Goal: Task Accomplishment & Management: Manage account settings

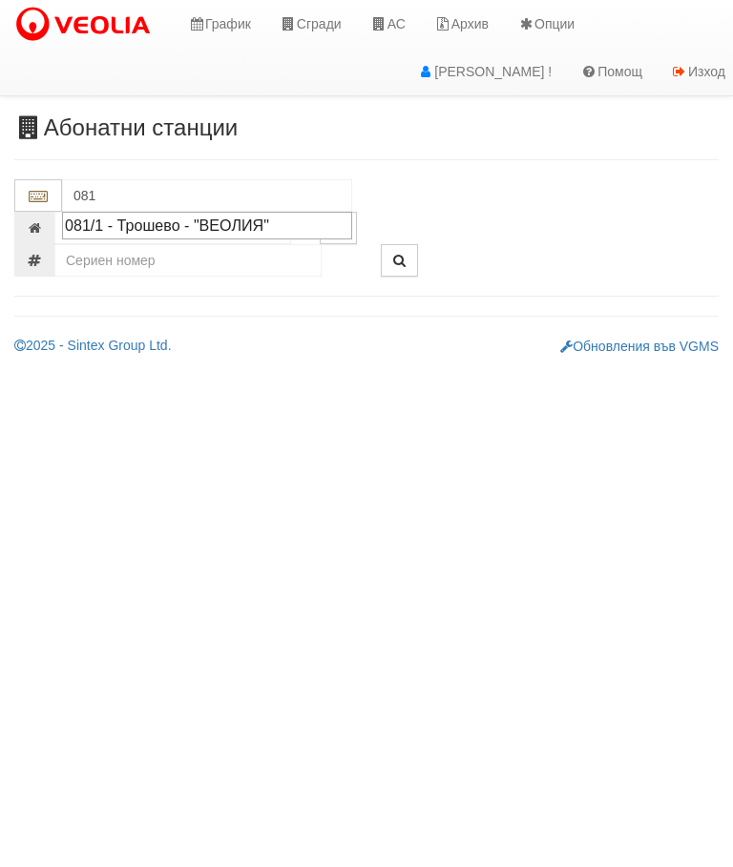
click at [218, 223] on div "081/1 - Трошево - "ВЕОЛИЯ"" at bounding box center [207, 226] width 284 height 22
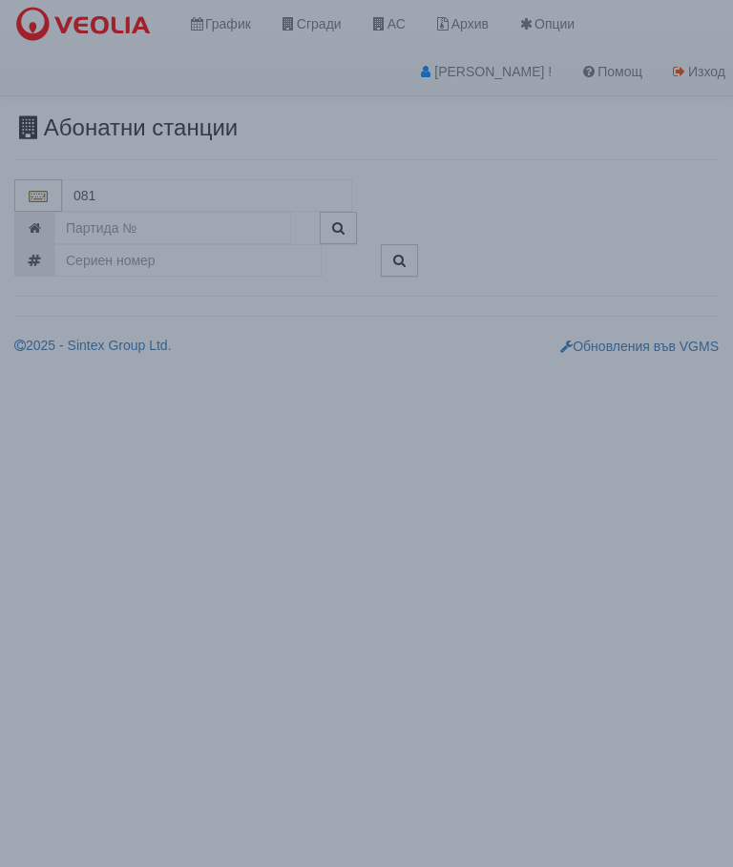
type input "081/1 - Трошево - "ВЕОЛИЯ""
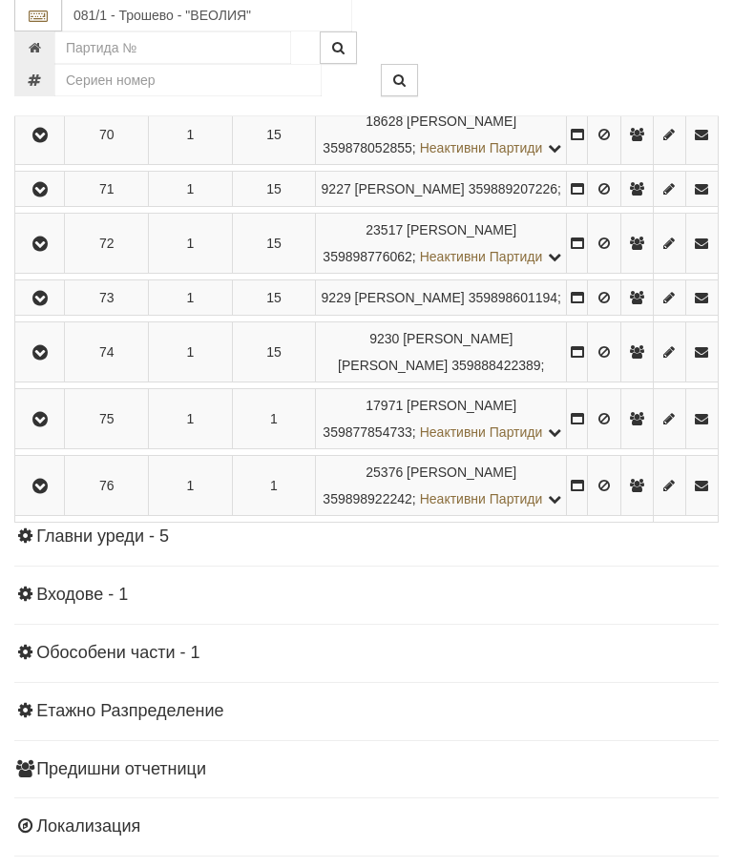
scroll to position [4369, 0]
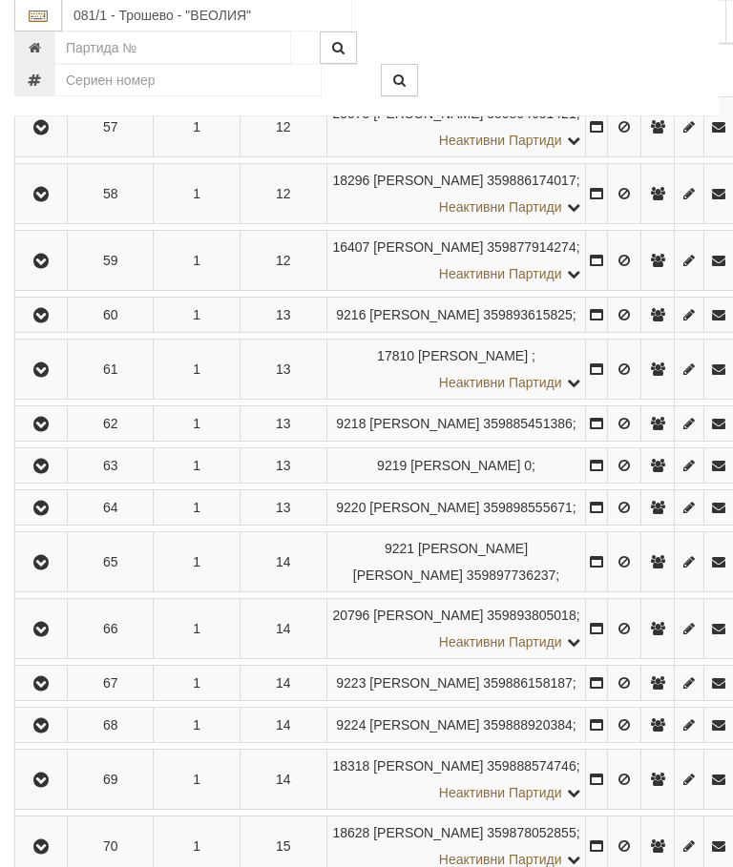
scroll to position [4343, 0]
click at [114, 52] on button "Констативни протоколи ( 2 )" at bounding box center [129, 35] width 203 height 32
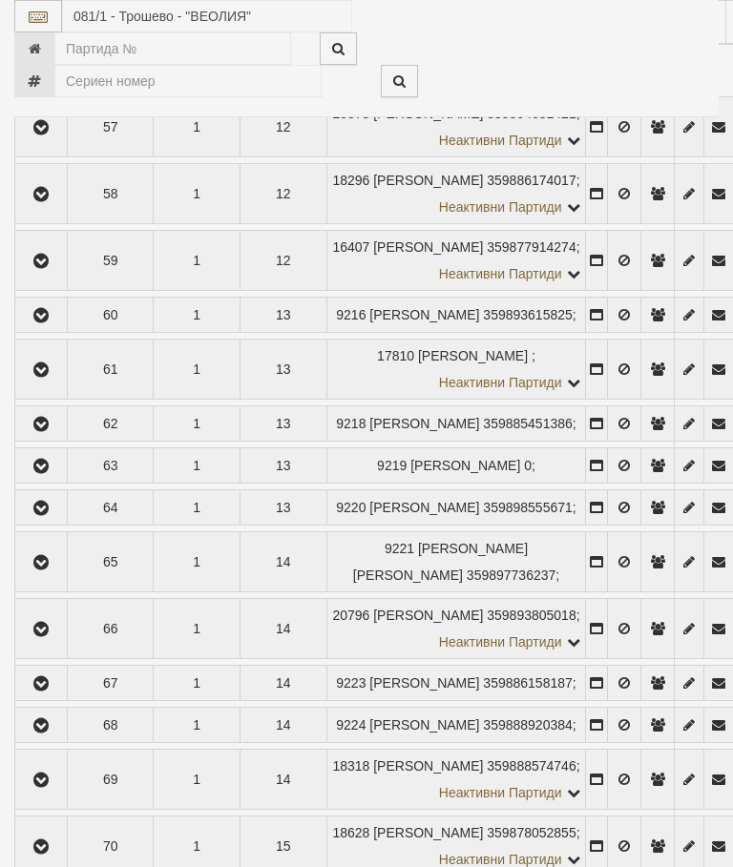
select select "10"
select select "1"
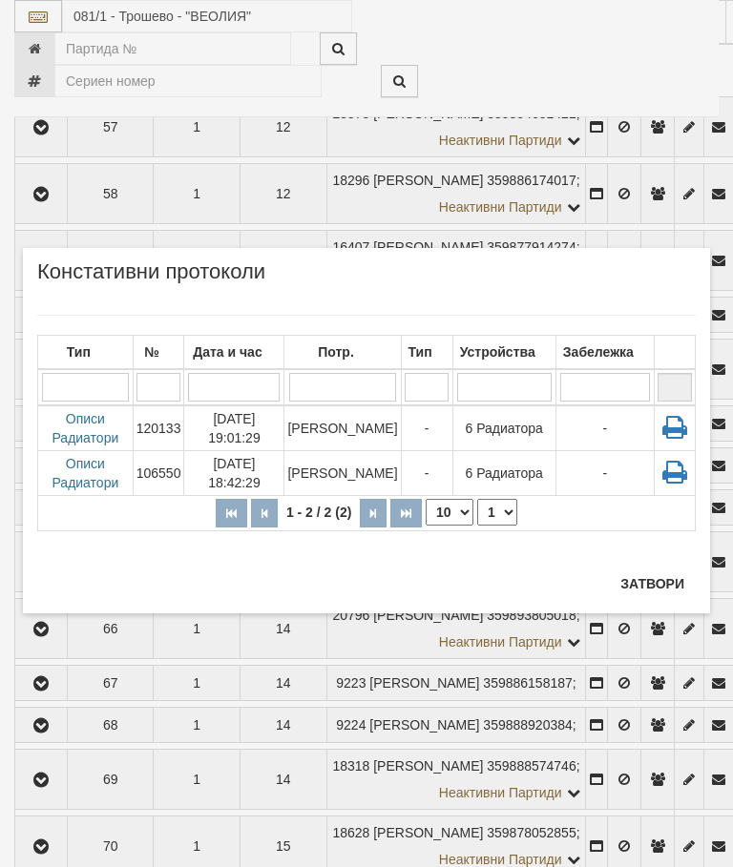
click at [644, 585] on button "Затвори" at bounding box center [652, 584] width 87 height 31
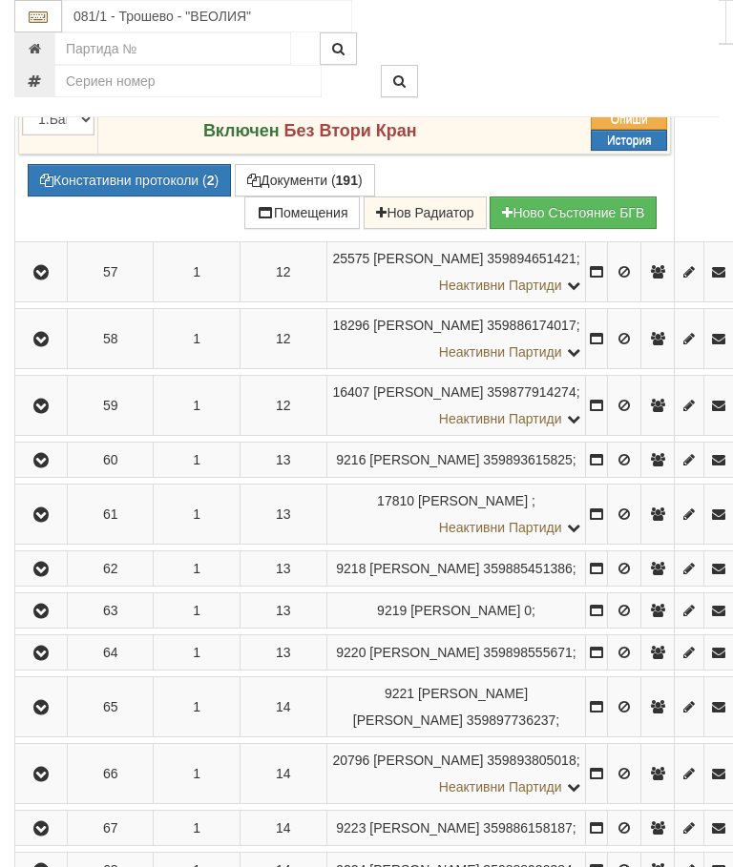
scroll to position [4197, 0]
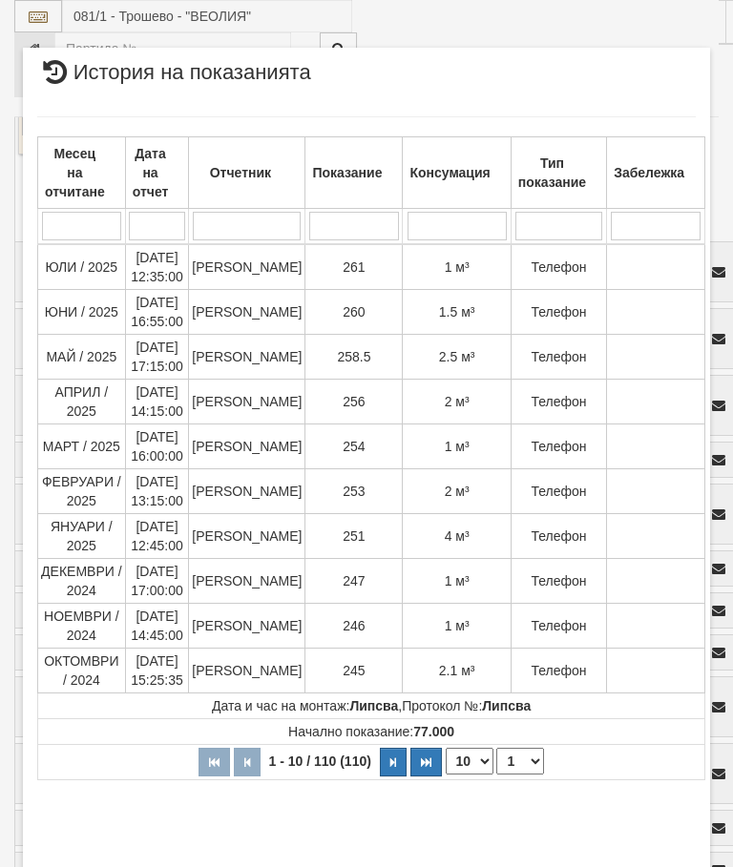
select select "10"
select select "1"
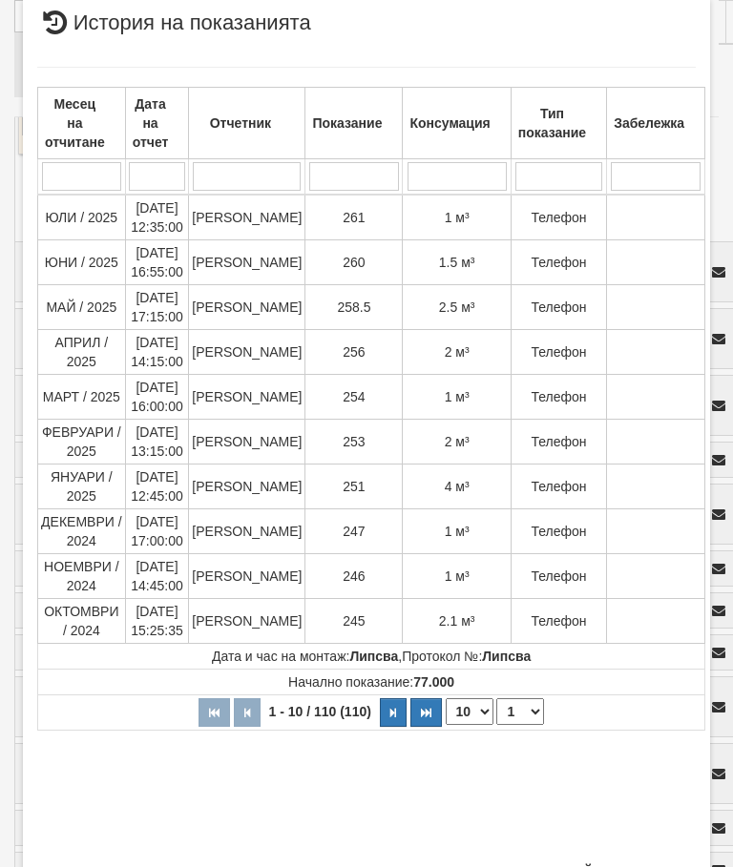
scroll to position [816, 0]
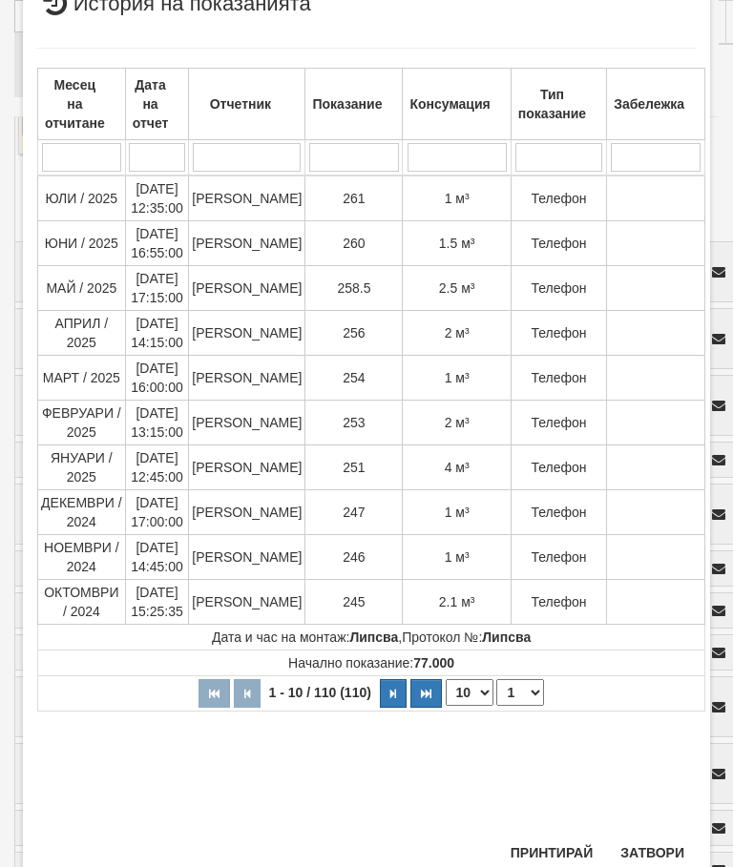
click at [651, 850] on button "Затвори" at bounding box center [652, 853] width 87 height 31
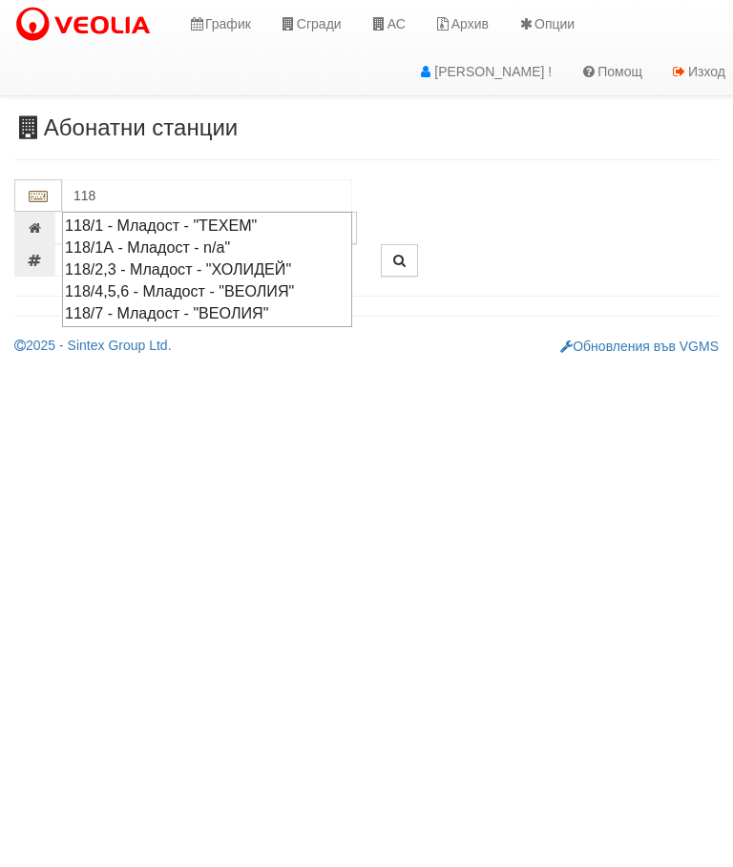
click at [192, 224] on div "118/1 - Младост - "ТЕХЕМ"" at bounding box center [207, 226] width 284 height 22
type input "118/1 - Младост - "ТЕХЕМ""
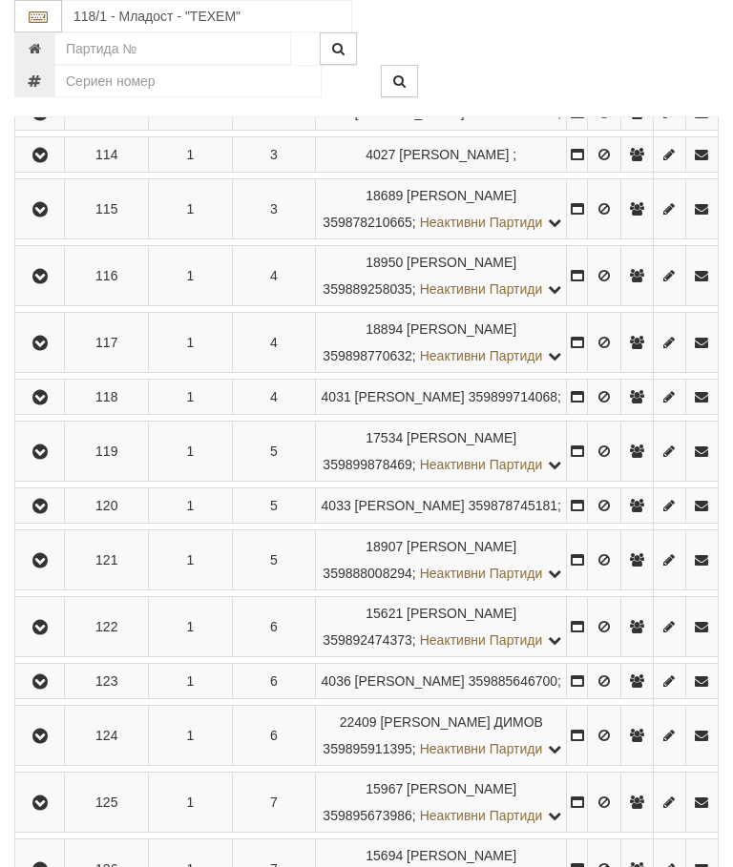
scroll to position [843, 0]
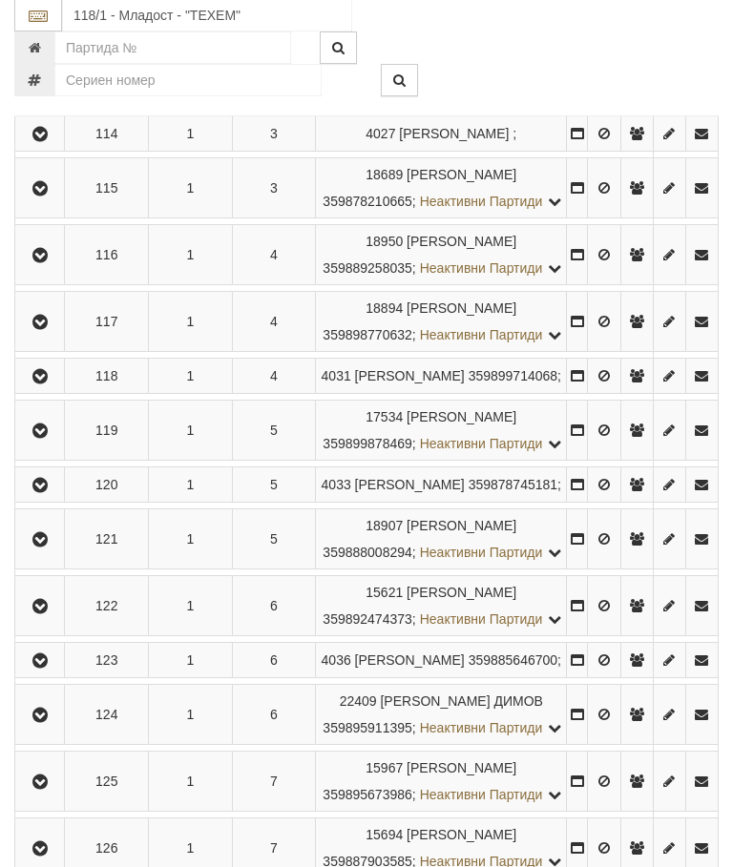
click at [42, 142] on icon "button" at bounding box center [40, 135] width 23 height 13
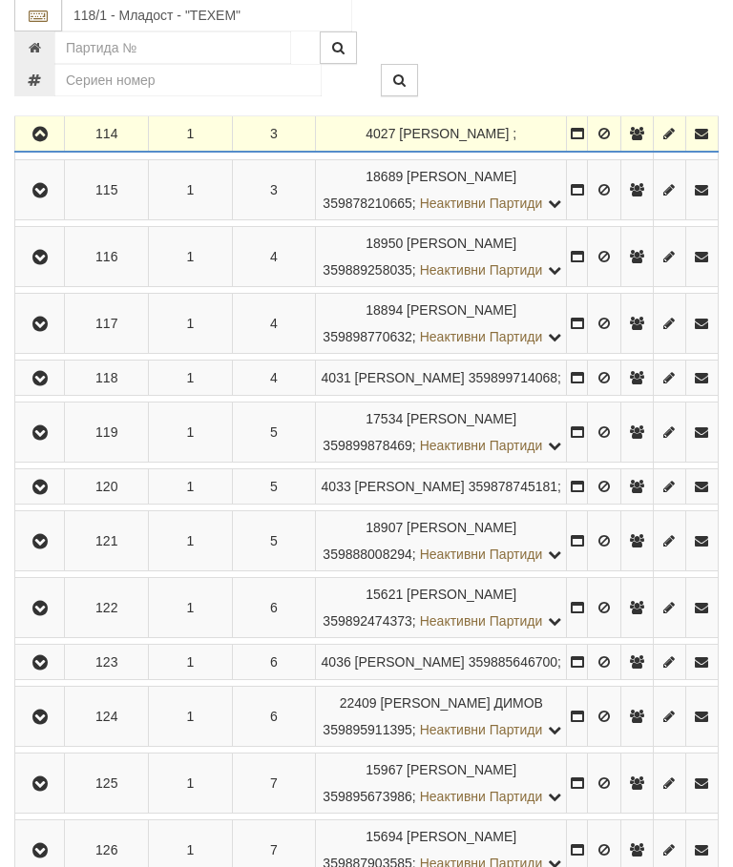
scroll to position [844, 0]
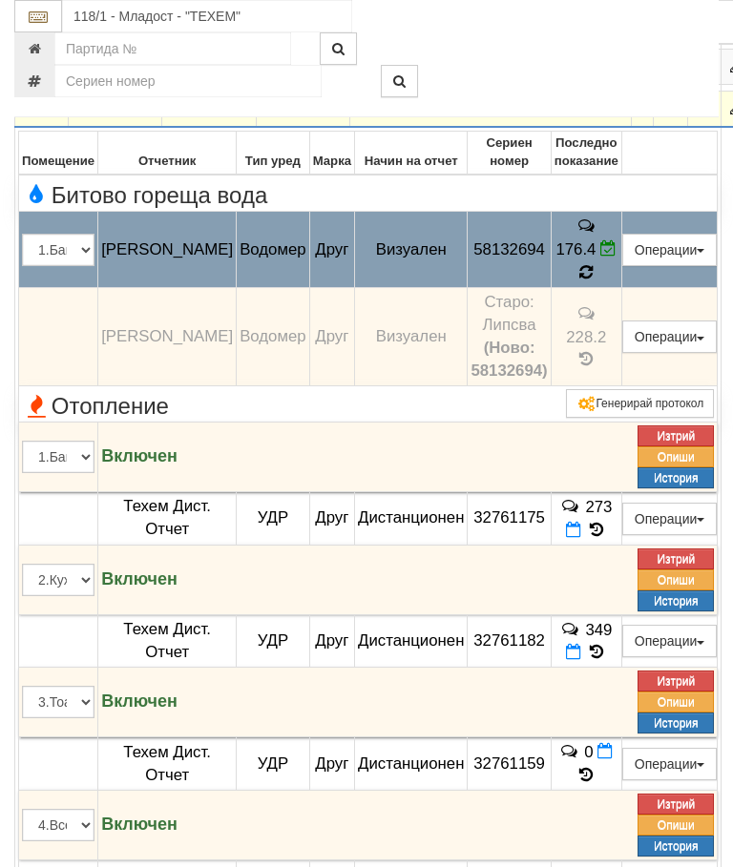
click at [592, 280] on icon at bounding box center [585, 272] width 13 height 16
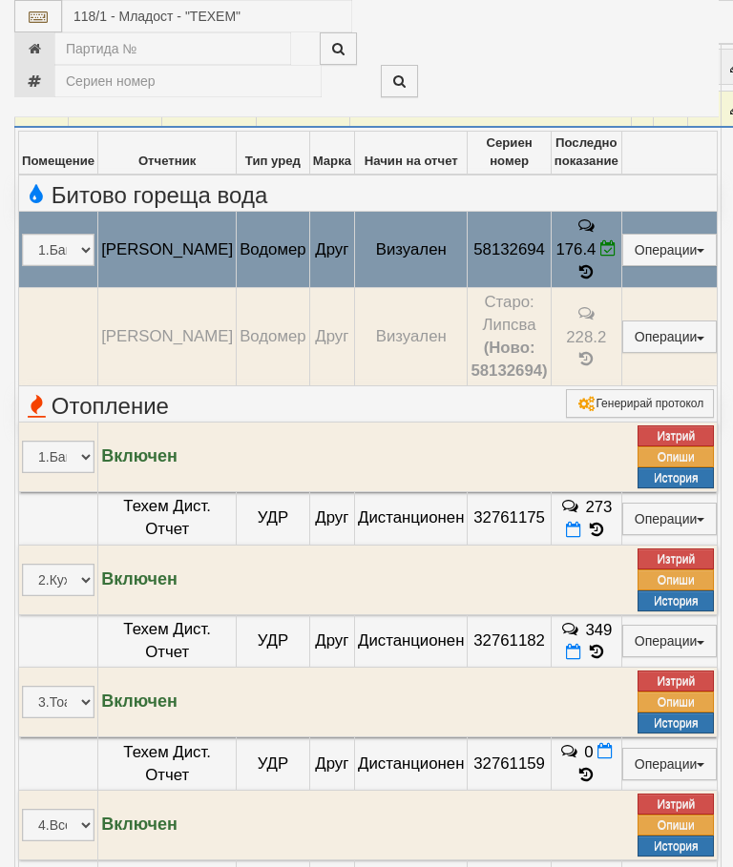
select select "10"
select select "1"
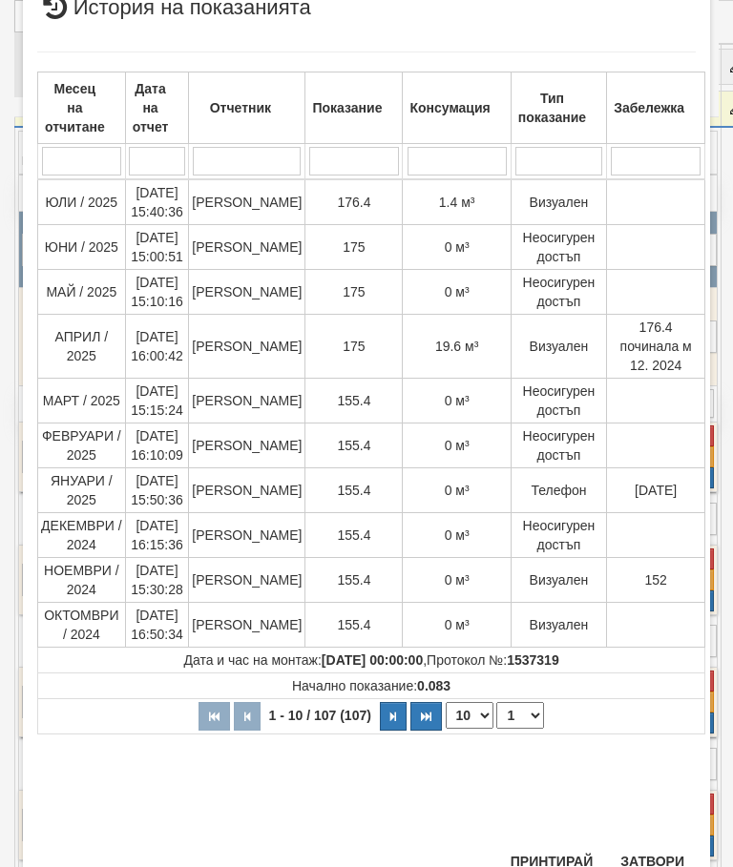
scroll to position [1102, 0]
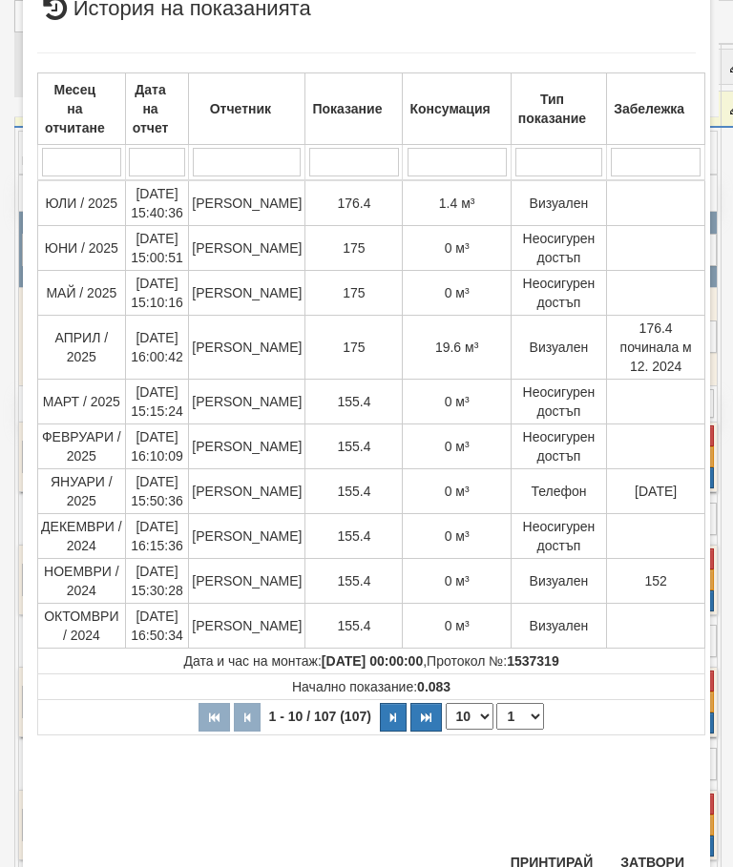
click at [638, 858] on button "Затвори" at bounding box center [652, 862] width 87 height 31
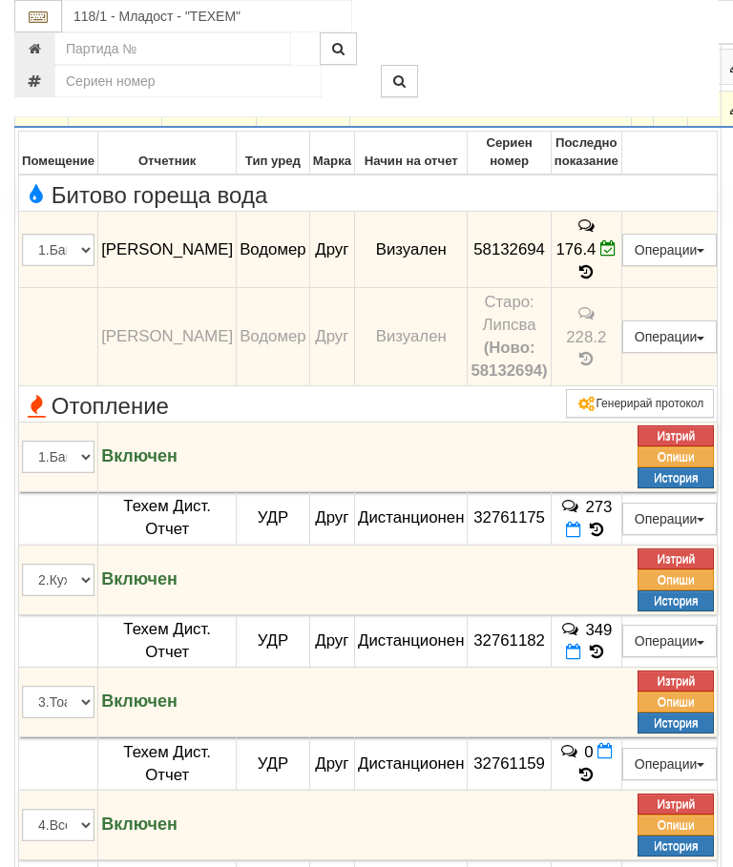
click at [41, 116] on icon "button" at bounding box center [42, 109] width 23 height 13
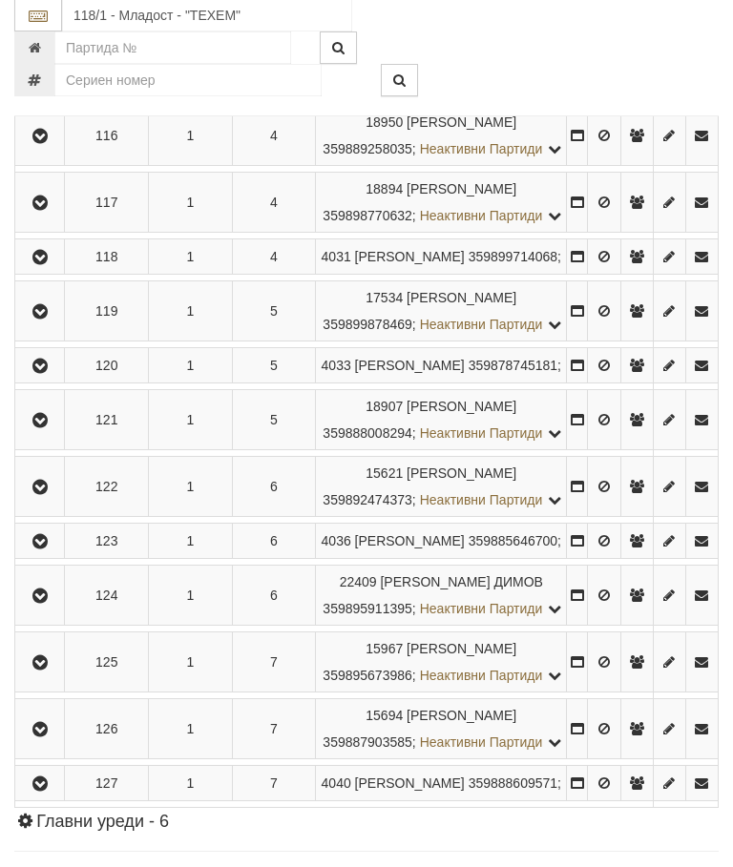
scroll to position [980, 0]
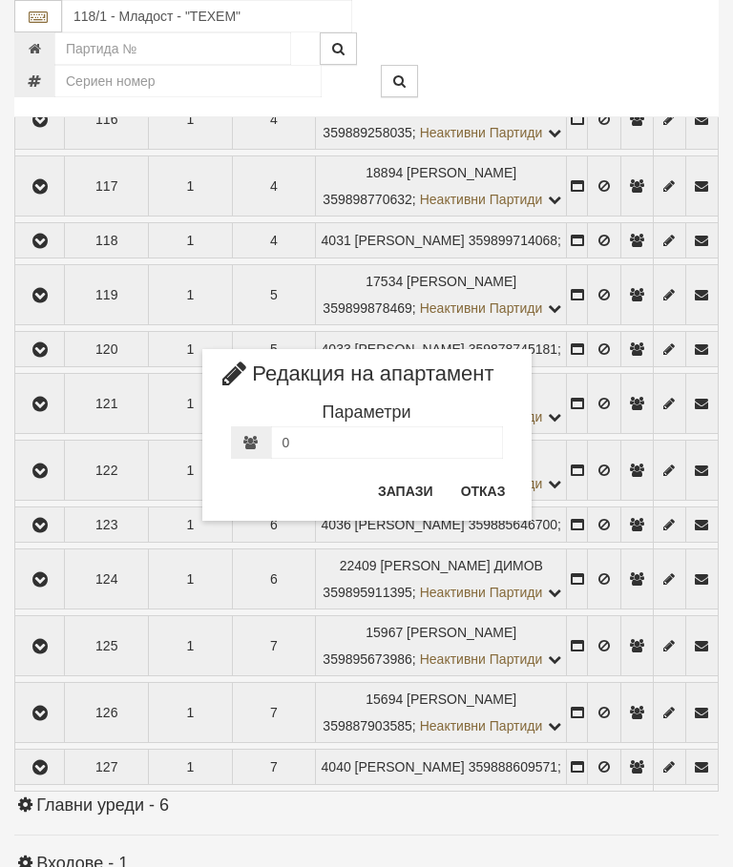
click at [495, 489] on button "Отказ" at bounding box center [483, 491] width 68 height 31
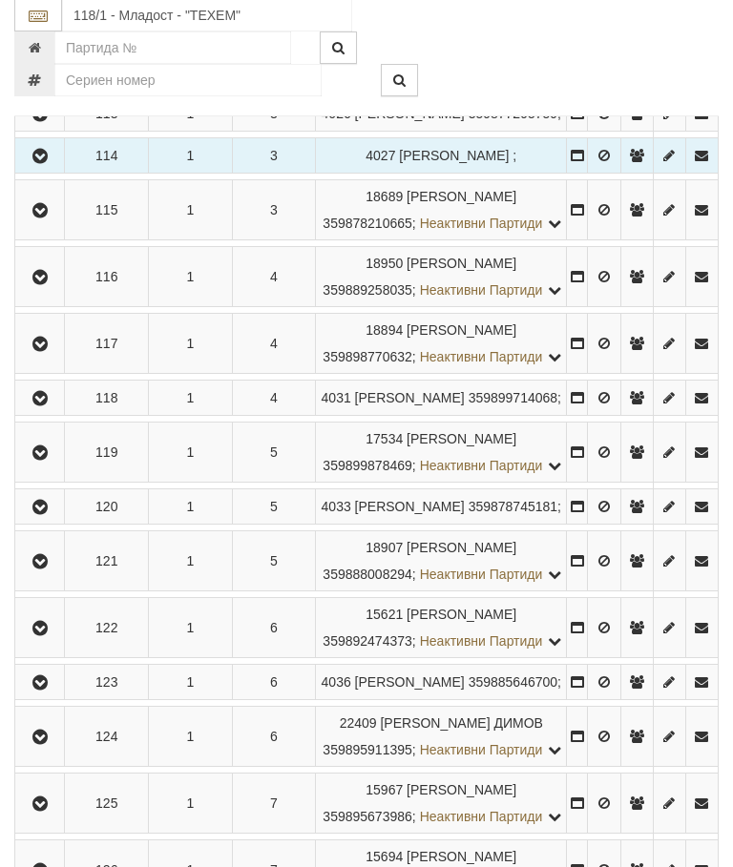
click at [42, 164] on icon "button" at bounding box center [40, 157] width 23 height 13
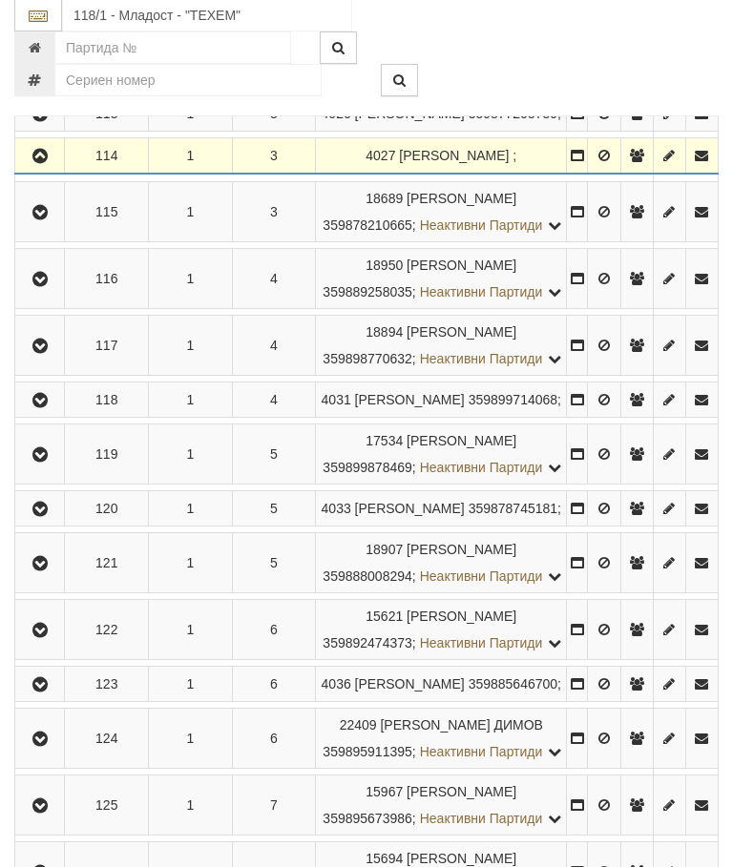
scroll to position [822, 0]
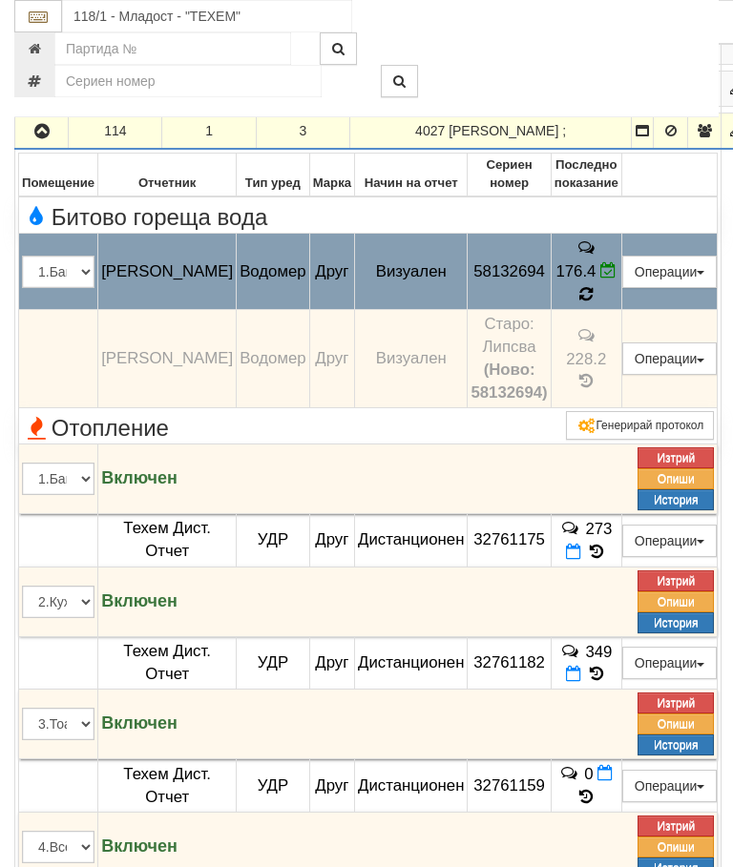
click at [593, 303] on icon at bounding box center [586, 294] width 14 height 17
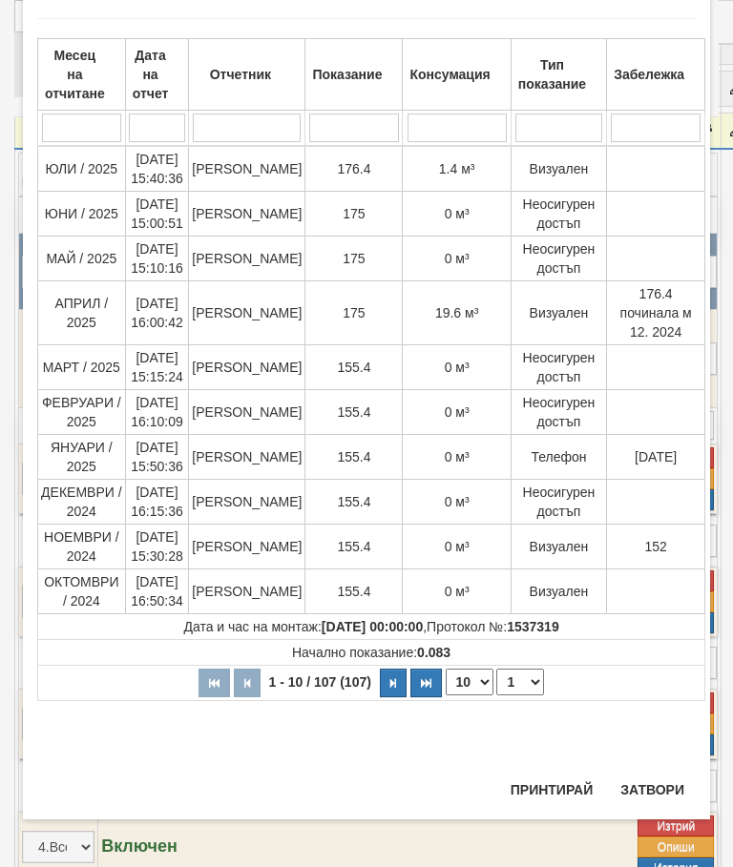
scroll to position [98, 0]
click at [654, 779] on button "Затвори" at bounding box center [652, 790] width 87 height 31
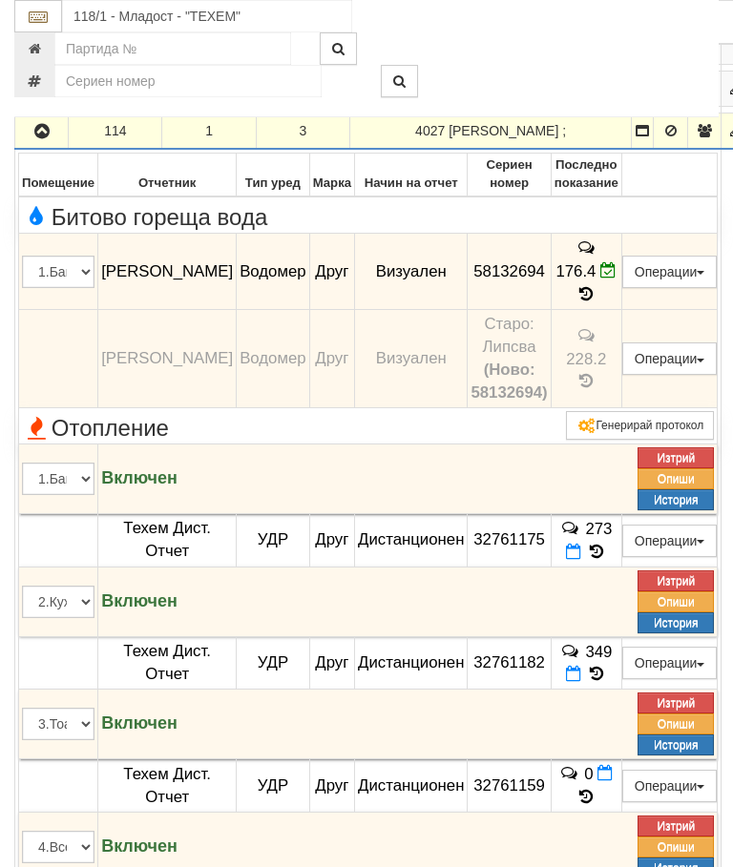
click at [40, 138] on icon "button" at bounding box center [42, 131] width 23 height 13
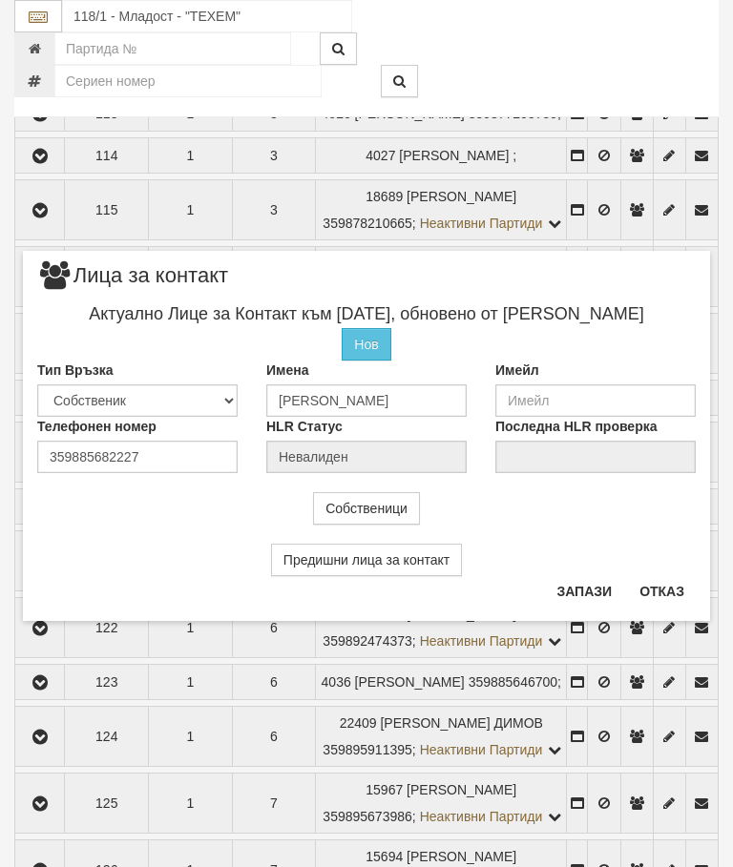
click at [658, 590] on button "Отказ" at bounding box center [662, 591] width 68 height 31
click at [375, 400] on input "Стилянова" at bounding box center [366, 400] width 200 height 32
type input "Стилянова 0895757922"
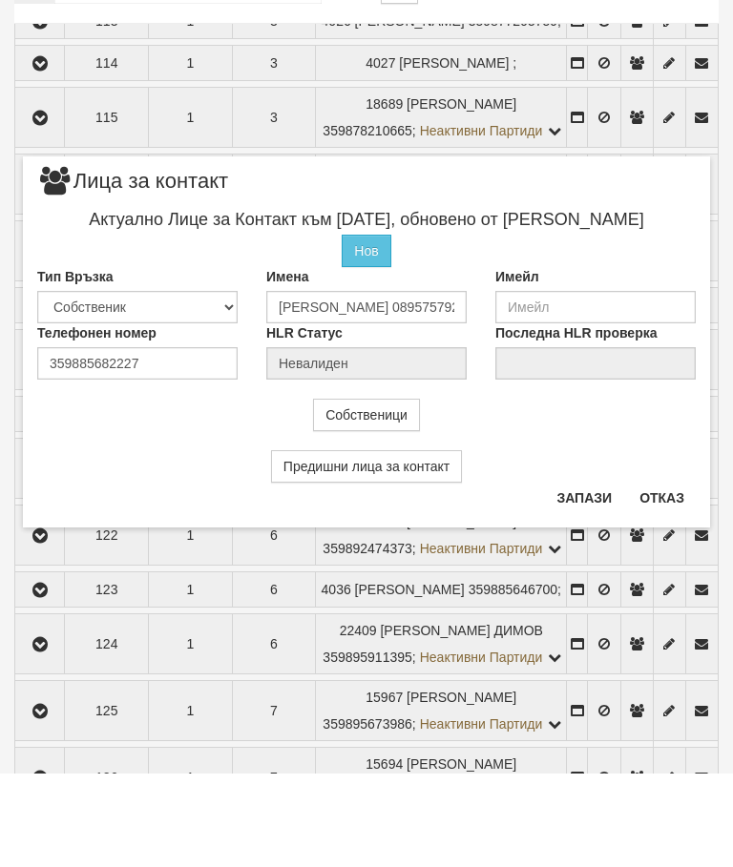
click at [580, 576] on button "Запази" at bounding box center [584, 591] width 78 height 31
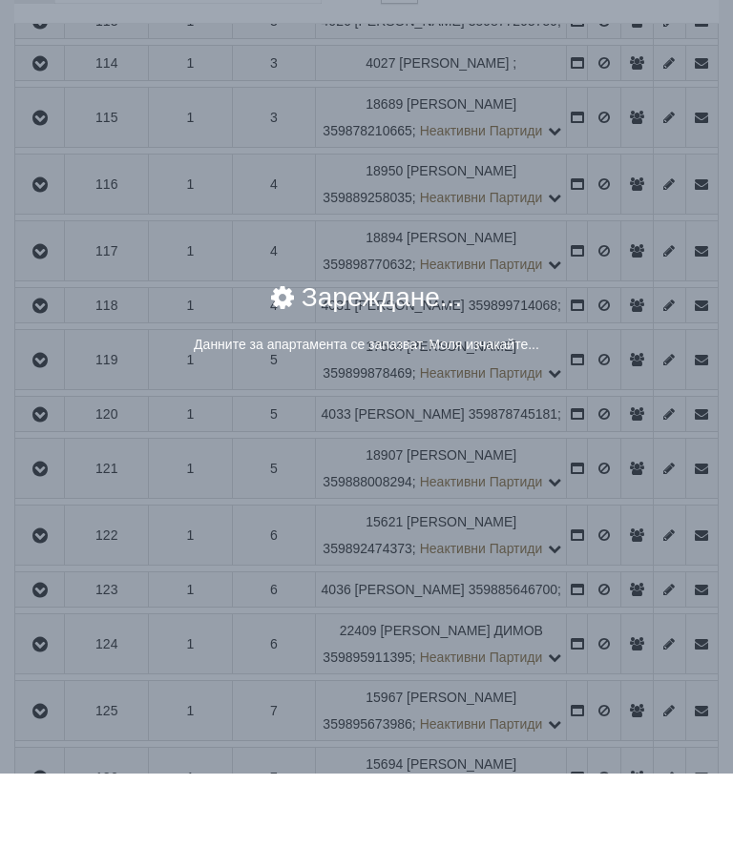
scroll to position [916, 0]
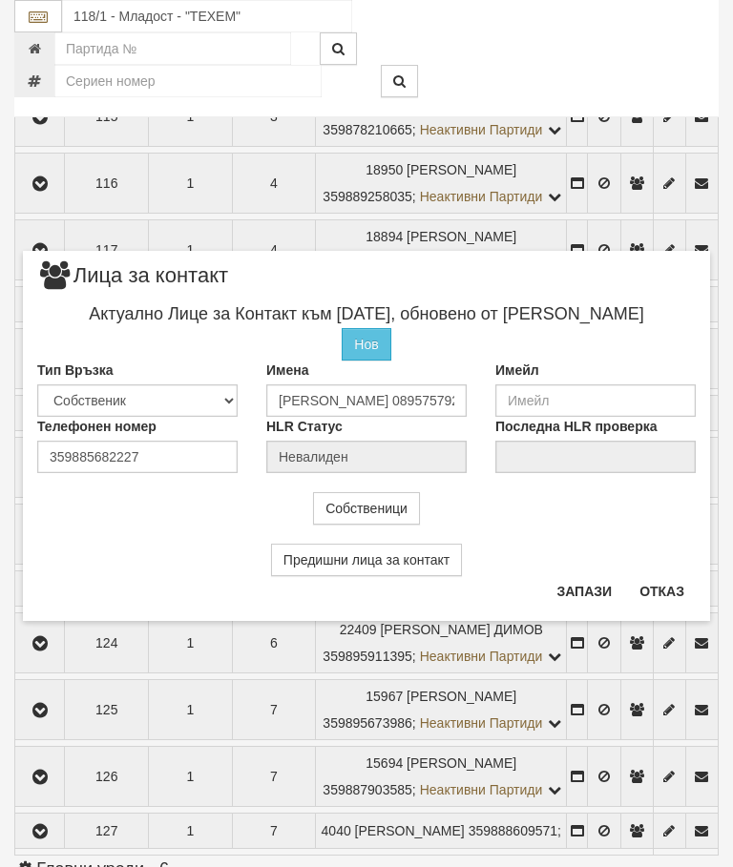
click at [674, 571] on div "Предишни лица за контакт" at bounding box center [366, 551] width 687 height 52
click at [663, 585] on button "Отказ" at bounding box center [662, 591] width 68 height 31
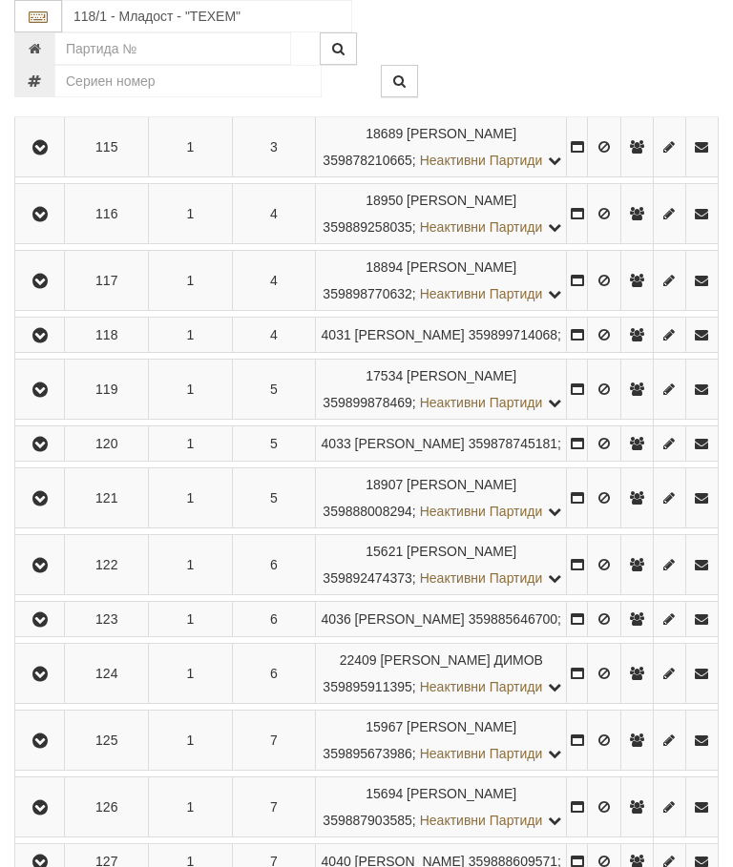
scroll to position [624, 0]
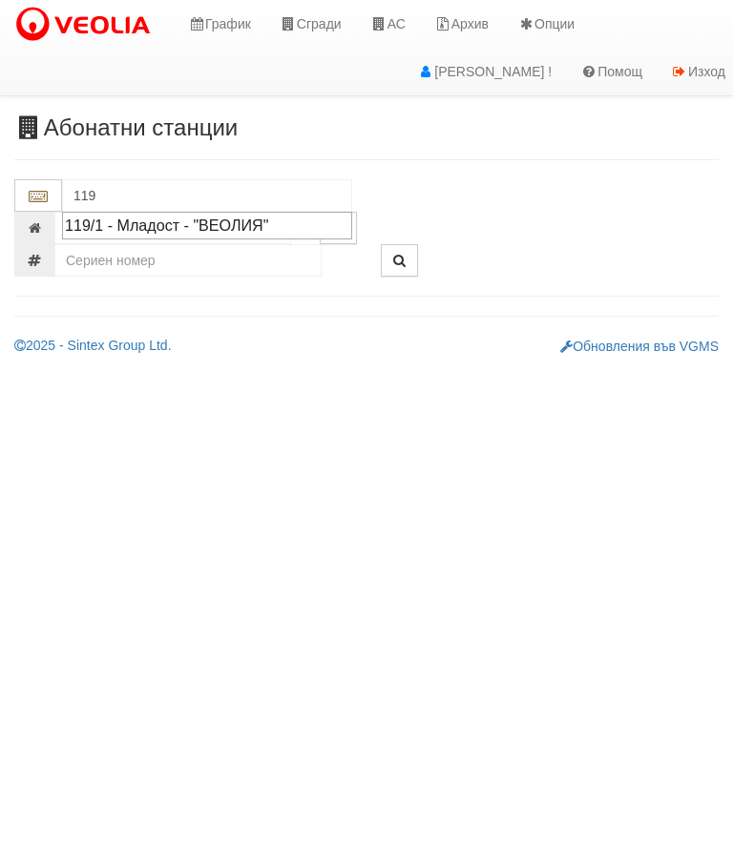
click at [234, 224] on div "119/1 - Младост - "ВЕОЛИЯ"" at bounding box center [207, 226] width 284 height 22
type input "119/1 - Младост - "ВЕОЛИЯ""
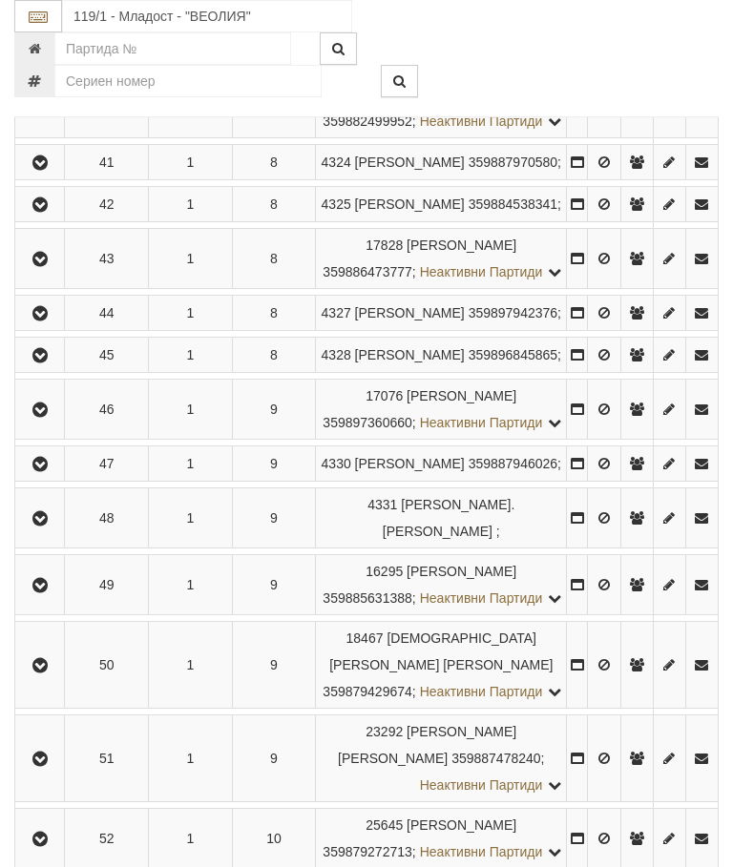
scroll to position [2772, 0]
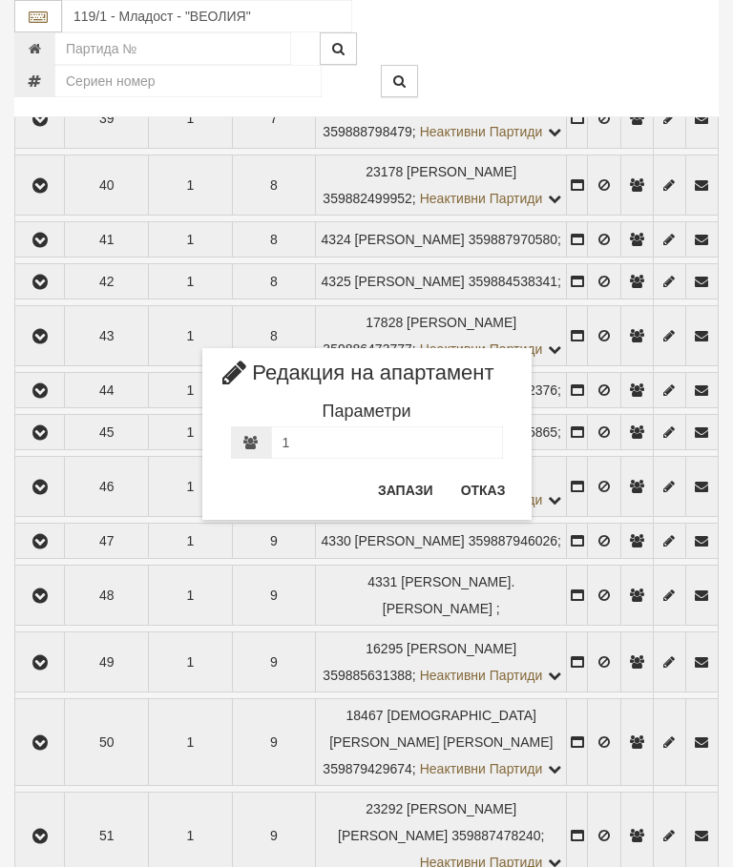
click at [482, 492] on button "Отказ" at bounding box center [483, 490] width 68 height 31
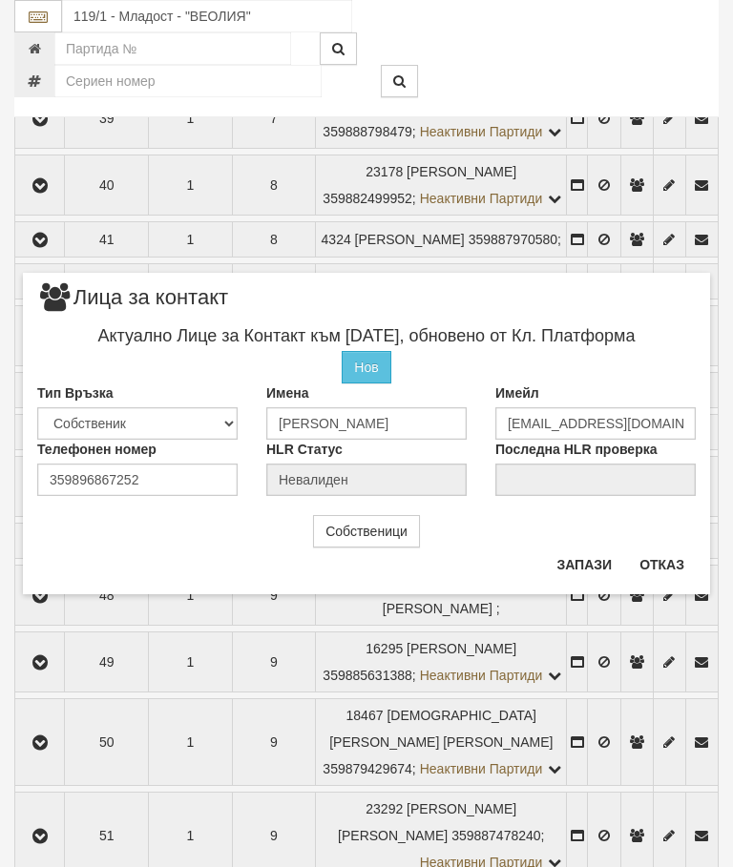
click at [660, 560] on button "Отказ" at bounding box center [662, 565] width 68 height 31
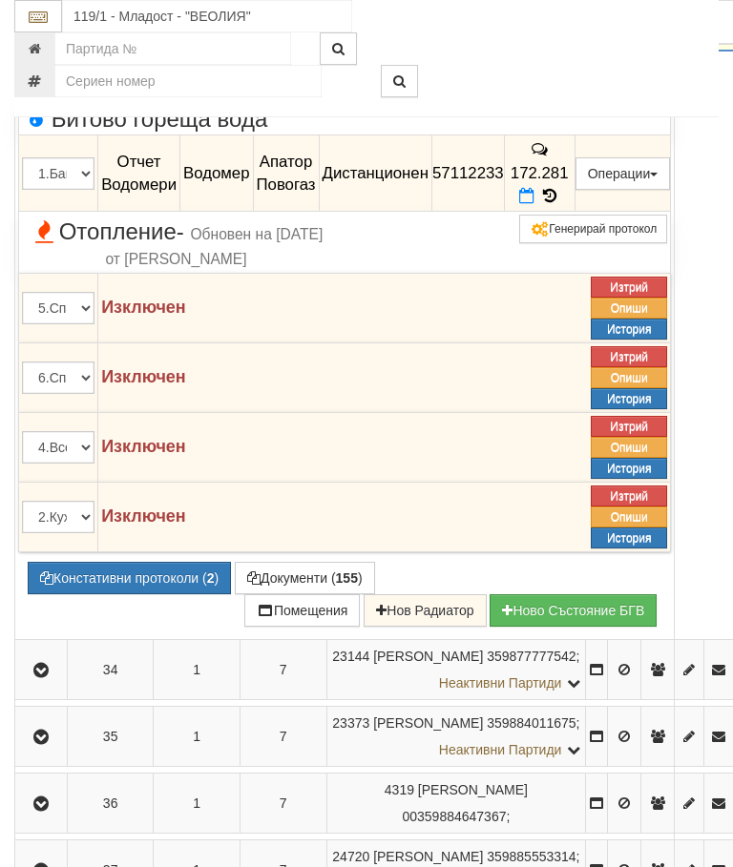
scroll to position [2468, 0]
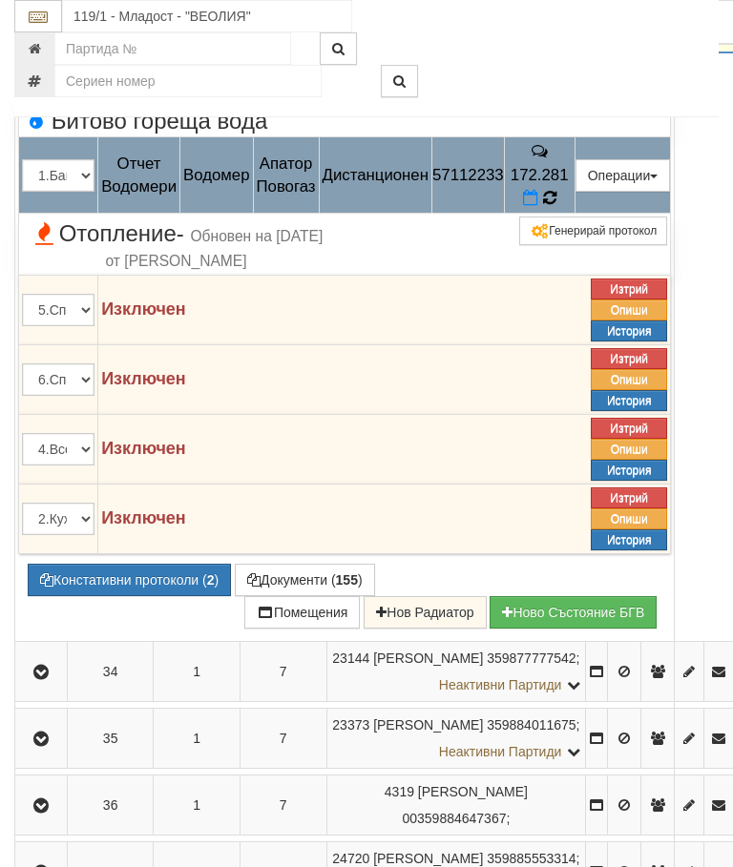
click at [574, 214] on td "172.281" at bounding box center [539, 175] width 71 height 76
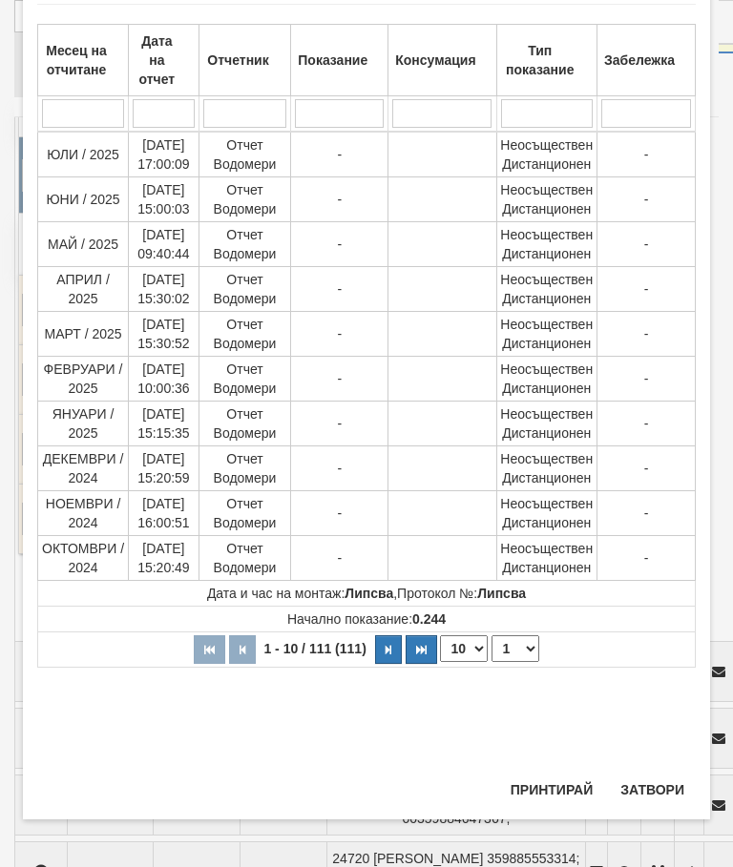
scroll to position [1260, 0]
click at [526, 655] on select "1 2 3 4 5 6 7 8 9 10 11 12" at bounding box center [515, 648] width 48 height 27
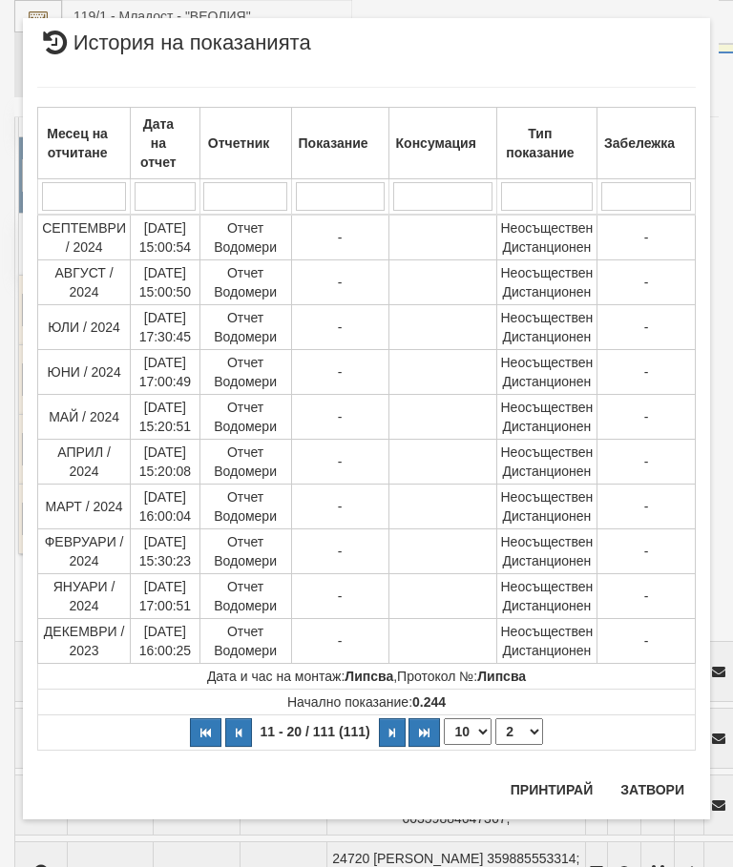
scroll to position [0, 0]
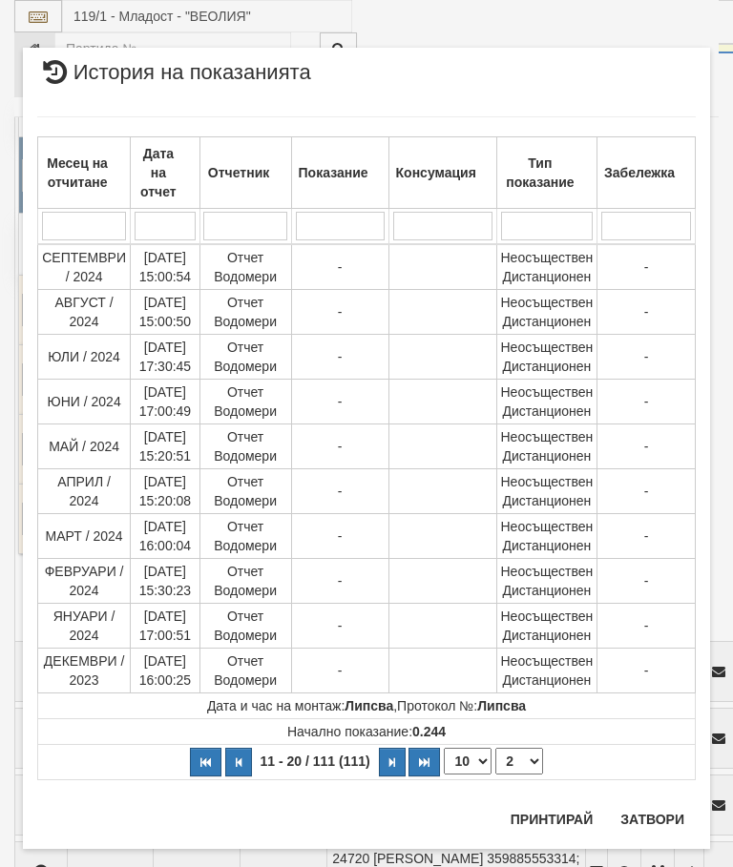
click at [523, 769] on select "1 2 3 4 5 6 7 8 9 10 11 12" at bounding box center [519, 761] width 48 height 27
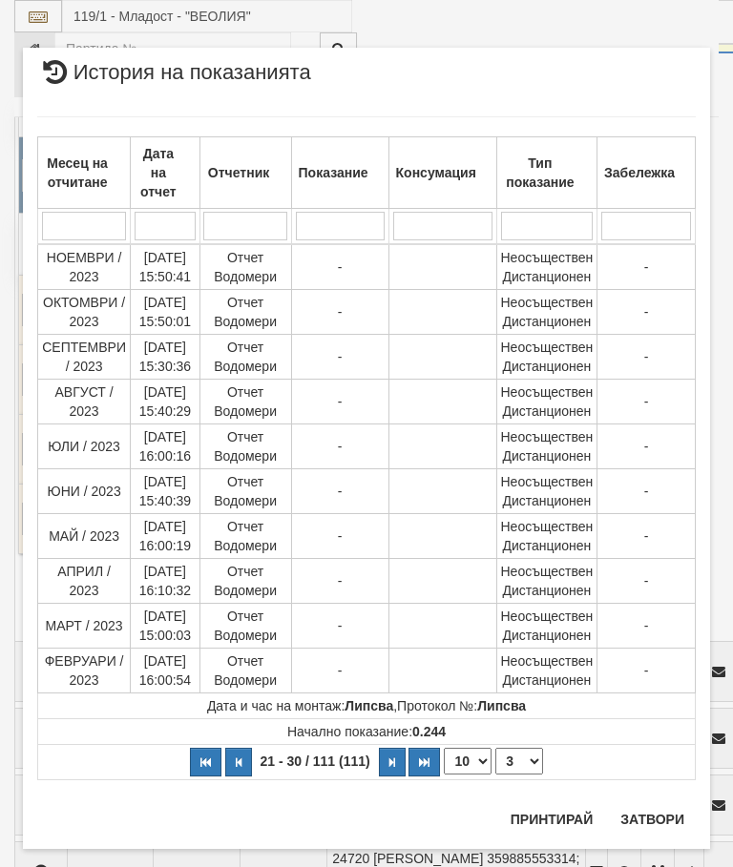
click at [517, 771] on select "1 2 3 4 5 6 7 8 9 10 11 12" at bounding box center [519, 761] width 48 height 27
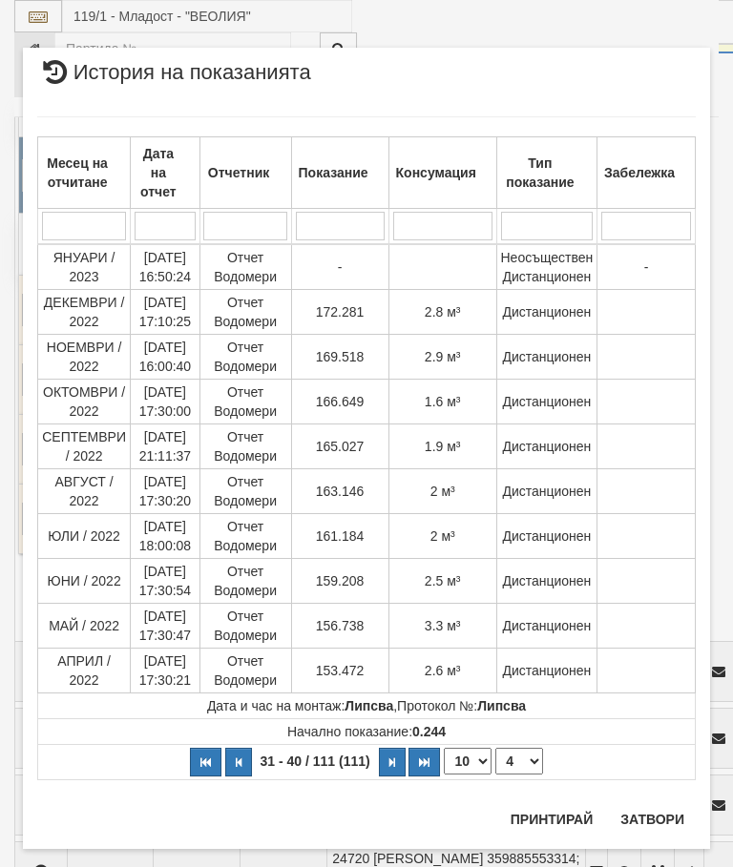
select select "4"
click at [648, 810] on button "Затвори" at bounding box center [652, 819] width 87 height 31
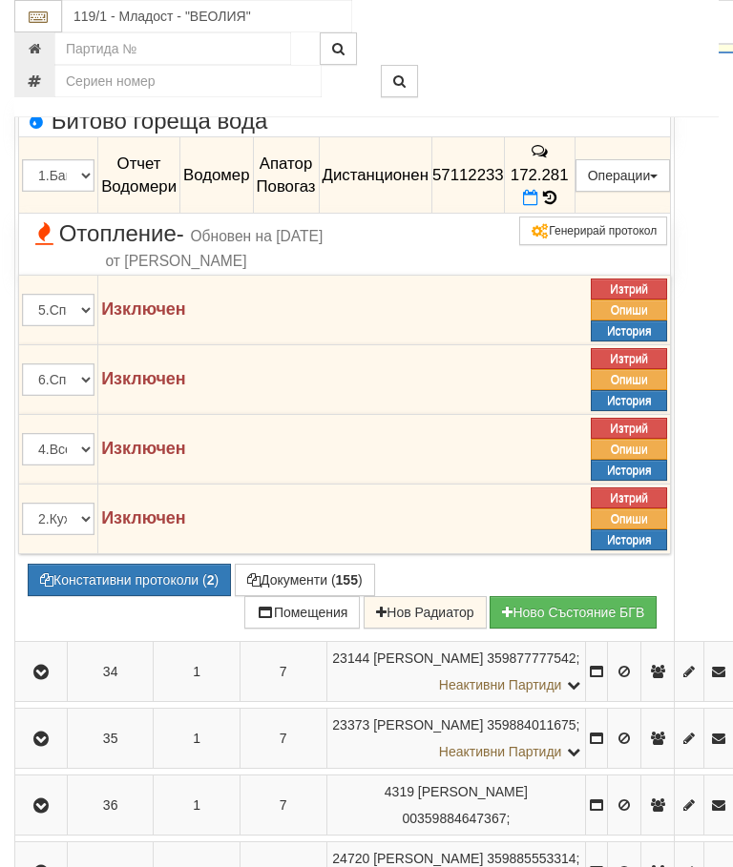
click at [41, 42] on icon "button" at bounding box center [41, 35] width 23 height 13
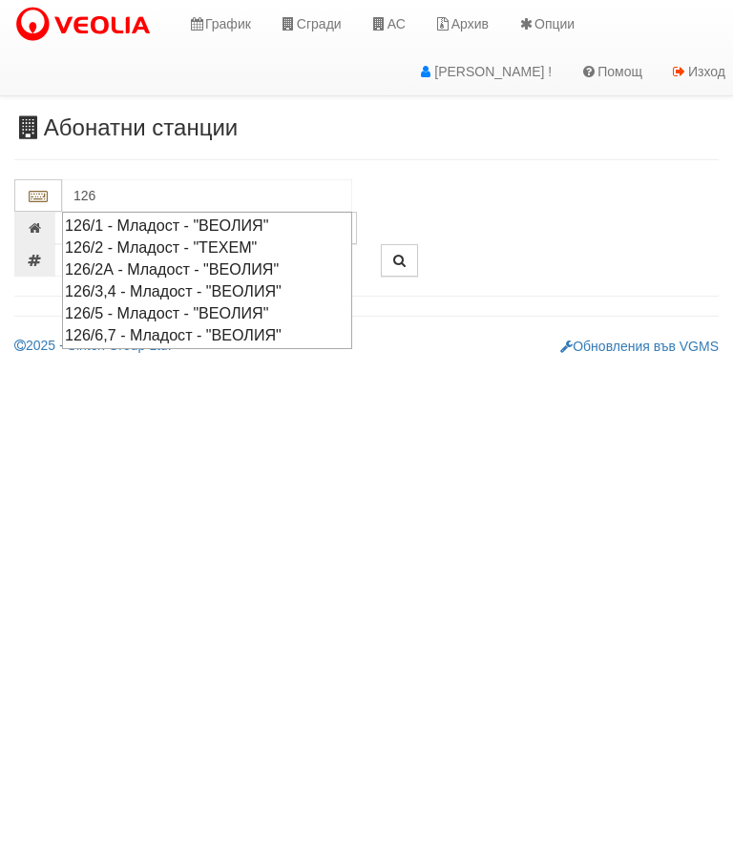
click at [184, 285] on div "126/3,4 - Младост - "ВЕОЛИЯ"" at bounding box center [207, 291] width 284 height 22
type input "126/3,4 - Младост - "ВЕОЛИЯ""
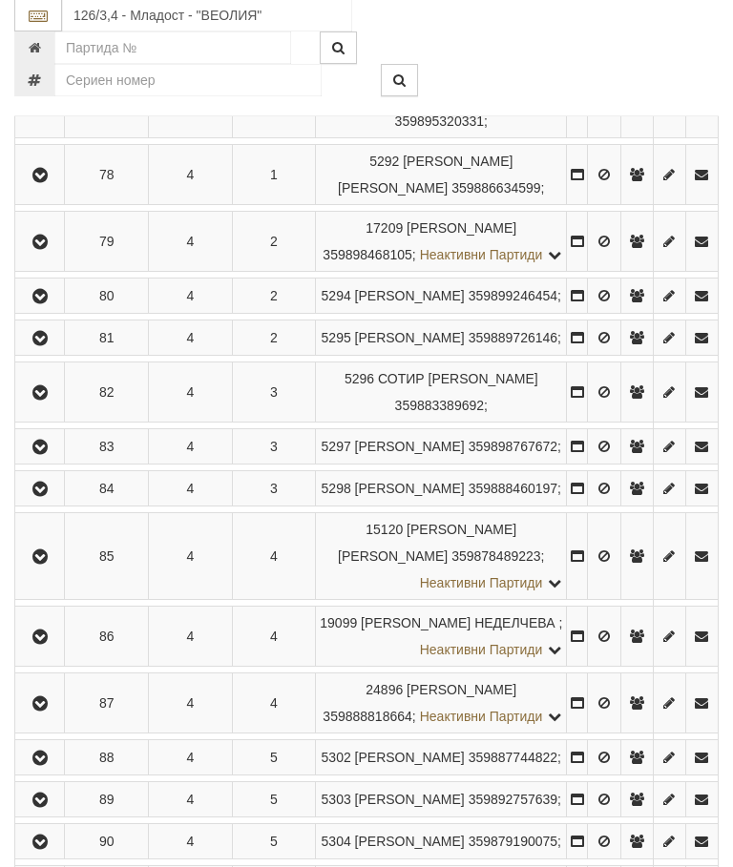
scroll to position [2599, 0]
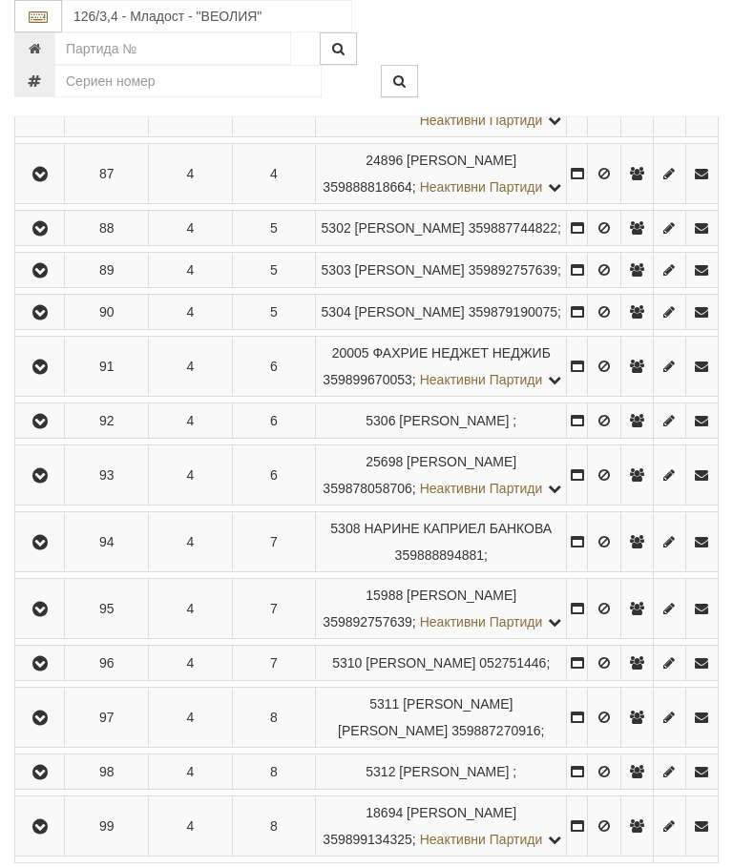
click at [23, 121] on button "button" at bounding box center [39, 107] width 43 height 29
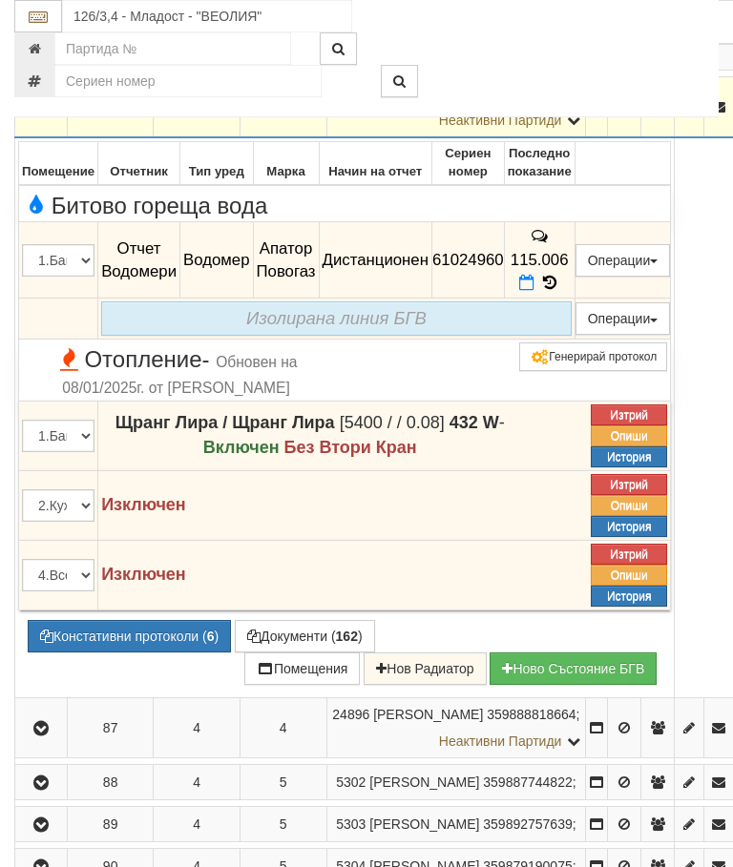
click at [574, 299] on td "115.006" at bounding box center [539, 260] width 71 height 76
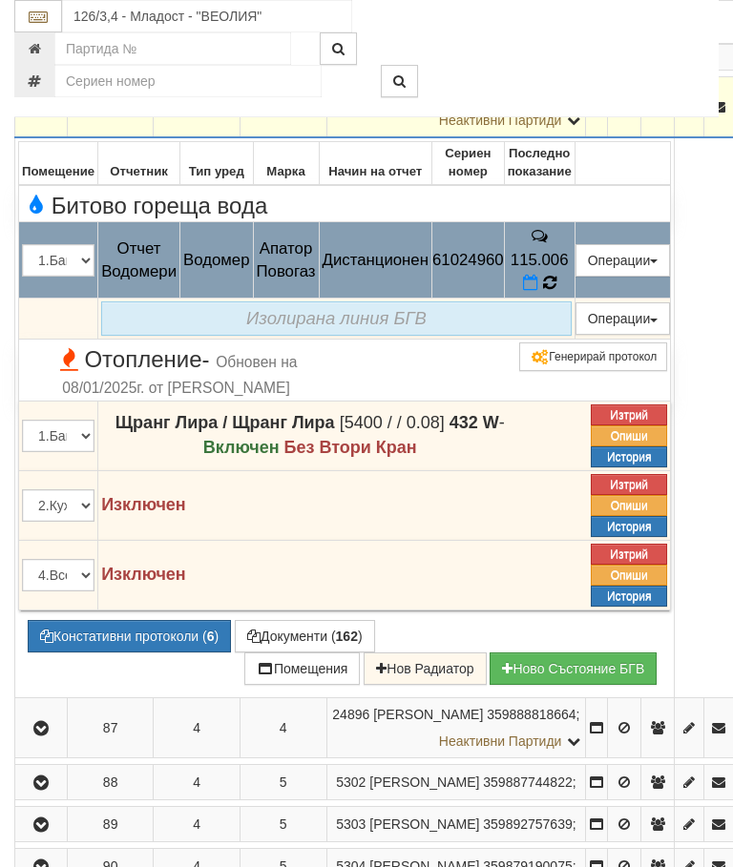
click at [556, 291] on icon at bounding box center [549, 283] width 13 height 16
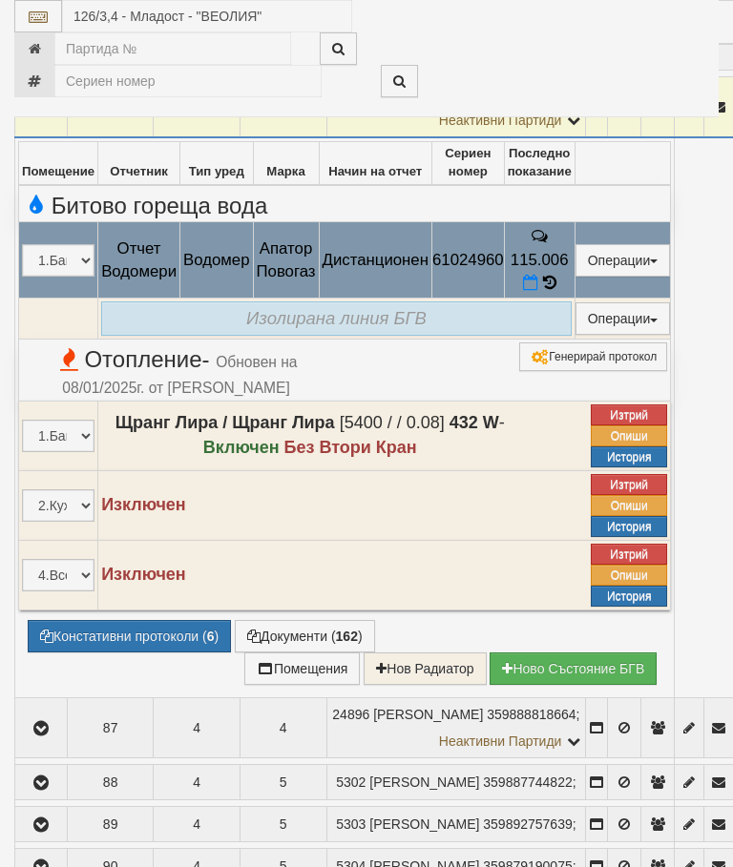
select select "10"
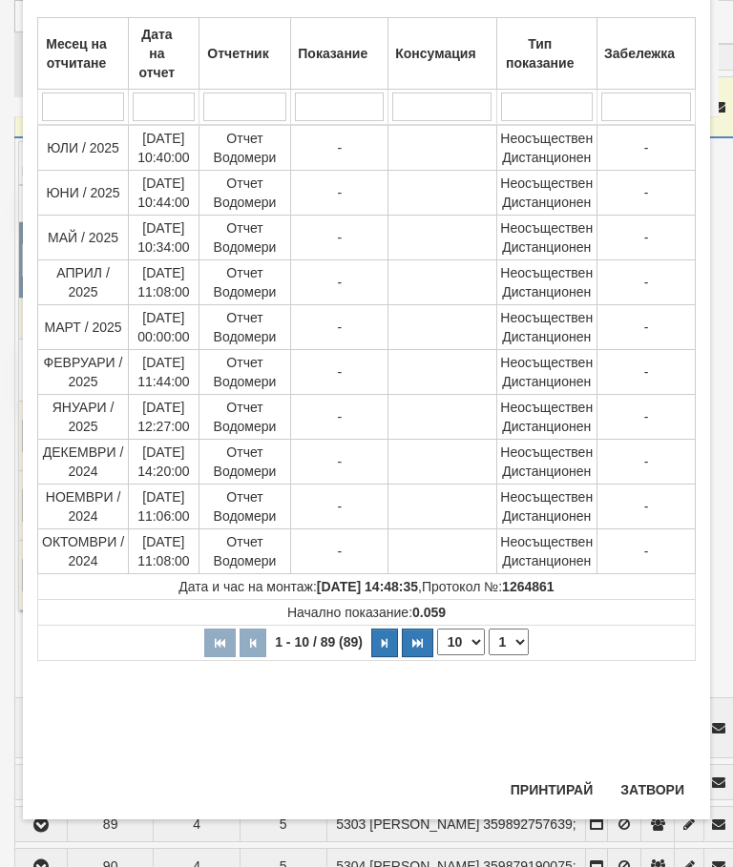
scroll to position [885, 0]
click at [515, 641] on select "1 2 3 4 5 6 7 8 9" at bounding box center [508, 642] width 40 height 27
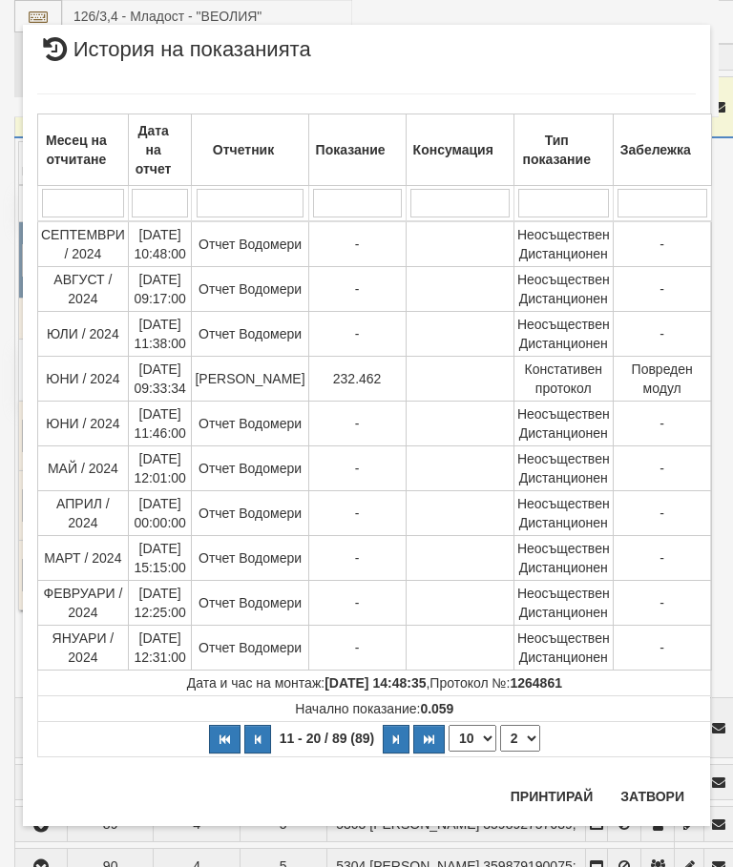
scroll to position [0, 0]
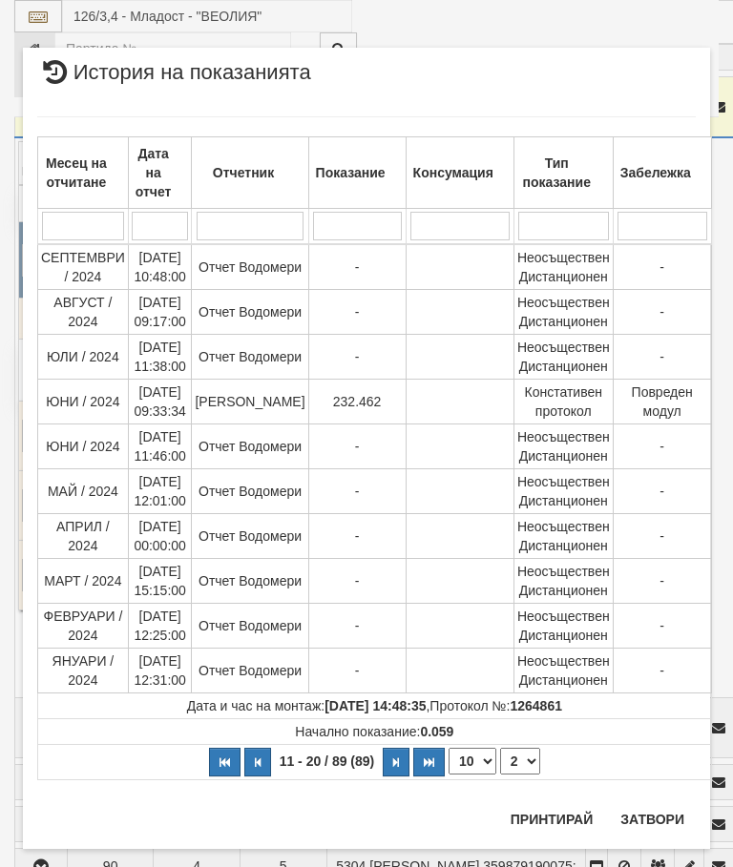
click at [523, 766] on select "1 2 3 4 5 6 7 8 9" at bounding box center [520, 761] width 40 height 27
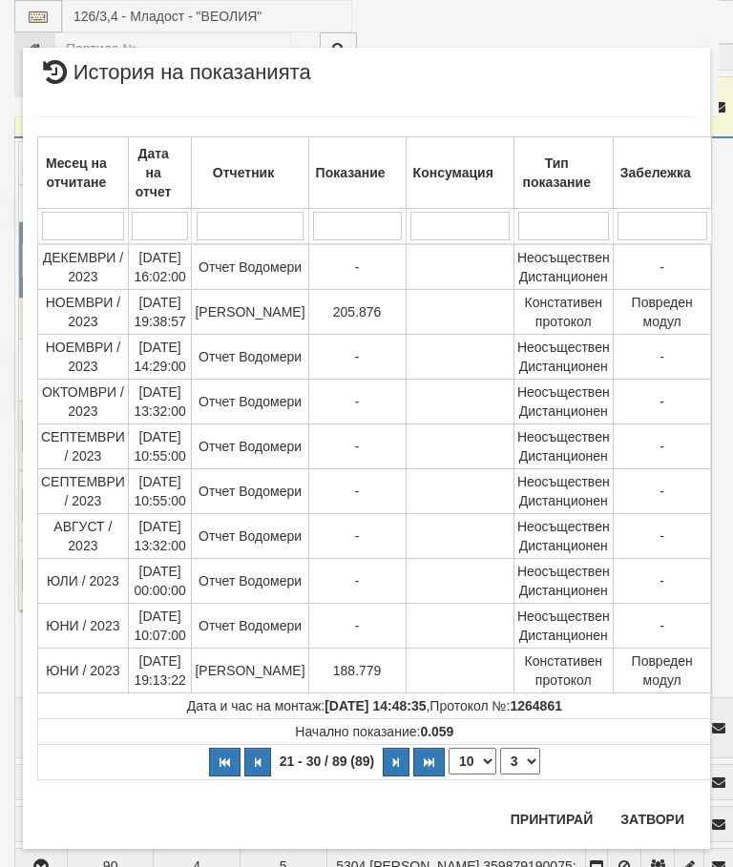
select select "3"
click at [634, 829] on button "Затвори" at bounding box center [652, 819] width 87 height 31
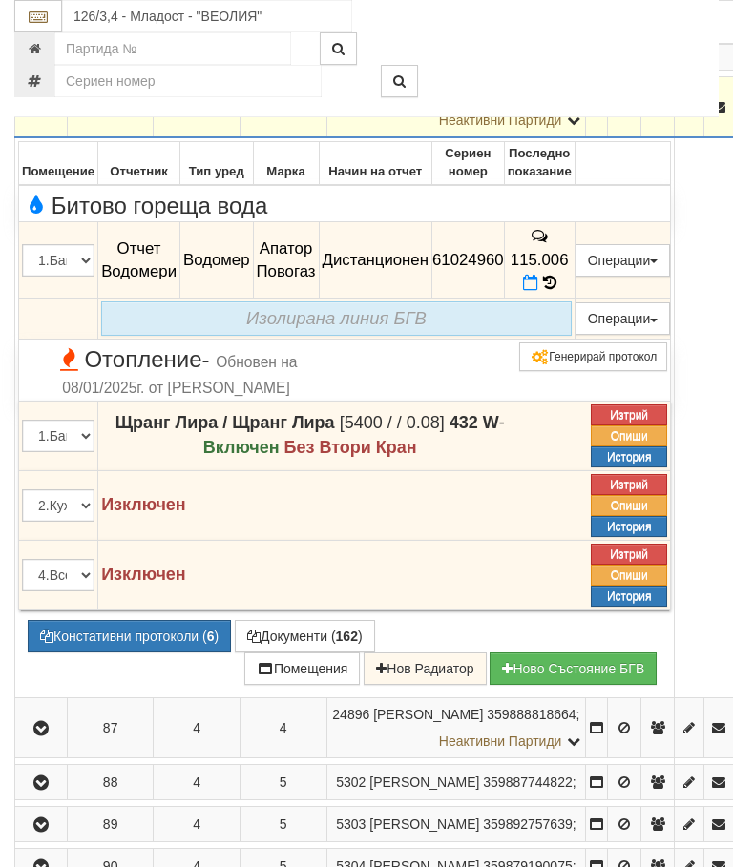
click at [44, 114] on icon "button" at bounding box center [41, 107] width 23 height 13
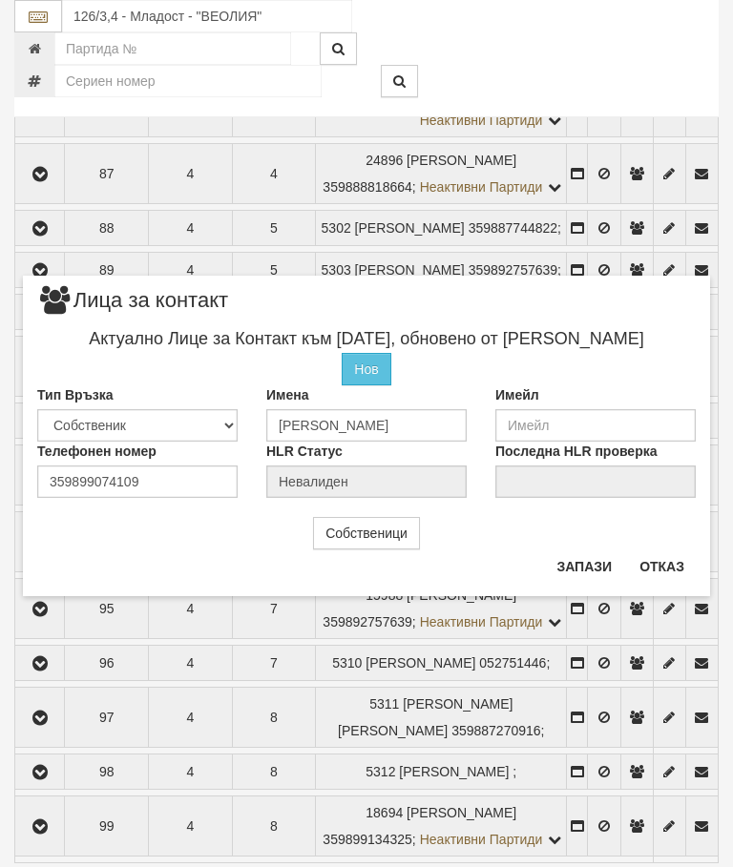
click at [661, 567] on button "Отказ" at bounding box center [662, 566] width 68 height 31
click at [669, 570] on button "Отказ" at bounding box center [662, 565] width 68 height 31
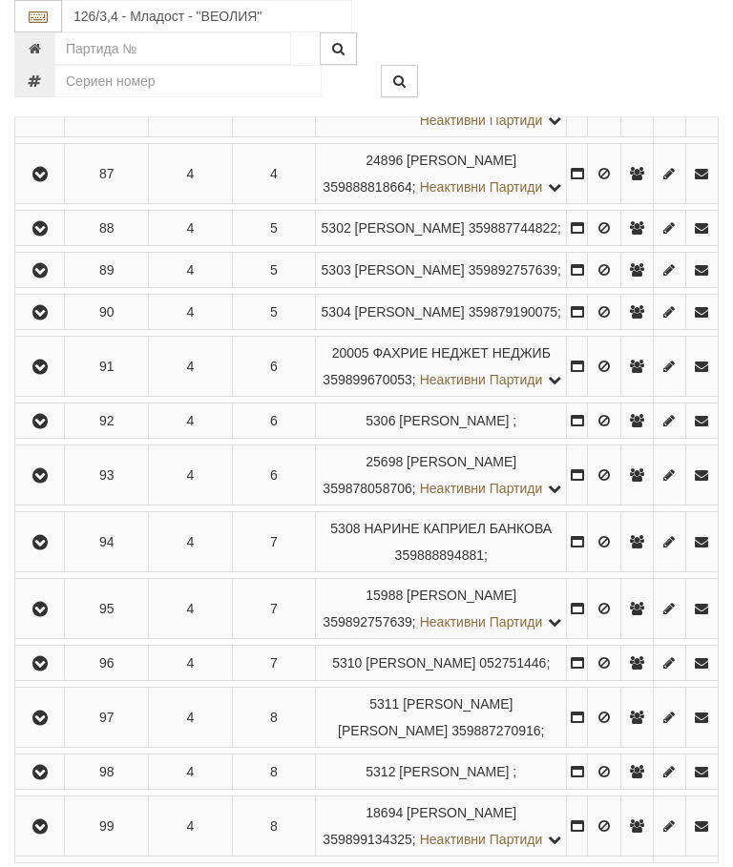
click at [57, 121] on button "button" at bounding box center [39, 107] width 43 height 29
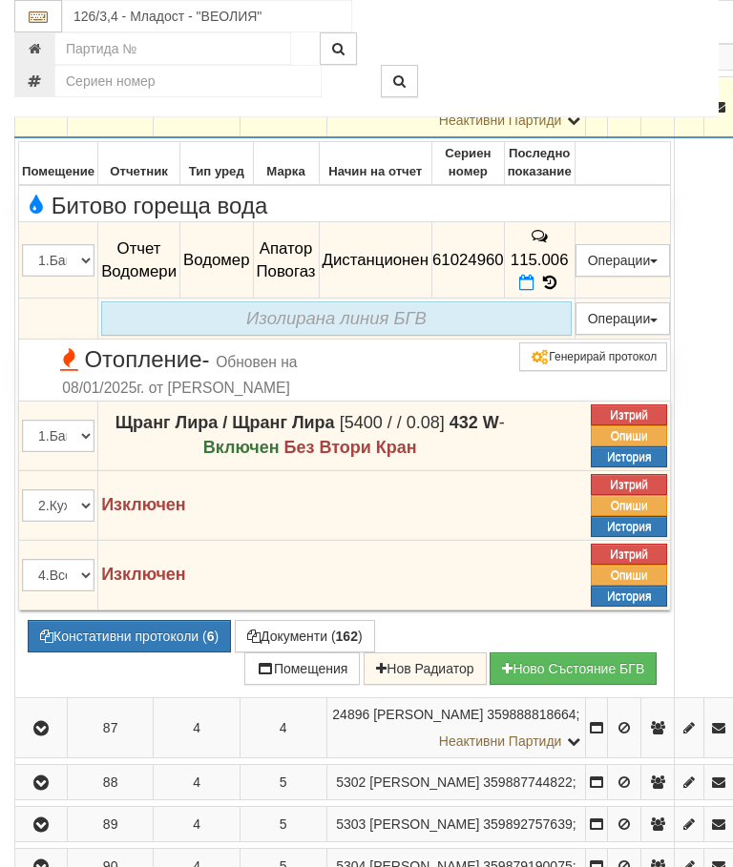
click at [560, 291] on icon at bounding box center [549, 283] width 21 height 16
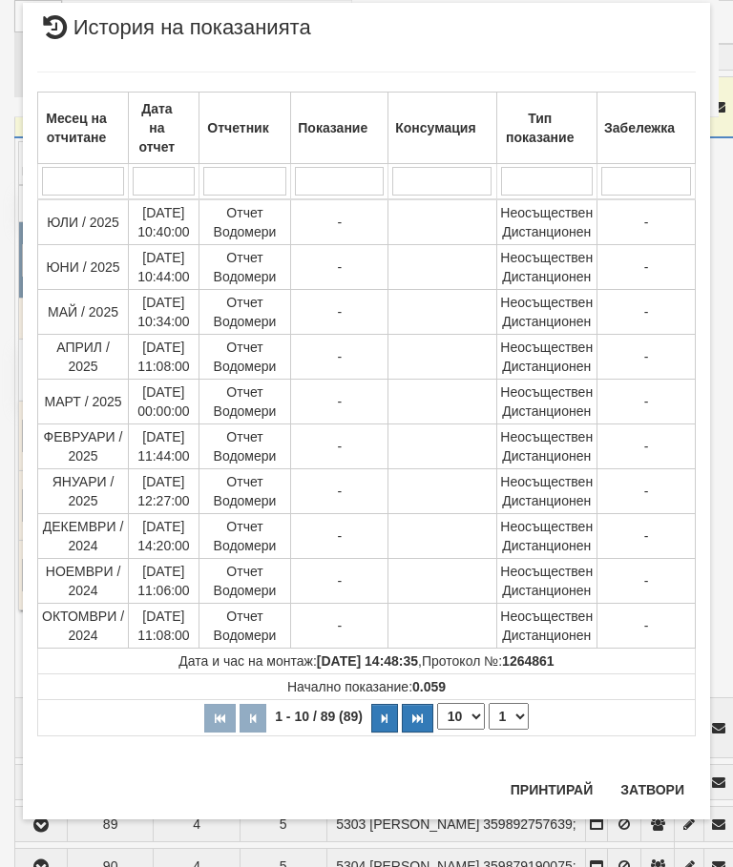
scroll to position [1797, 0]
click at [516, 719] on select "1 2 3 4 5 6 7 8 9" at bounding box center [508, 716] width 40 height 27
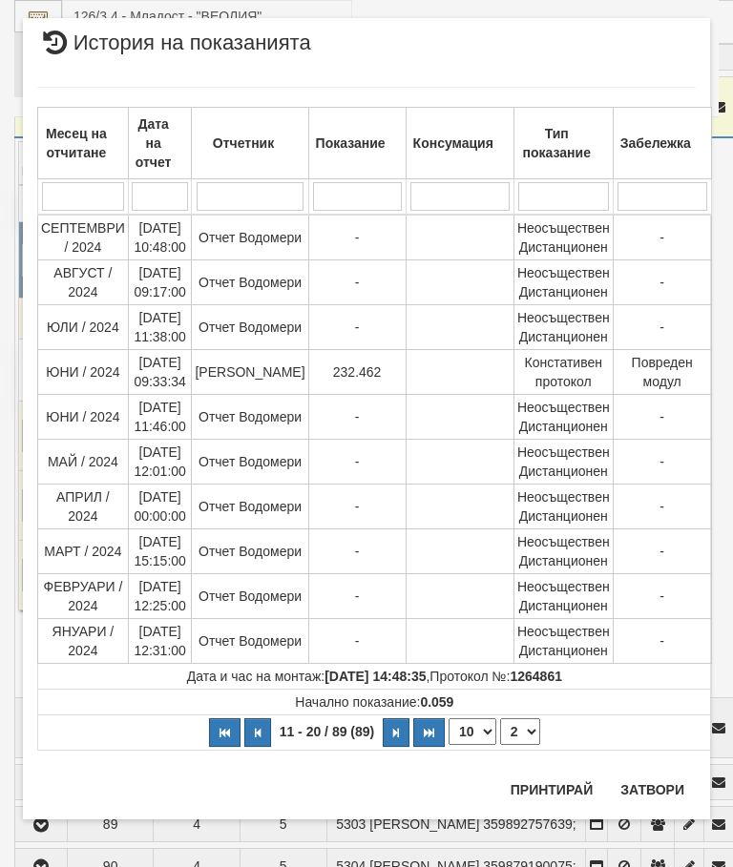
select select "2"
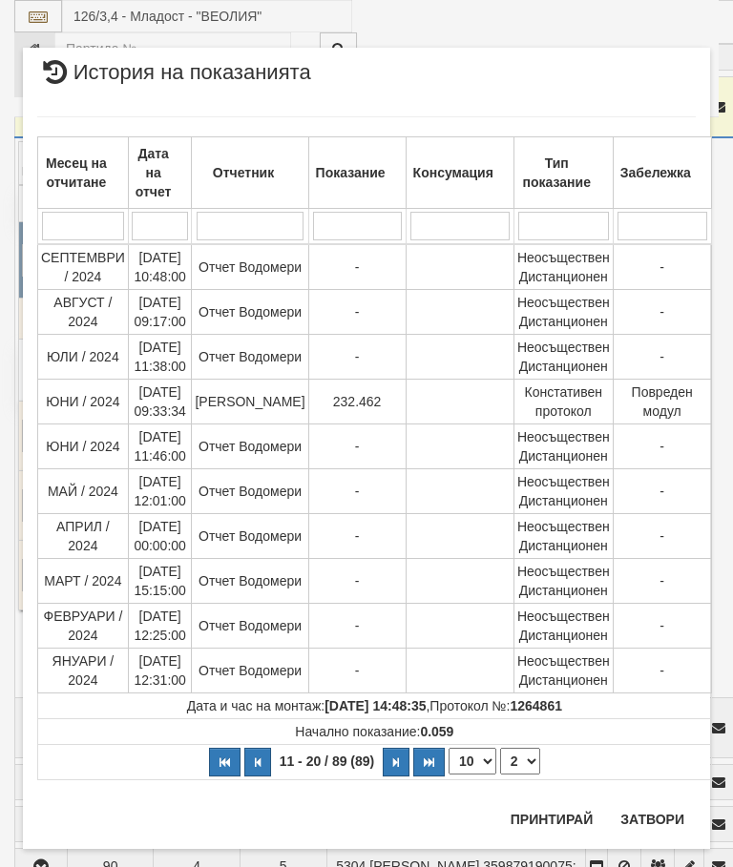
click at [656, 813] on button "Затвори" at bounding box center [652, 819] width 87 height 31
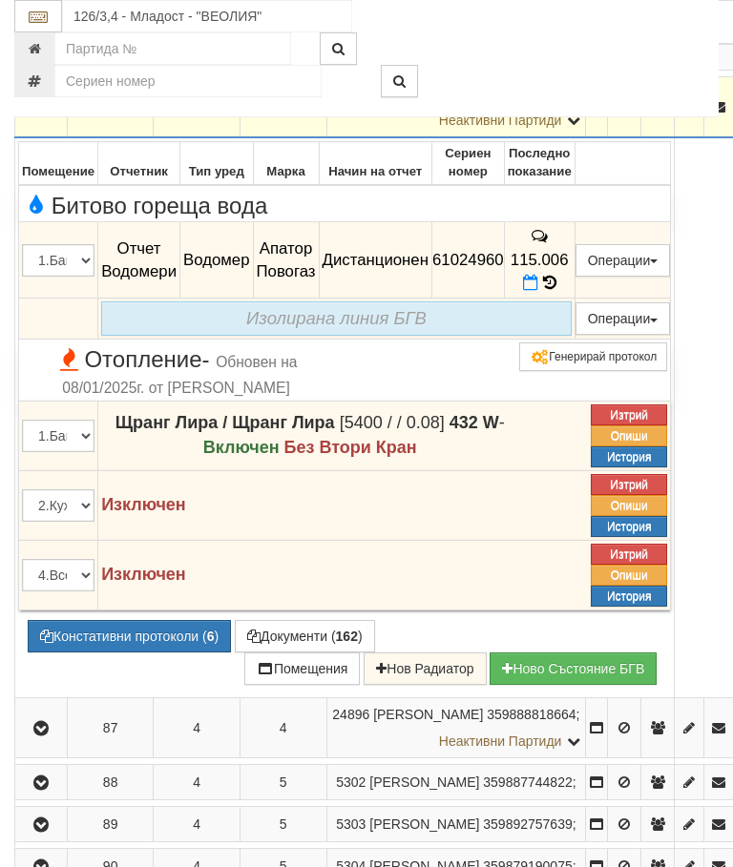
click at [0, 0] on button "Редакция / Протокол" at bounding box center [0, 0] width 0 height 0
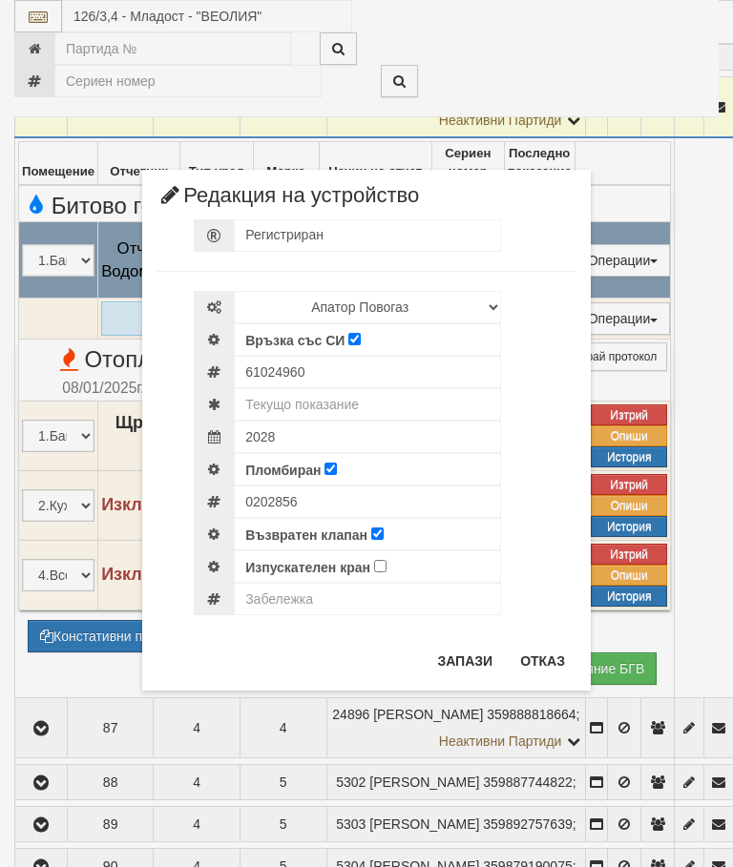
click at [543, 663] on button "Отказ" at bounding box center [543, 661] width 68 height 31
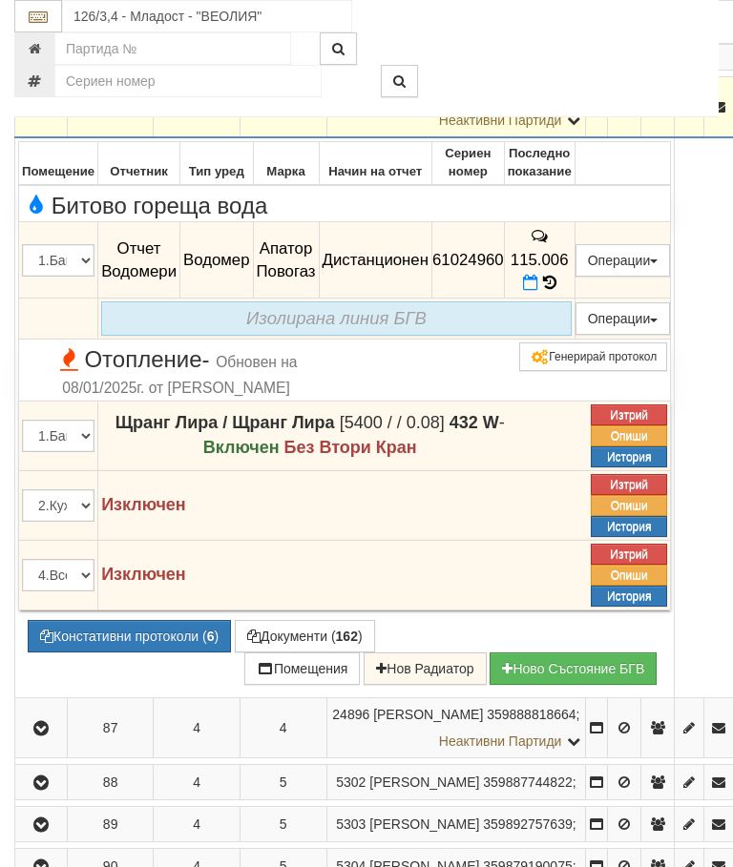
click at [291, 653] on button "Документи ( 162 )" at bounding box center [305, 636] width 140 height 32
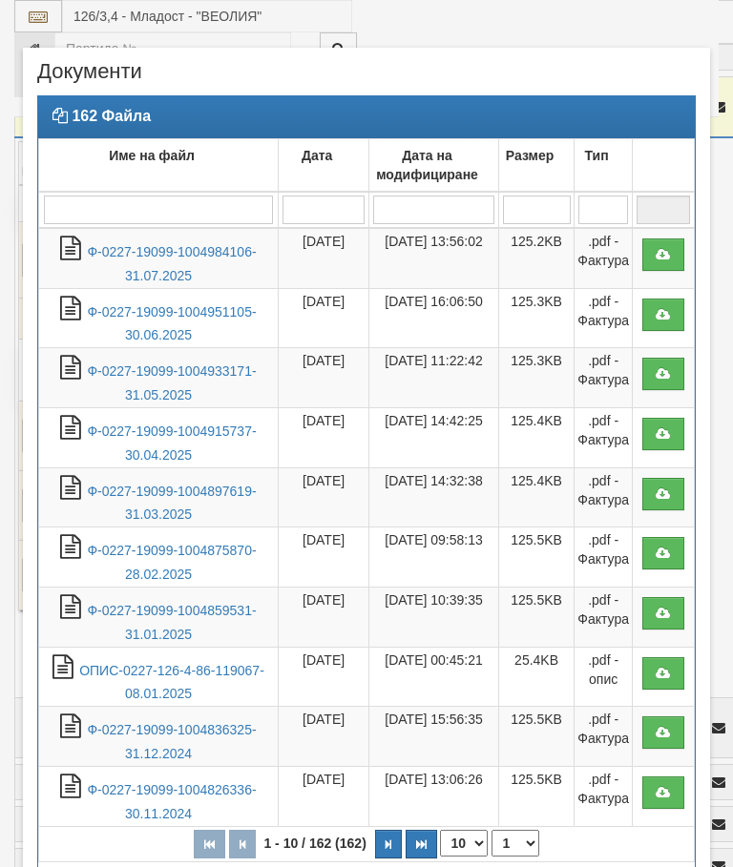
select select "10"
select select "1"
click at [172, 258] on link "Ф-0227-19099-1004984106-31.07.2025" at bounding box center [171, 263] width 169 height 39
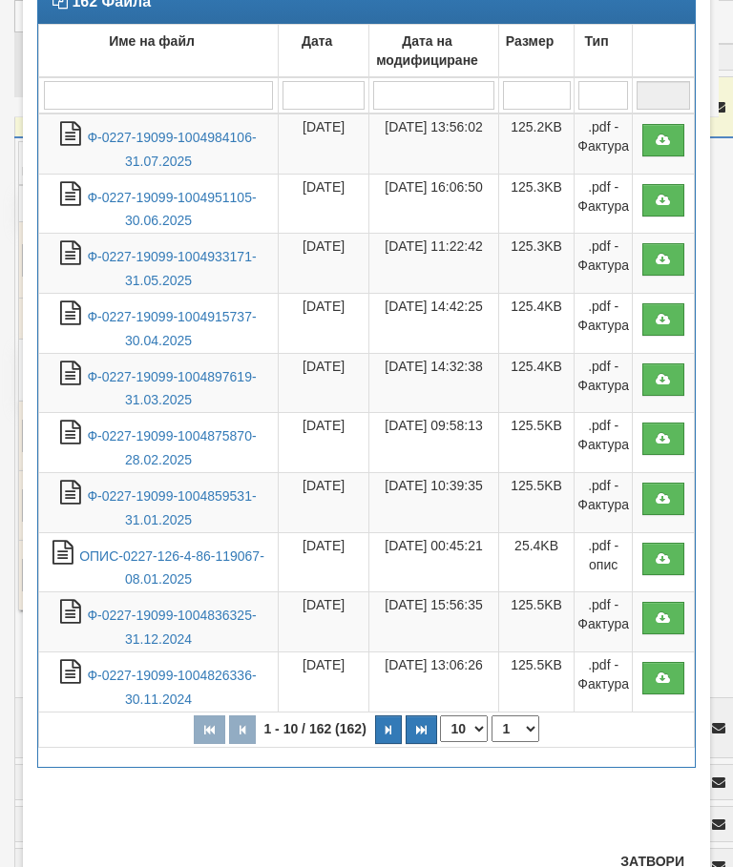
scroll to position [116, 0]
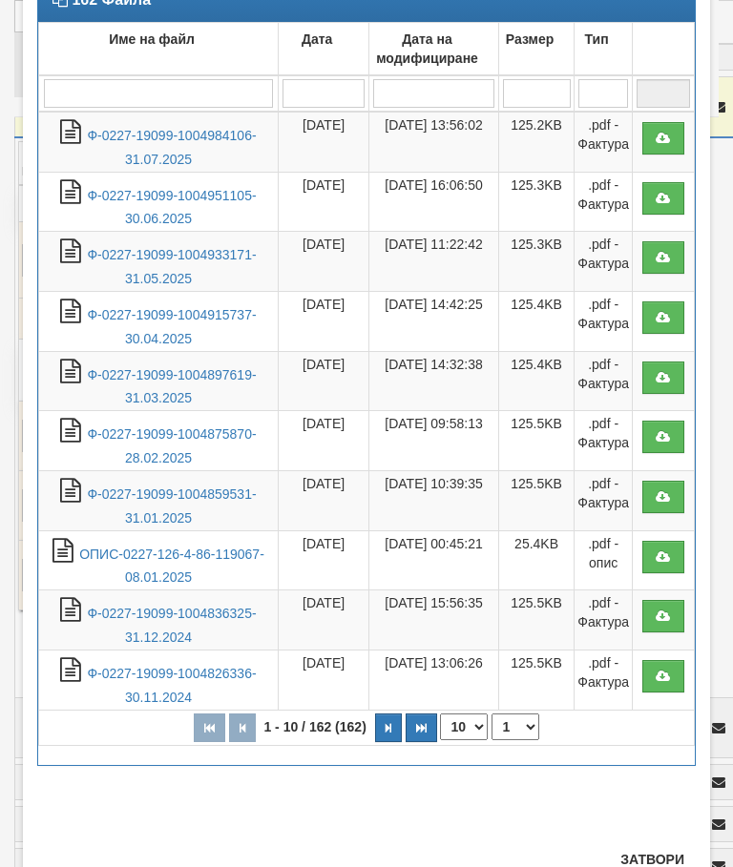
click at [639, 860] on button "Затвори" at bounding box center [652, 859] width 87 height 31
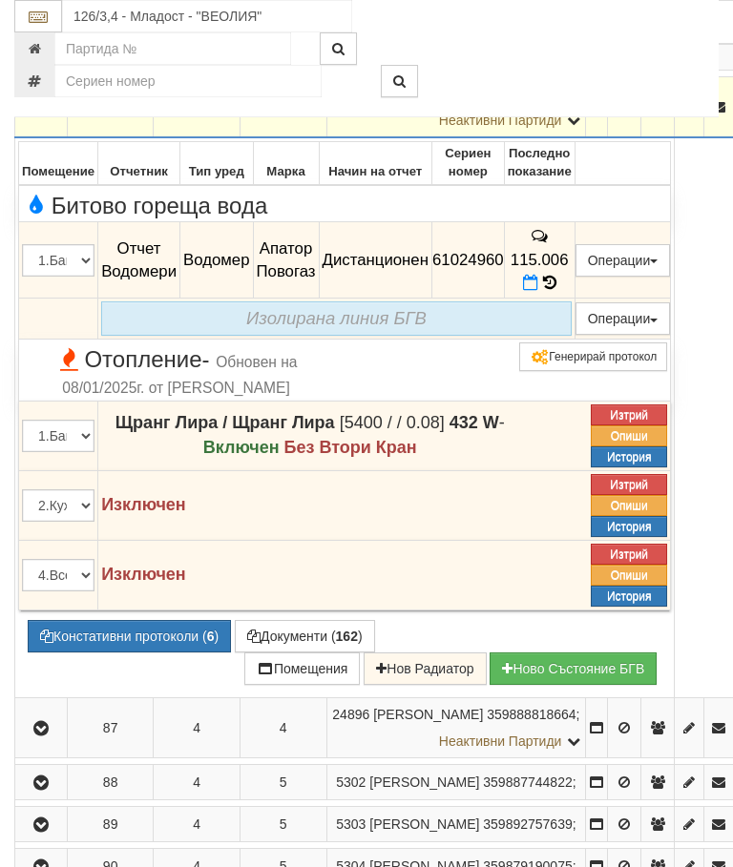
click at [556, 291] on icon at bounding box center [549, 283] width 13 height 16
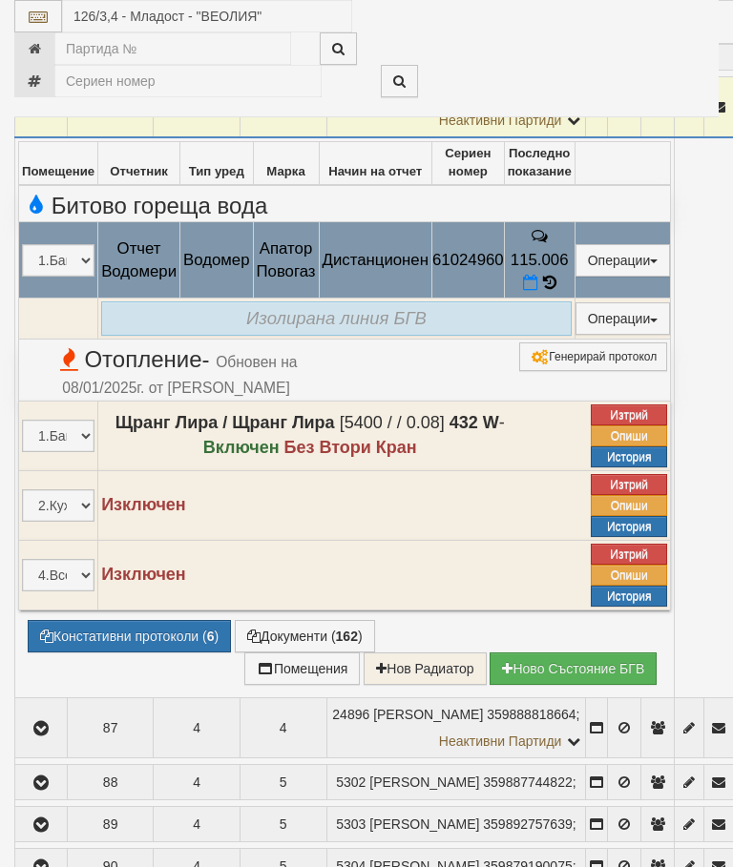
select select "10"
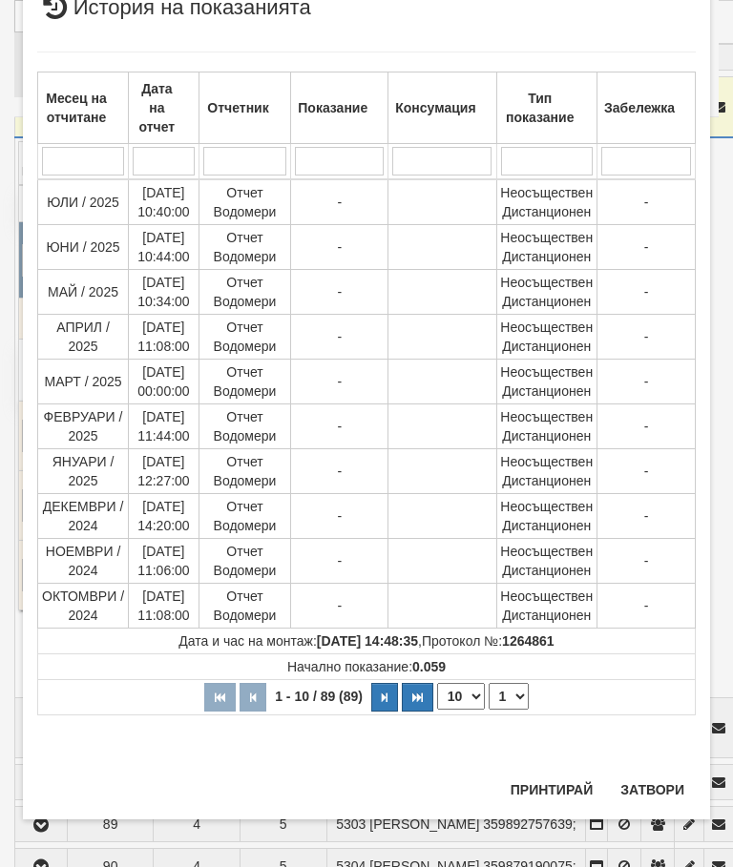
scroll to position [1583, 0]
click at [516, 692] on select "1 2 3 4 5 6 7 8 9" at bounding box center [508, 696] width 40 height 27
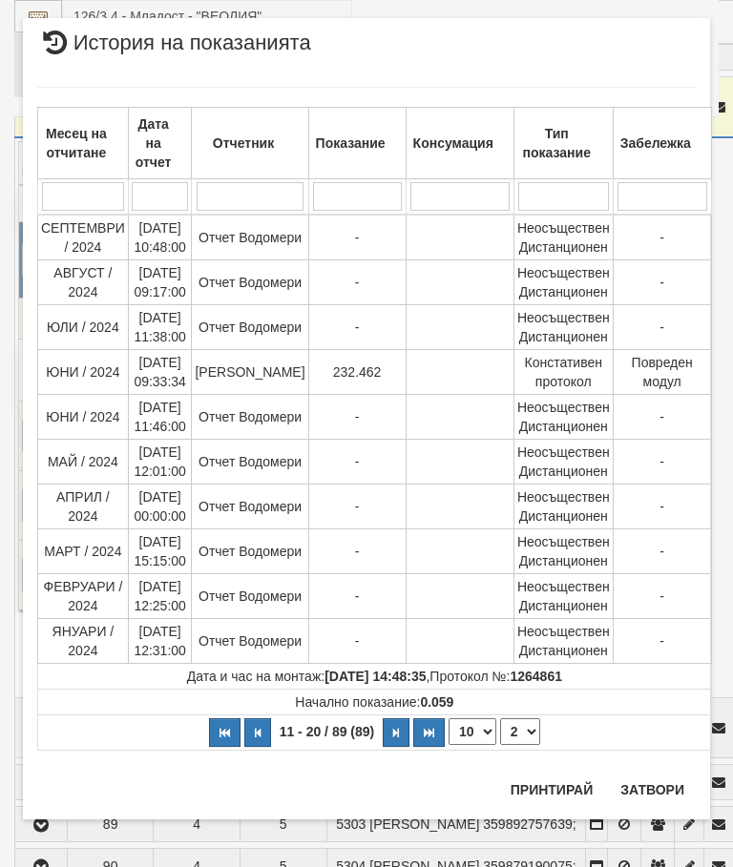
scroll to position [0, 0]
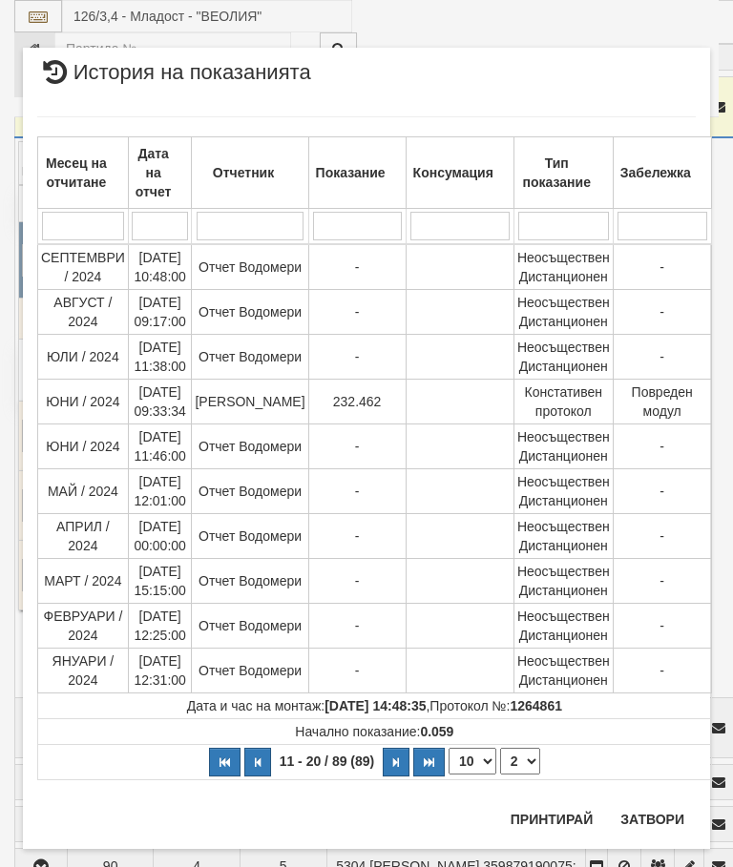
click at [523, 765] on select "1 2 3 4 5 6 7 8 9" at bounding box center [520, 761] width 40 height 27
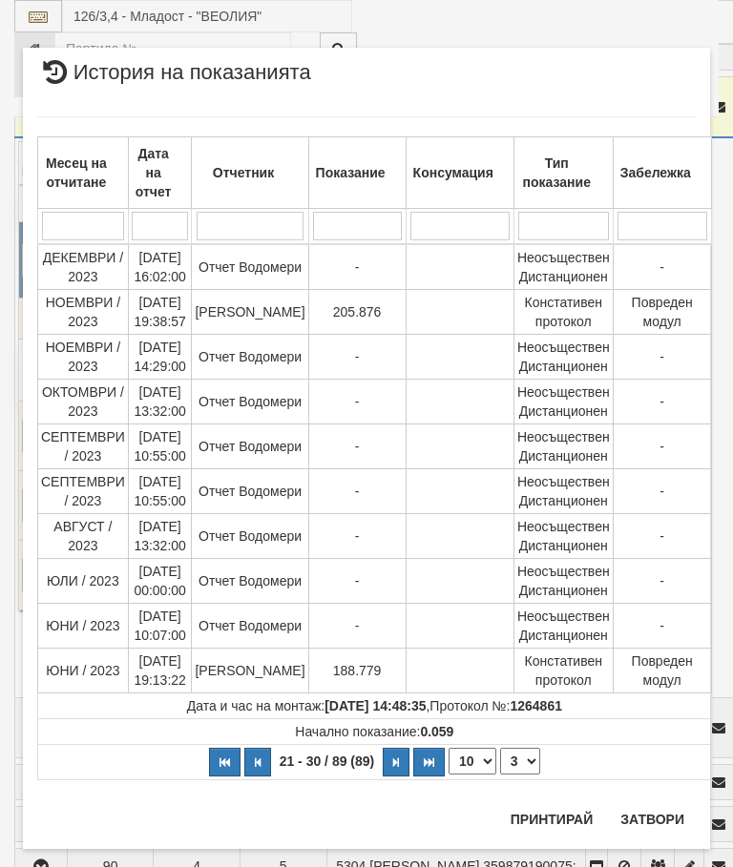
click at [512, 760] on select "1 2 3 4 5 6 7 8 9" at bounding box center [520, 761] width 40 height 27
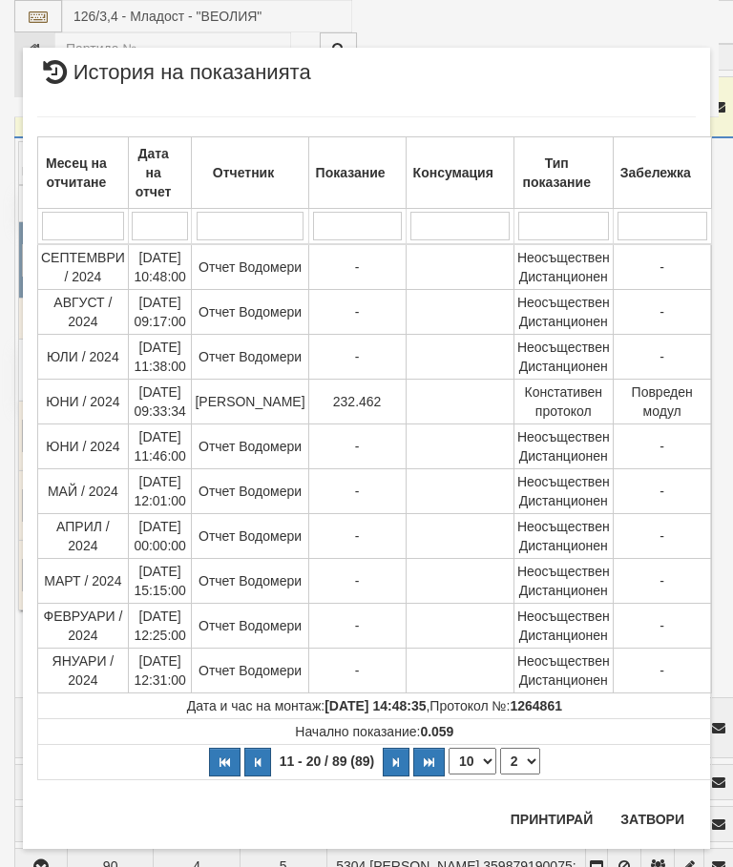
click at [521, 761] on select "1 2 3 4 5 6 7 8 9" at bounding box center [520, 761] width 40 height 27
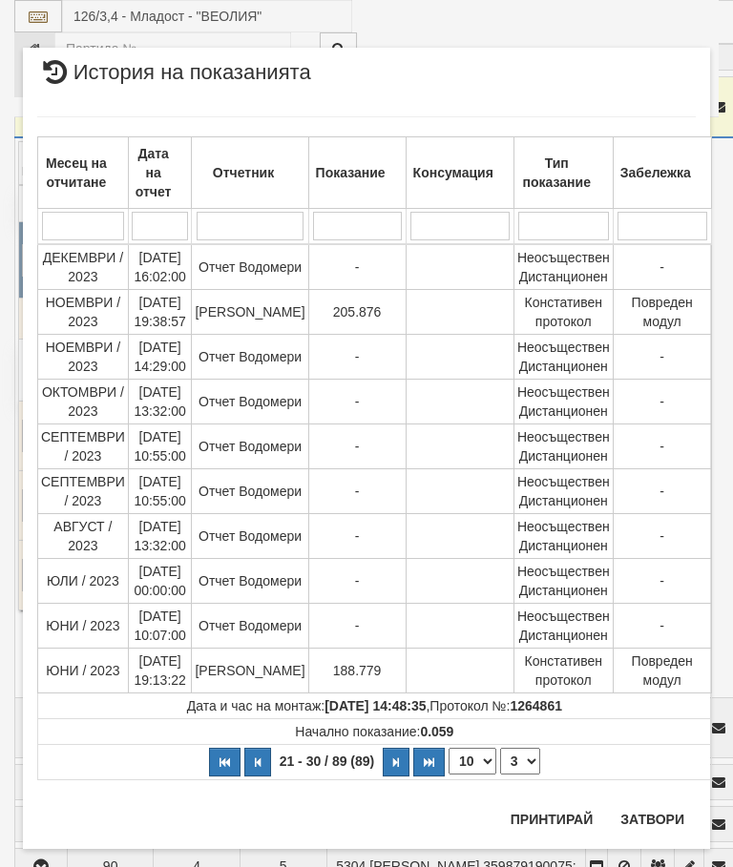
click at [518, 764] on select "1 2 3 4 5 6 7 8 9" at bounding box center [520, 761] width 40 height 27
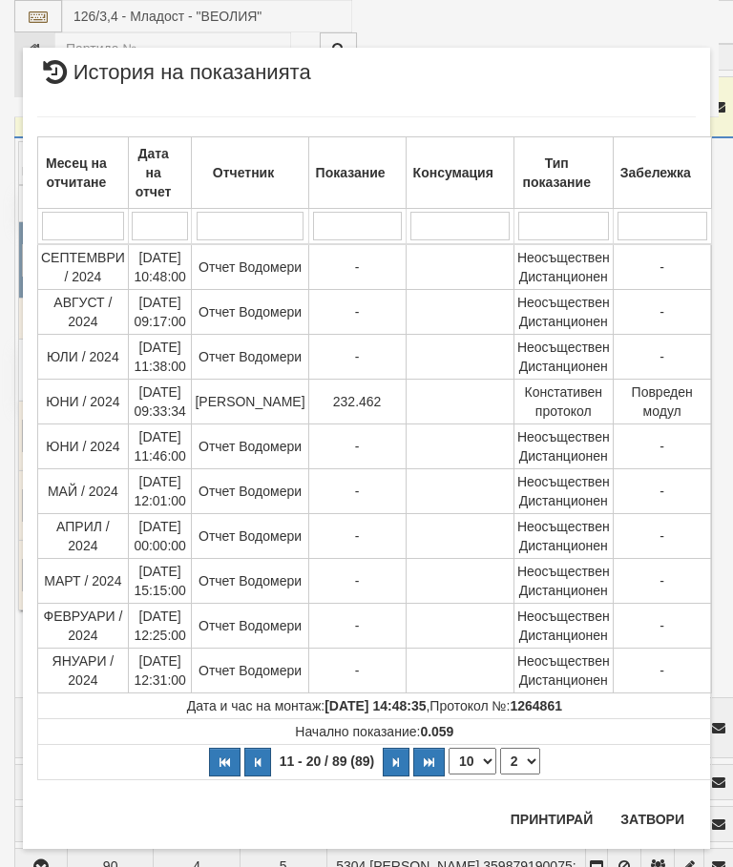
click at [513, 758] on select "1 2 3 4 5 6 7 8 9" at bounding box center [520, 761] width 40 height 27
select select "1"
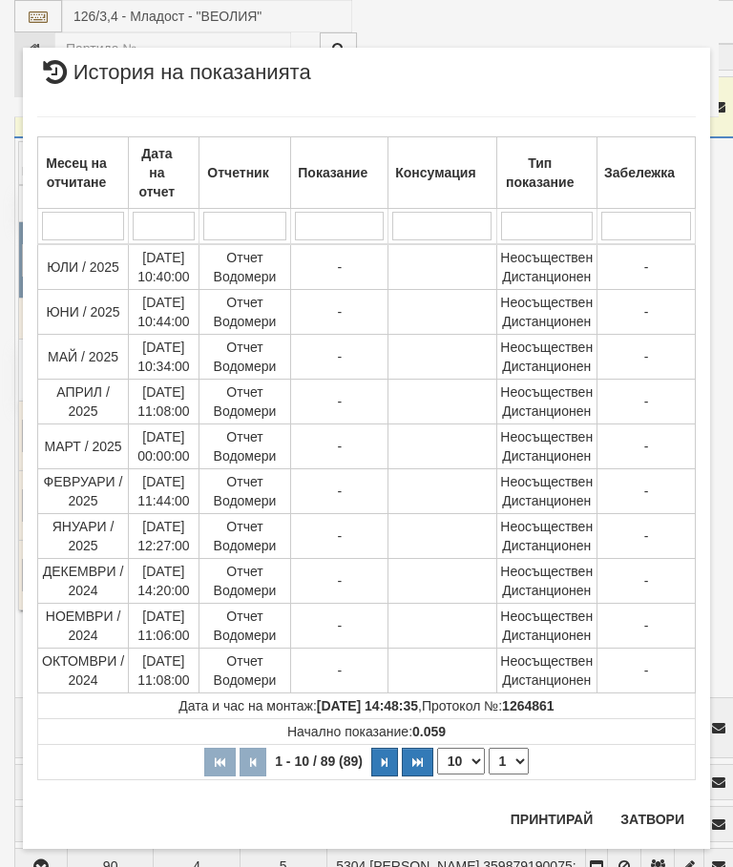
click at [642, 806] on button "Затвори" at bounding box center [652, 819] width 87 height 31
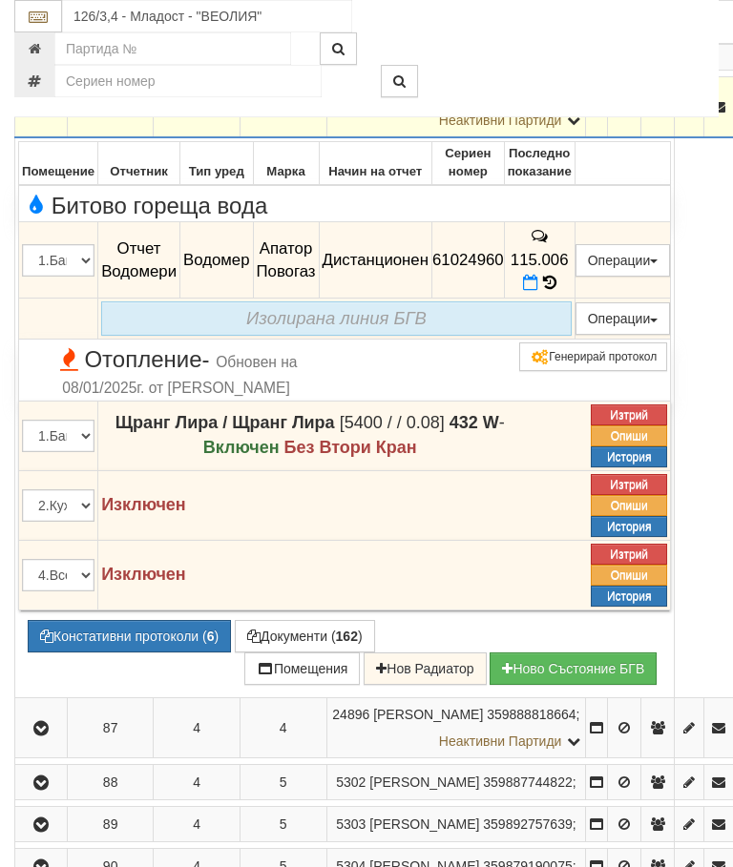
click at [538, 291] on icon at bounding box center [530, 283] width 15 height 16
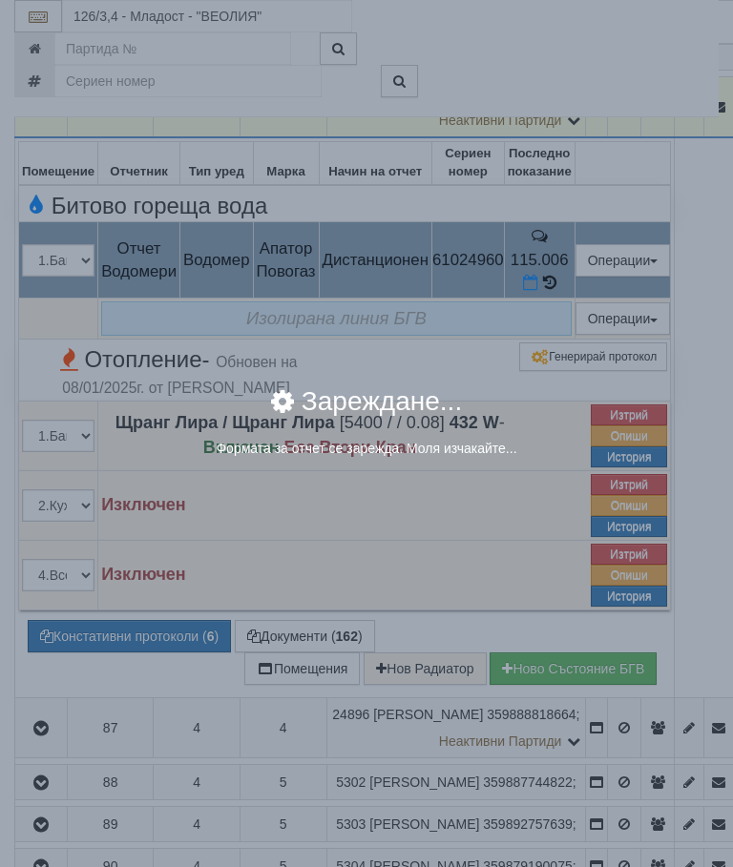
select select "8ac75930-9bfd-e511-80be-8d5a1dced85a"
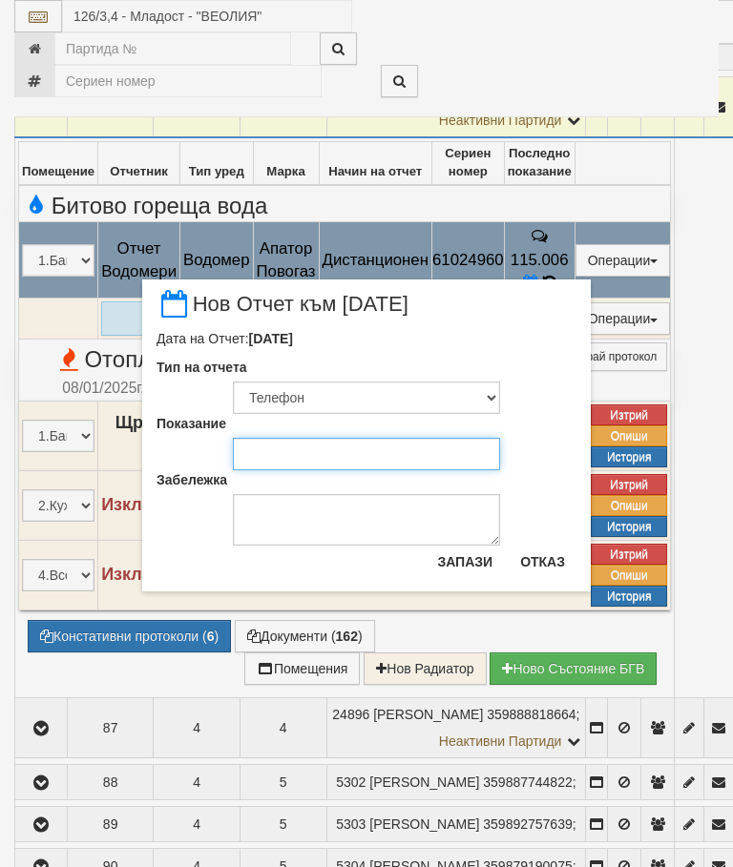
click at [286, 450] on input "Показание" at bounding box center [366, 454] width 267 height 32
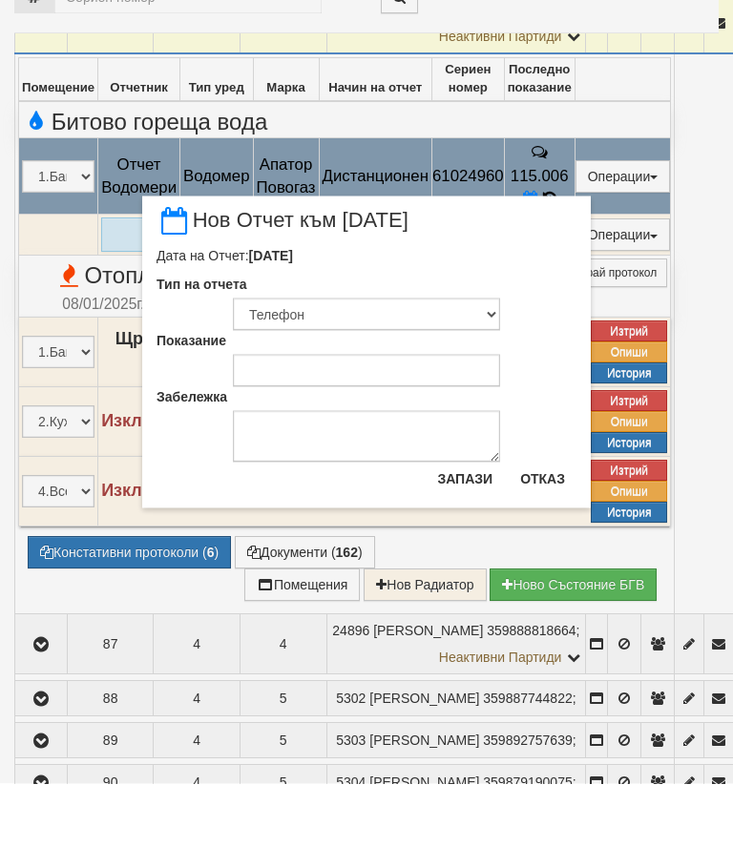
click at [549, 547] on button "Отказ" at bounding box center [543, 562] width 68 height 31
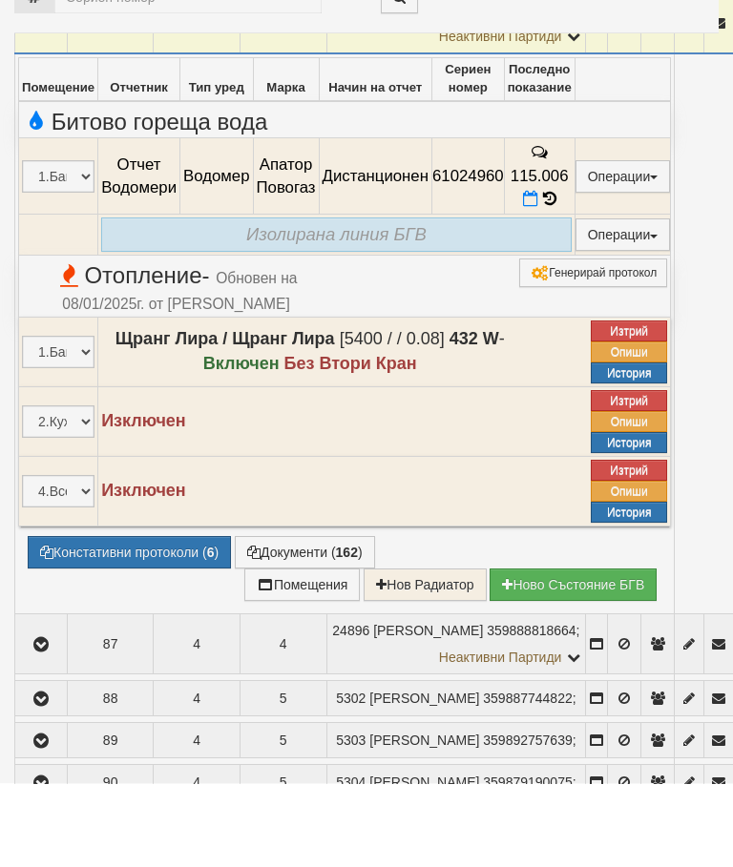
scroll to position [2683, 0]
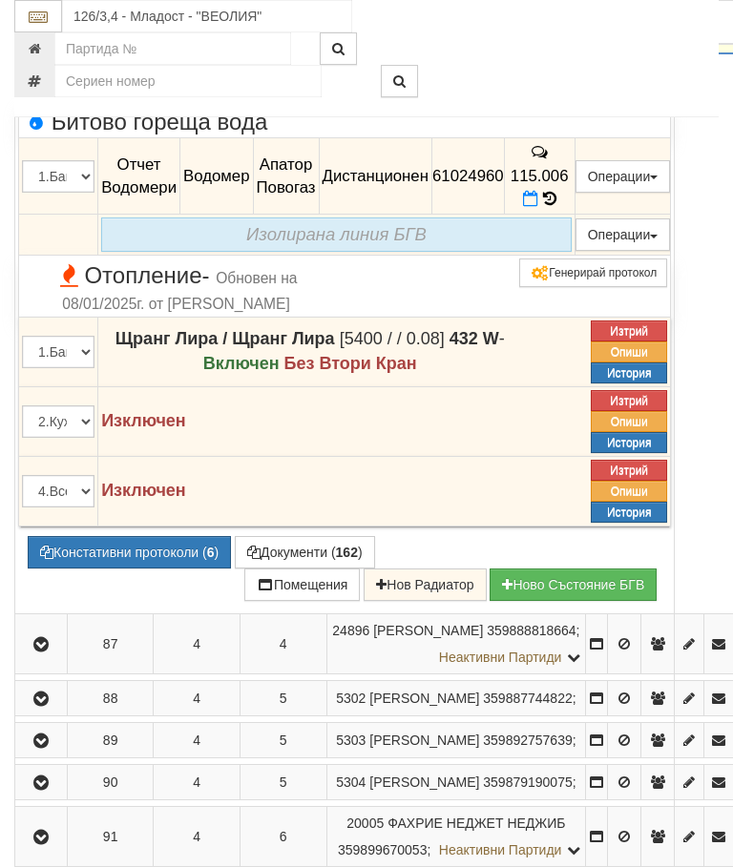
click at [538, 207] on icon at bounding box center [530, 199] width 15 height 16
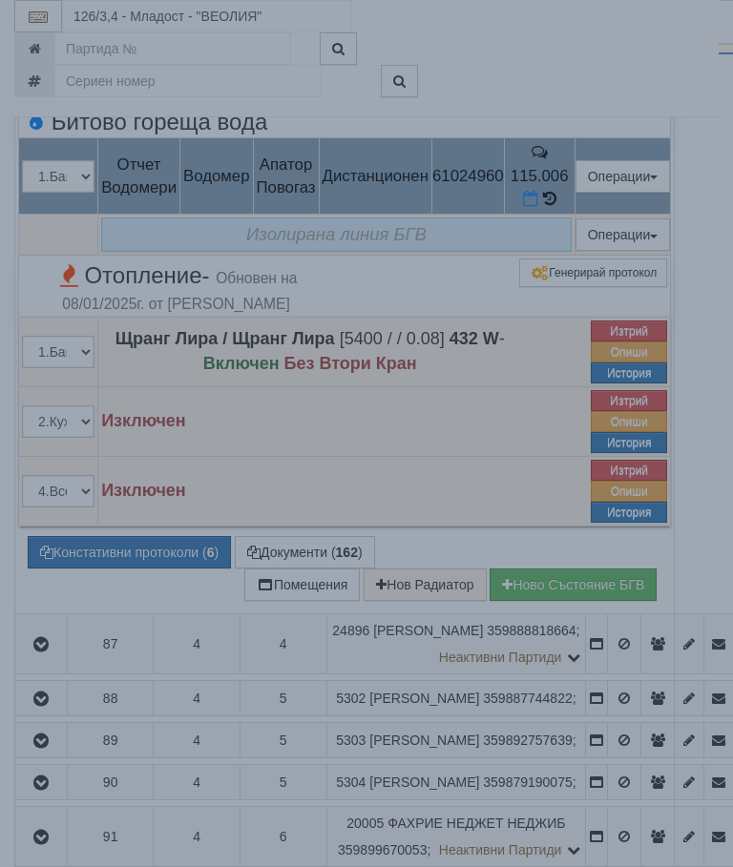
select select "8ac75930-9bfd-e511-80be-8d5a1dced85a"
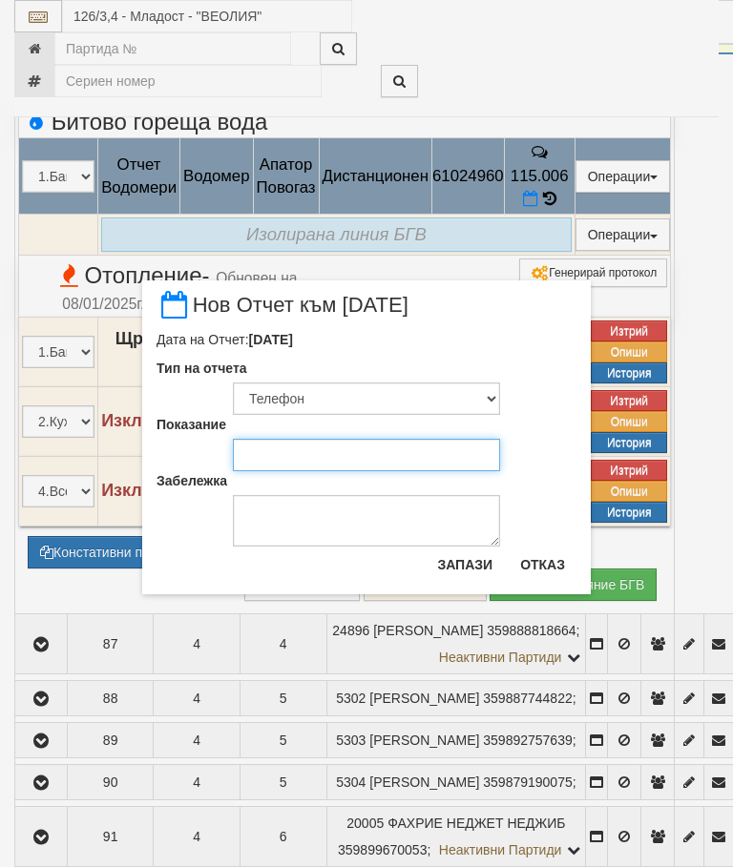
click at [301, 463] on input "Показание" at bounding box center [366, 455] width 267 height 32
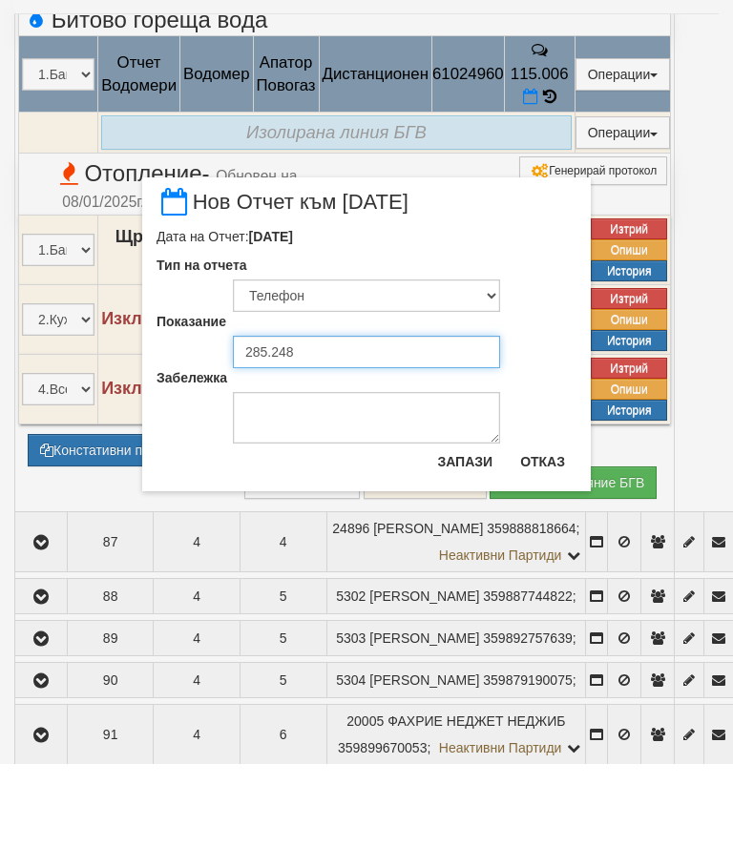
type input "285.248"
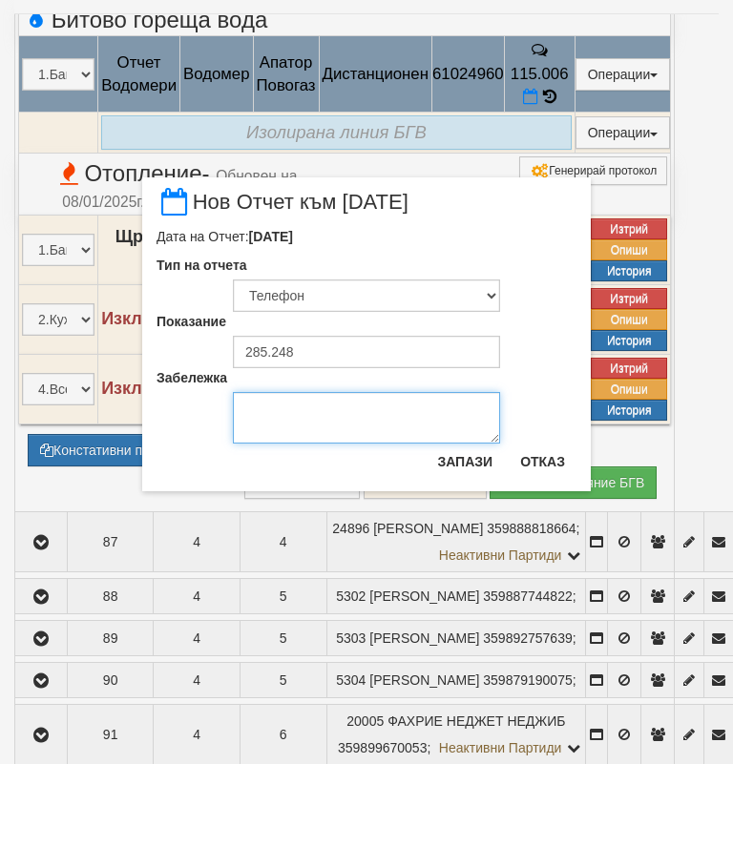
click at [286, 495] on textarea "Забележка" at bounding box center [366, 521] width 267 height 52
type textarea "13.08.2025"
click at [468, 550] on button "Запази" at bounding box center [465, 565] width 78 height 31
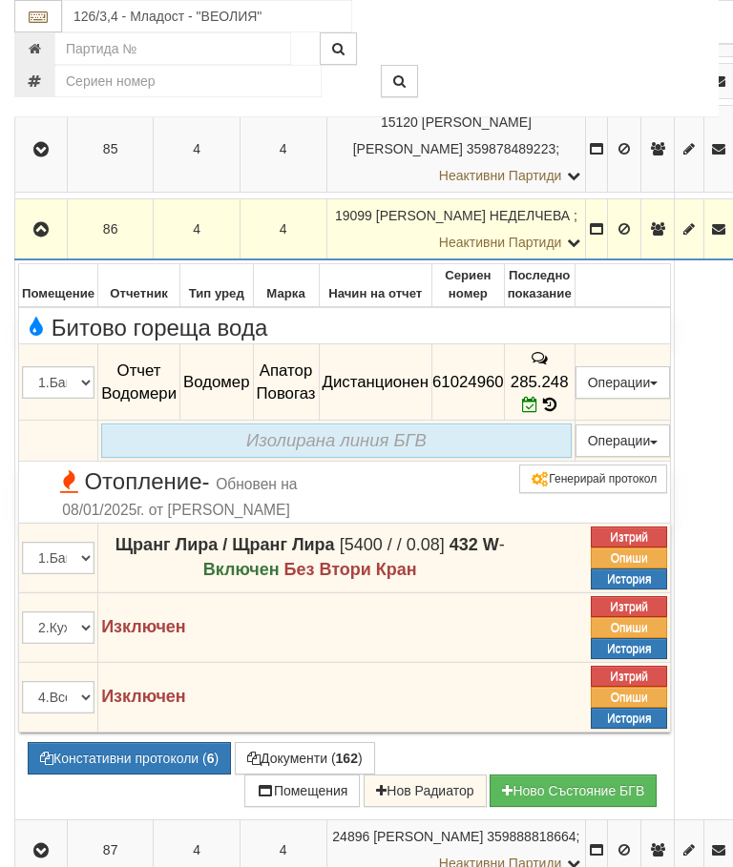
scroll to position [2472, 0]
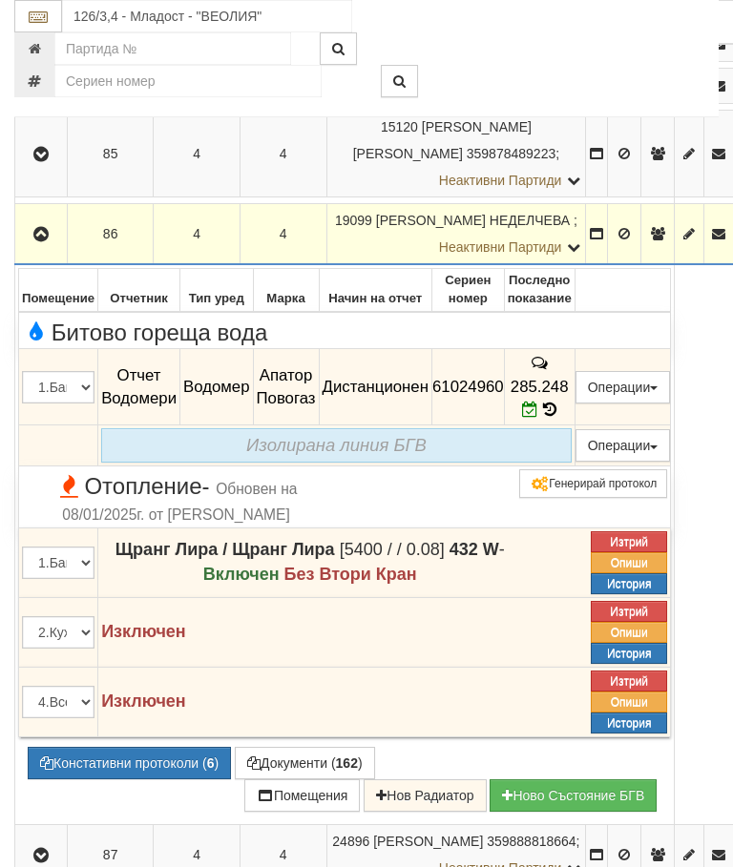
click at [42, 241] on icon "button" at bounding box center [41, 234] width 23 height 13
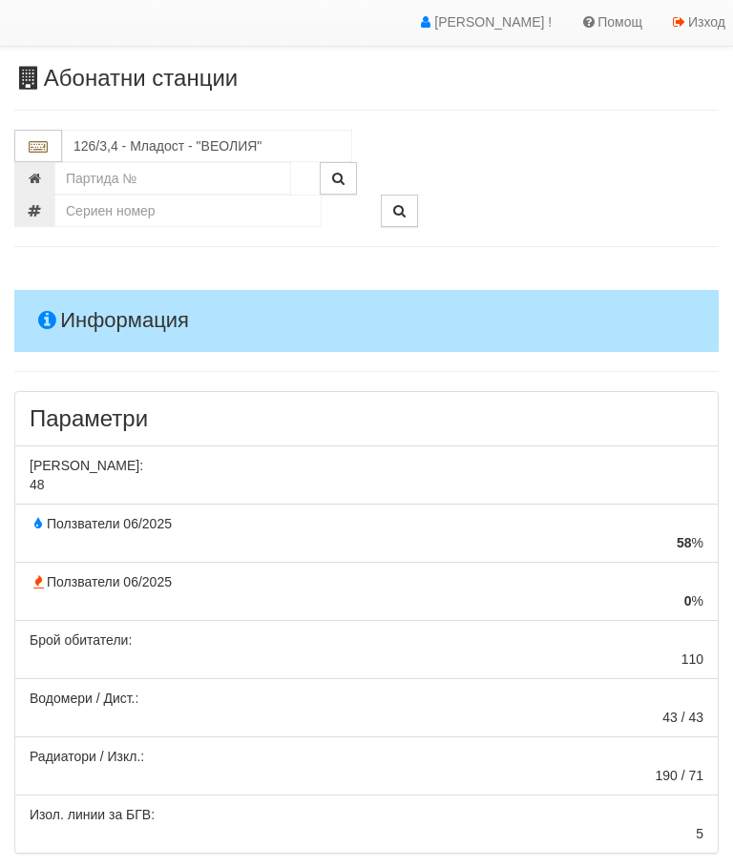
scroll to position [0, 0]
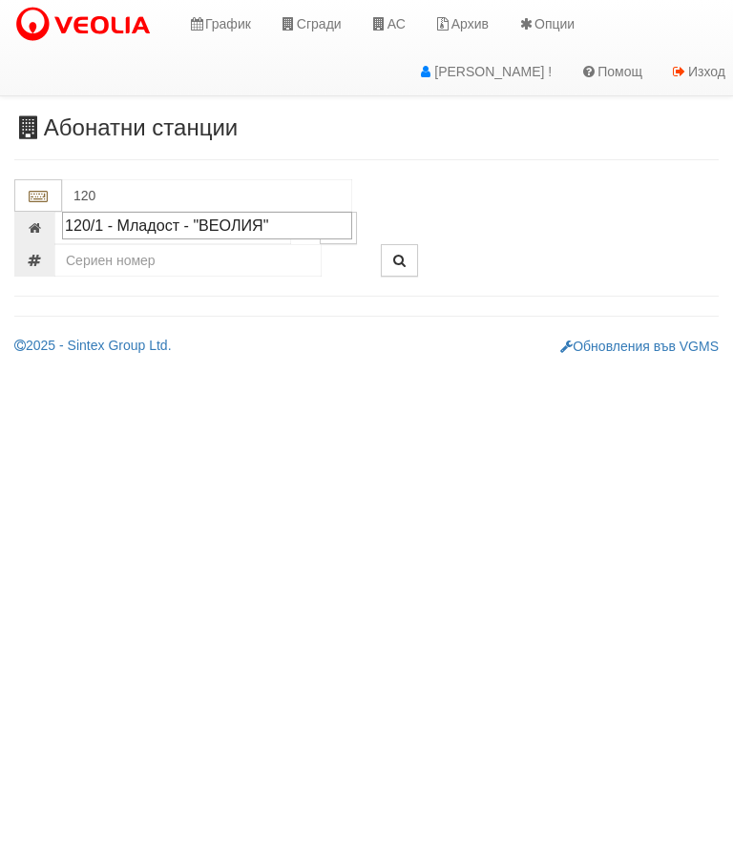
click at [213, 228] on div "120/1 - Младост - "ВЕОЛИЯ"" at bounding box center [207, 226] width 284 height 22
type input "120/1 - Младост - "ВЕОЛИЯ""
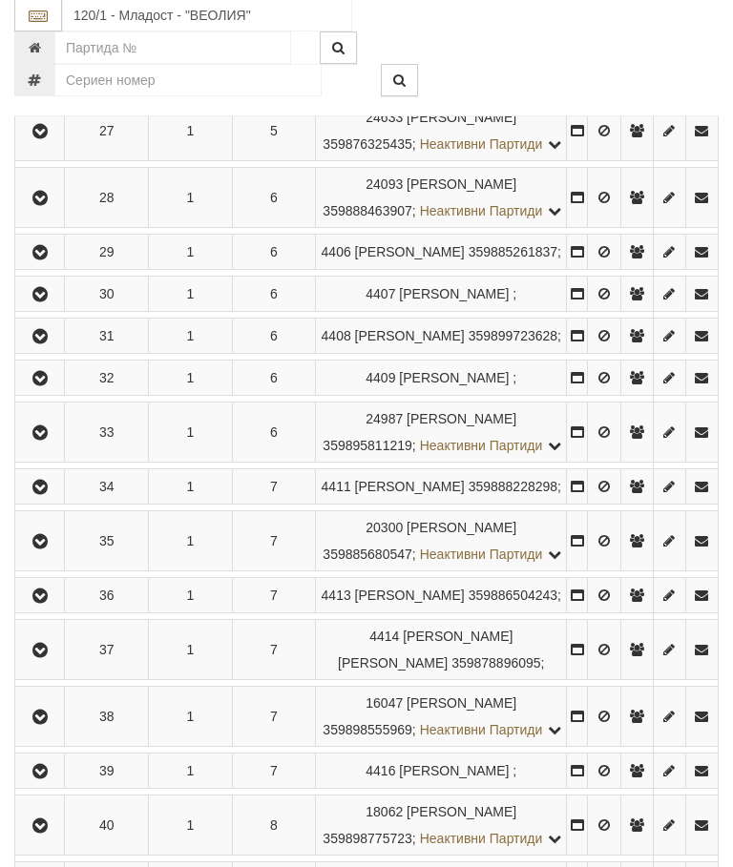
scroll to position [2017, 0]
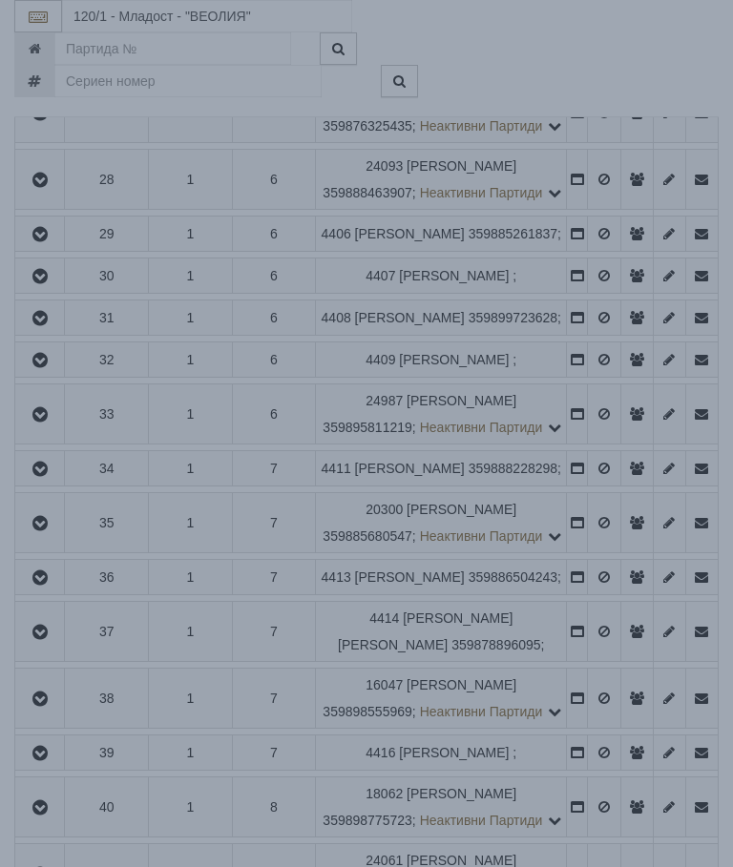
click at [658, 386] on div "Зареждане..." at bounding box center [366, 399] width 790 height 61
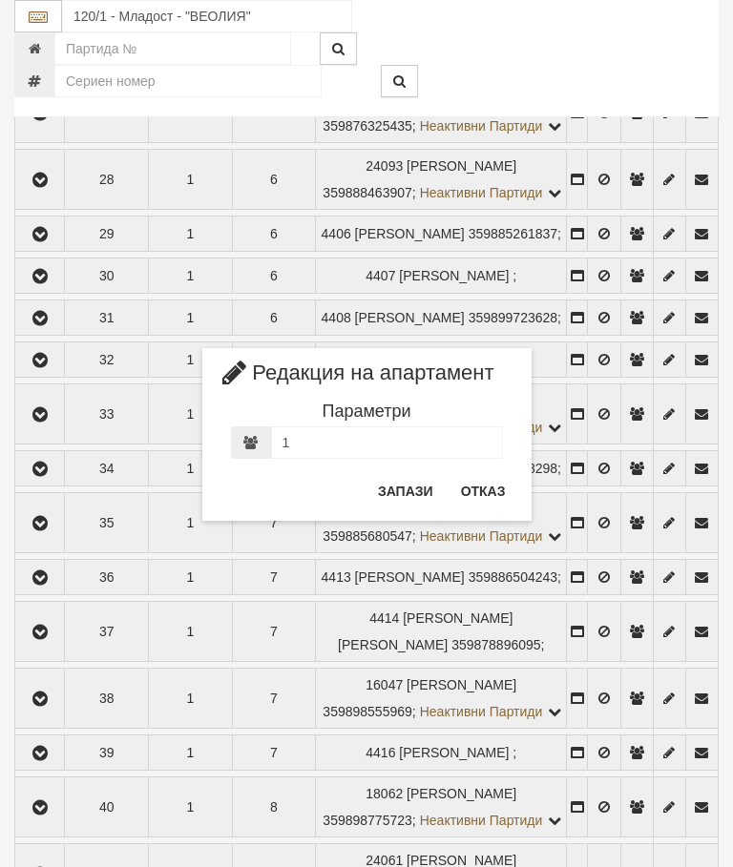
click at [477, 495] on button "Отказ" at bounding box center [483, 491] width 68 height 31
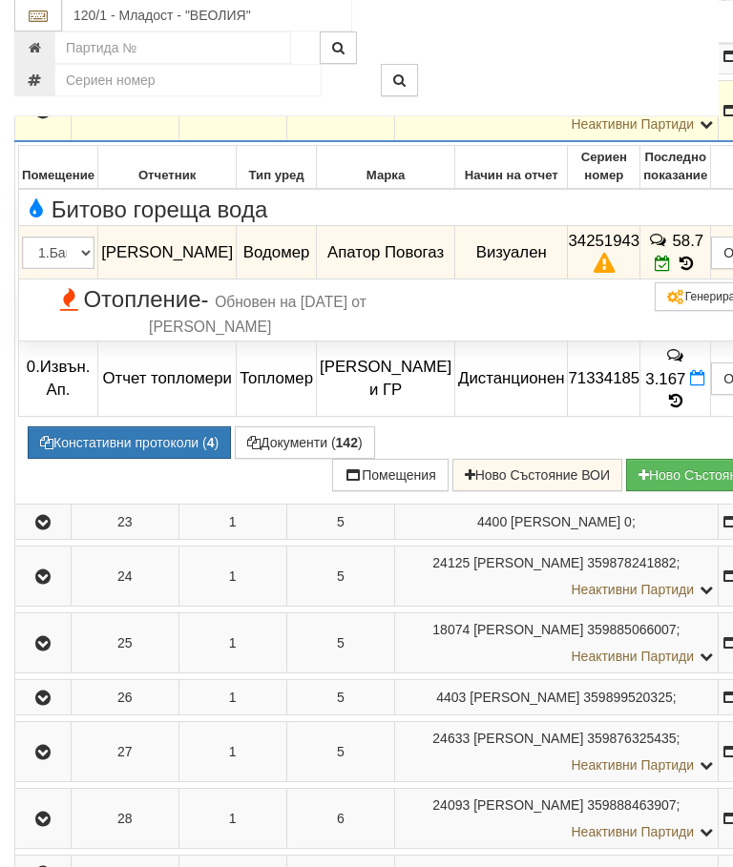
scroll to position [1658, 0]
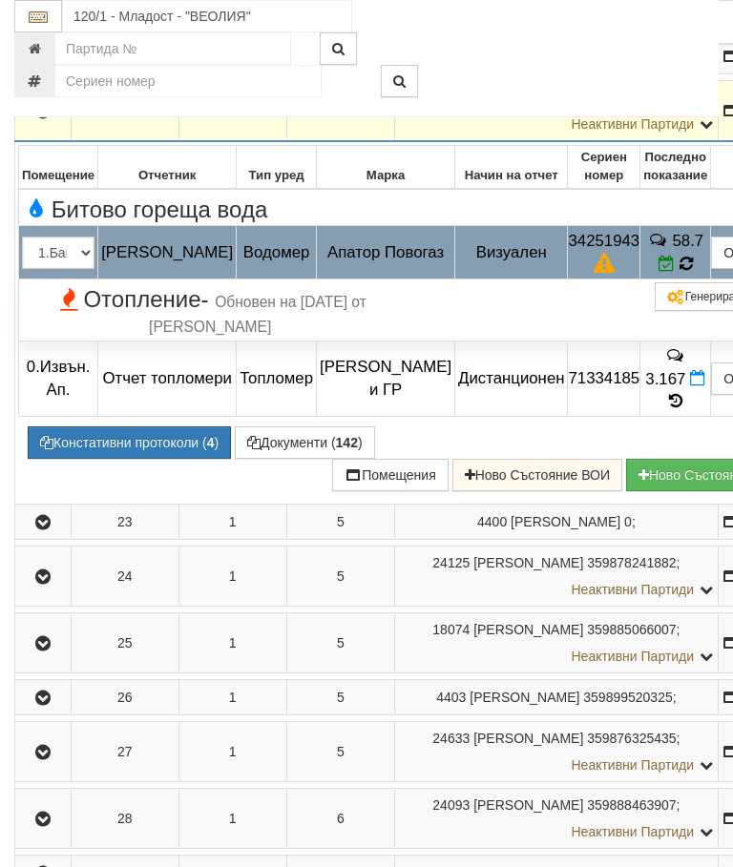
click at [675, 275] on icon at bounding box center [685, 264] width 20 height 21
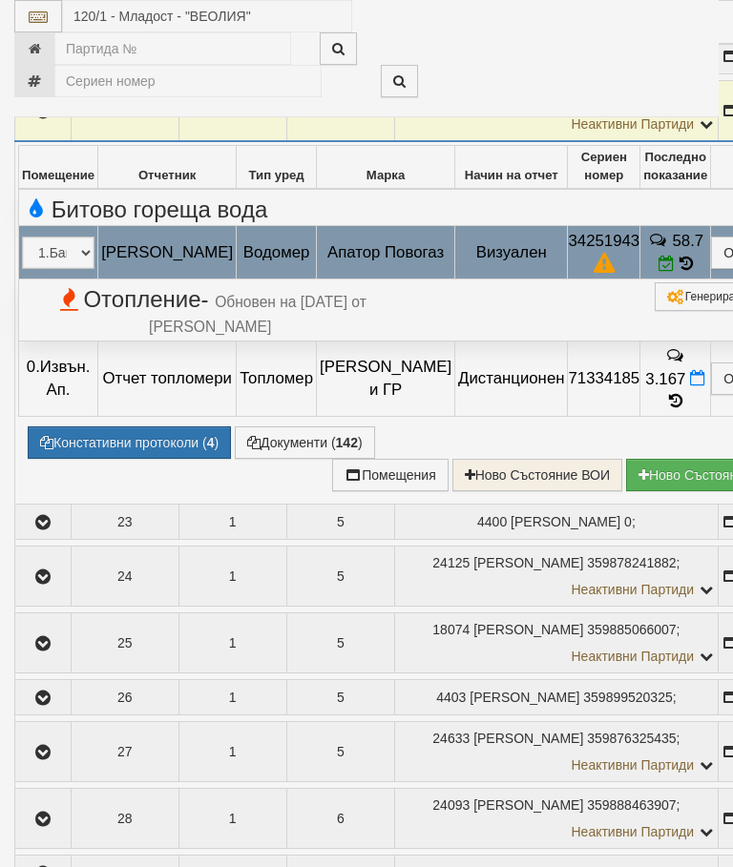
select select "10"
select select "1"
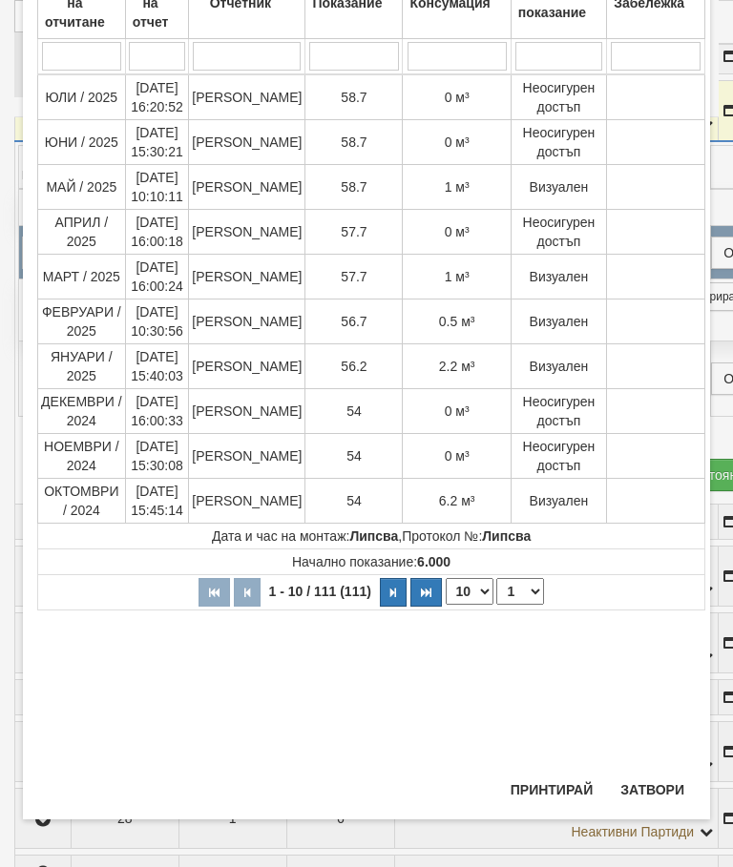
scroll to position [170, 0]
click at [649, 777] on button "Затвори" at bounding box center [652, 790] width 87 height 31
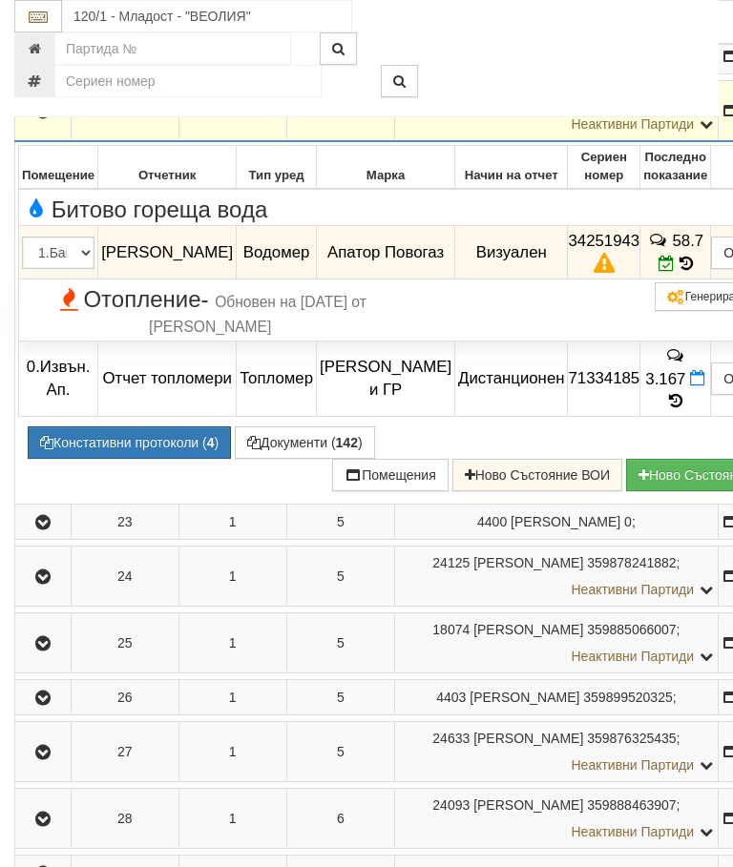
click at [37, 118] on icon "button" at bounding box center [42, 111] width 23 height 13
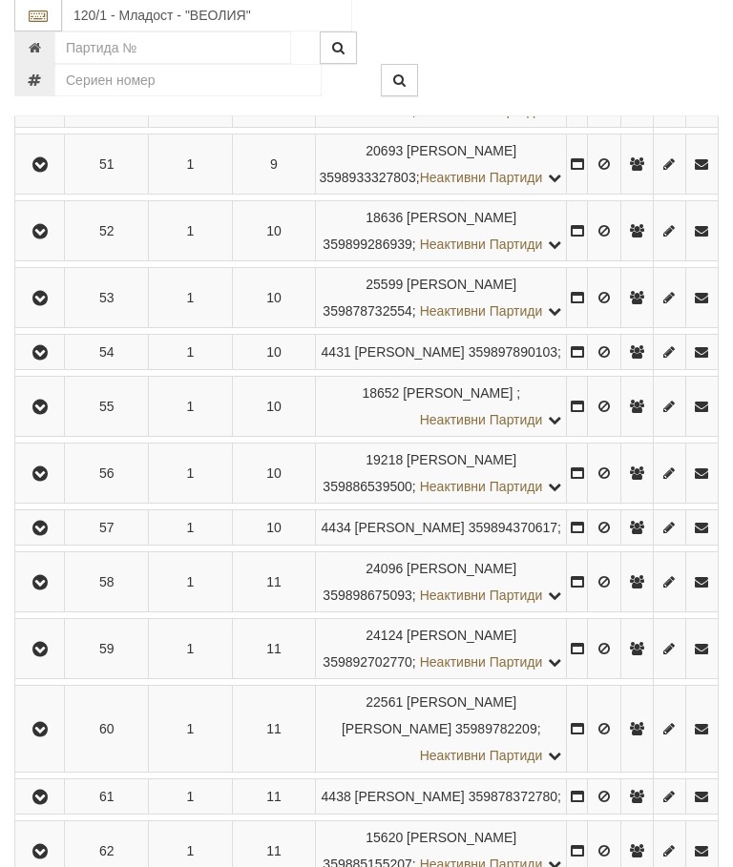
scroll to position [3386, 0]
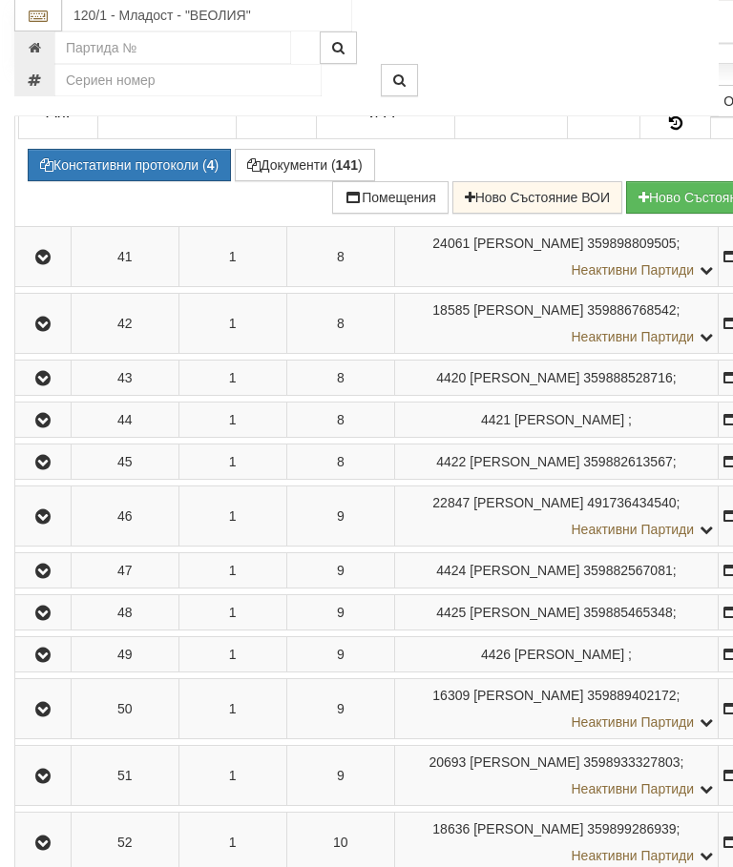
scroll to position [2915, 0]
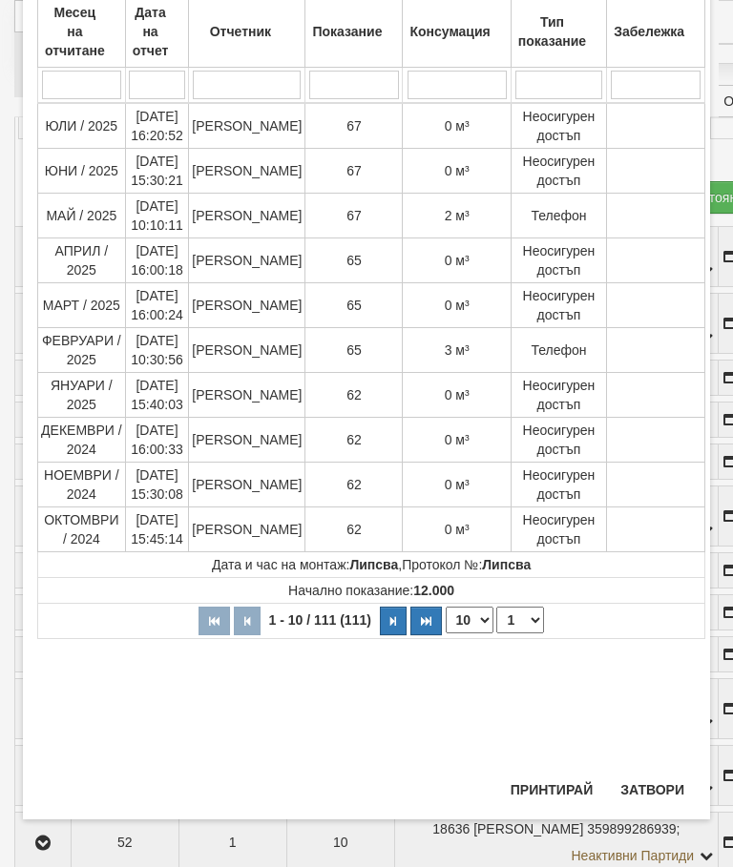
scroll to position [692, 0]
click at [656, 779] on button "Затвори" at bounding box center [652, 790] width 87 height 31
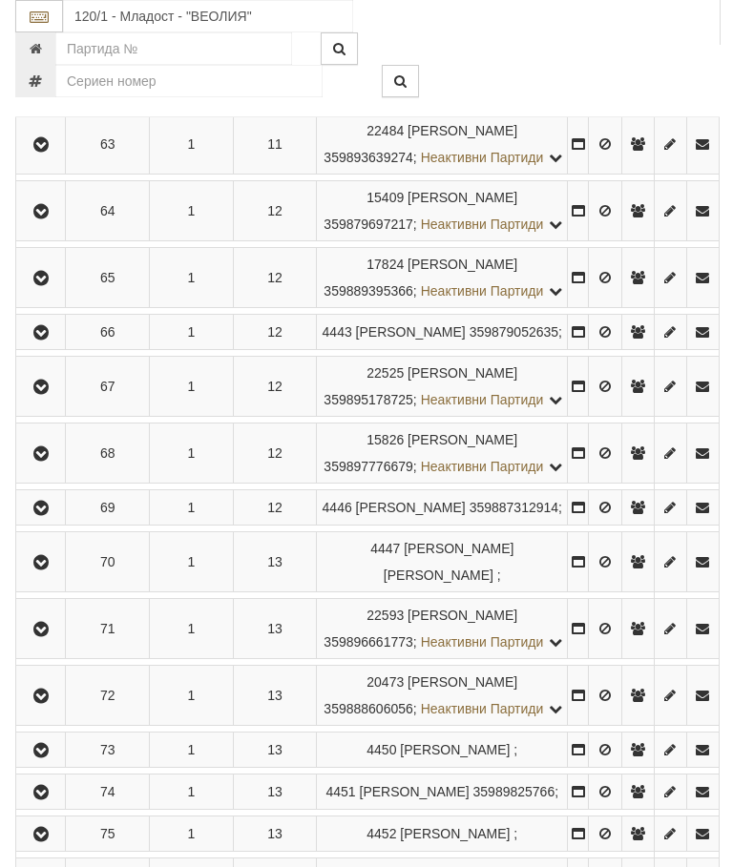
scroll to position [4071, 0]
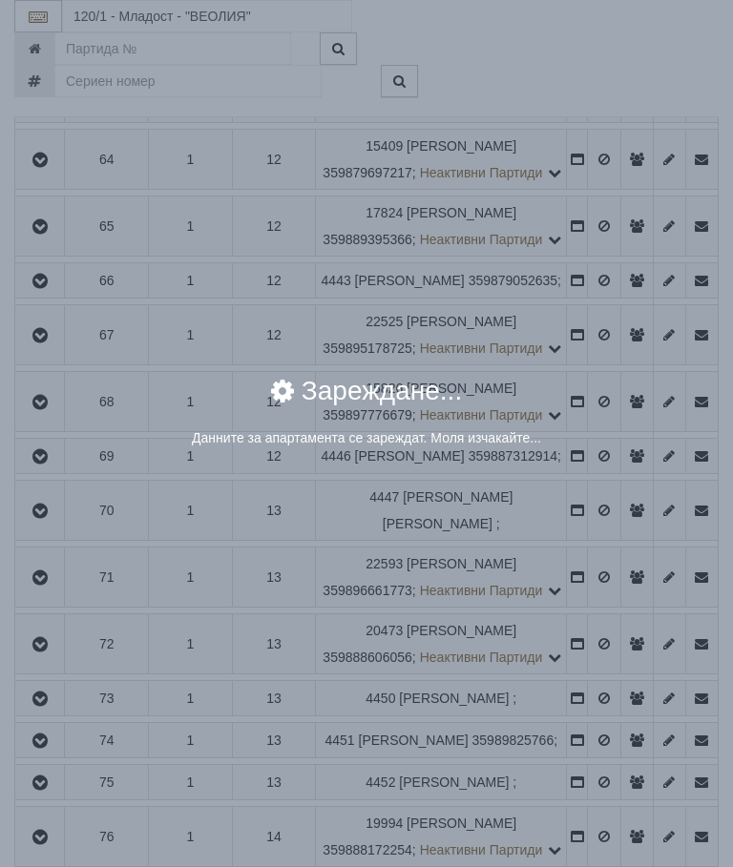
click at [649, 519] on div "× Зареждане... Данните за апартамента се зареждат. Моля изчакайте..." at bounding box center [366, 433] width 733 height 867
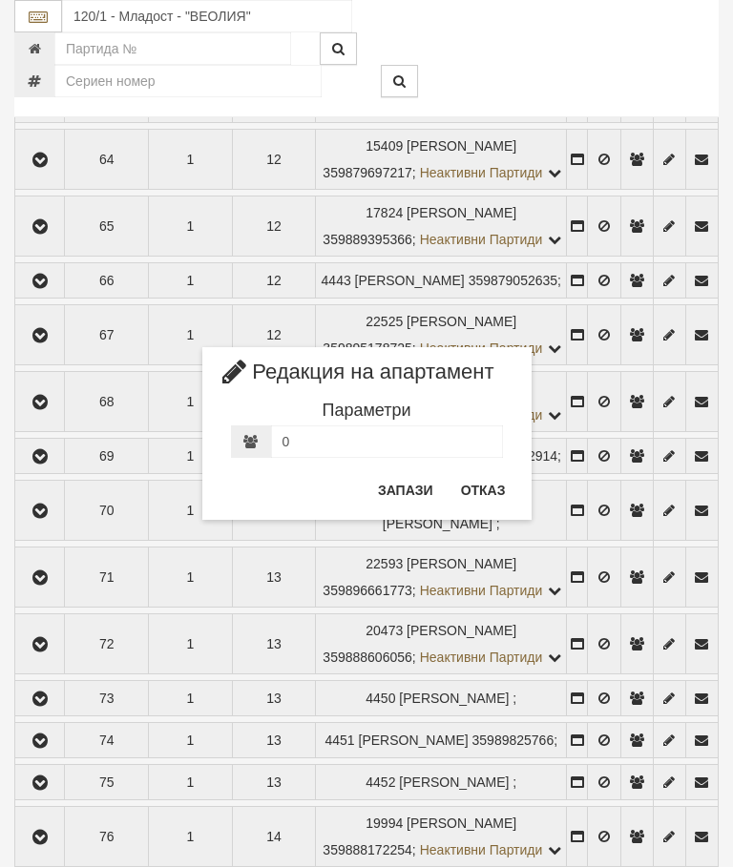
click at [495, 489] on button "Отказ" at bounding box center [483, 490] width 68 height 31
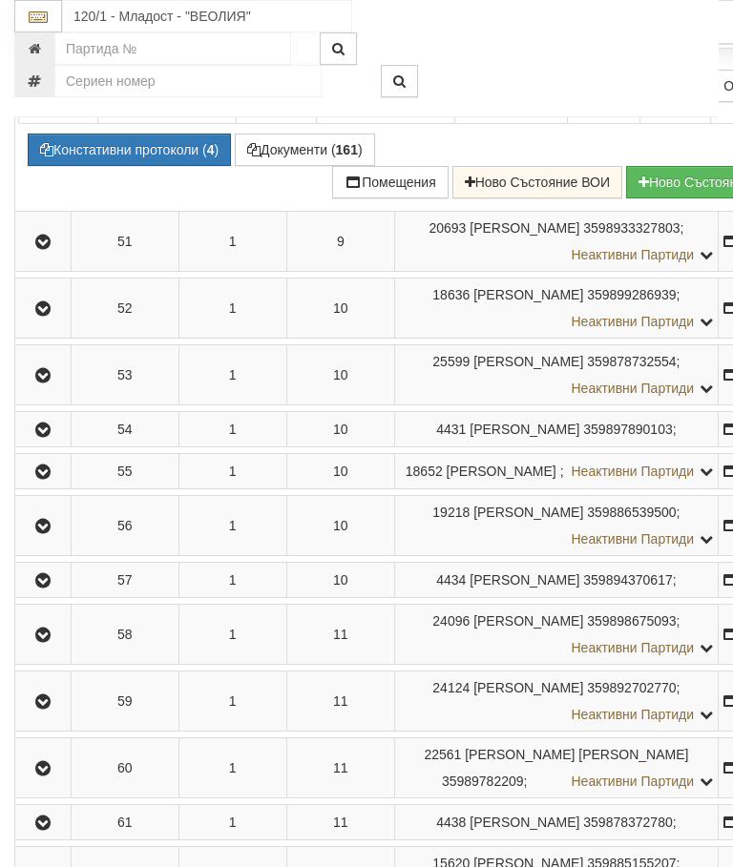
scroll to position [3467, 0]
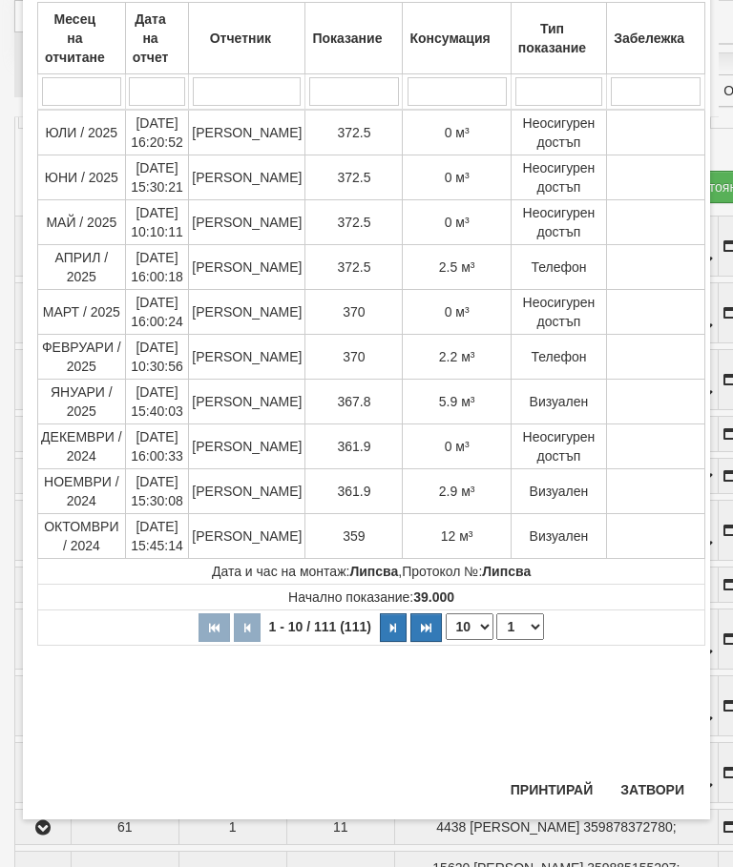
scroll to position [814, 0]
click at [660, 783] on button "Затвори" at bounding box center [652, 790] width 87 height 31
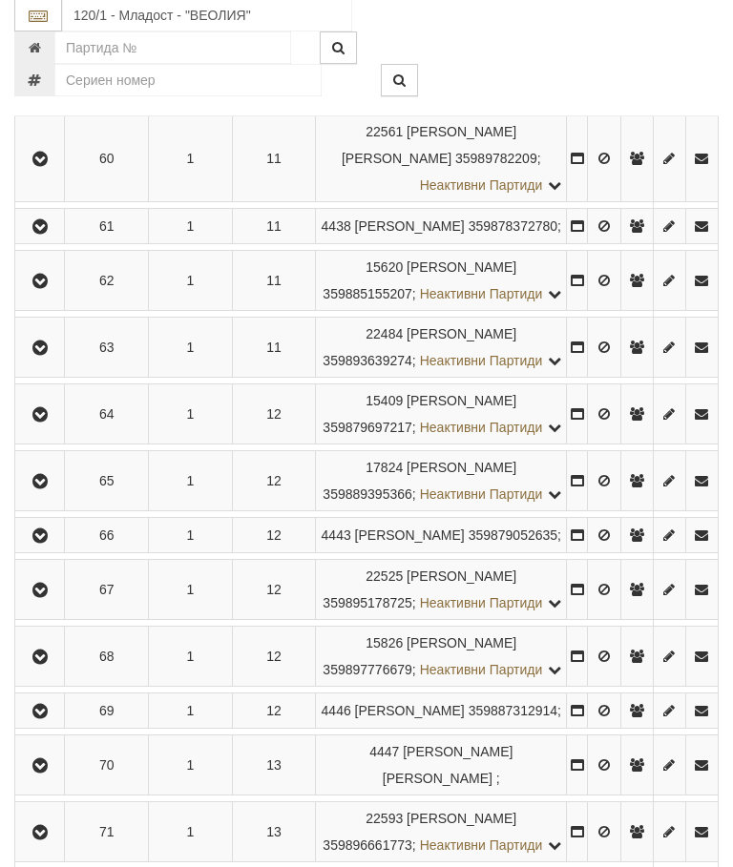
scroll to position [3977, 0]
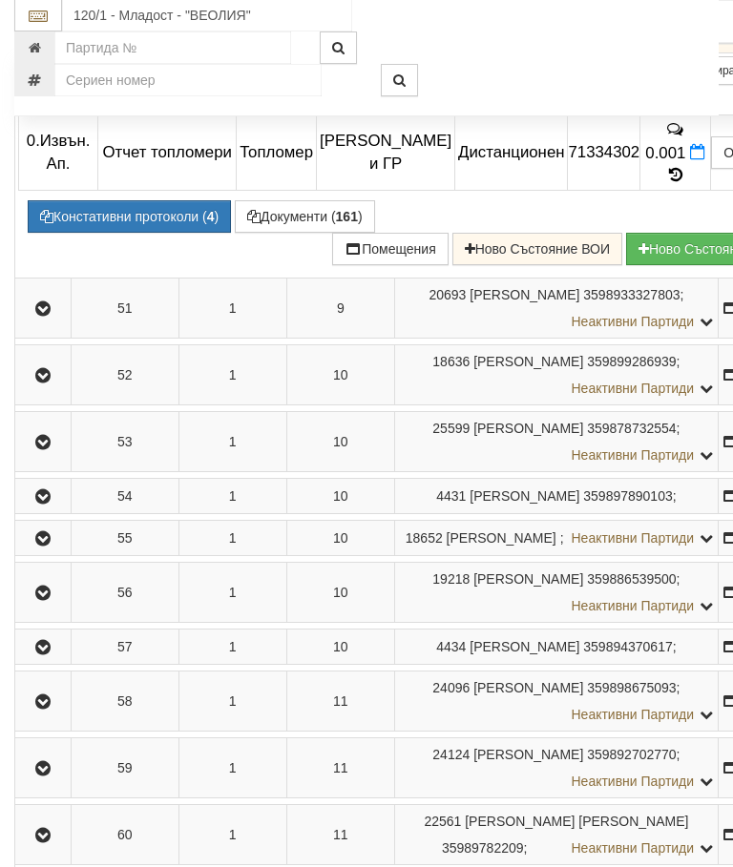
scroll to position [3405, 0]
click at [669, 46] on icon at bounding box center [675, 38] width 13 height 16
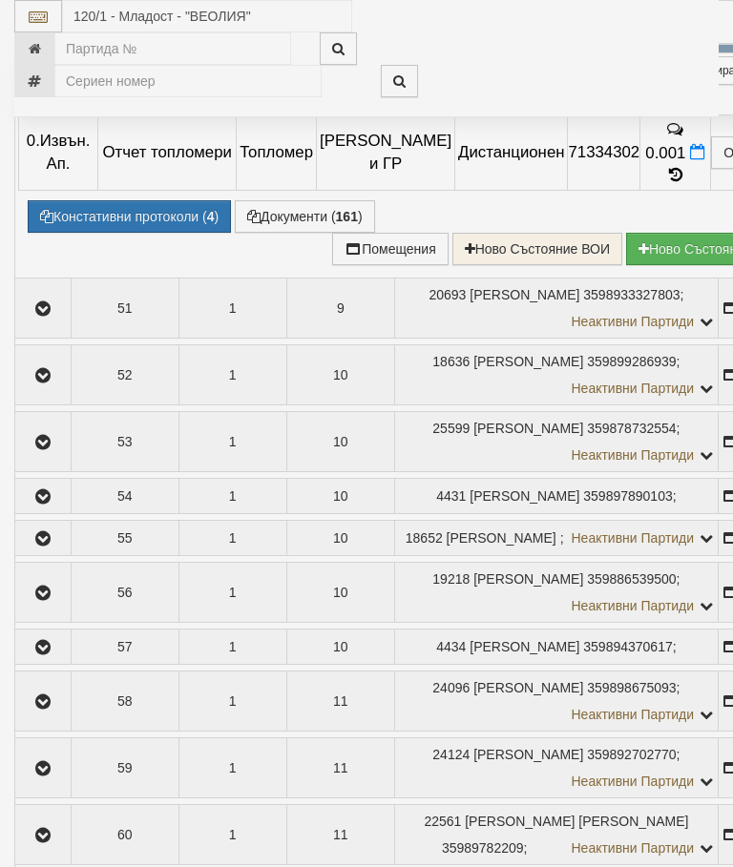
select select "10"
select select "1"
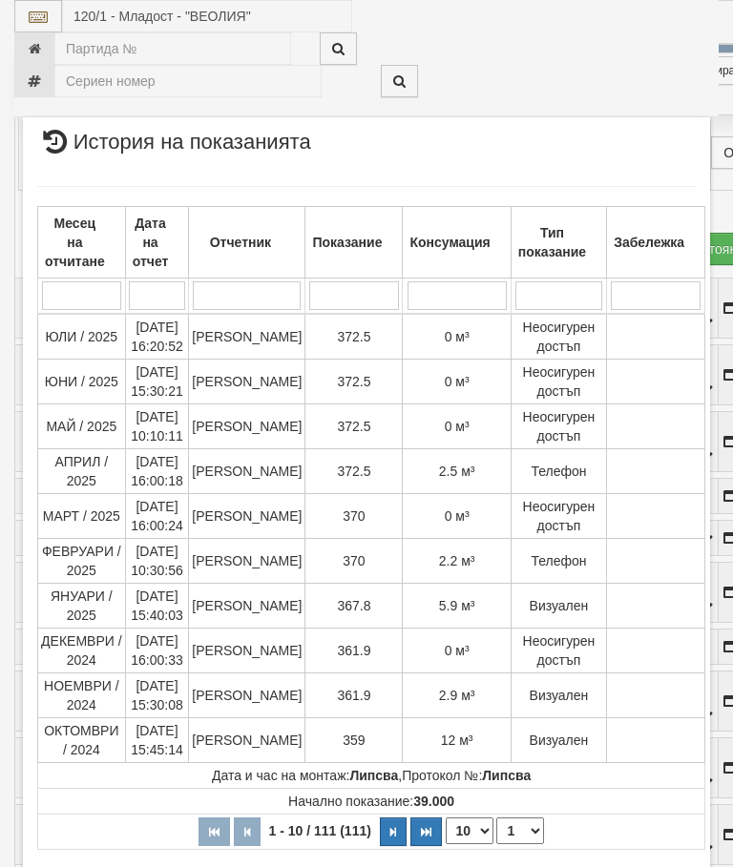
scroll to position [2193, 0]
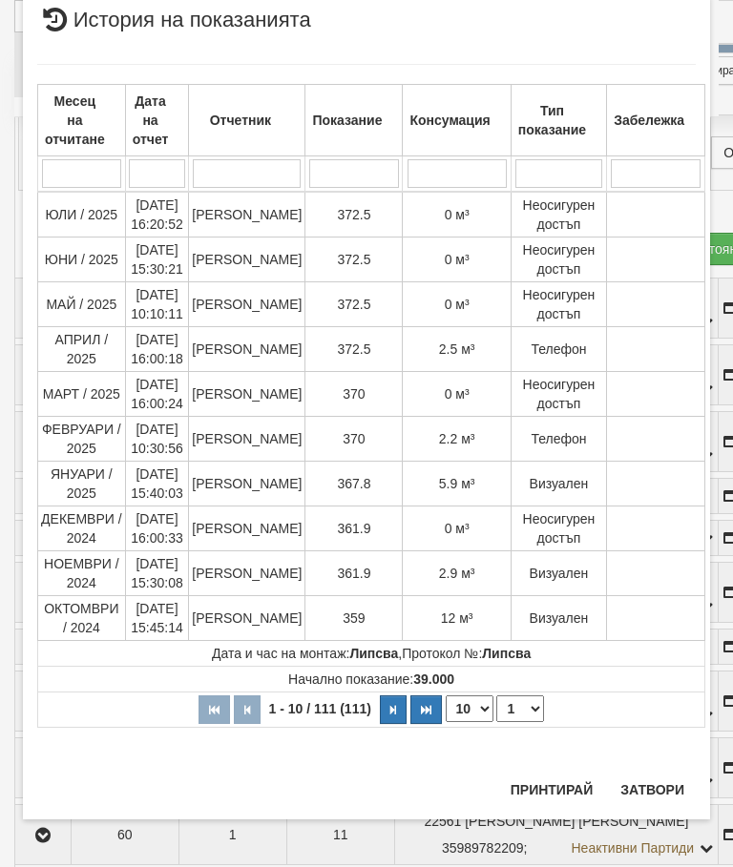
click at [660, 781] on button "Затвори" at bounding box center [652, 790] width 87 height 31
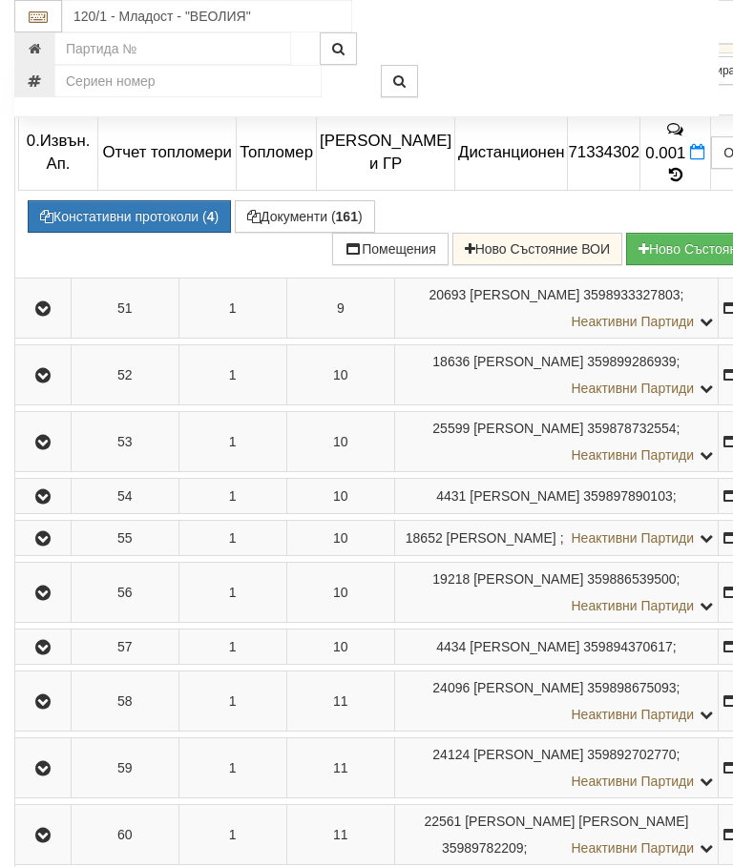
click at [117, 233] on button "Констативни протоколи ( 4 )" at bounding box center [129, 216] width 203 height 32
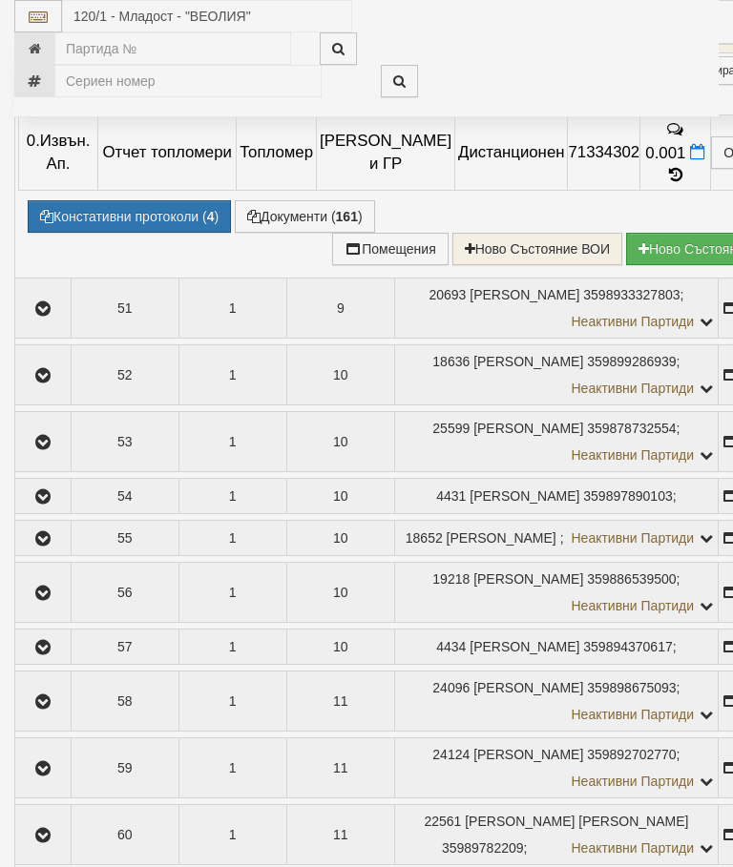
select select "10"
select select "1"
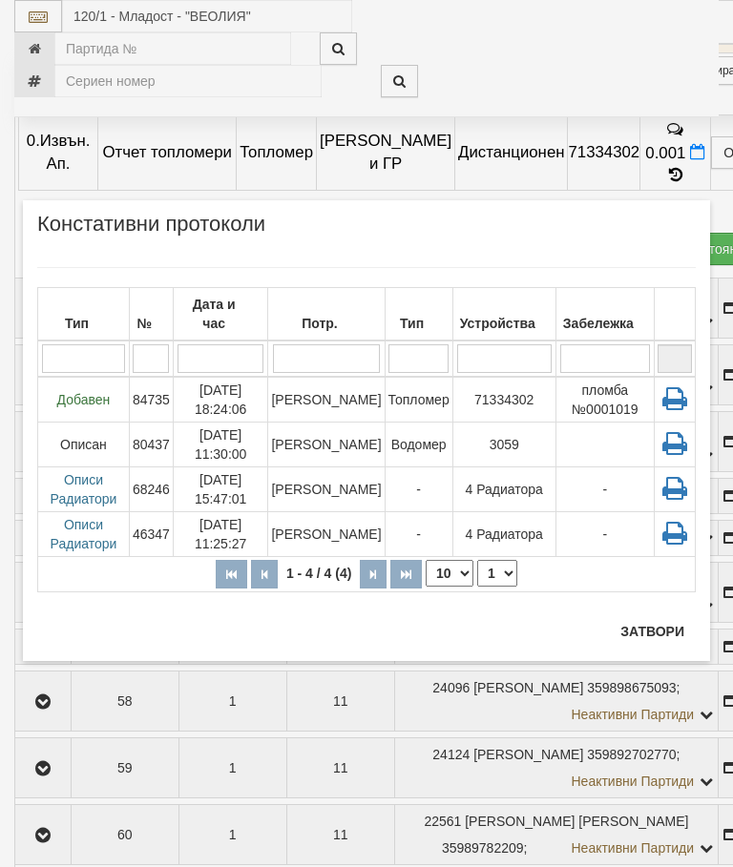
click at [418, 426] on td "Водомер" at bounding box center [418, 444] width 68 height 45
click at [647, 639] on button "Затвори" at bounding box center [652, 631] width 87 height 31
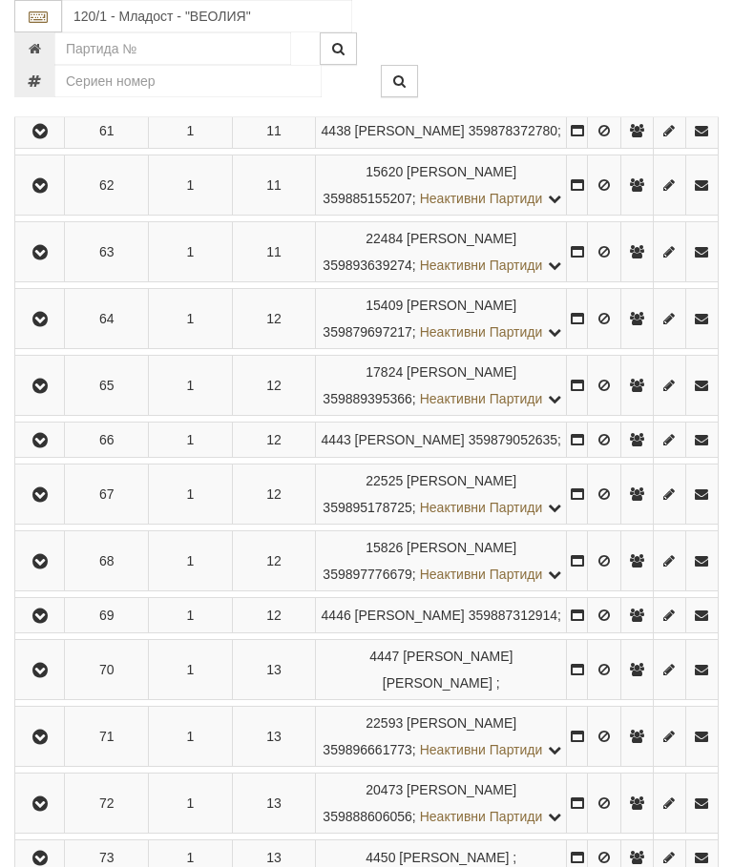
scroll to position [4008, 0]
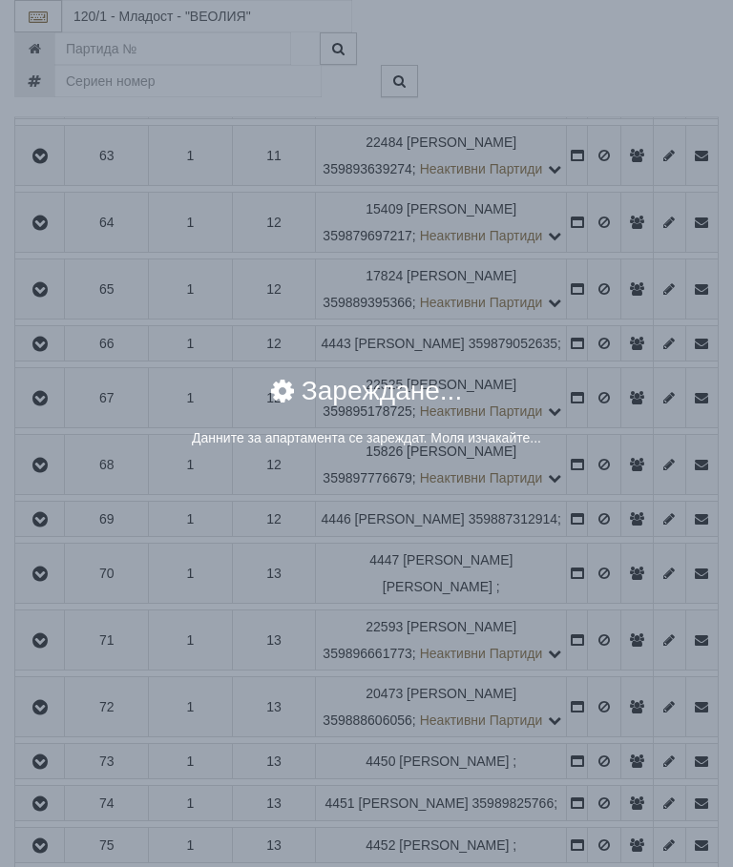
click at [603, 591] on div "× Зареждане... Данните за апартамента се зареждат. Моля изчакайте..." at bounding box center [366, 433] width 733 height 867
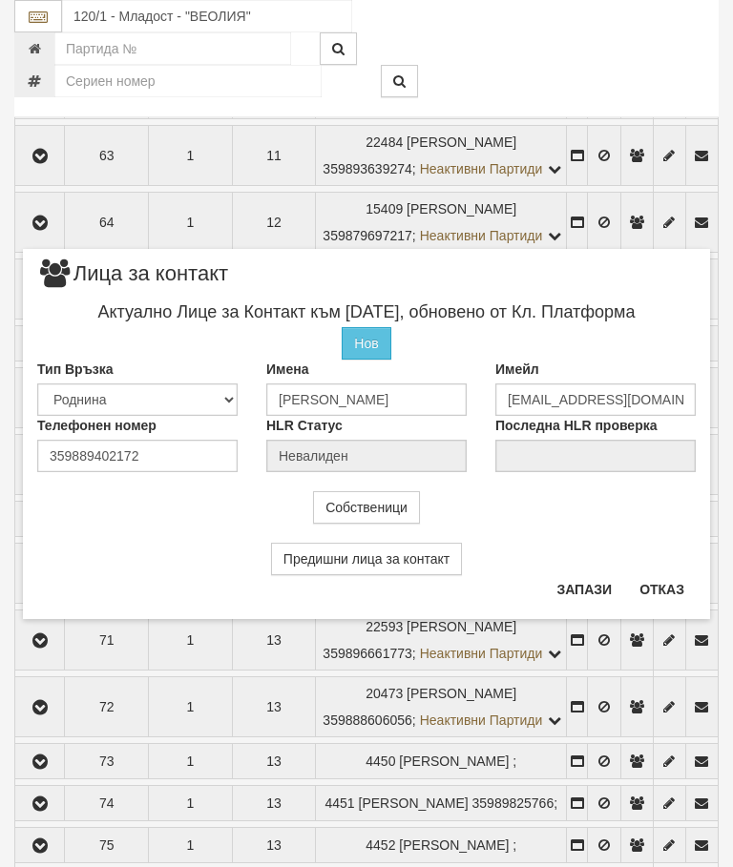
click at [660, 599] on button "Отказ" at bounding box center [662, 589] width 68 height 31
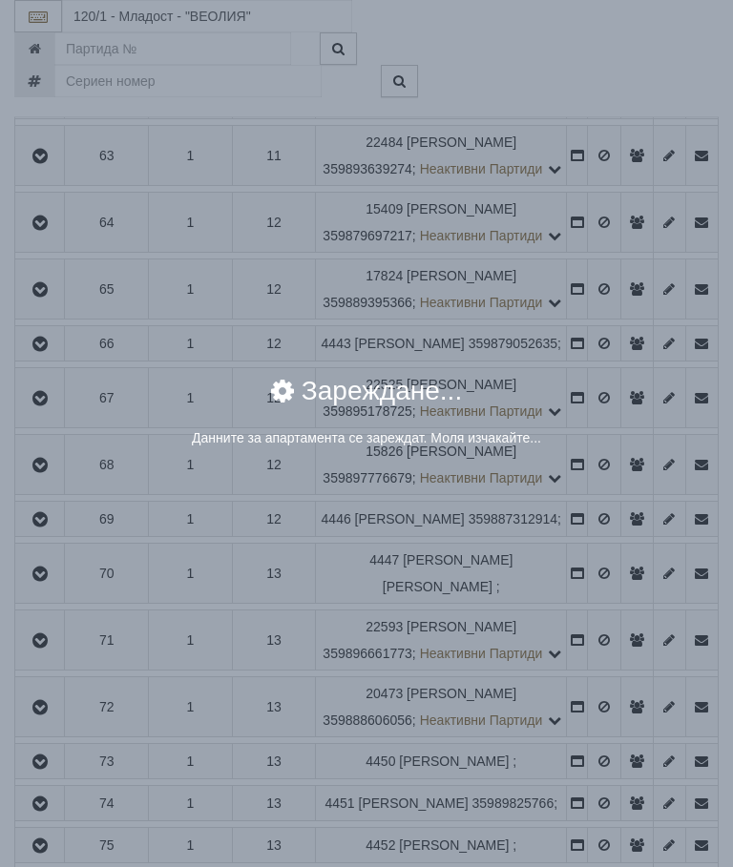
click at [652, 771] on div "× Зареждане... Данните за апартамента се зареждат. Моля изчакайте..." at bounding box center [366, 433] width 733 height 867
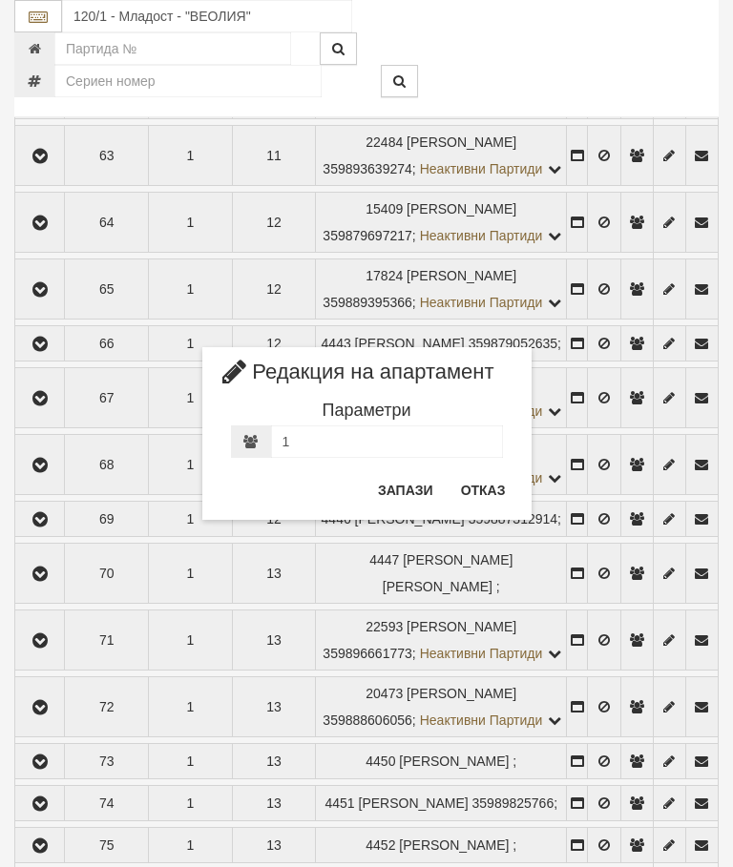
click at [486, 496] on button "Отказ" at bounding box center [483, 490] width 68 height 31
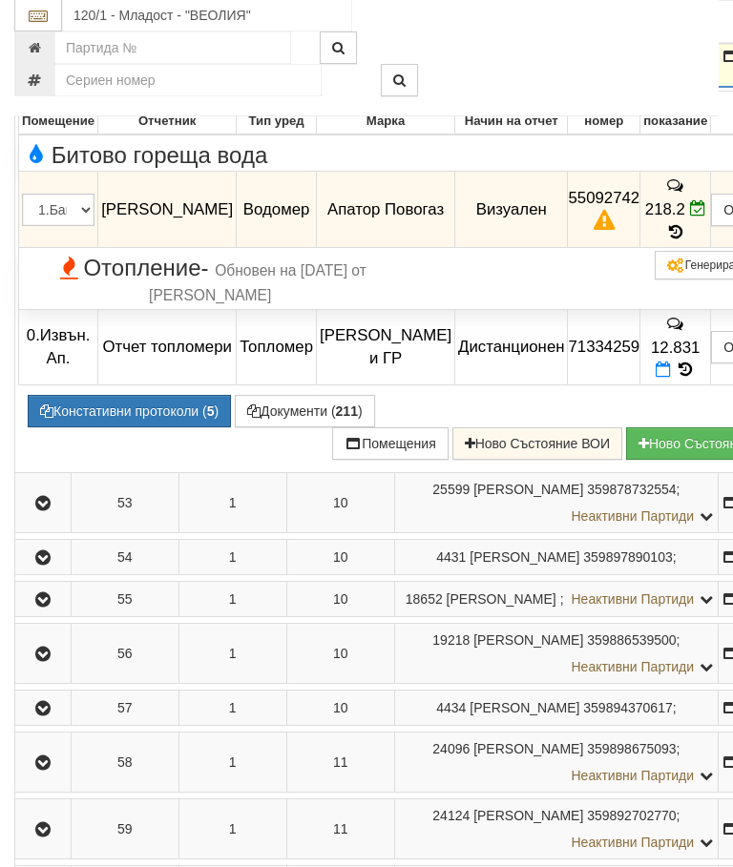
scroll to position [3179, 0]
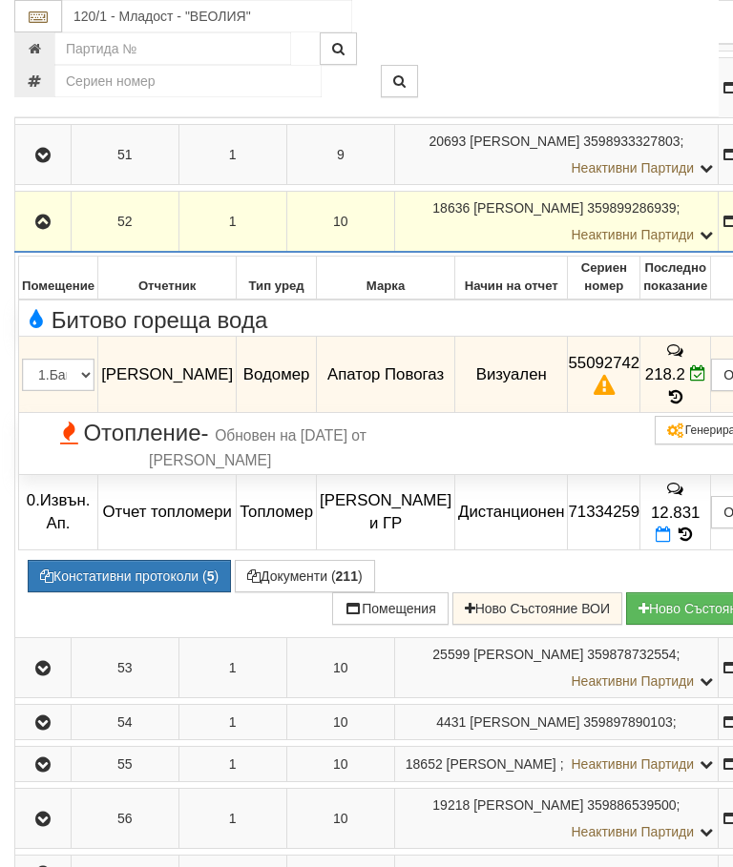
click at [47, 229] on icon "button" at bounding box center [42, 222] width 23 height 13
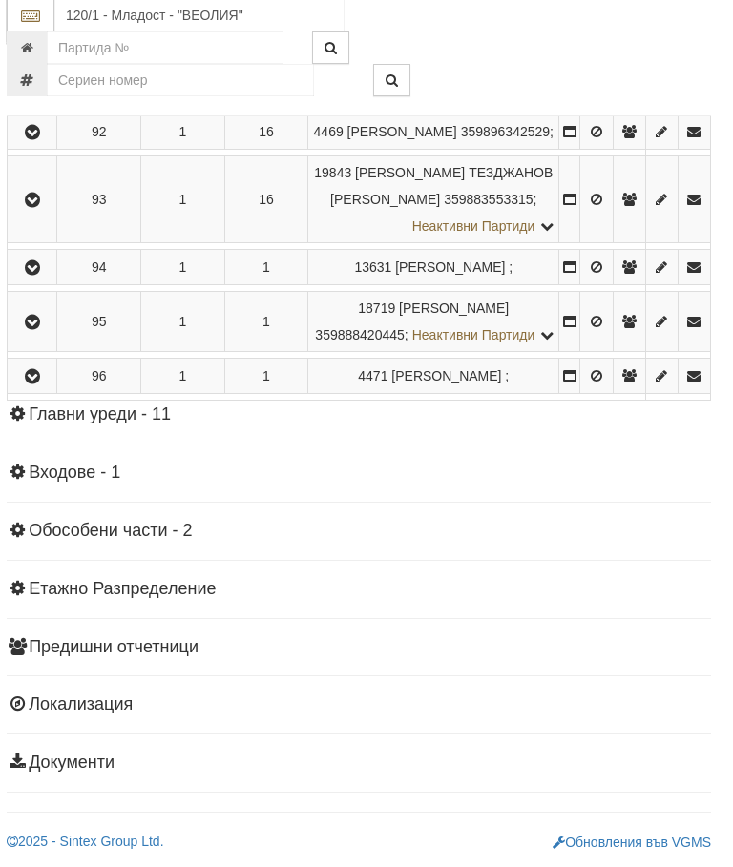
scroll to position [6568, 7]
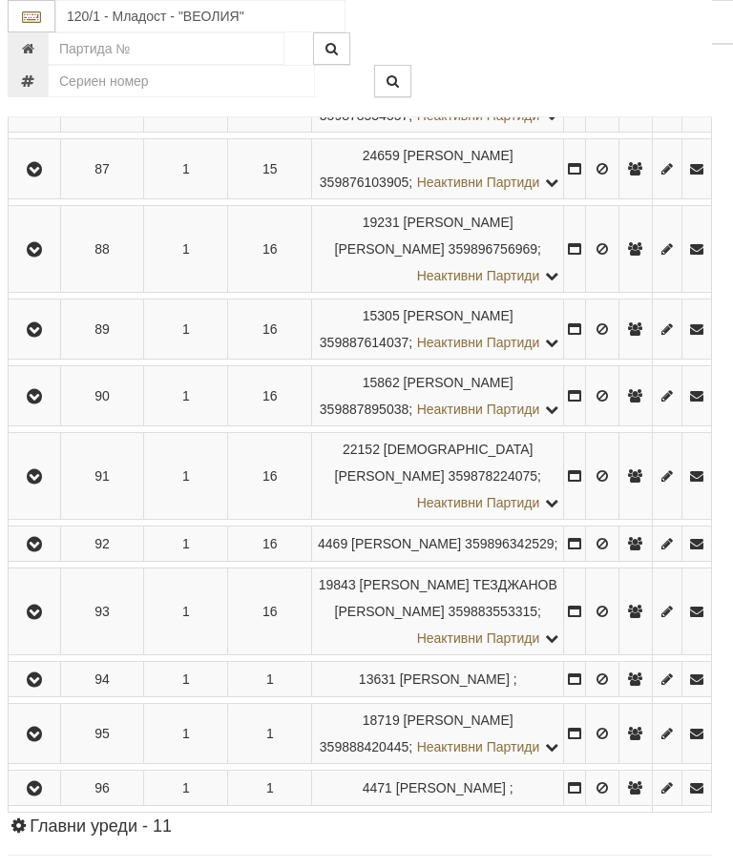
scroll to position [5519, 7]
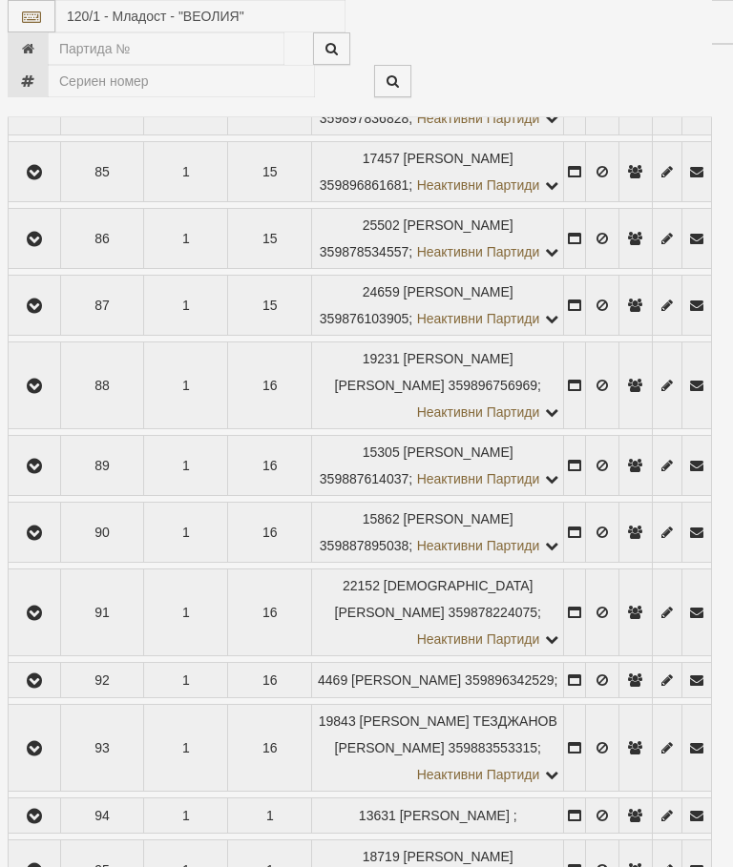
select select "10"
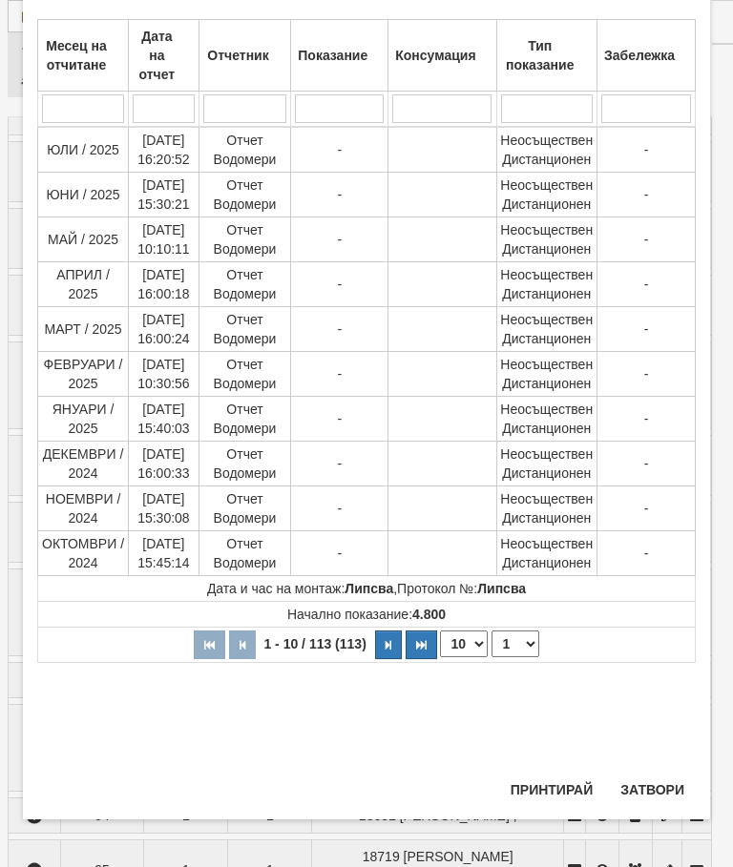
scroll to position [1203, 0]
click at [516, 646] on select "1 2 3 4 5 6 7 8 9 10 11 12" at bounding box center [515, 644] width 48 height 27
select select "2"
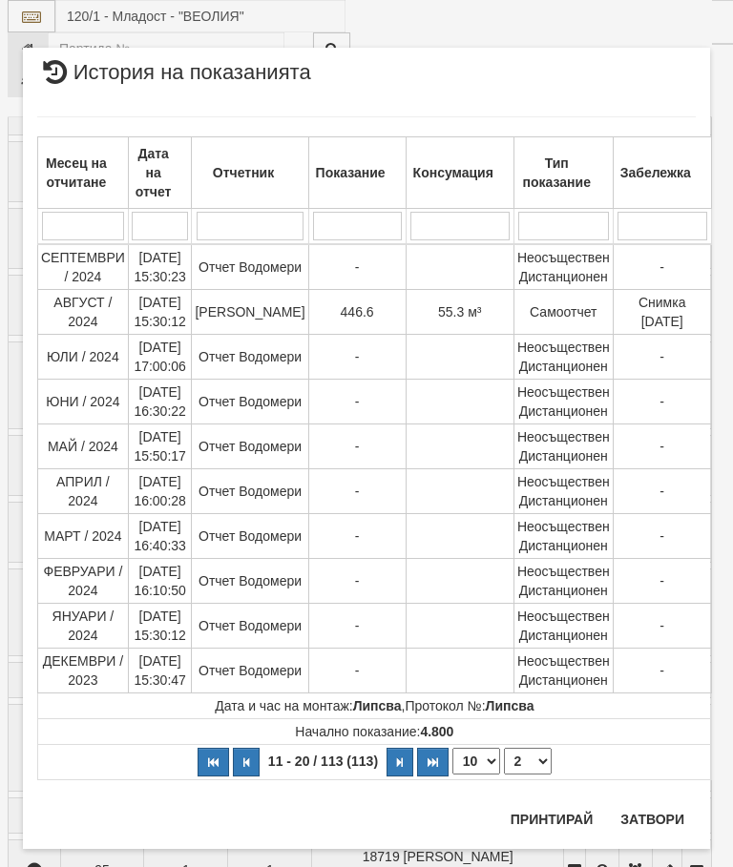
scroll to position [0, 0]
click at [657, 816] on button "Затвори" at bounding box center [652, 819] width 87 height 31
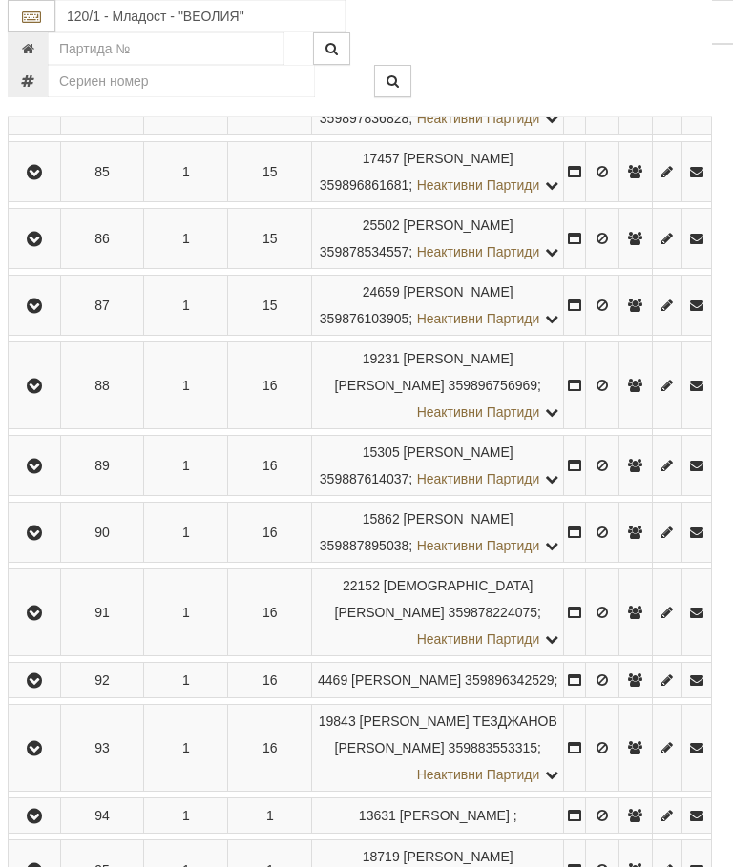
click at [0, 0] on button "Редакция / Протокол" at bounding box center [0, 0] width 0 height 0
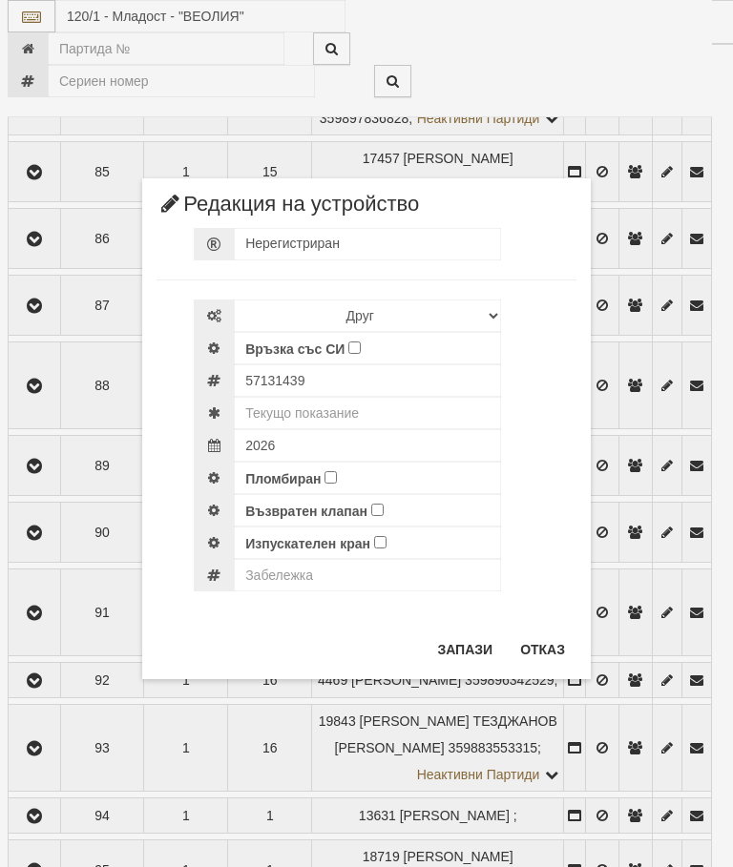
click at [544, 648] on button "Отказ" at bounding box center [543, 649] width 68 height 31
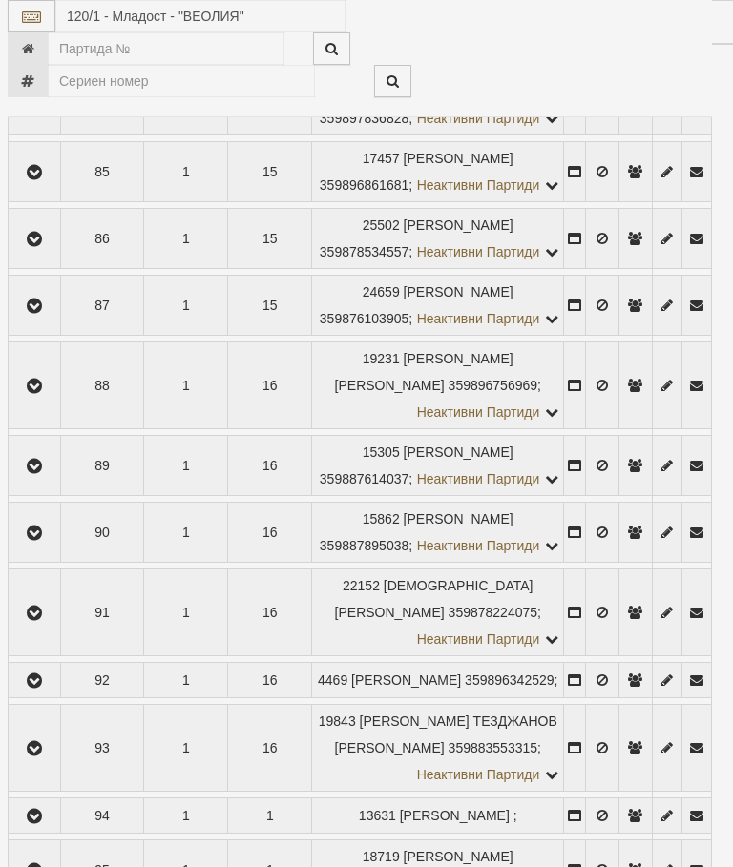
select select "10"
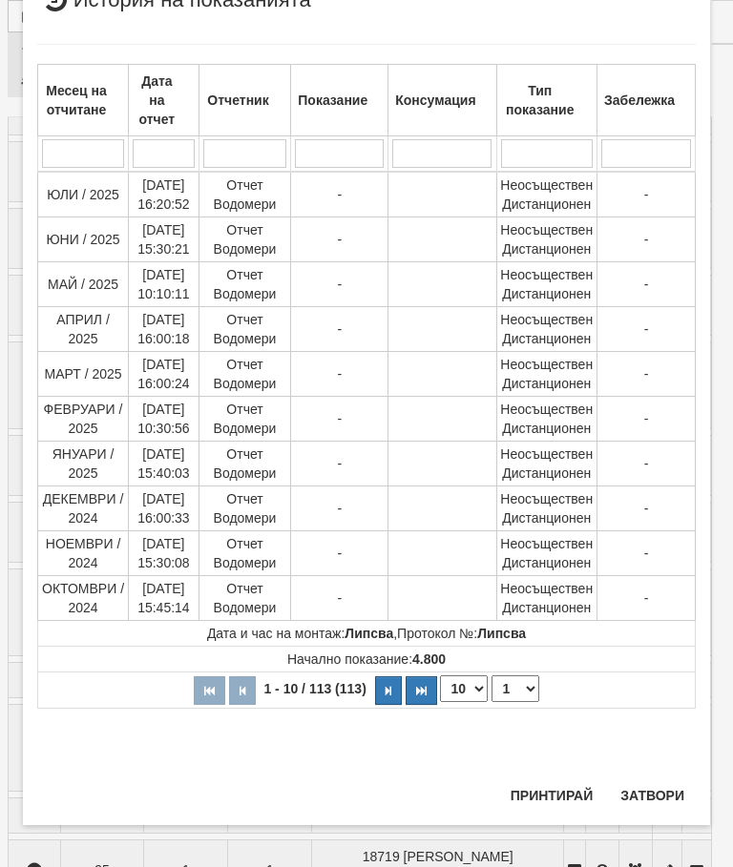
scroll to position [1908, 0]
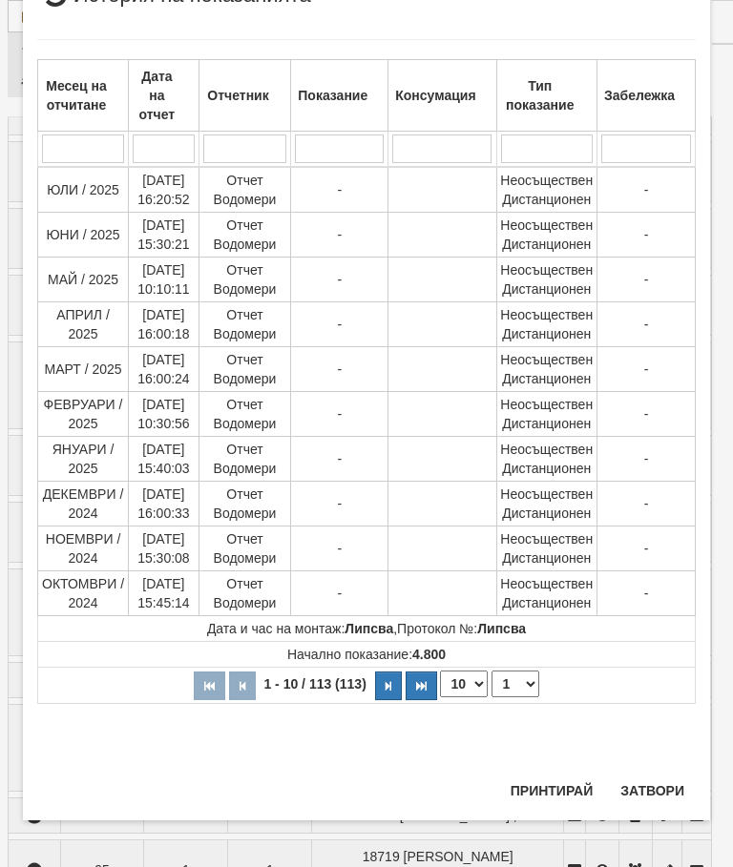
click at [523, 683] on select "1 2 3 4 5 6 7 8 9 10 11 12" at bounding box center [515, 684] width 48 height 27
select select "2"
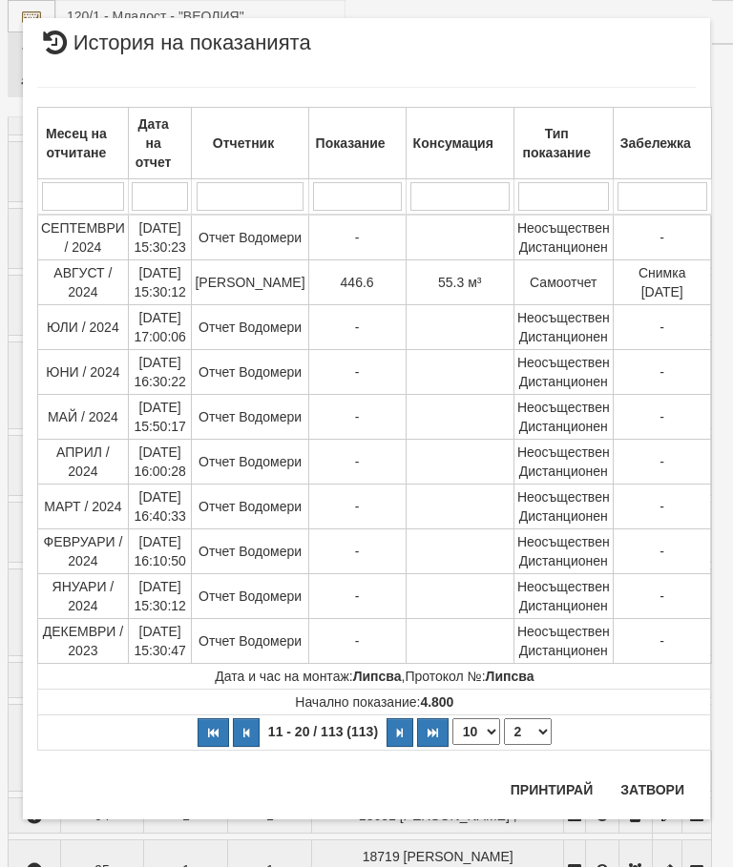
scroll to position [0, 0]
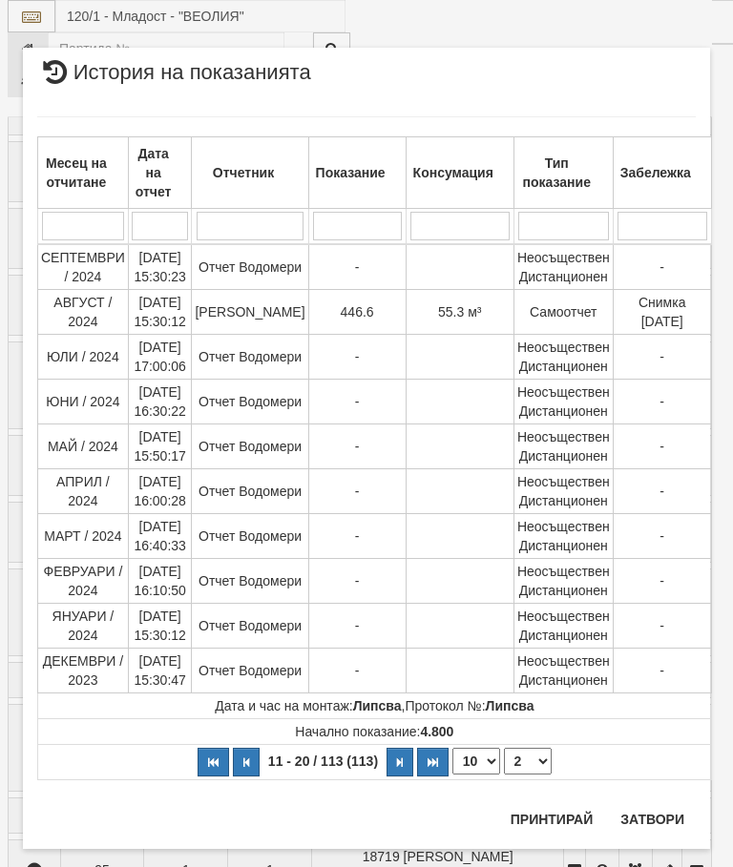
click at [644, 814] on button "Затвори" at bounding box center [652, 819] width 87 height 31
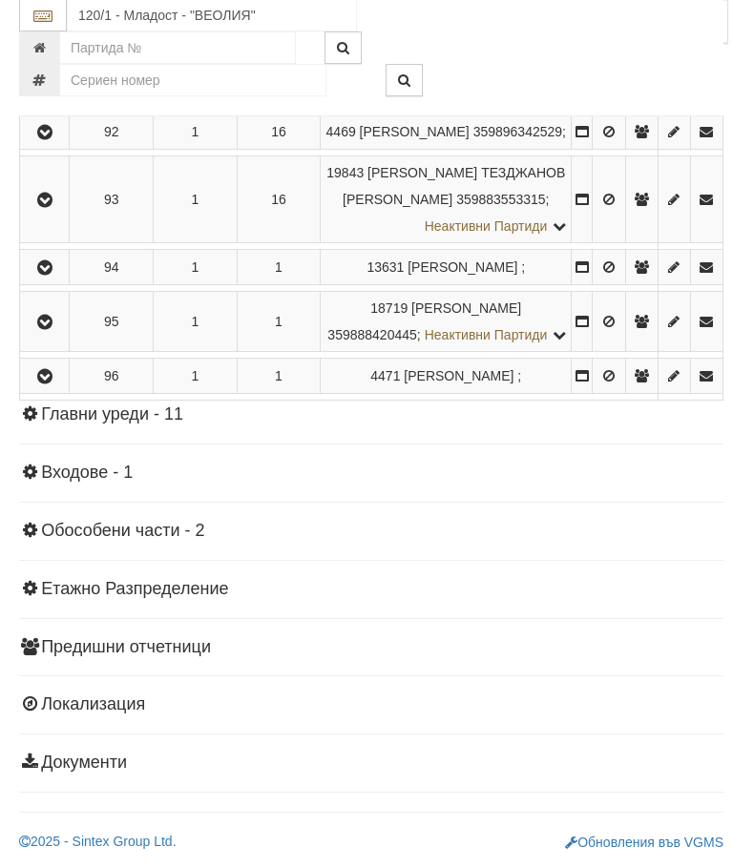
scroll to position [6744, 0]
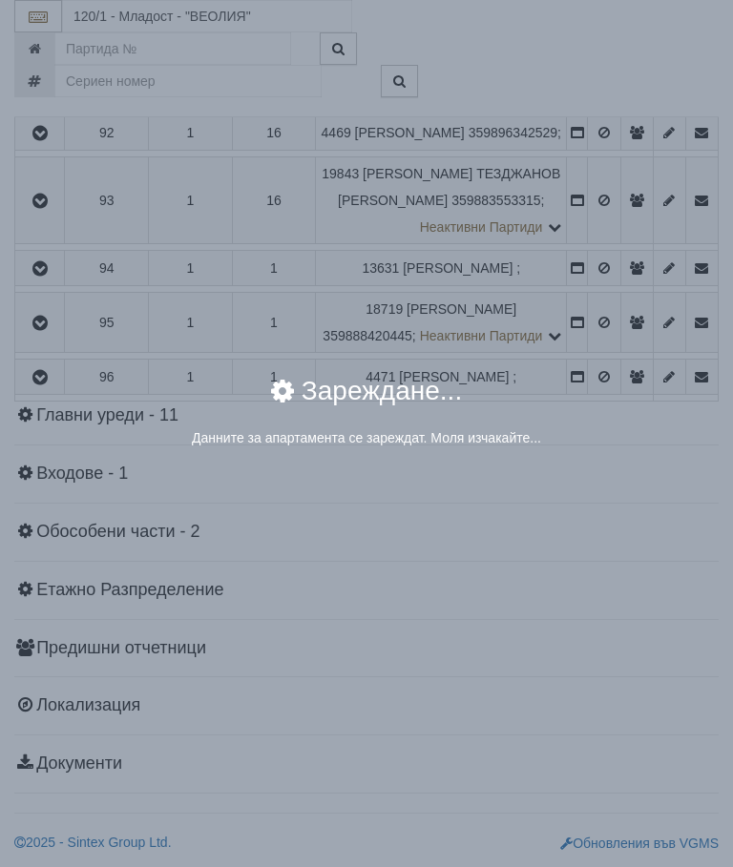
click at [609, 514] on div "× Зареждане... Данните за апартамента се зареждат. Моля изчакайте..." at bounding box center [366, 433] width 733 height 867
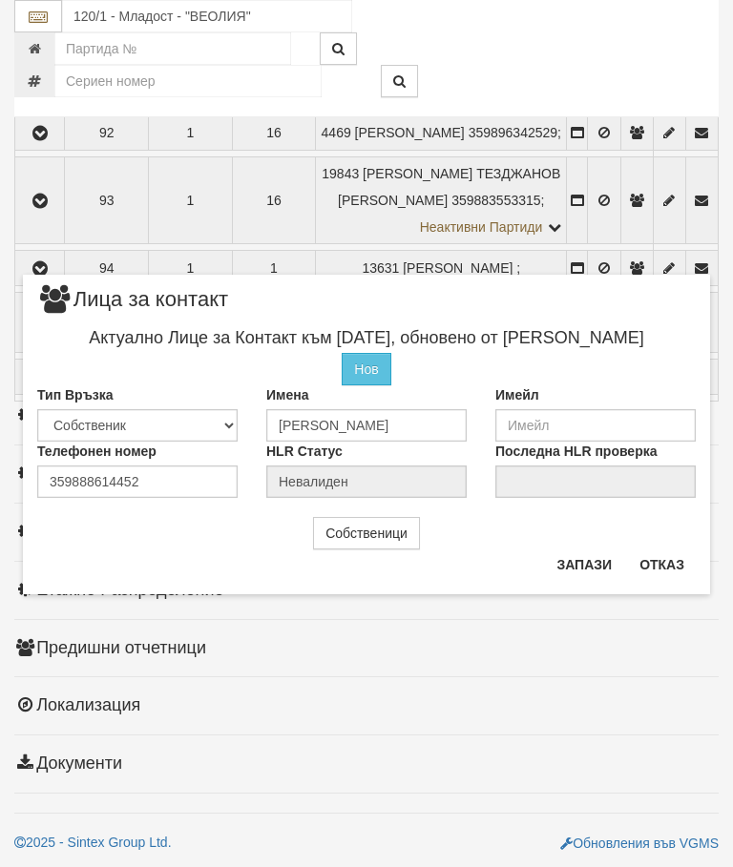
click at [677, 554] on button "Отказ" at bounding box center [662, 565] width 68 height 31
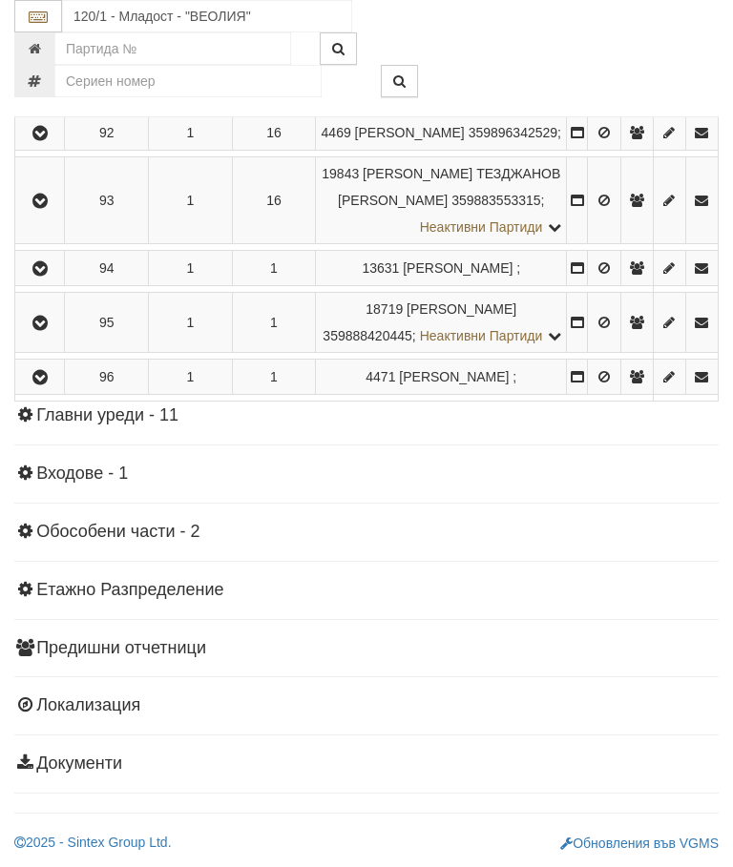
scroll to position [5939, 0]
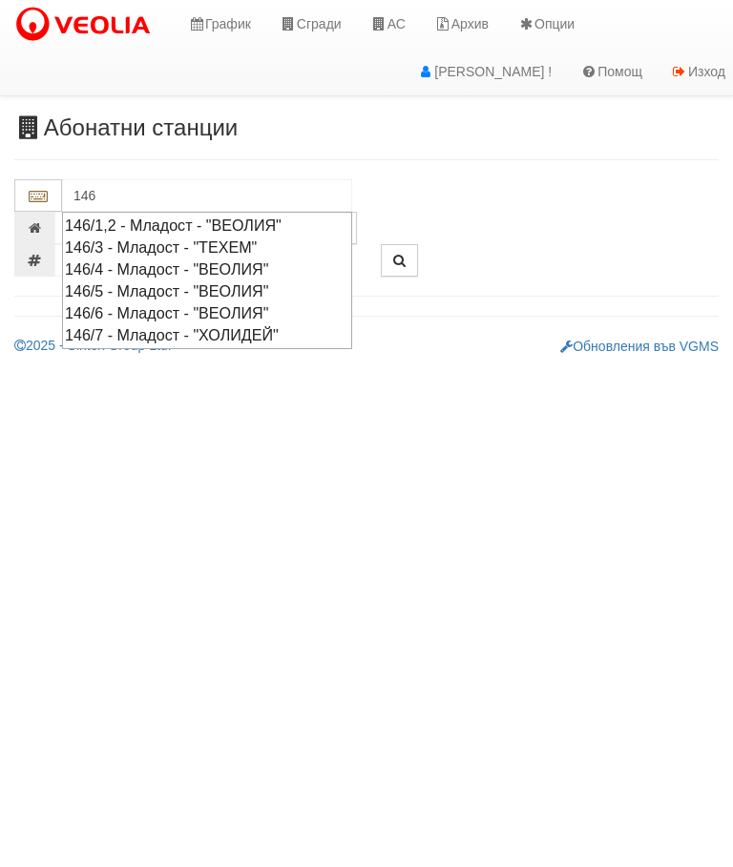
click at [189, 221] on div "146/1,2 - Младост - "ВЕОЛИЯ"" at bounding box center [207, 226] width 284 height 22
type input "146/1,2 - Младост - "ВЕОЛИЯ""
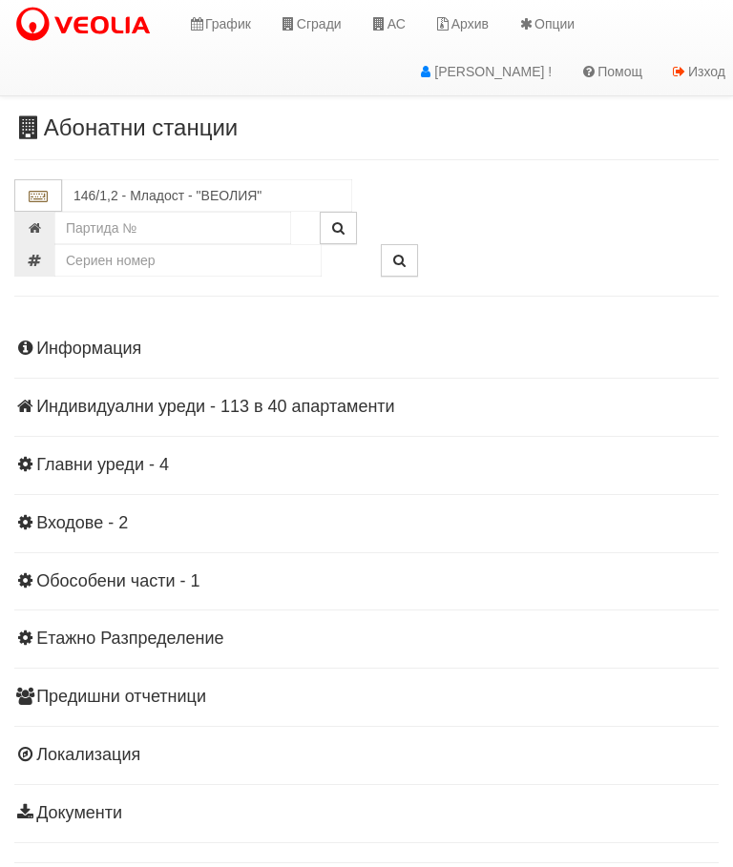
click at [280, 398] on h4 "Индивидуални уреди - 113 в 40 апартаменти" at bounding box center [366, 407] width 704 height 19
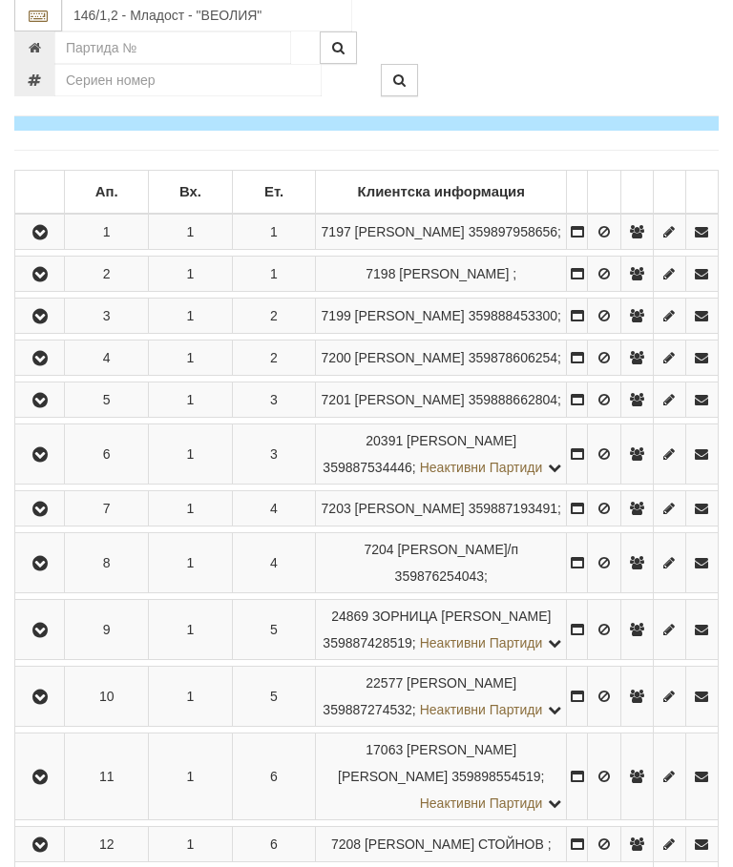
scroll to position [343, 0]
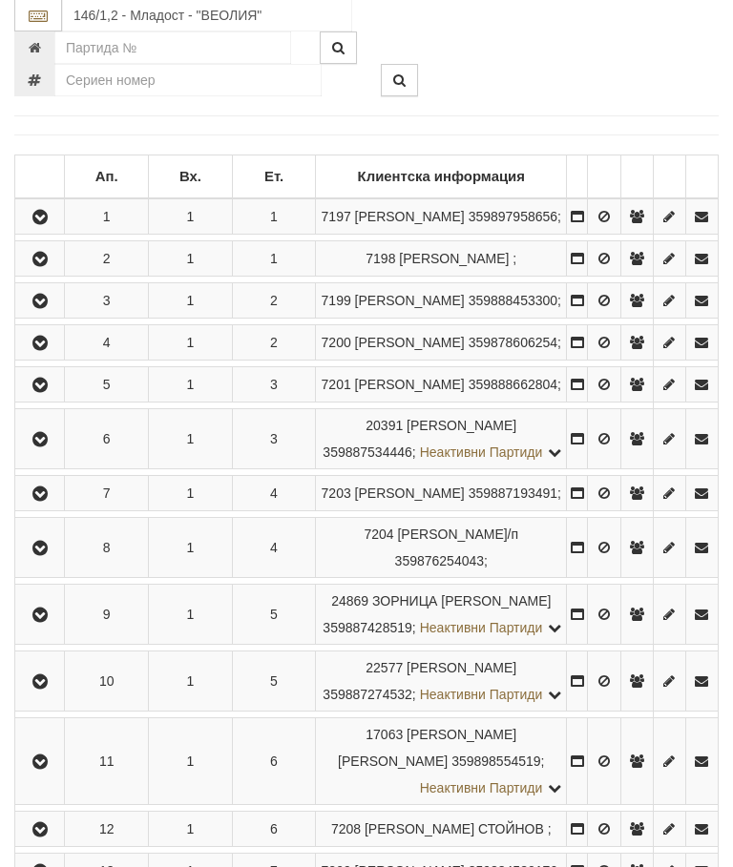
click at [37, 454] on button "button" at bounding box center [39, 440] width 43 height 29
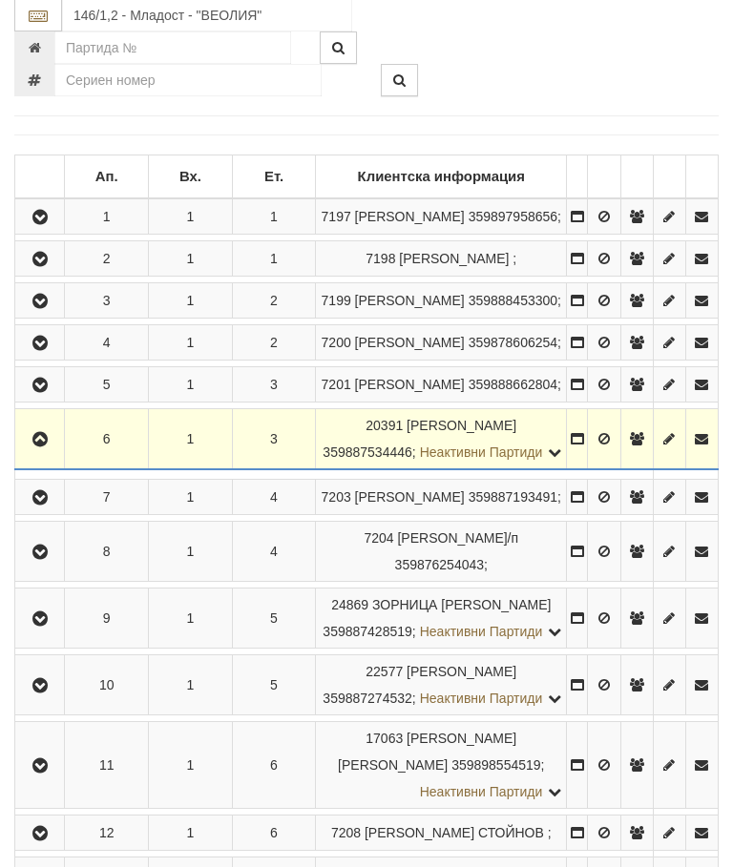
scroll to position [343, 0]
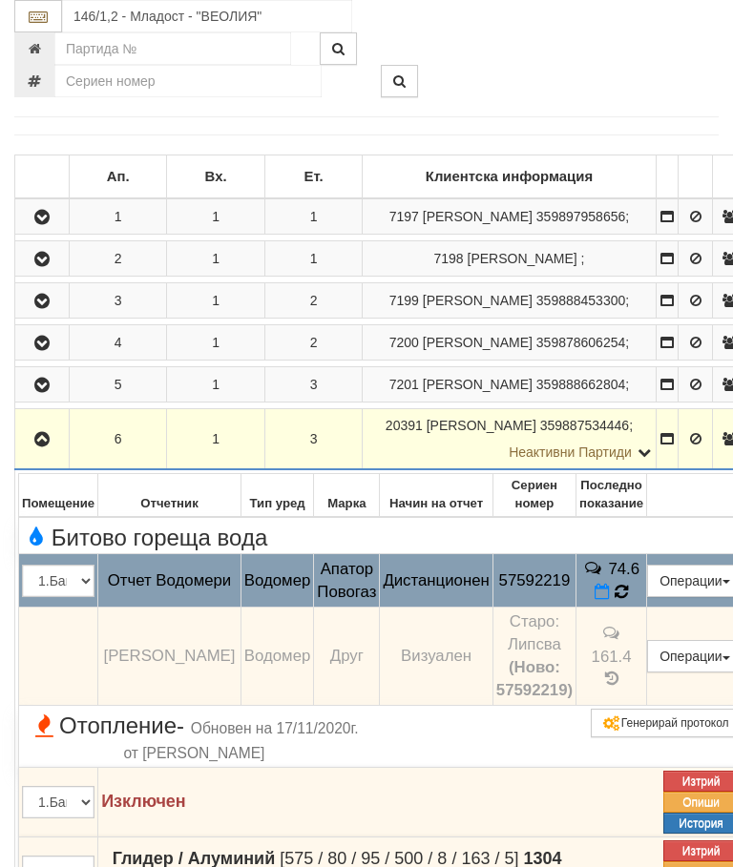
click at [628, 601] on icon at bounding box center [620, 592] width 14 height 17
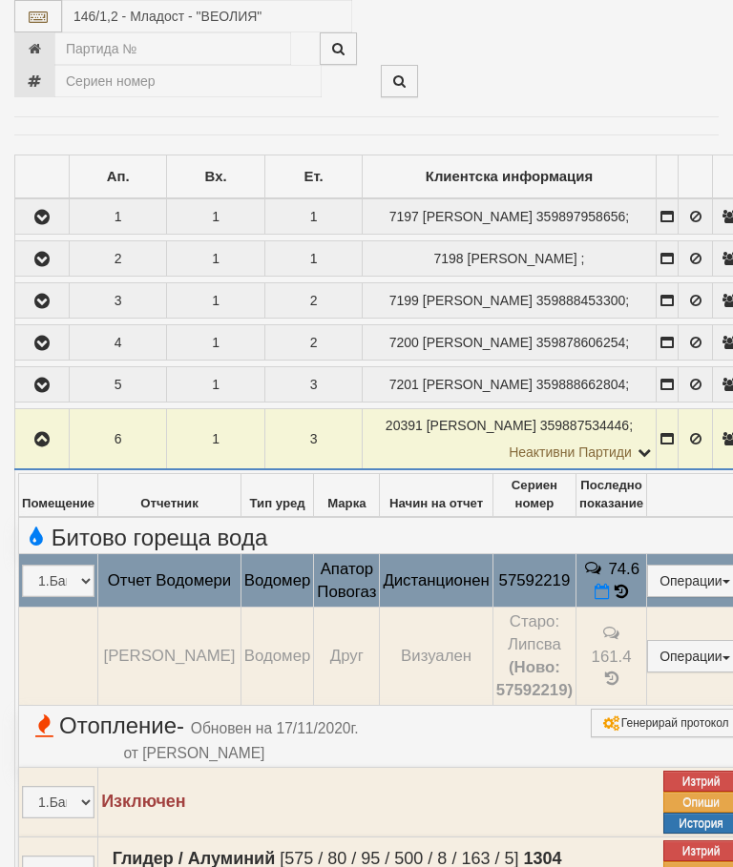
select select "10"
select select "1"
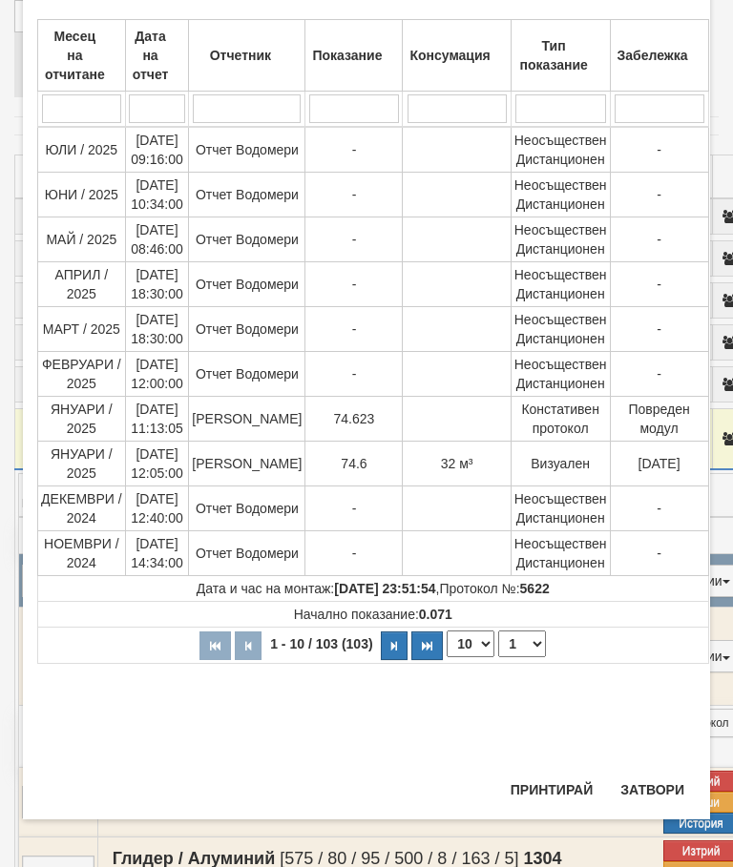
scroll to position [1068, 0]
click at [655, 782] on button "Затвори" at bounding box center [652, 790] width 87 height 31
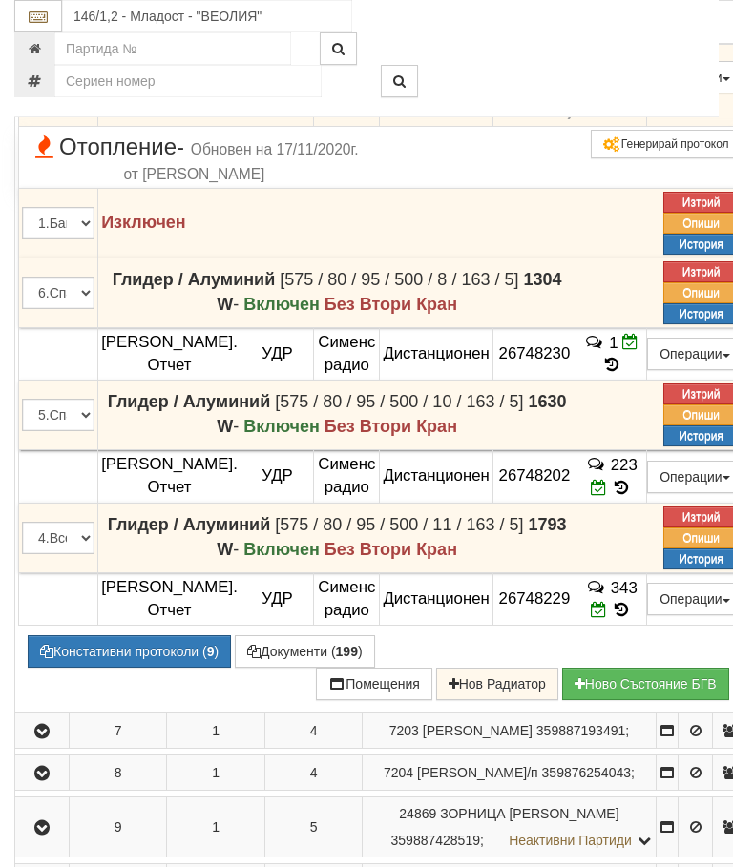
scroll to position [956, 0]
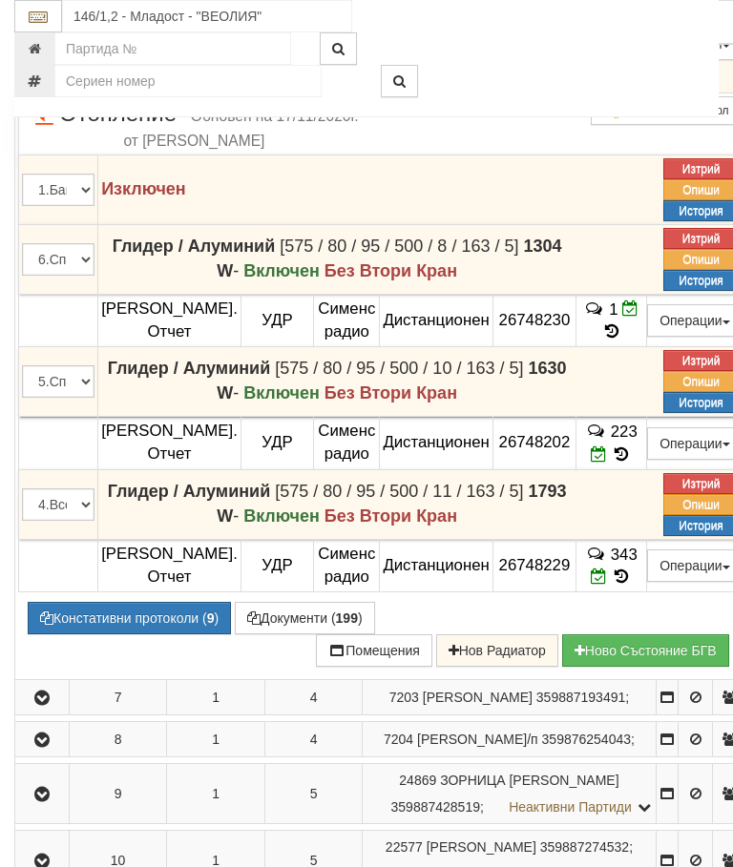
click at [301, 634] on button "Документи ( 199 )" at bounding box center [305, 618] width 140 height 32
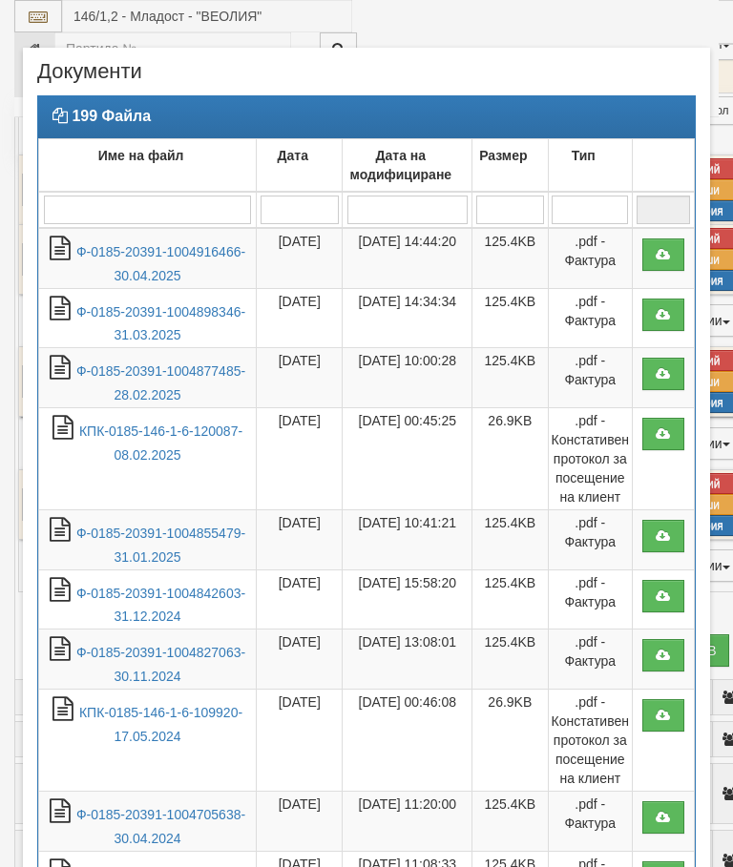
select select "10"
select select "1"
click at [139, 249] on link "Ф-0185-20391-1004916466-30.04.2025" at bounding box center [160, 263] width 169 height 39
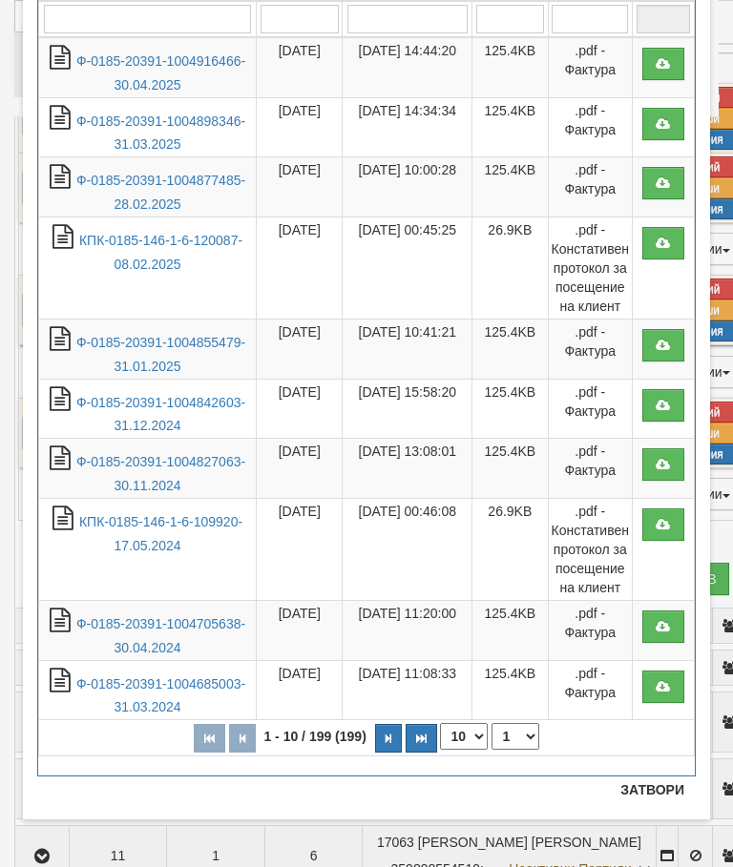
scroll to position [191, 0]
click at [656, 783] on button "Затвори" at bounding box center [652, 790] width 87 height 31
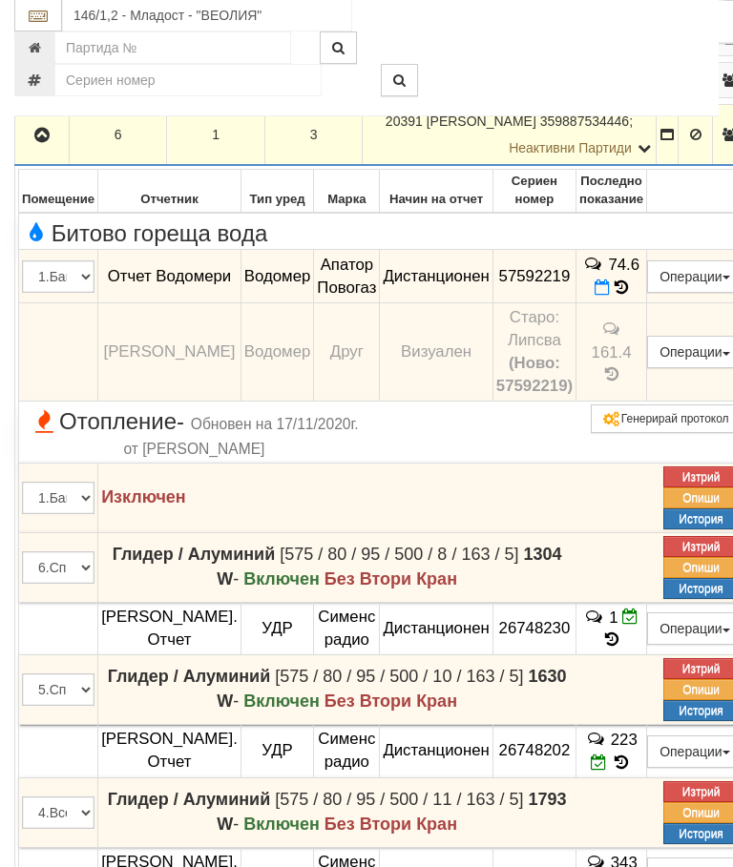
scroll to position [648, 0]
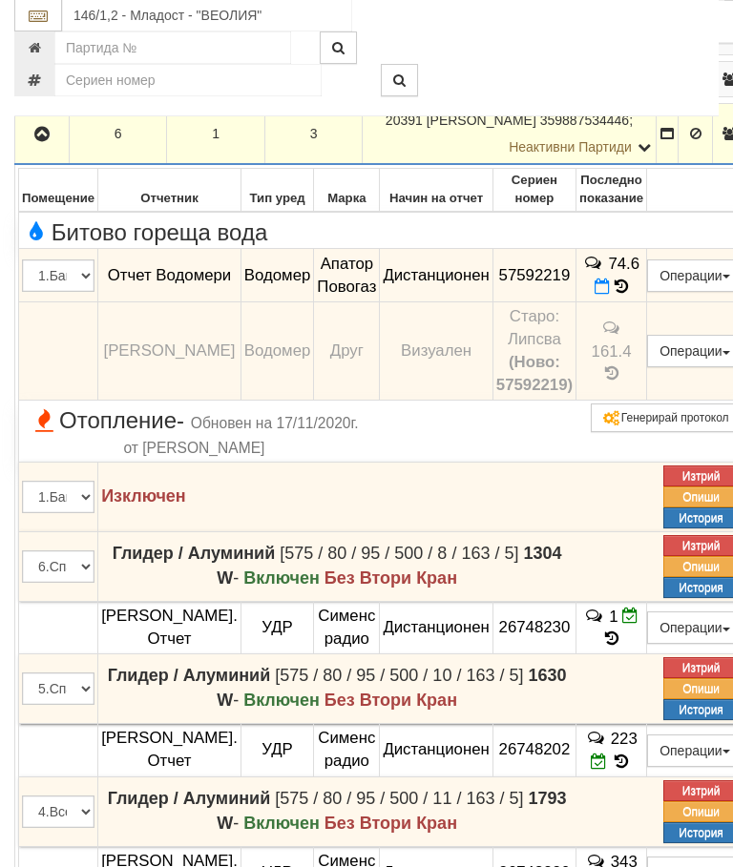
click at [47, 142] on icon "button" at bounding box center [42, 135] width 23 height 13
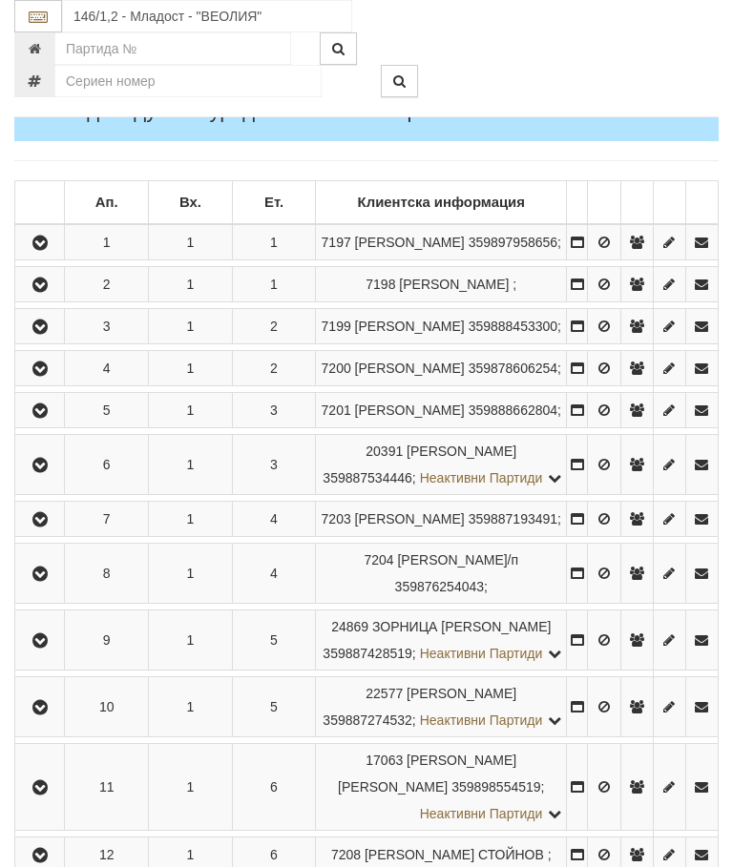
scroll to position [306, 0]
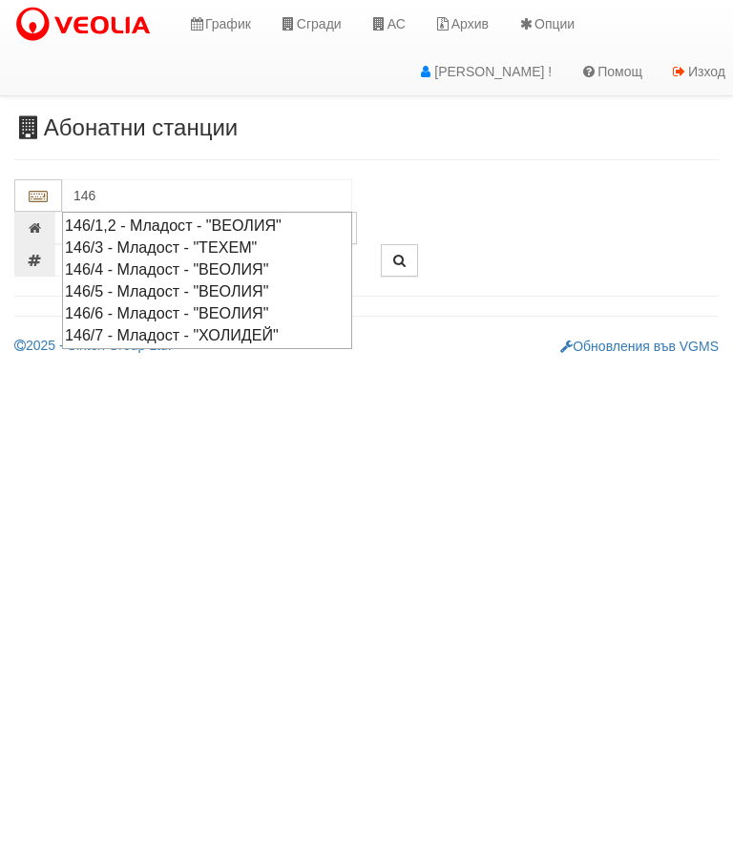
click at [195, 287] on div "146/5 - Младост - "ВЕОЛИЯ"" at bounding box center [207, 291] width 284 height 22
type input "146/5 - Младост - "ВЕОЛИЯ""
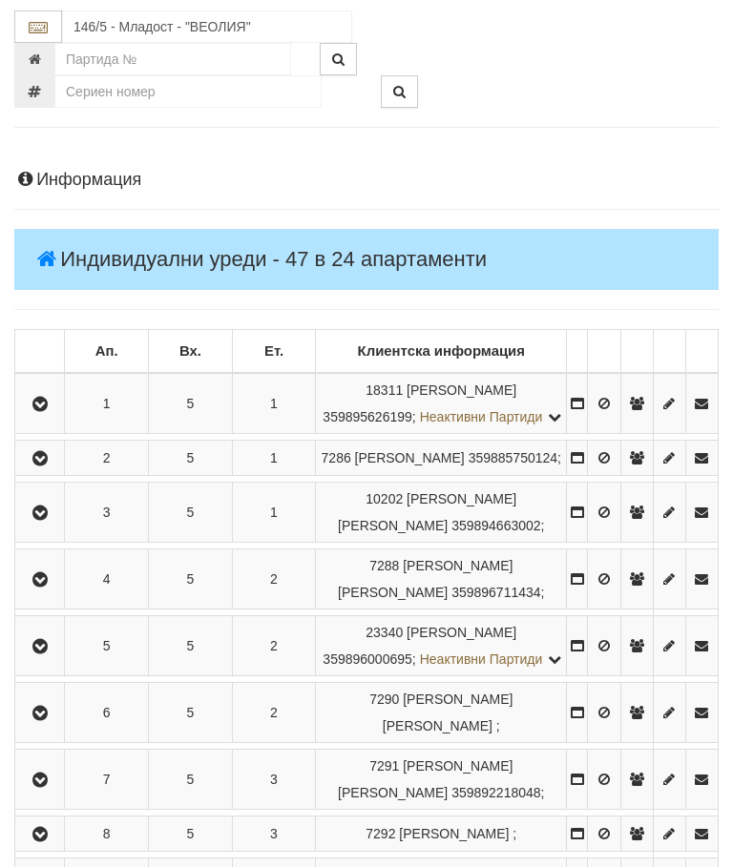
scroll to position [166, 0]
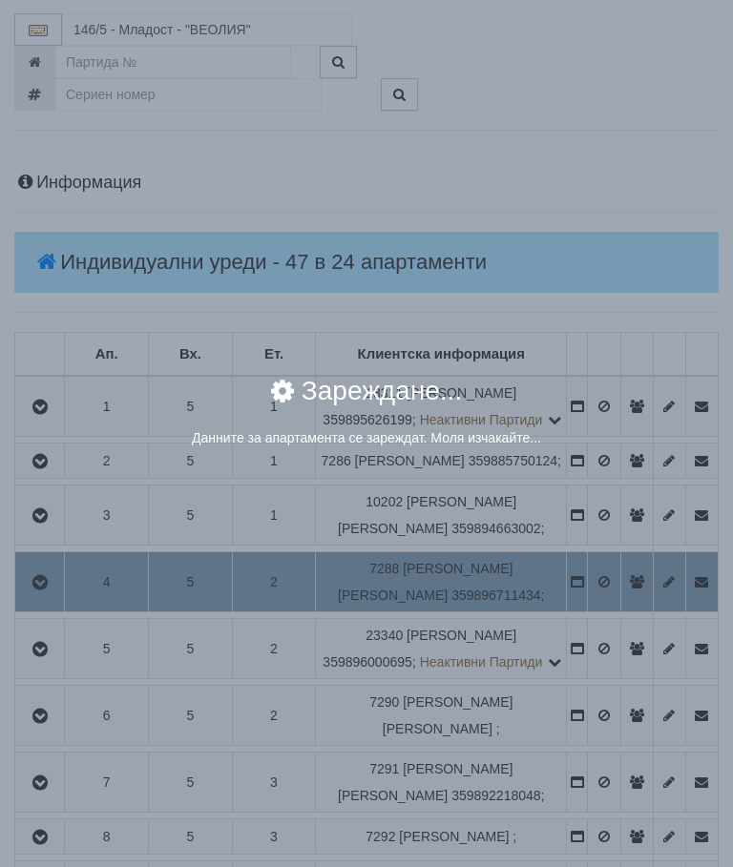
click at [667, 628] on div "× Зареждане... Данните за апартамента се зареждат. Моля изчакайте..." at bounding box center [366, 433] width 733 height 867
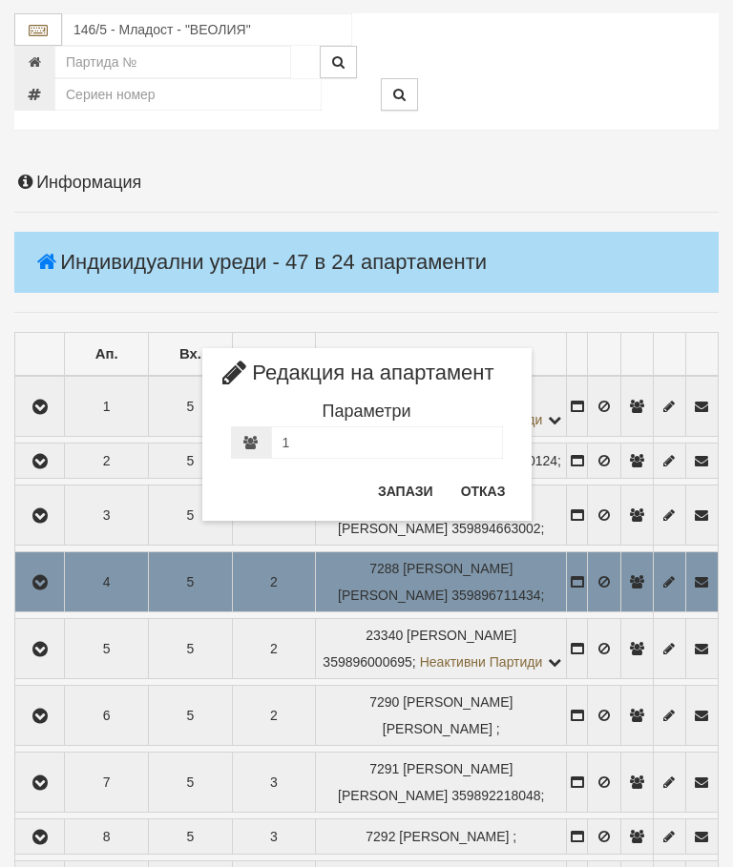
click at [492, 484] on button "Отказ" at bounding box center [483, 491] width 68 height 31
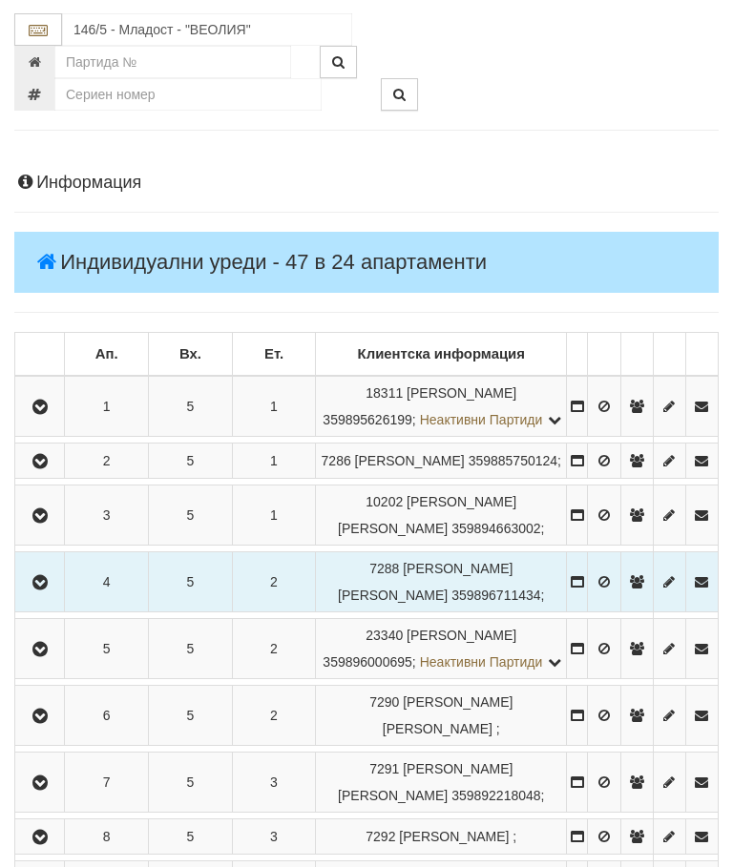
click at [35, 596] on button "button" at bounding box center [39, 582] width 43 height 29
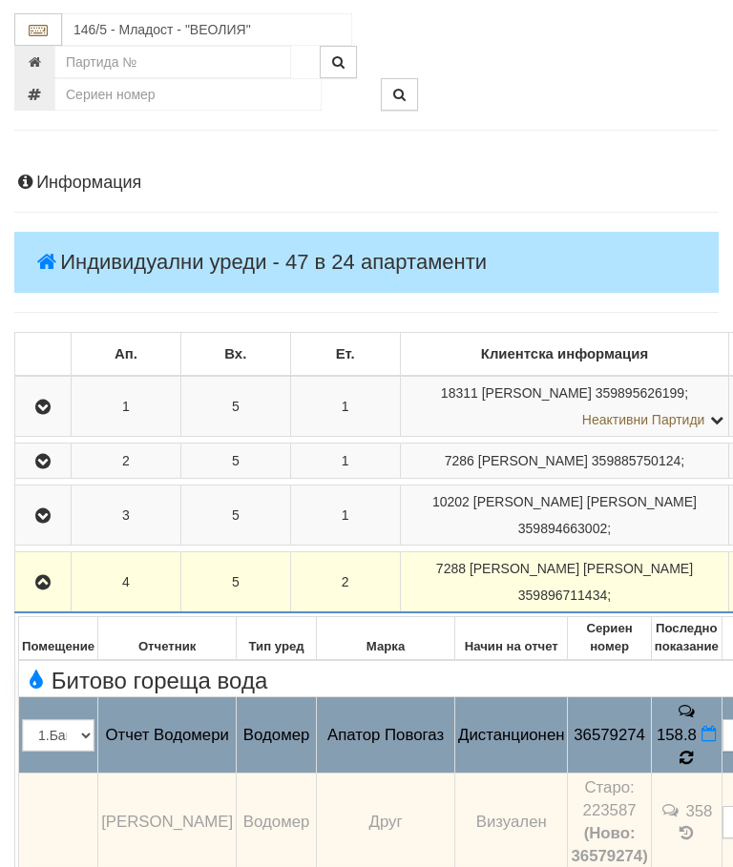
click at [679, 753] on icon at bounding box center [685, 758] width 13 height 16
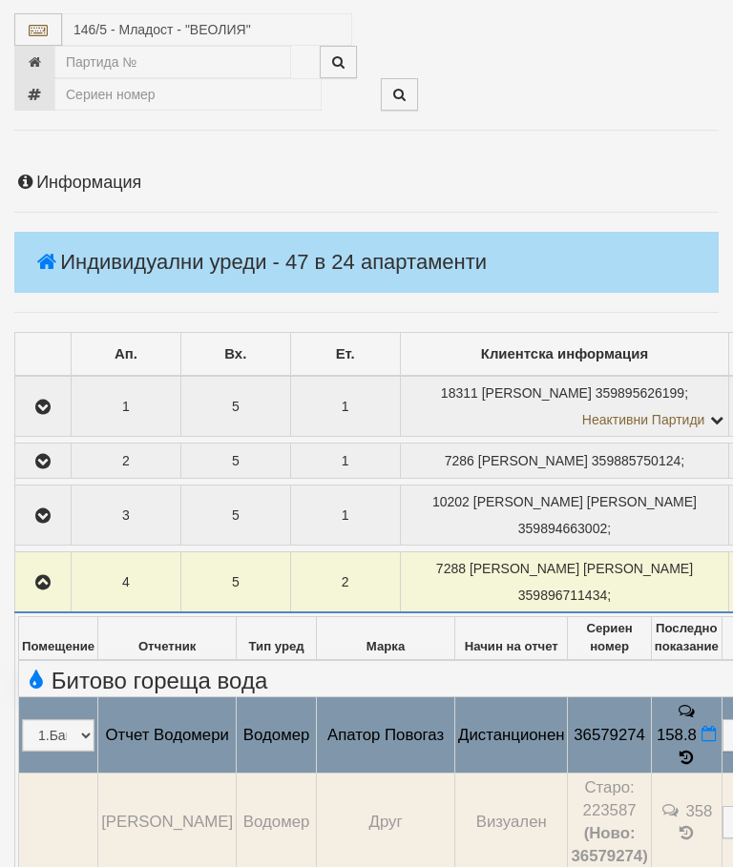
select select "10"
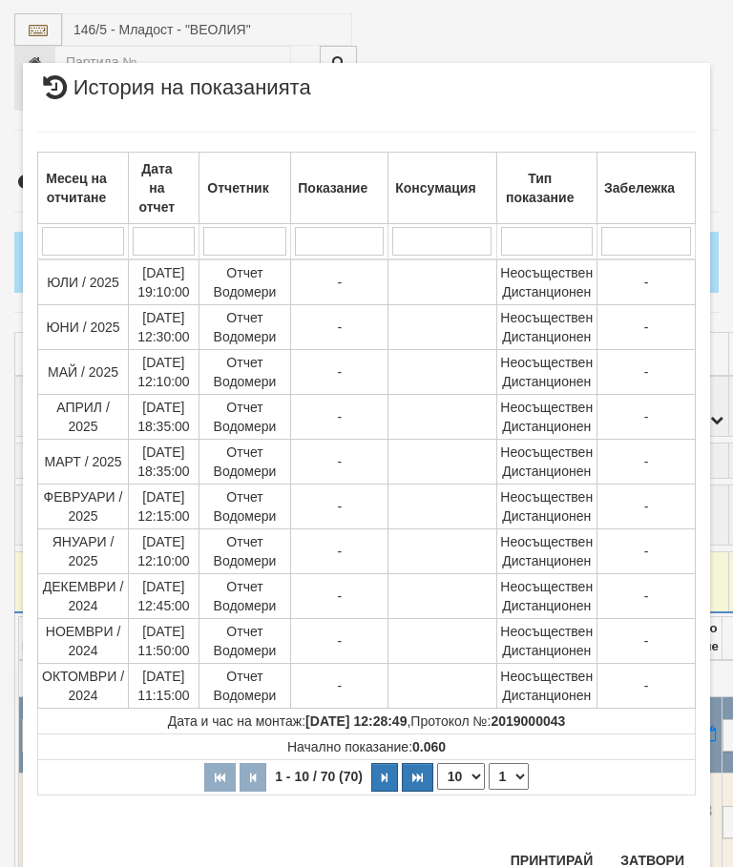
scroll to position [1238, 0]
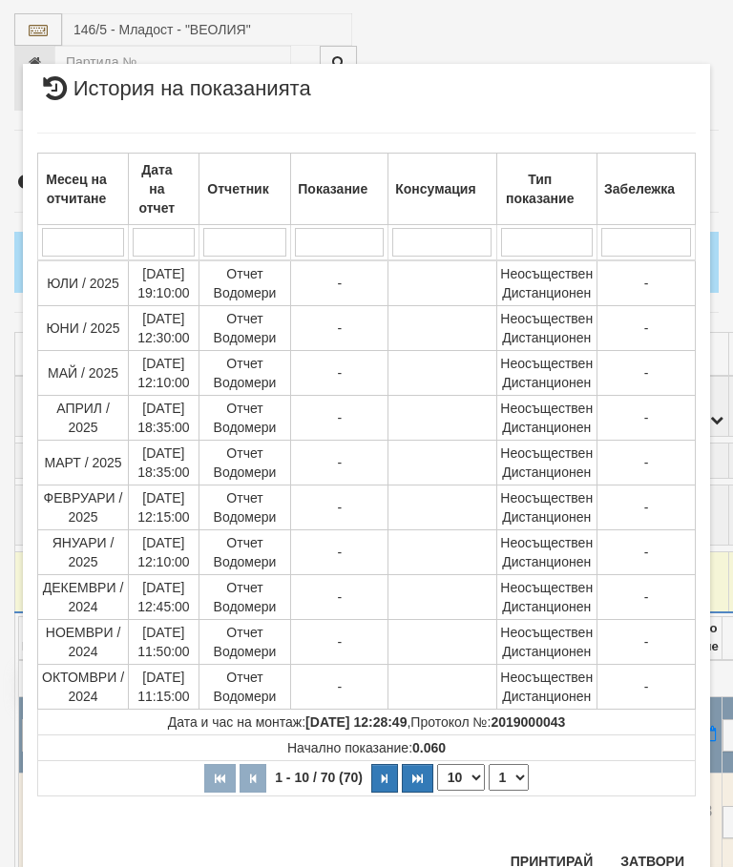
click at [511, 778] on select "1 2 3 4 5 6 7" at bounding box center [508, 777] width 40 height 27
select select "2"
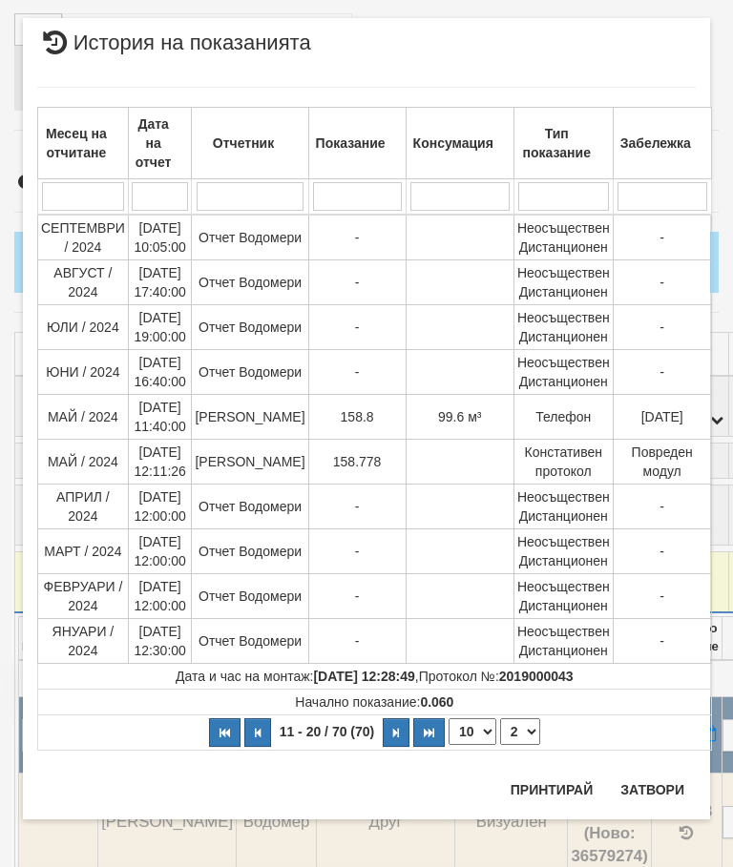
scroll to position [0, 0]
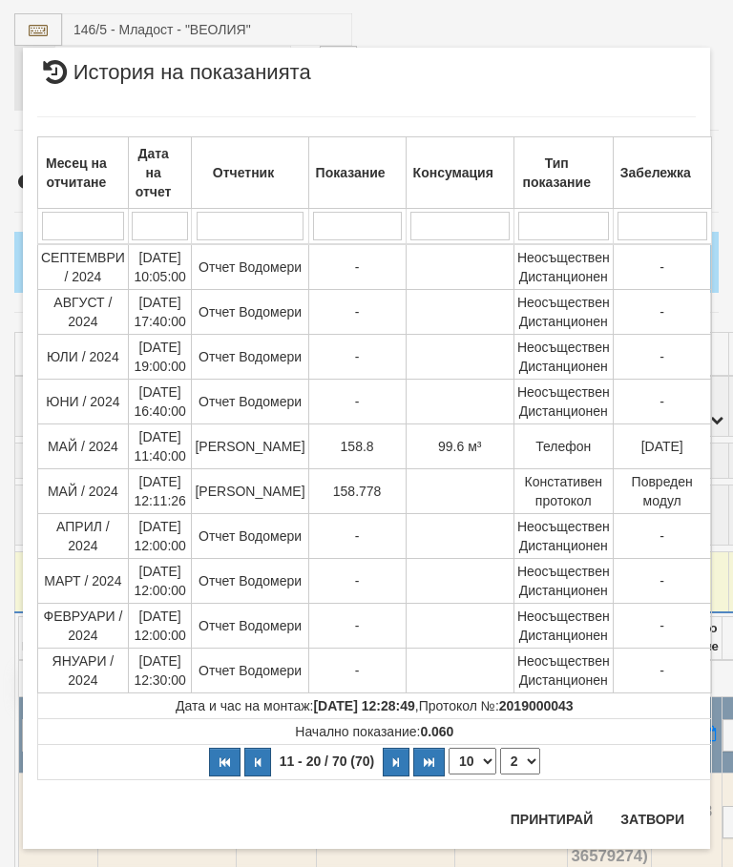
click at [653, 817] on button "Затвори" at bounding box center [652, 819] width 87 height 31
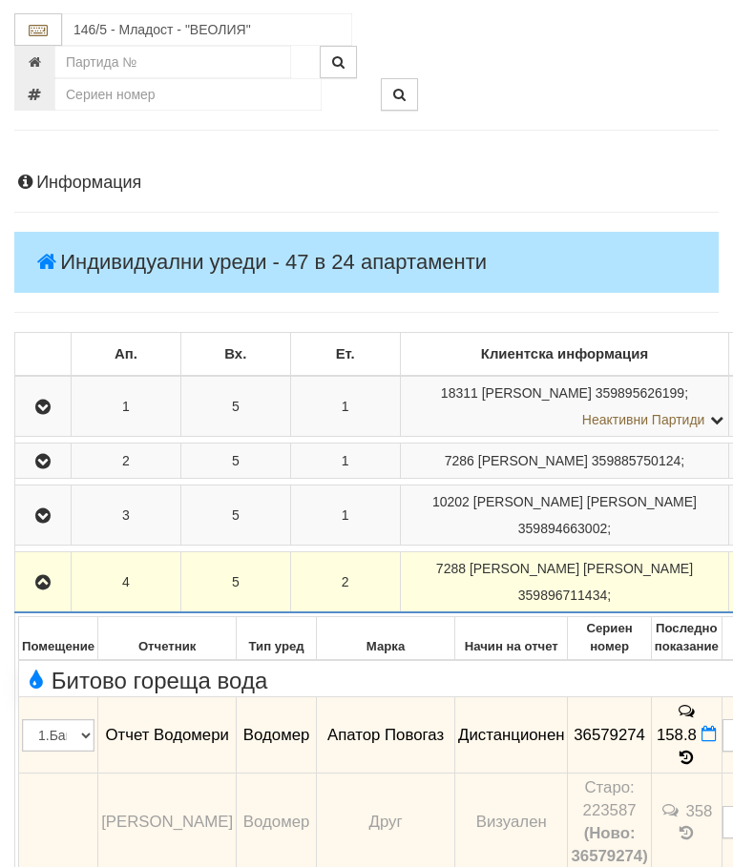
click at [48, 590] on icon "button" at bounding box center [42, 582] width 23 height 13
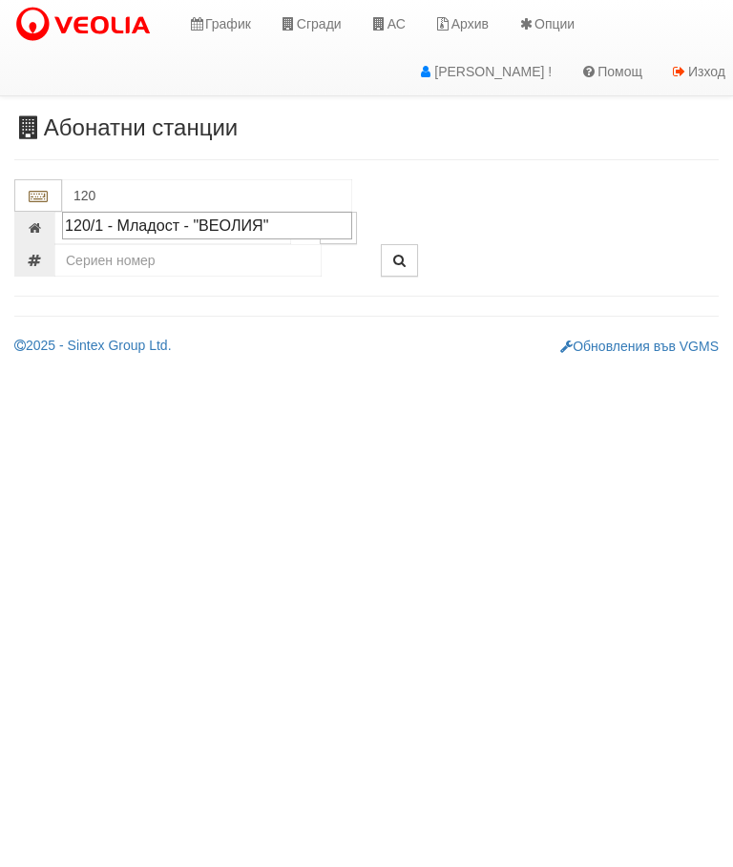
click at [209, 222] on div "120/1 - Младост - "ВЕОЛИЯ"" at bounding box center [207, 226] width 284 height 22
type input "120/1 - Младост - "ВЕОЛИЯ""
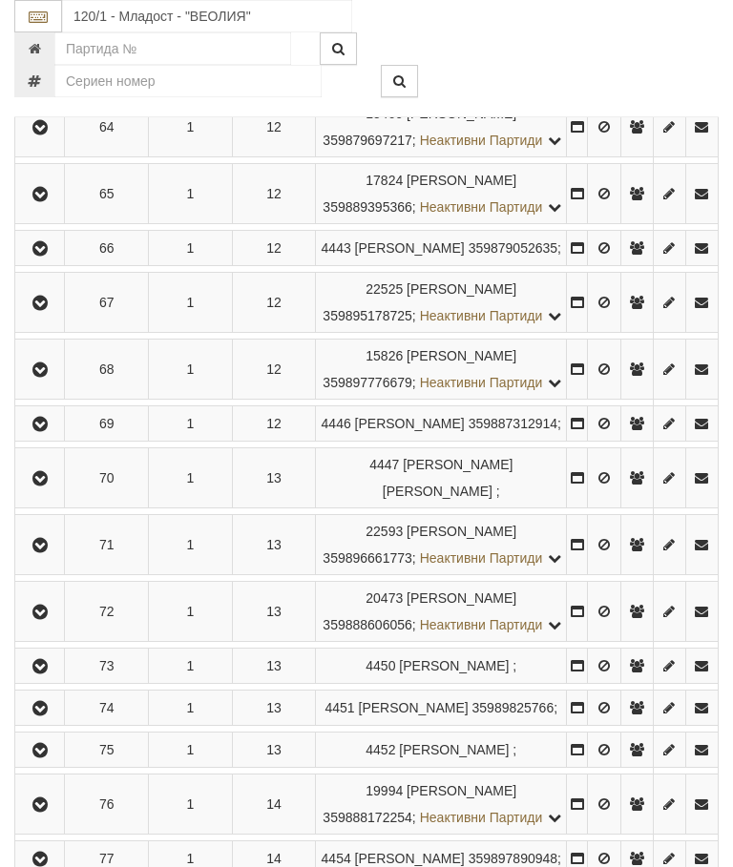
scroll to position [4199, 0]
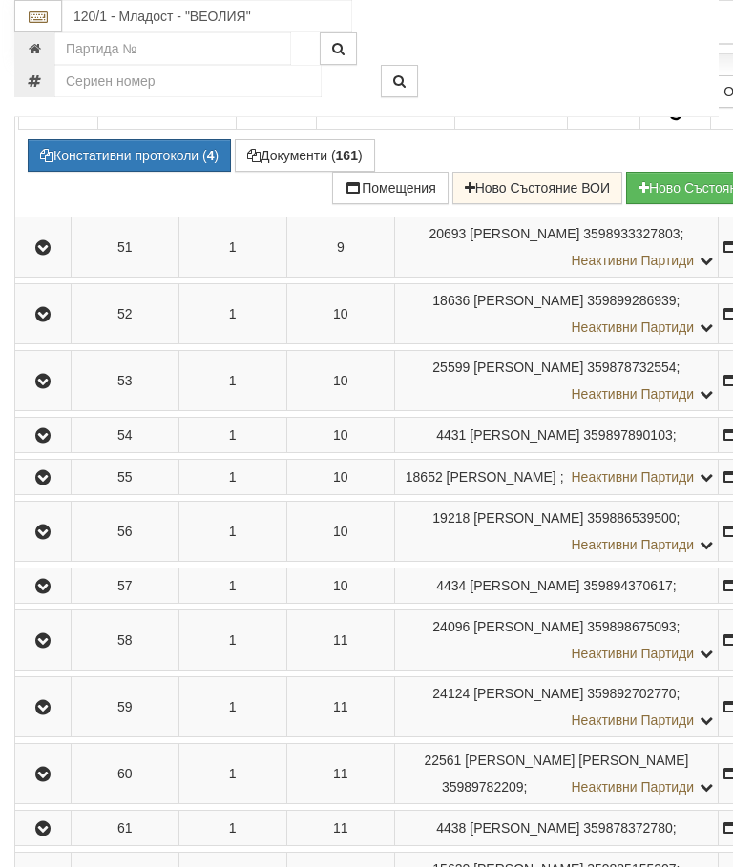
scroll to position [3468, 0]
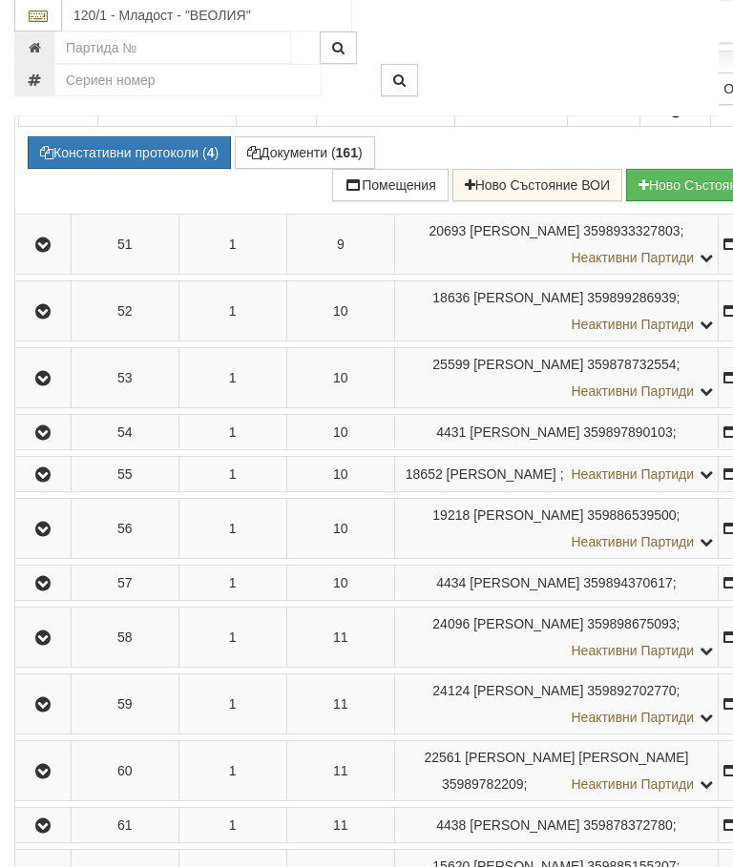
click at [139, 170] on button "Констативни протоколи ( 4 )" at bounding box center [129, 153] width 203 height 32
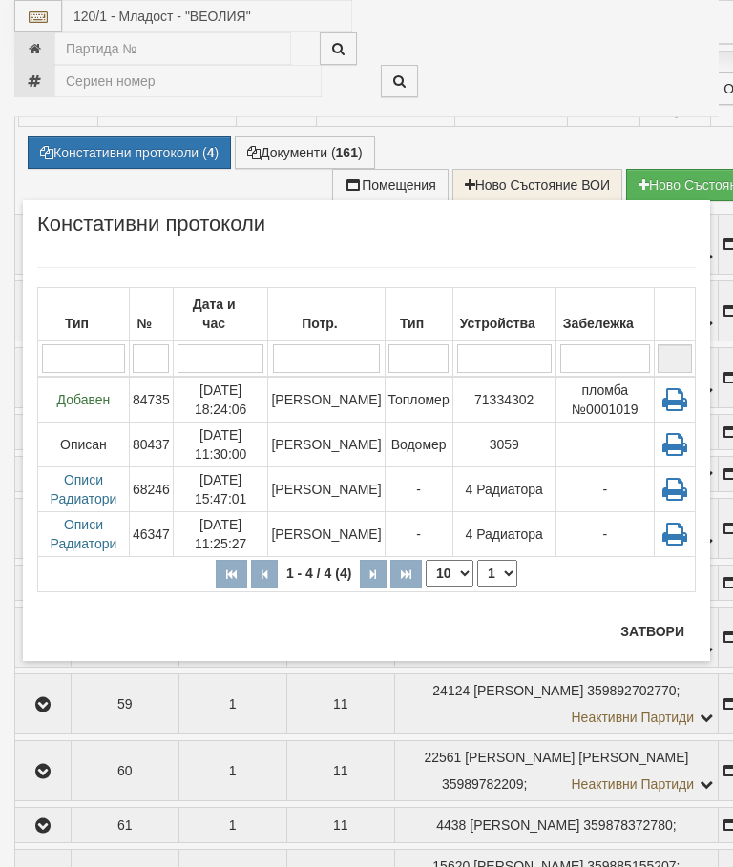
click at [405, 425] on td "Водомер" at bounding box center [418, 445] width 68 height 45
click at [648, 630] on button "Затвори" at bounding box center [652, 631] width 87 height 31
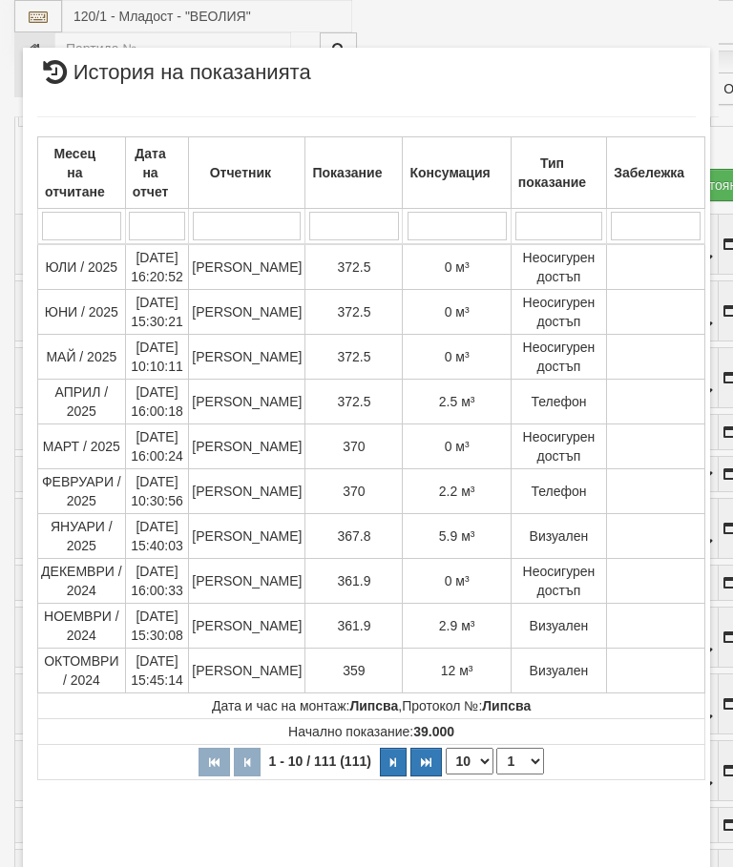
select select "10"
select select "1"
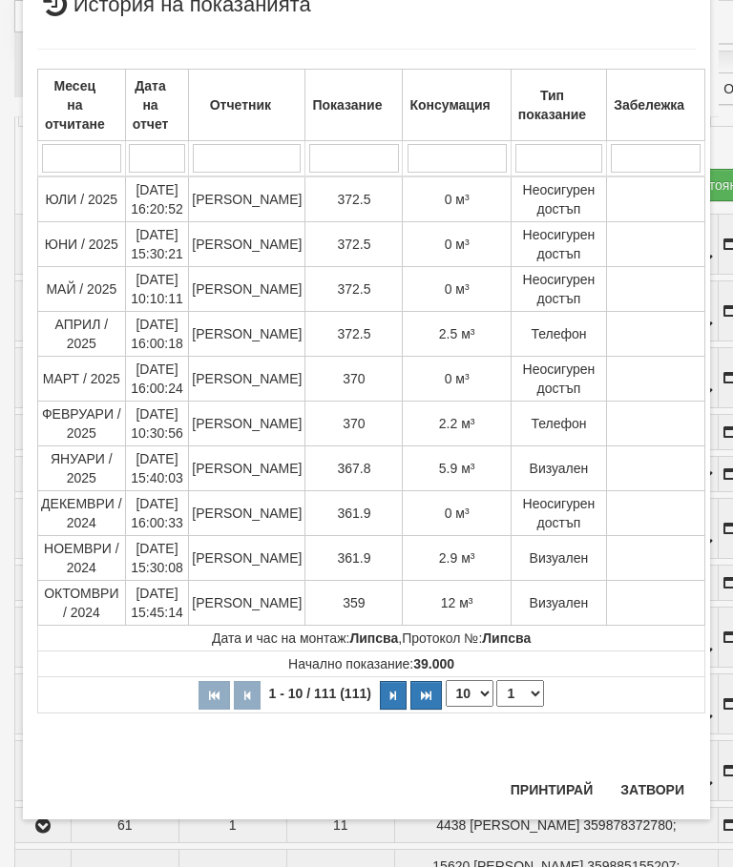
scroll to position [1997, 0]
click at [657, 769] on div "Месец на отчитане Дата на отчет Отчетник Показание Консумация Тип показание Заб…" at bounding box center [366, 400] width 658 height 739
click at [650, 783] on button "Затвори" at bounding box center [652, 791] width 87 height 31
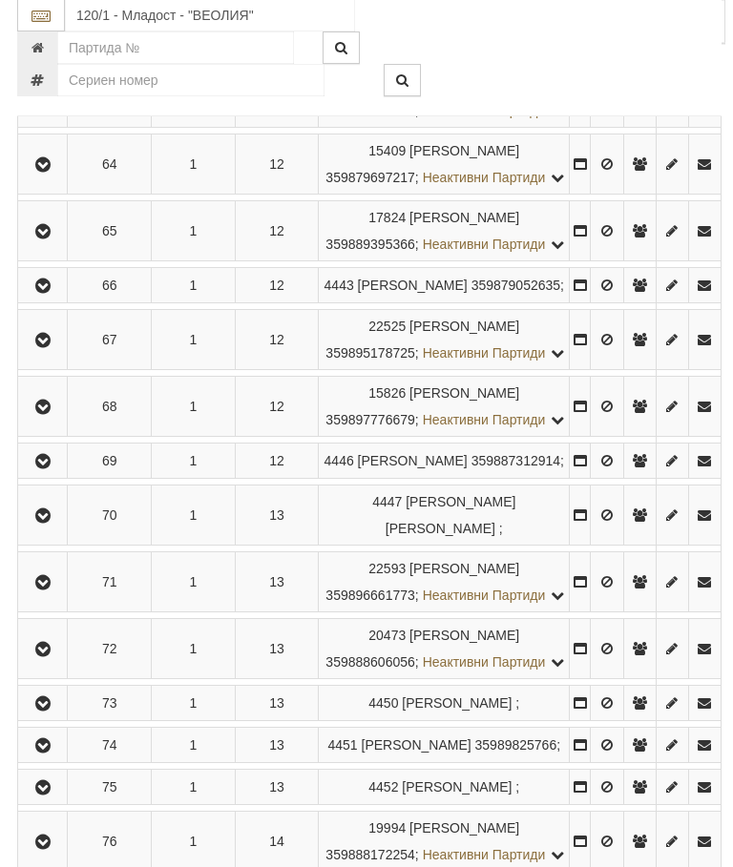
scroll to position [4066, 0]
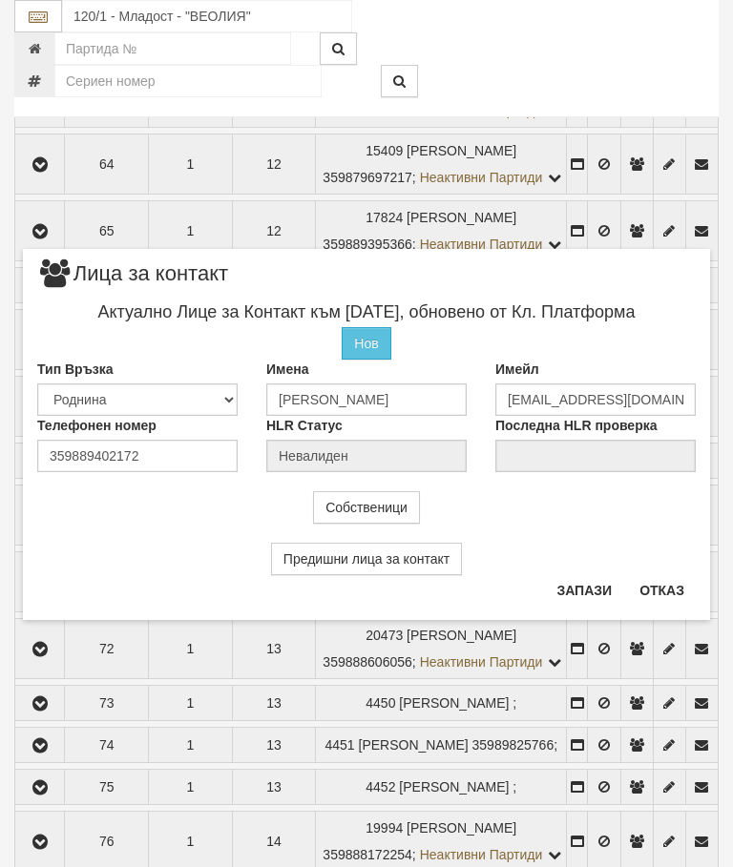
click at [654, 582] on button "Отказ" at bounding box center [662, 590] width 68 height 31
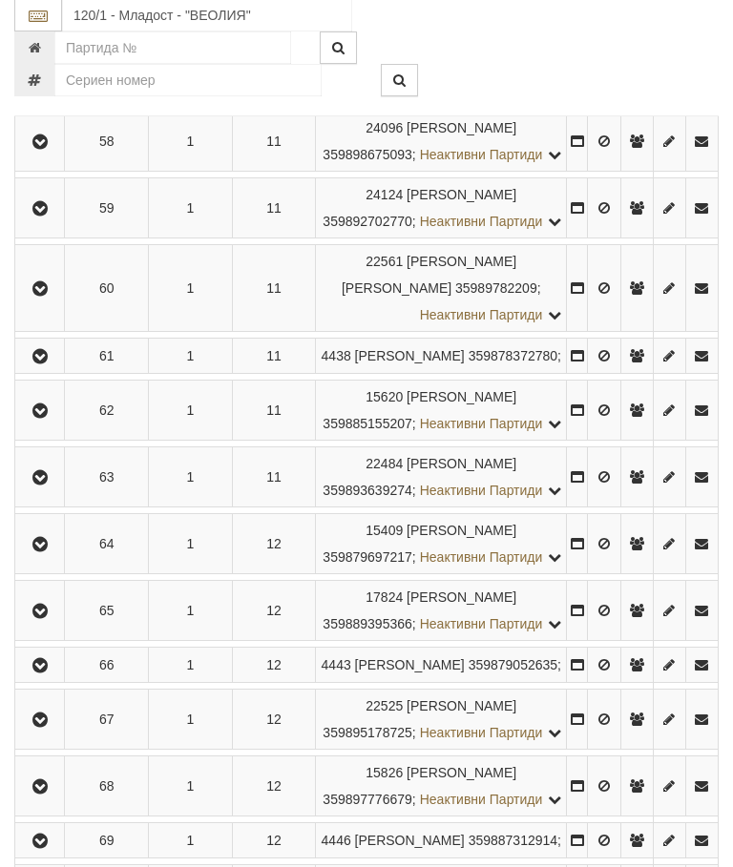
scroll to position [3525, 0]
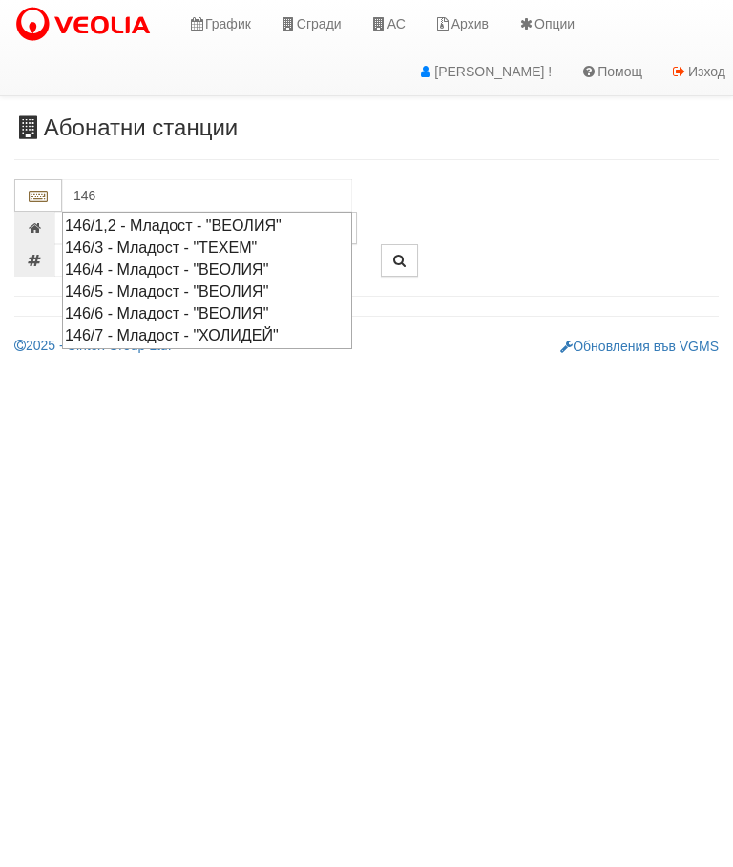
click at [175, 285] on div "146/5 - Младост - "ВЕОЛИЯ"" at bounding box center [207, 291] width 284 height 22
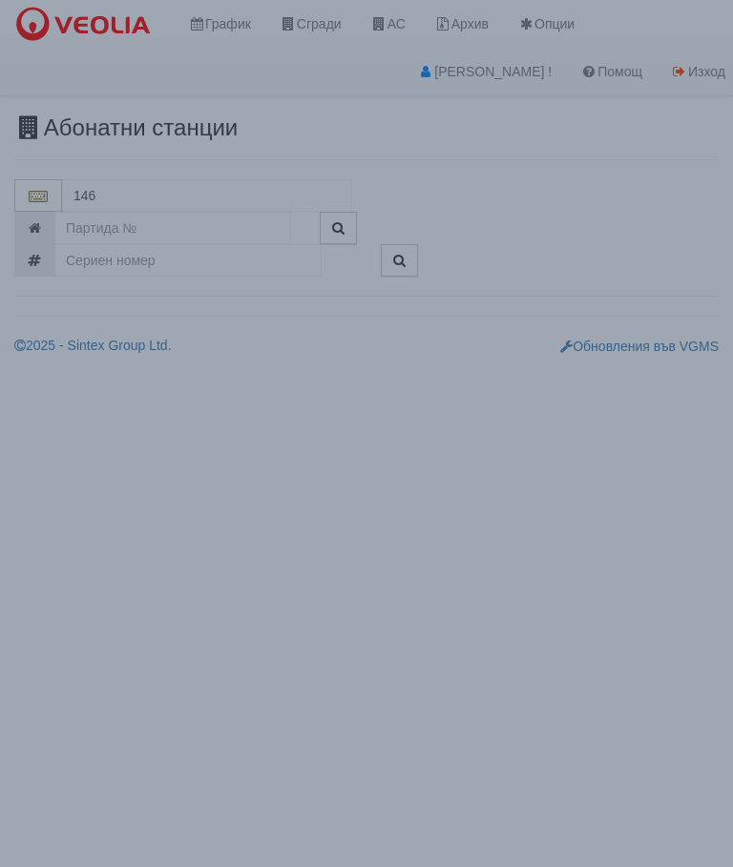
type input "146/5 - Младост - "ВЕОЛИЯ""
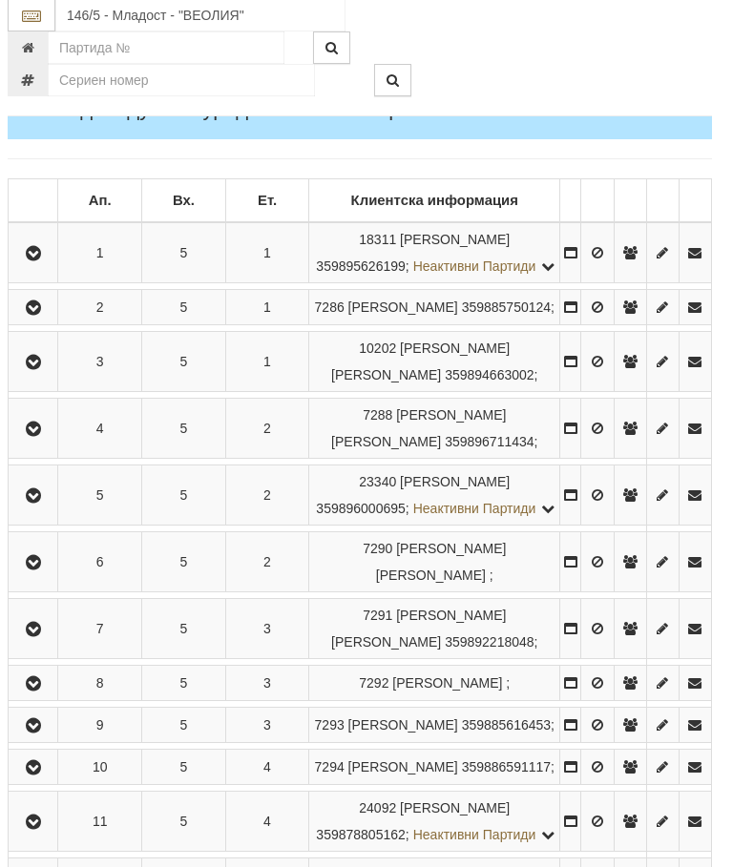
scroll to position [321, 7]
click at [27, 435] on icon "button" at bounding box center [33, 428] width 23 height 13
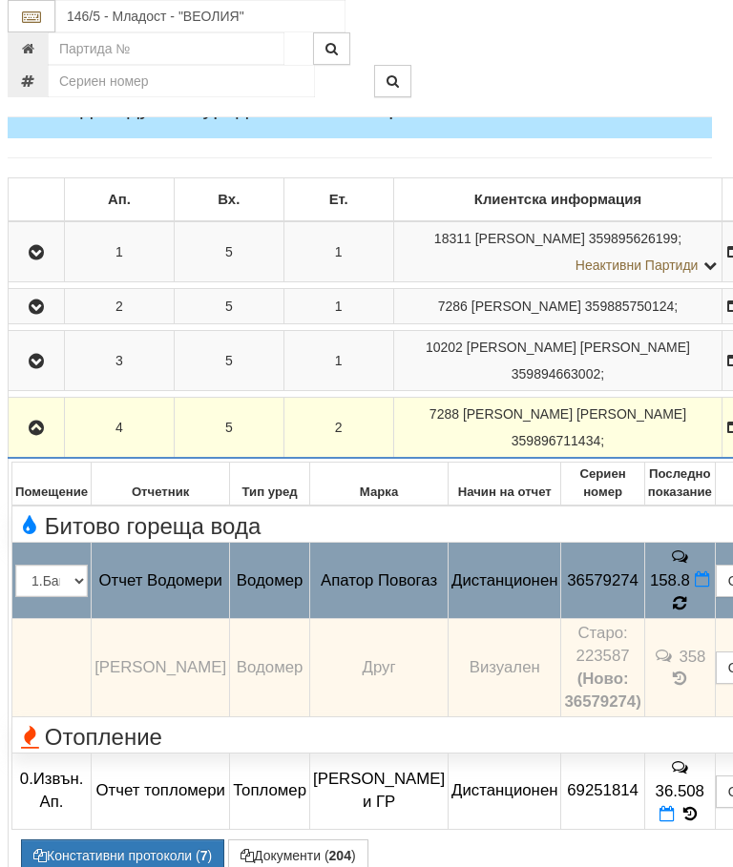
click at [672, 612] on icon at bounding box center [679, 602] width 15 height 17
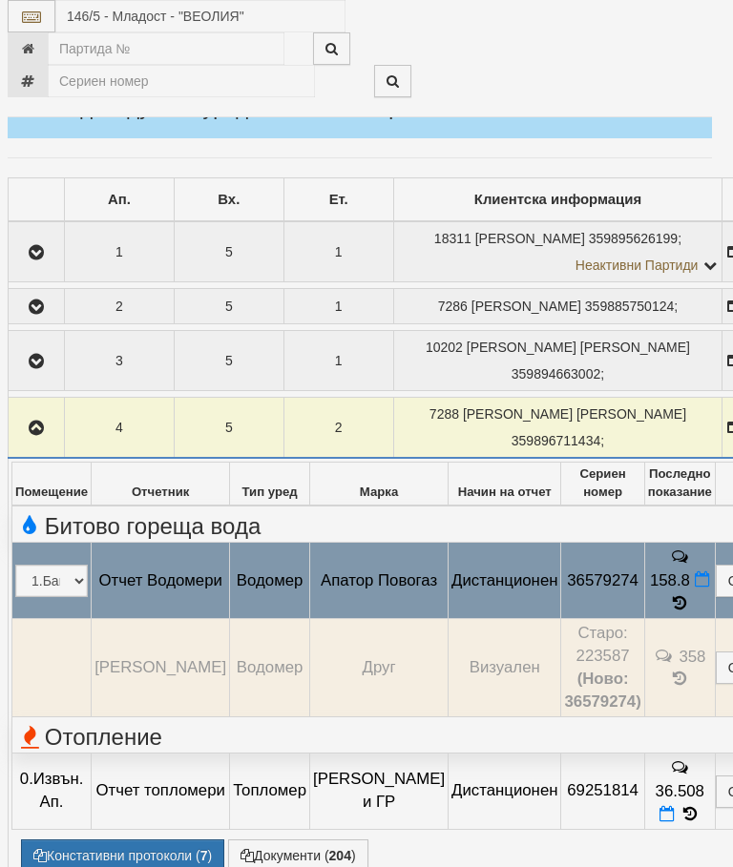
select select "10"
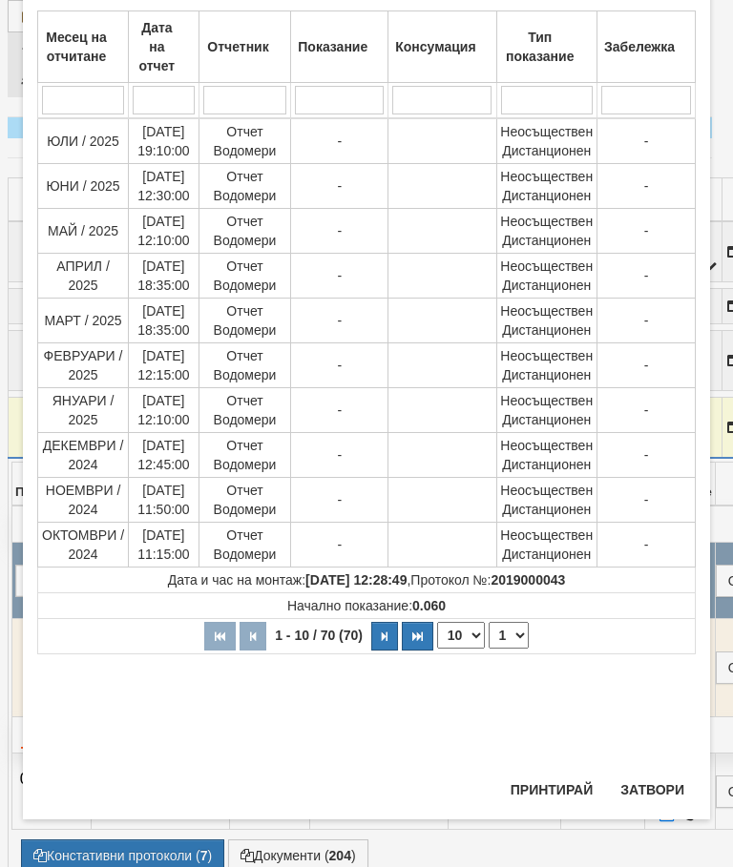
scroll to position [621, 0]
click at [516, 633] on select "1 2 3 4 5 6 7" at bounding box center [508, 635] width 40 height 27
select select "2"
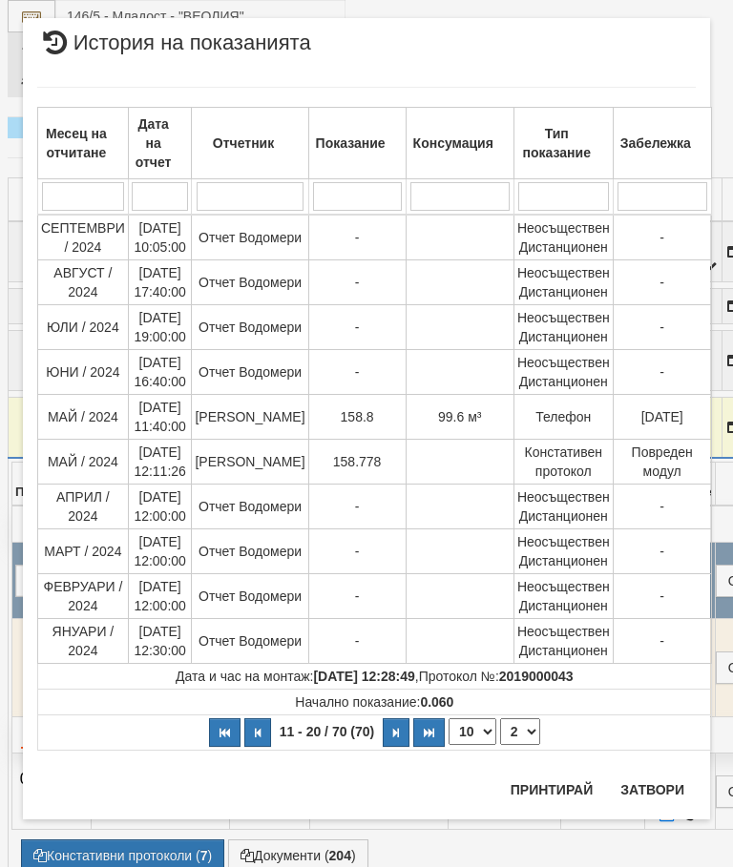
scroll to position [0, 0]
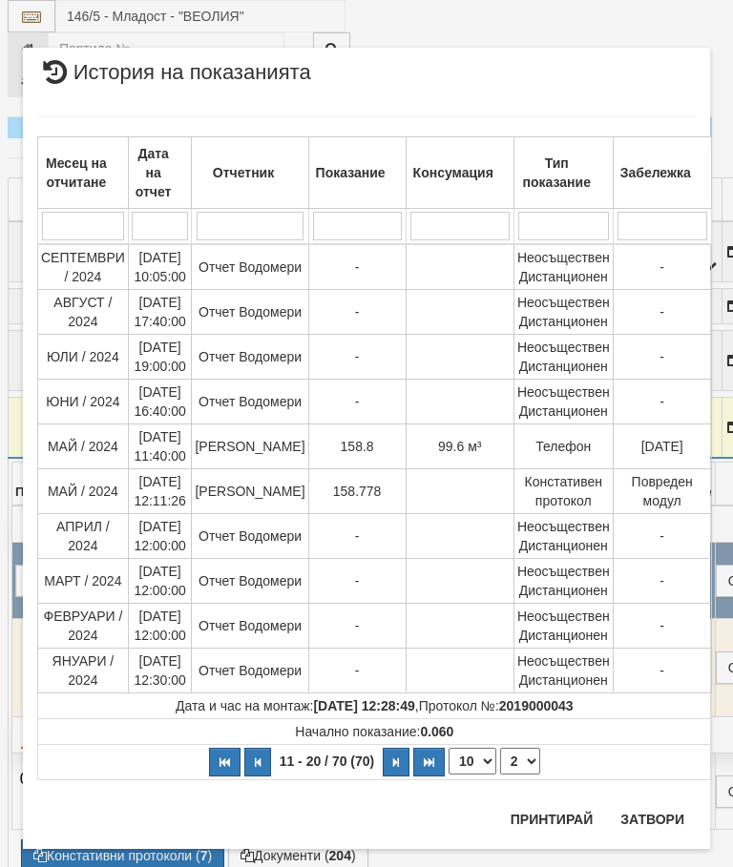
click at [662, 815] on button "Затвори" at bounding box center [652, 819] width 87 height 31
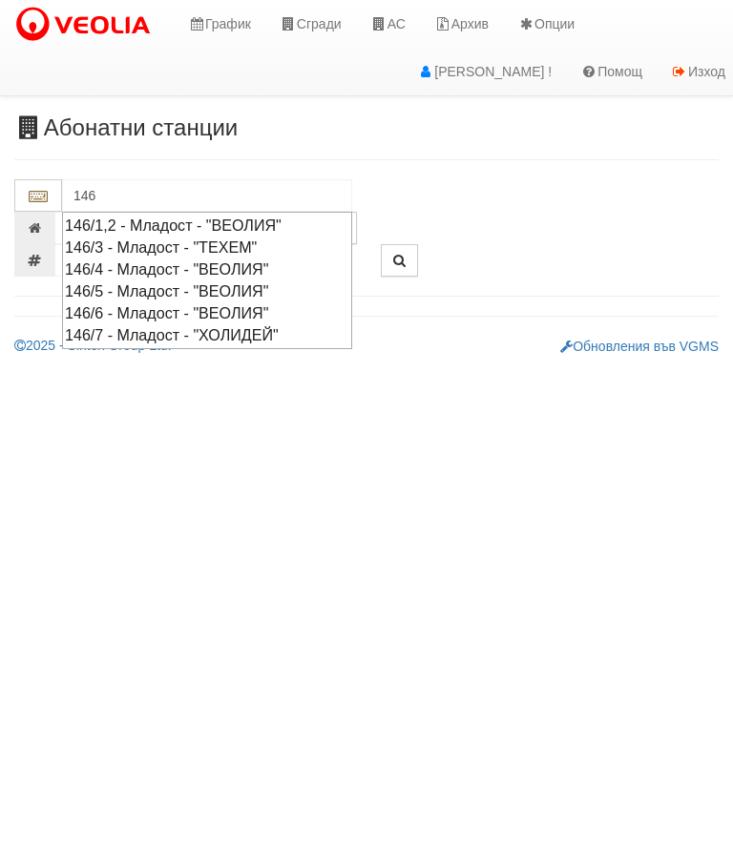
click at [277, 218] on div "146/1,2 - Младост - "ВЕОЛИЯ"" at bounding box center [207, 226] width 284 height 22
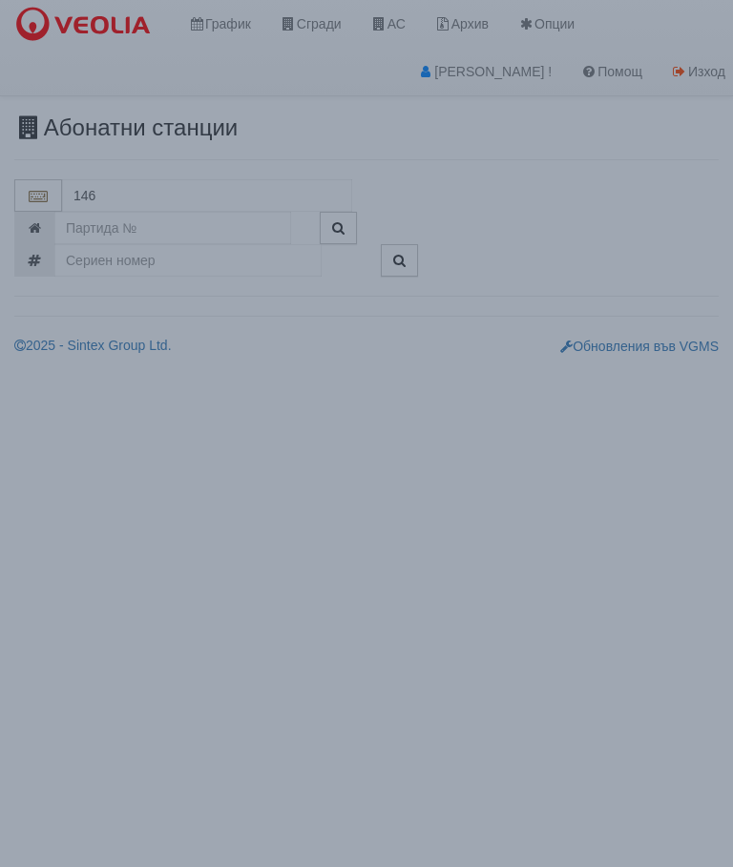
type input "146/1,2 - Младост - "ВЕОЛИЯ""
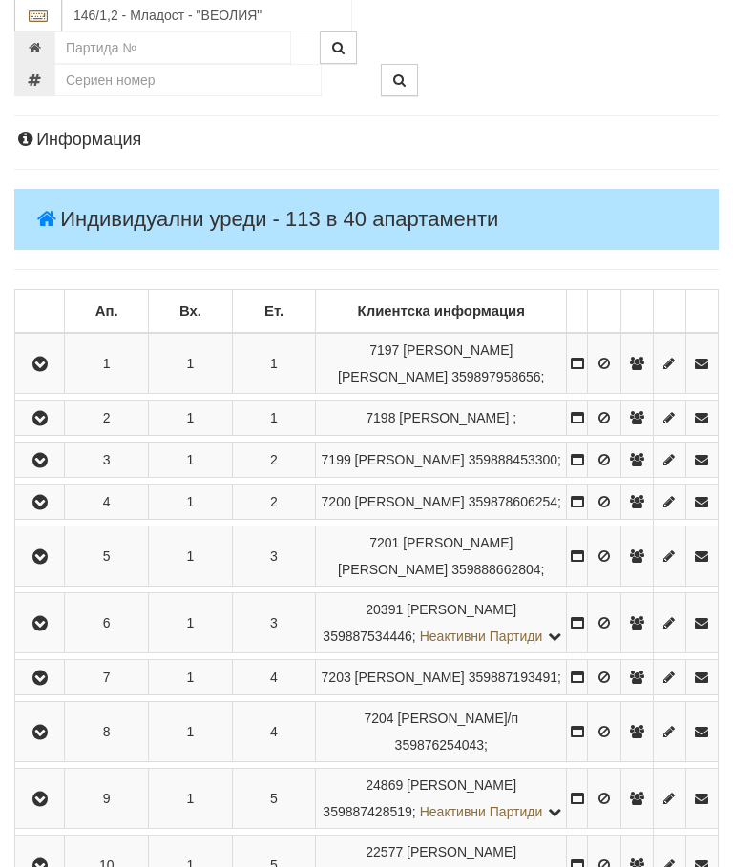
scroll to position [209, 0]
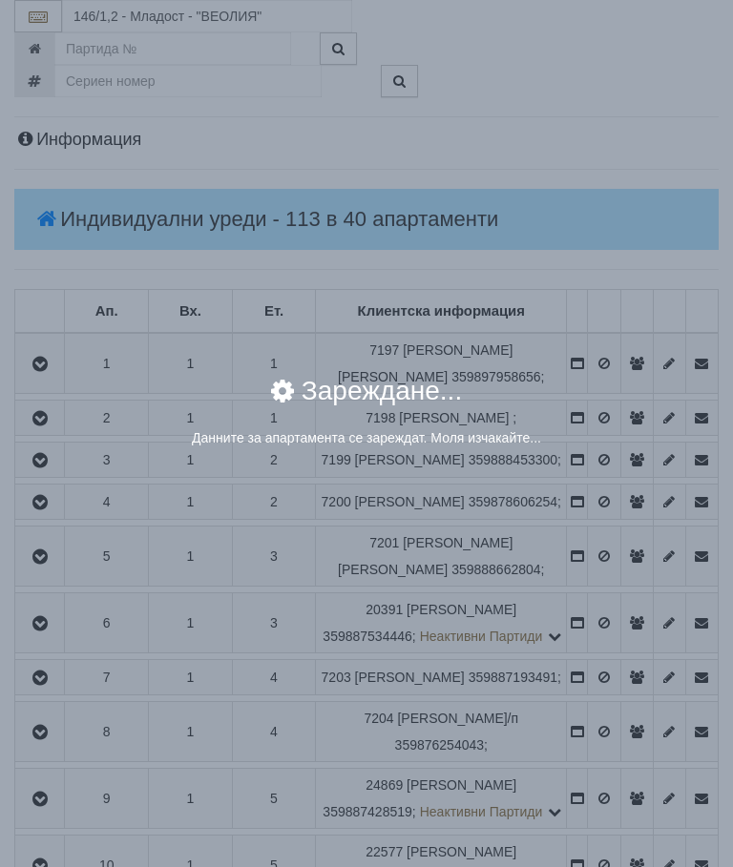
click at [610, 707] on div "× Зареждане... Данните за апартамента се зареждат. Моля изчакайте..." at bounding box center [366, 433] width 733 height 867
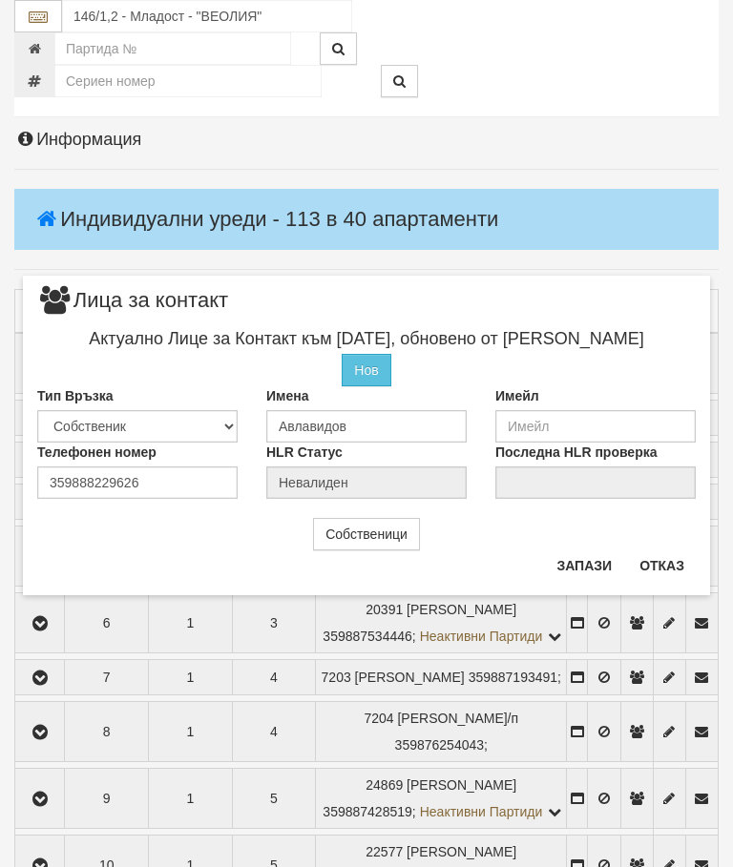
click at [669, 562] on button "Отказ" at bounding box center [662, 565] width 68 height 31
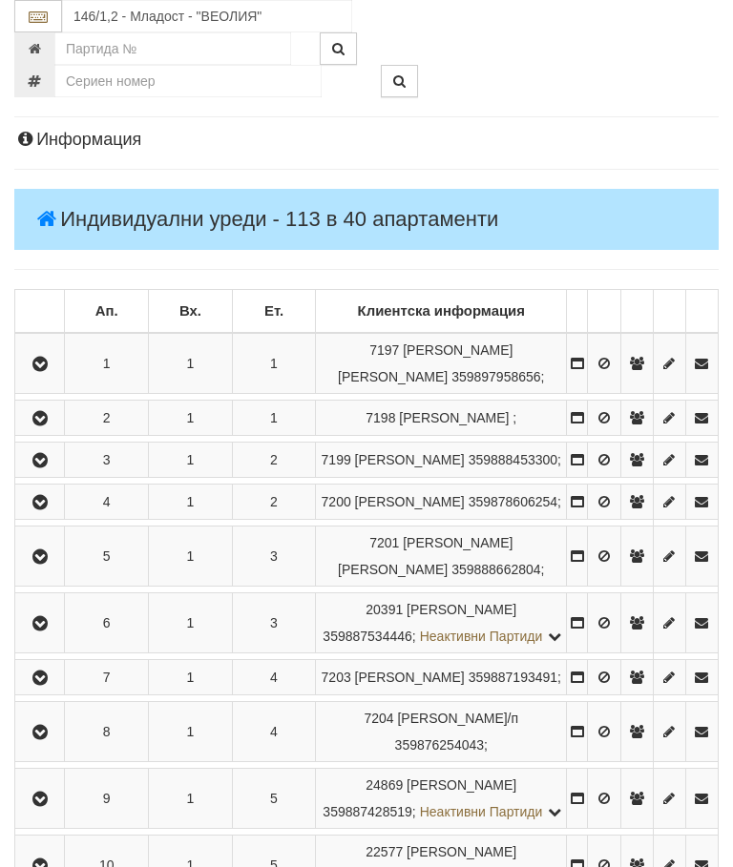
click at [48, 631] on icon "button" at bounding box center [40, 623] width 23 height 13
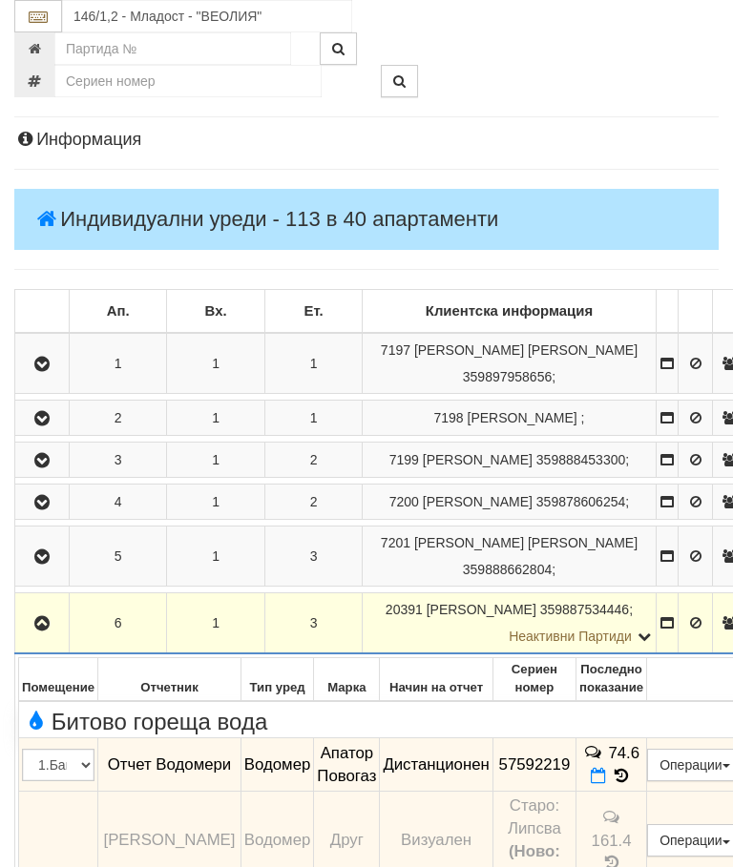
click at [0, 0] on button "Редакция / Протокол" at bounding box center [0, 0] width 0 height 0
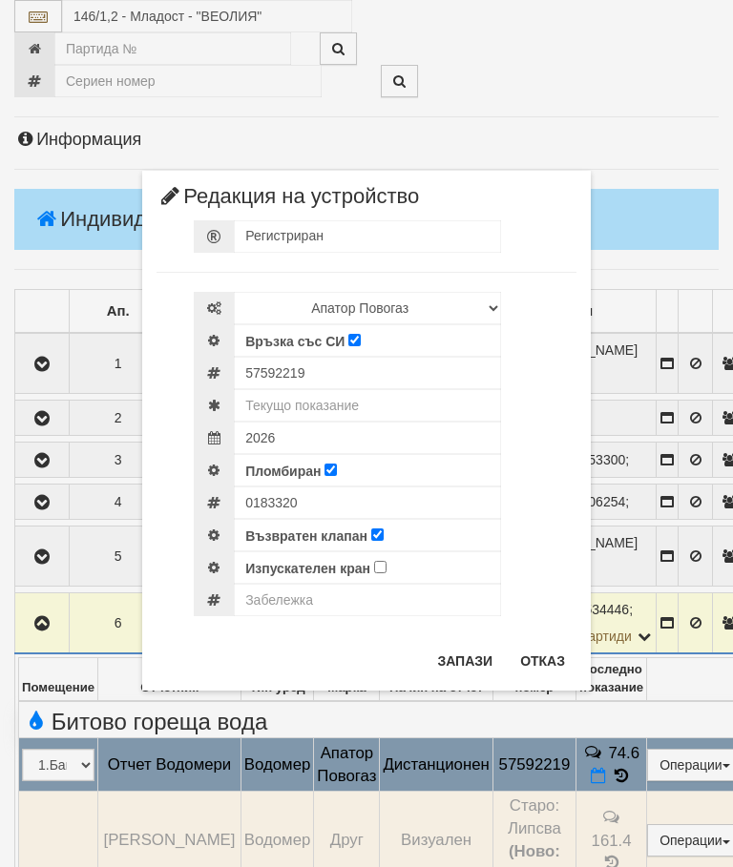
click at [542, 647] on button "Отказ" at bounding box center [543, 661] width 68 height 31
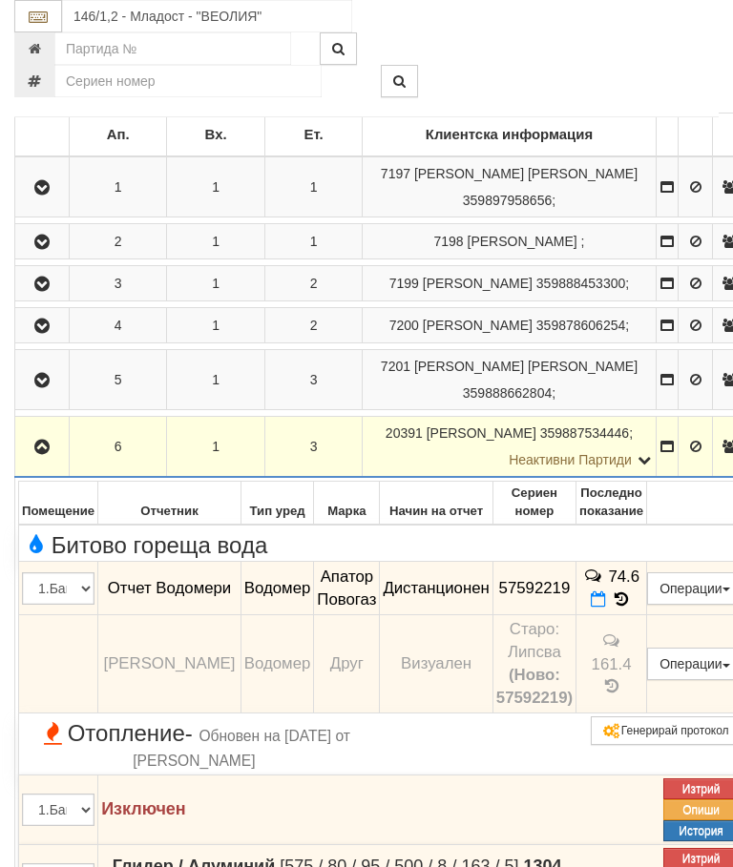
scroll to position [392, 0]
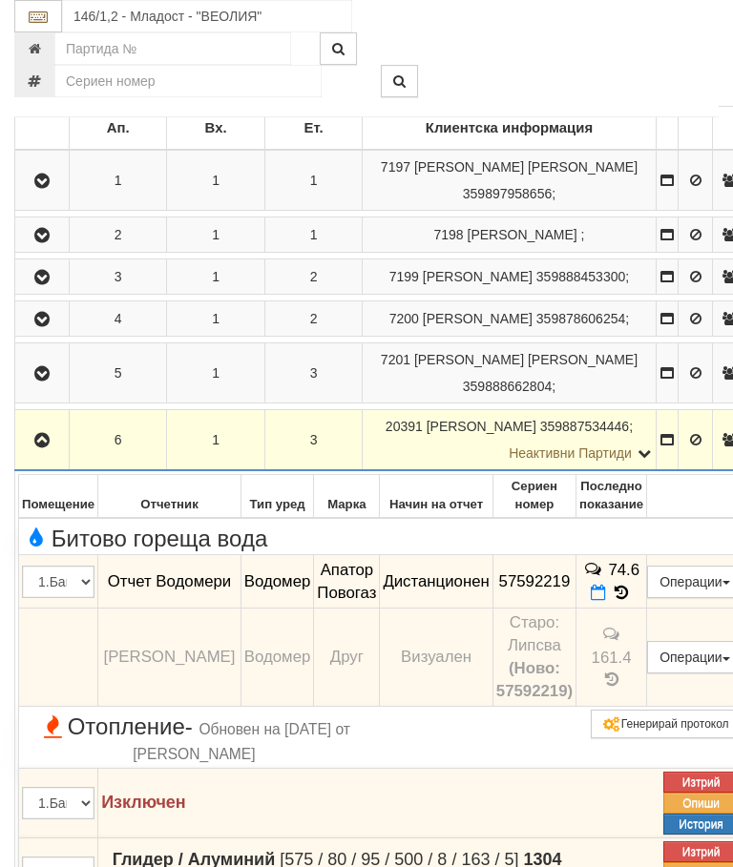
click at [730, 598] on button "Операции" at bounding box center [694, 582] width 95 height 32
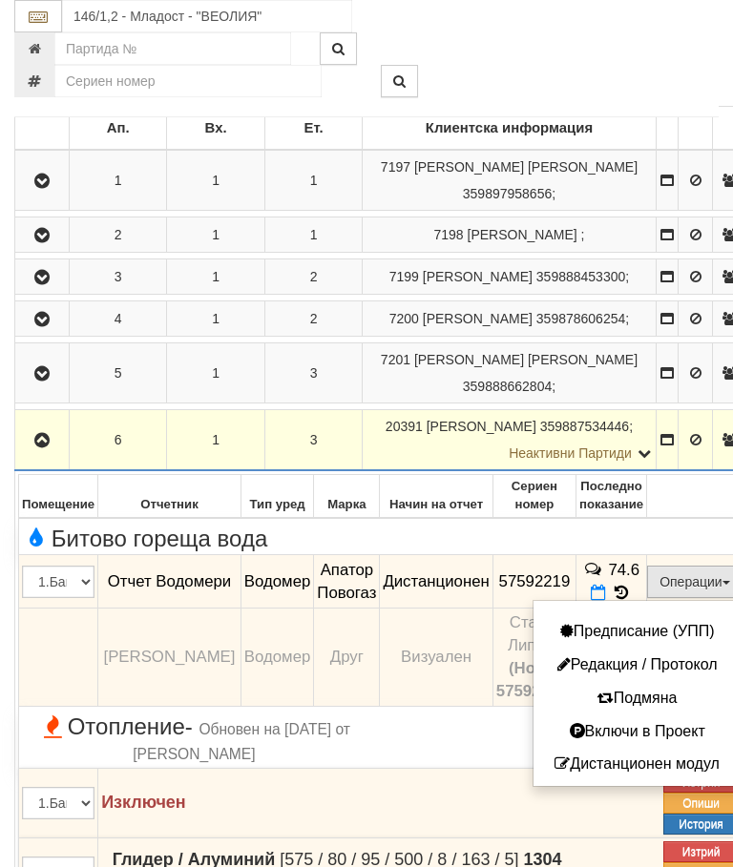
click at [683, 777] on button "Дистанционен модул" at bounding box center [637, 765] width 198 height 24
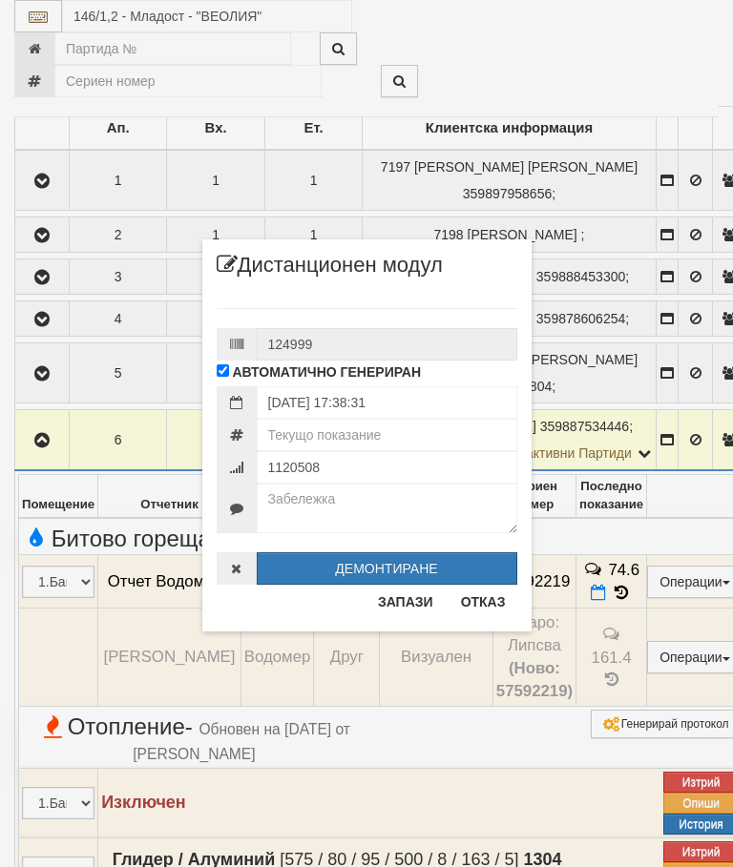
click at [479, 605] on button "Отказ" at bounding box center [483, 602] width 68 height 31
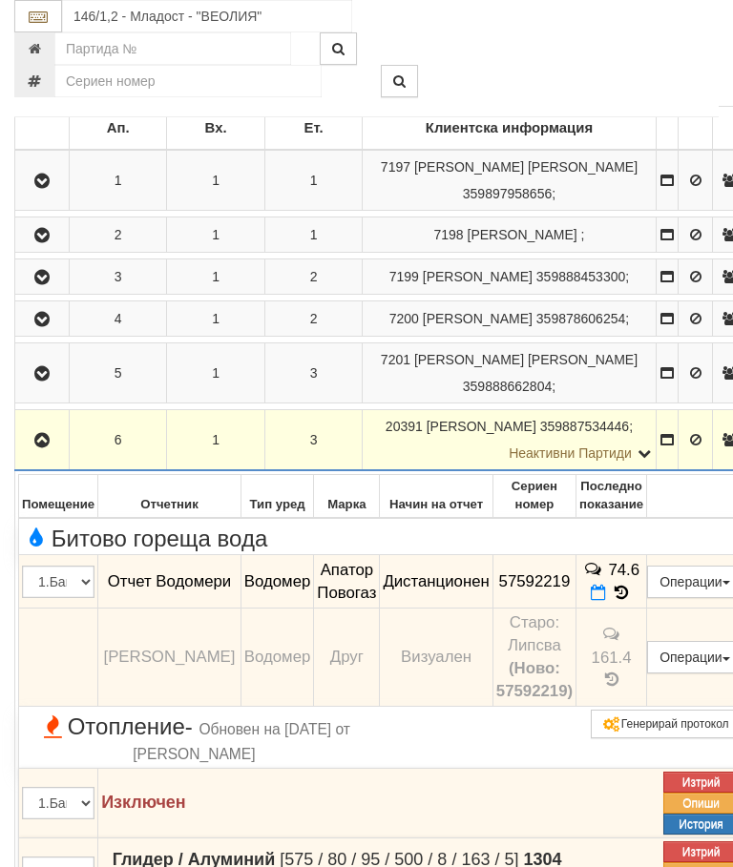
click at [48, 447] on icon "button" at bounding box center [42, 440] width 23 height 13
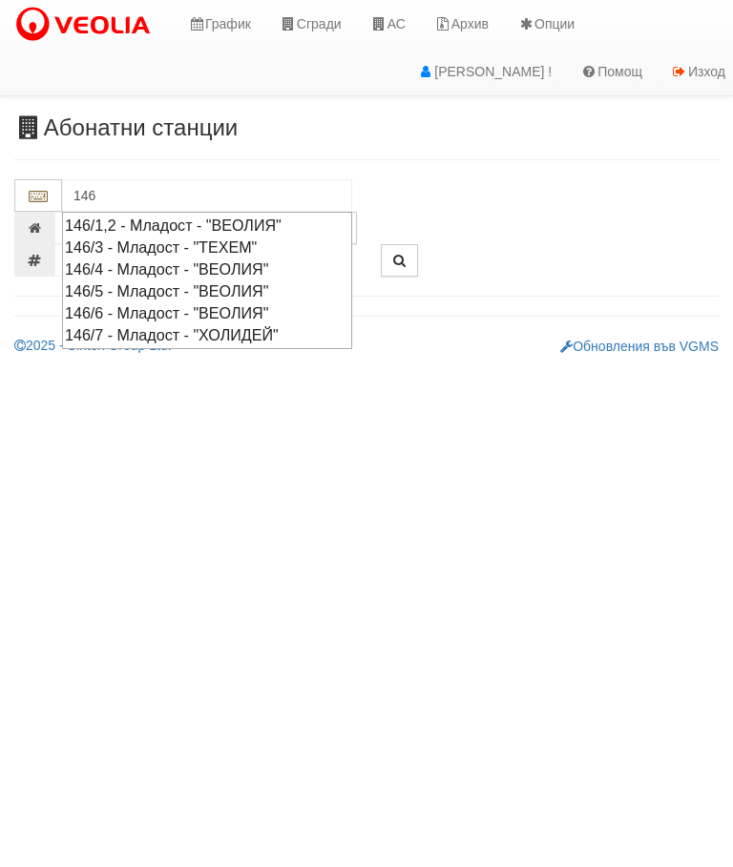
click at [186, 312] on div "146/6 - Младост - "ВЕОЛИЯ"" at bounding box center [207, 313] width 284 height 22
type input "146/6 - Младост - "ВЕОЛИЯ""
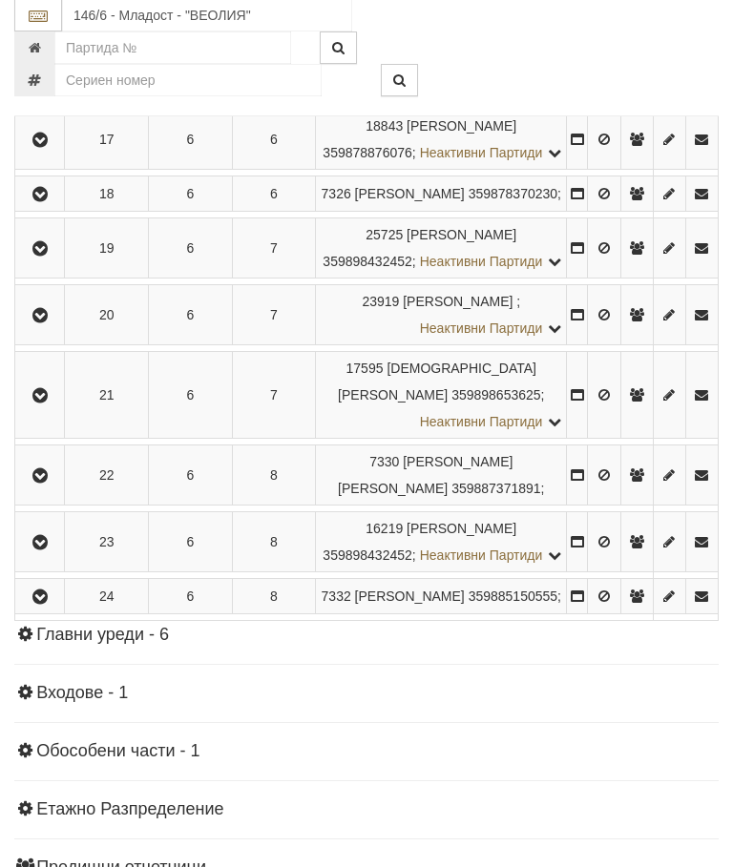
scroll to position [1328, 0]
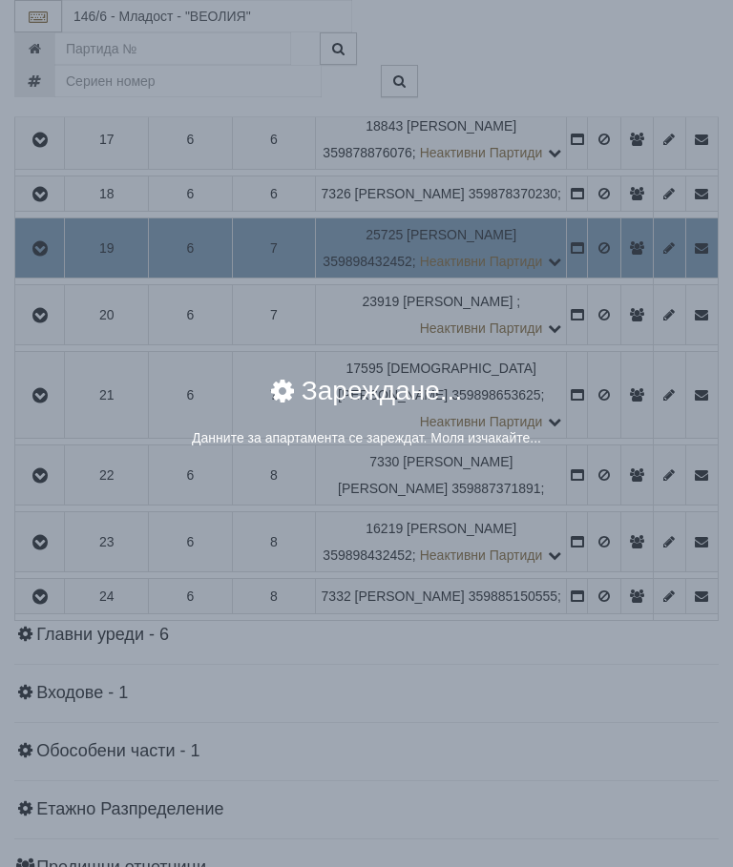
click at [649, 648] on div "× Зареждане... Данните за апартамента се зареждат. Моля изчакайте..." at bounding box center [366, 433] width 733 height 867
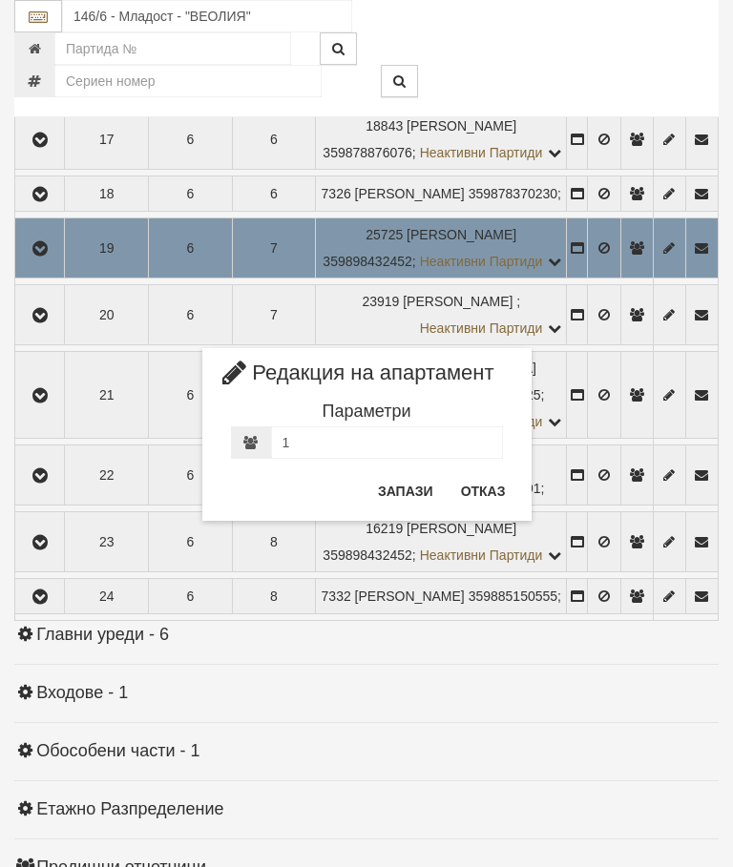
click at [477, 495] on button "Отказ" at bounding box center [483, 491] width 68 height 31
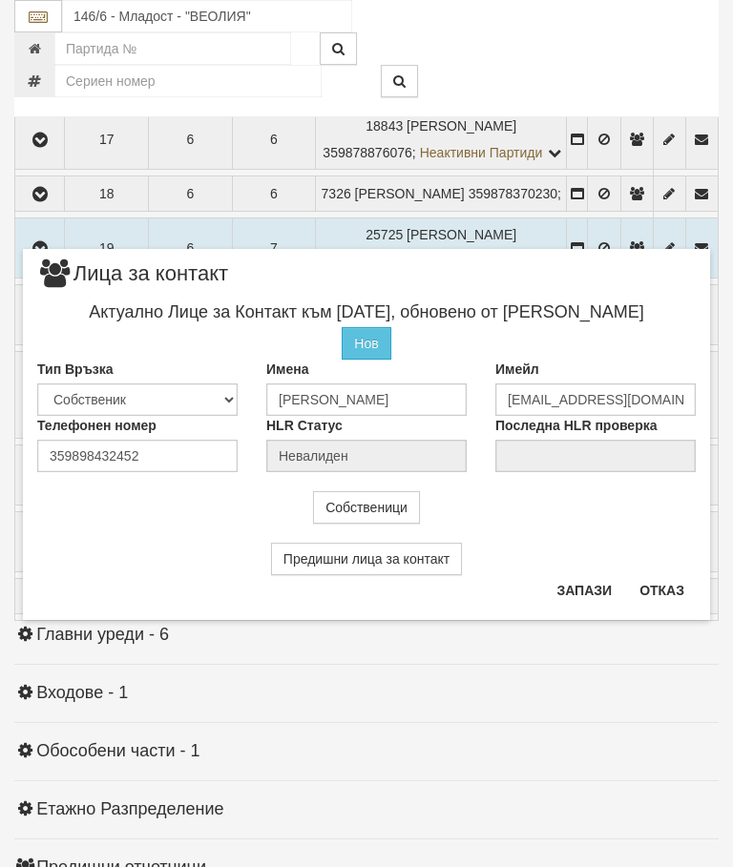
click at [687, 576] on button "Отказ" at bounding box center [662, 590] width 68 height 31
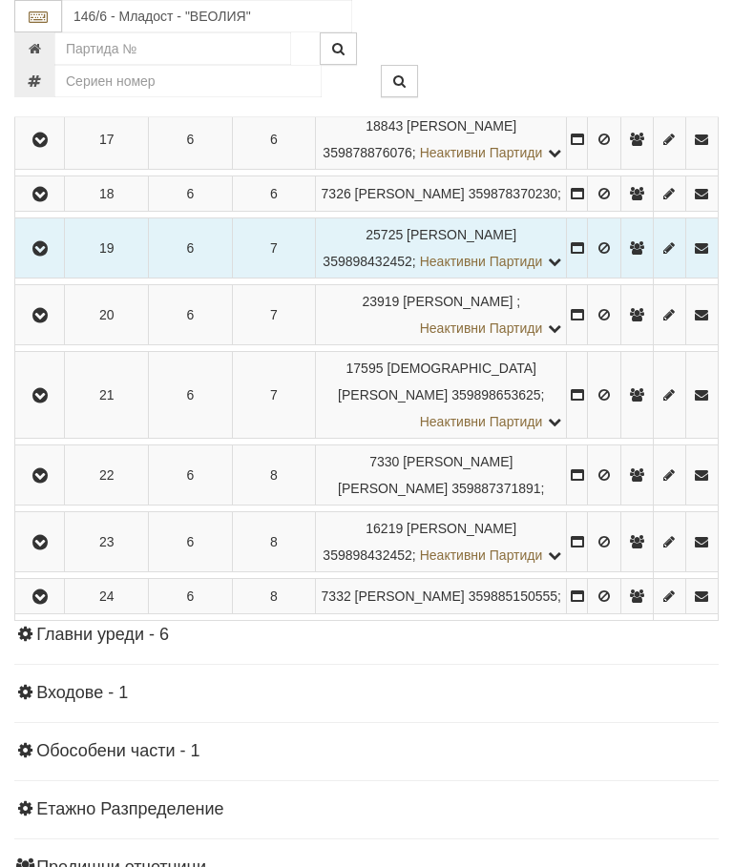
click at [35, 256] on icon "button" at bounding box center [40, 248] width 23 height 13
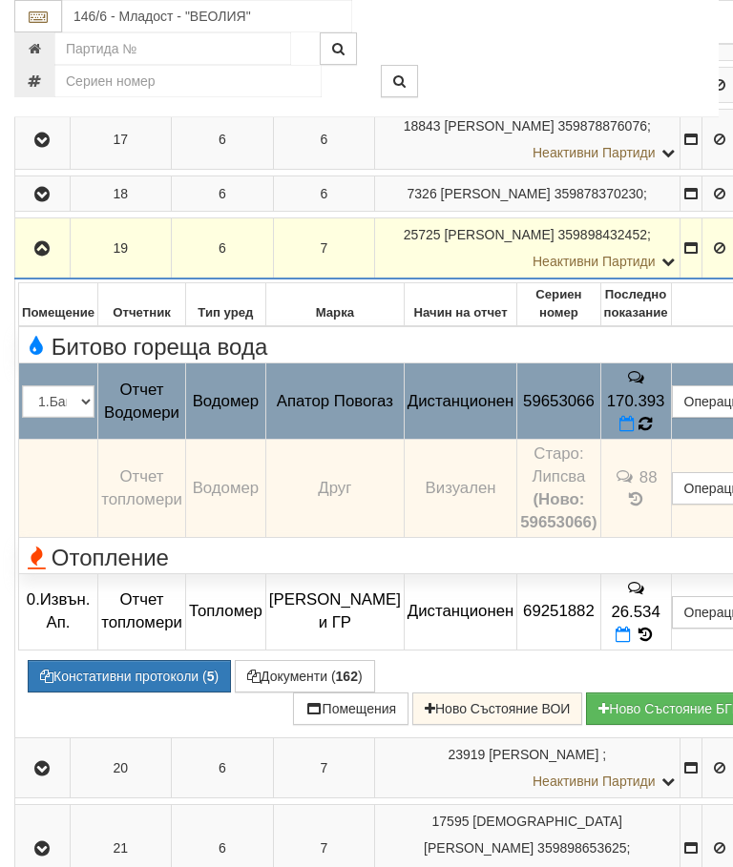
click at [653, 433] on icon at bounding box center [644, 424] width 15 height 18
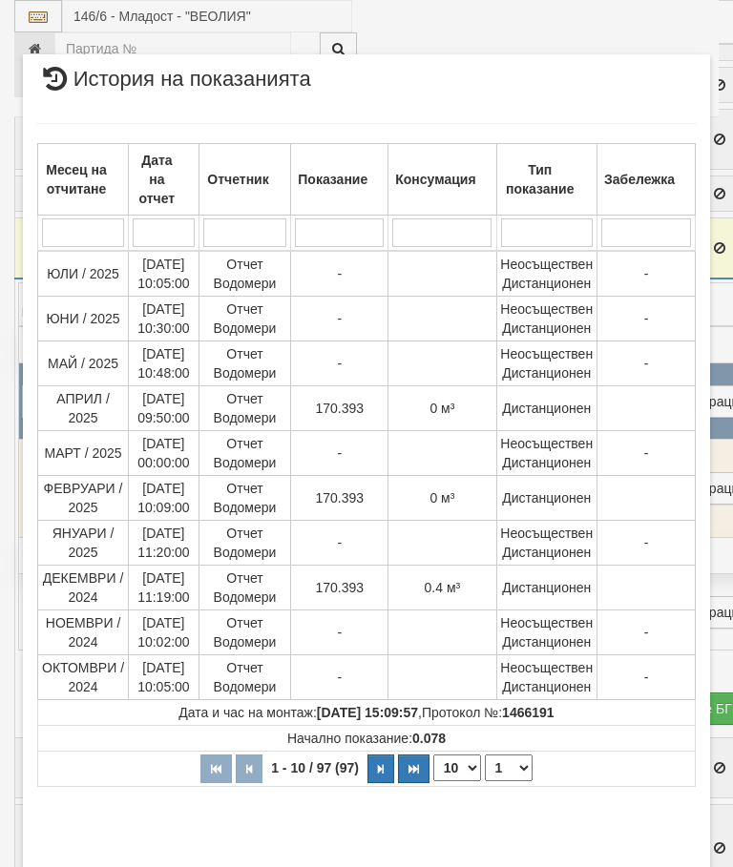
scroll to position [942, 0]
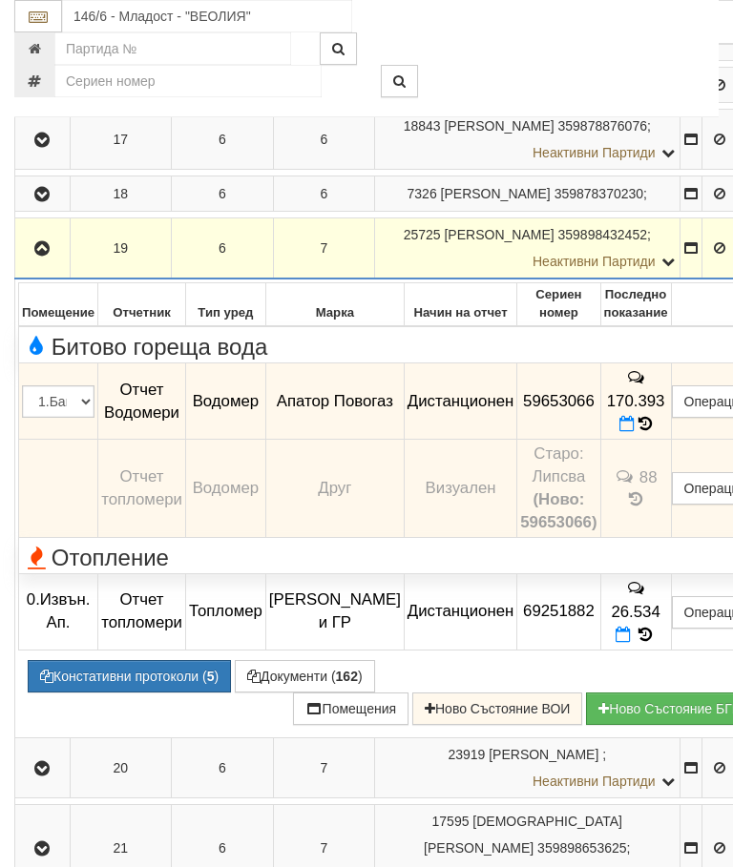
click at [34, 262] on button "button" at bounding box center [42, 248] width 49 height 29
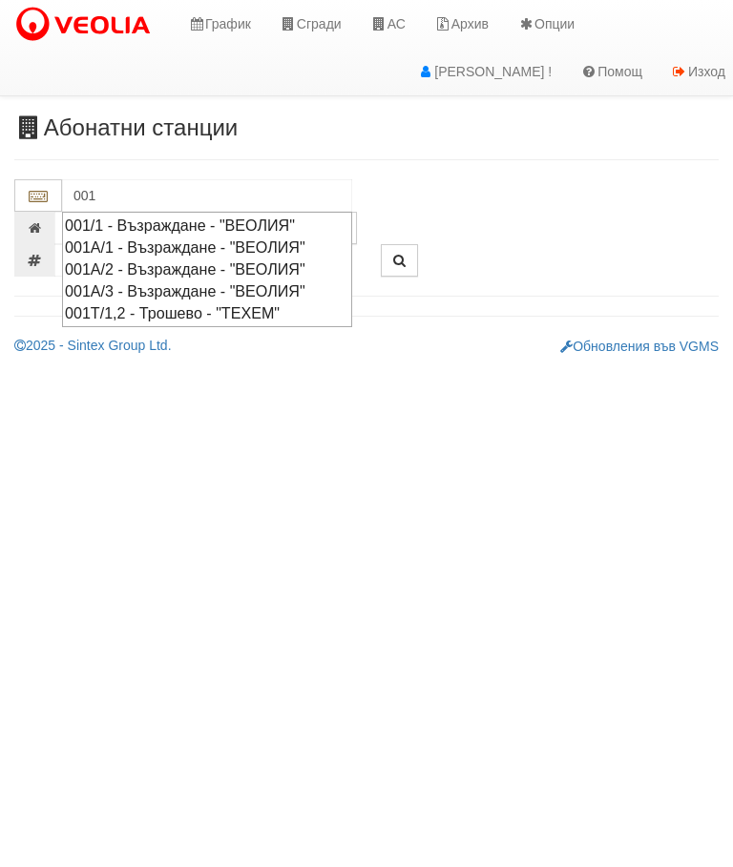
click at [185, 261] on div "001А/2 - Възраждане - "ВЕОЛИЯ"" at bounding box center [207, 270] width 284 height 22
type input "001А/2 - Възраждане - "ВЕОЛИЯ""
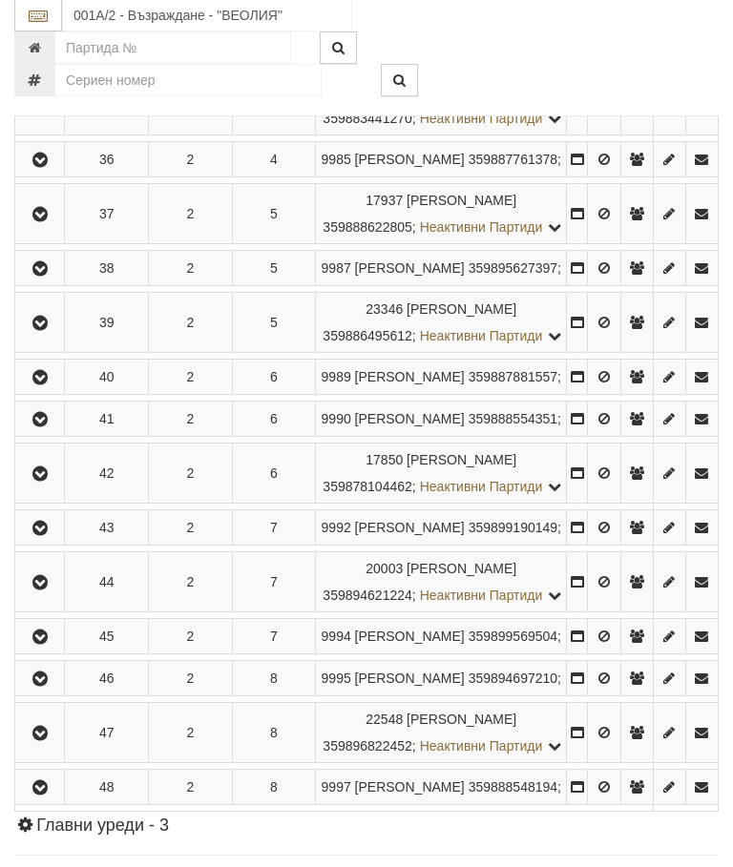
click at [41, 222] on icon "button" at bounding box center [40, 215] width 23 height 13
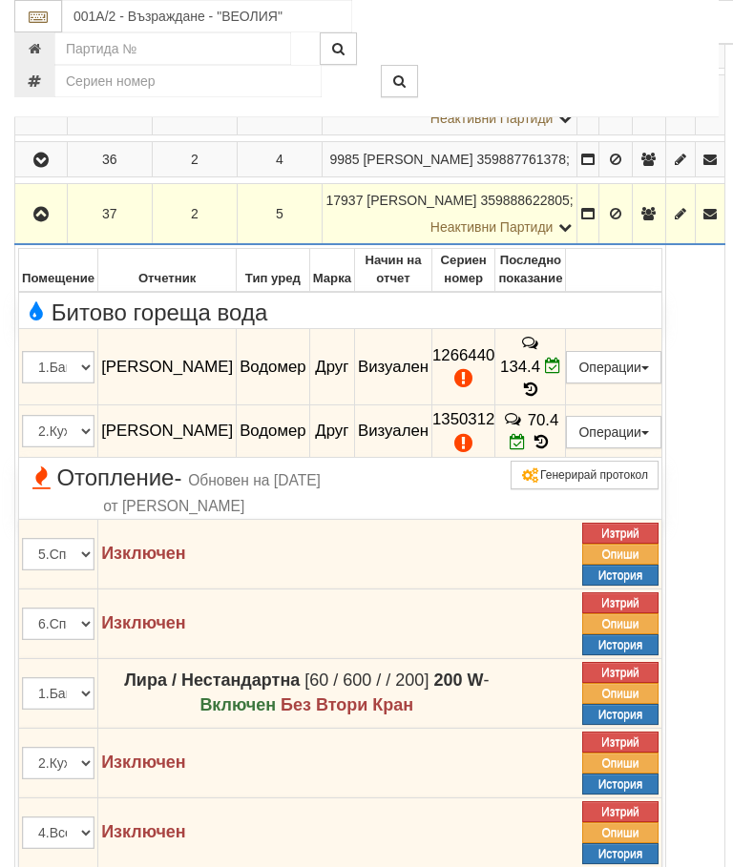
click at [541, 398] on icon at bounding box center [530, 390] width 21 height 16
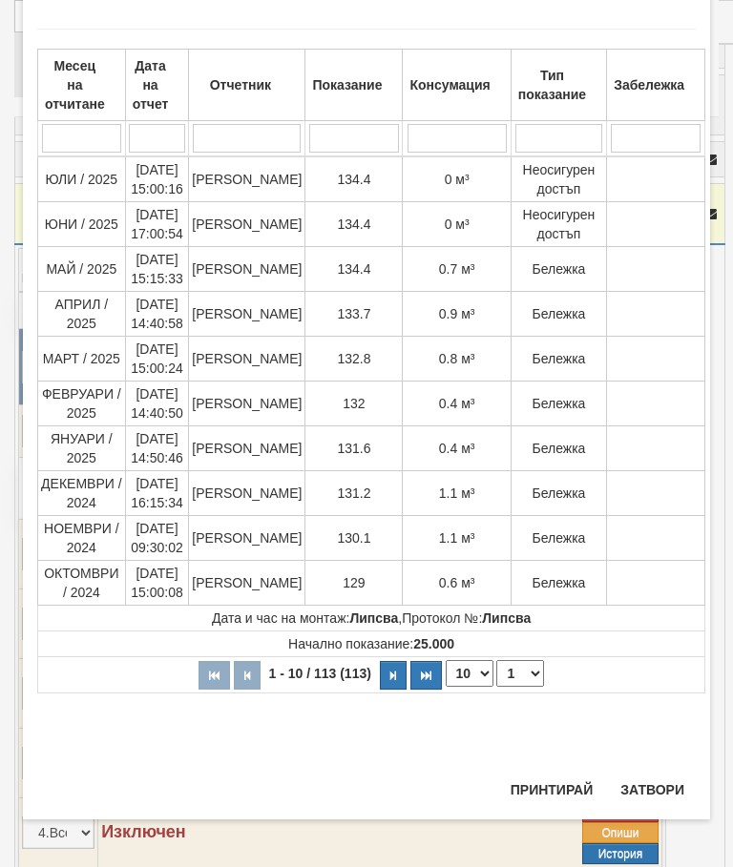
scroll to position [1720, 0]
click at [654, 776] on button "Затвори" at bounding box center [652, 791] width 87 height 31
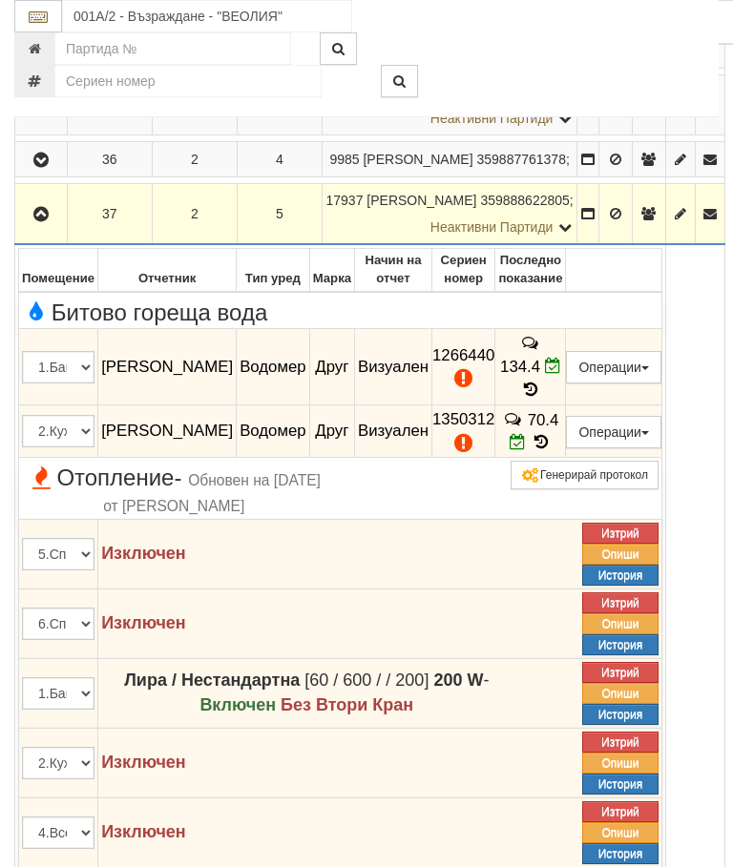
click at [40, 221] on icon "button" at bounding box center [41, 214] width 23 height 13
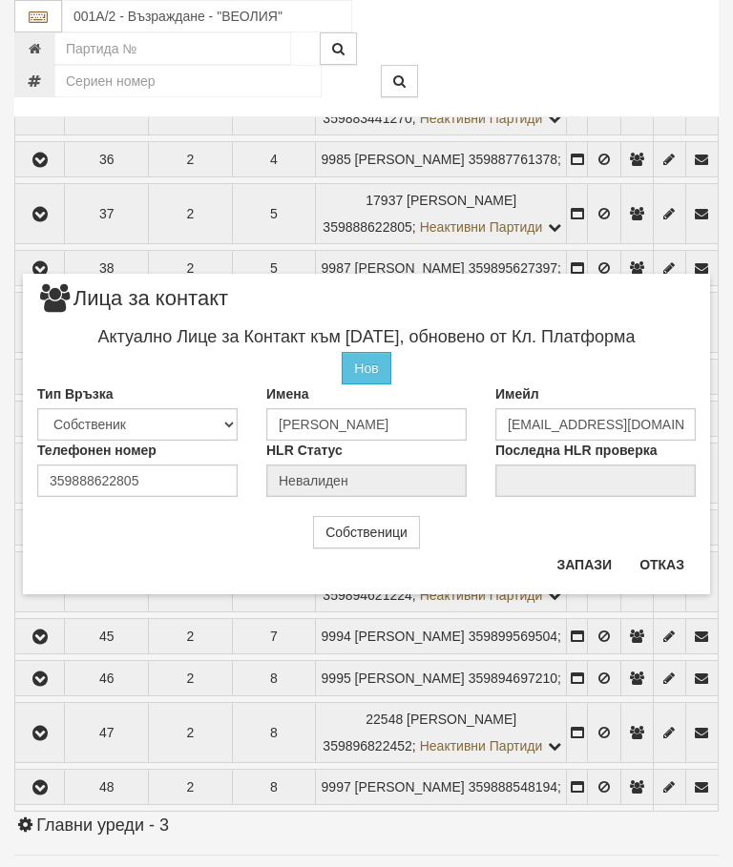
click at [669, 556] on button "Отказ" at bounding box center [662, 565] width 68 height 31
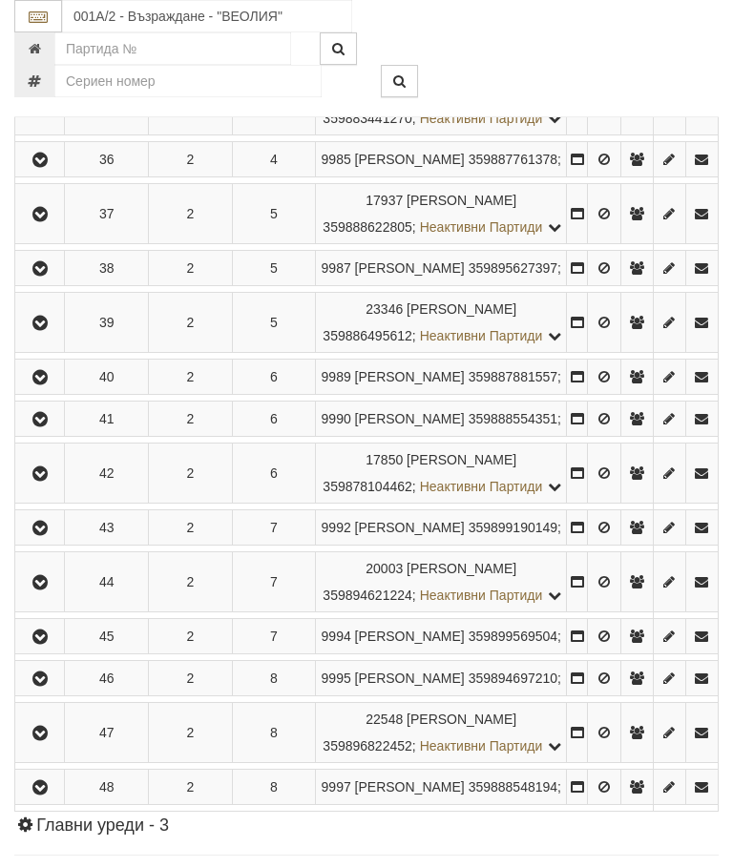
click at [43, 221] on icon "button" at bounding box center [40, 214] width 23 height 13
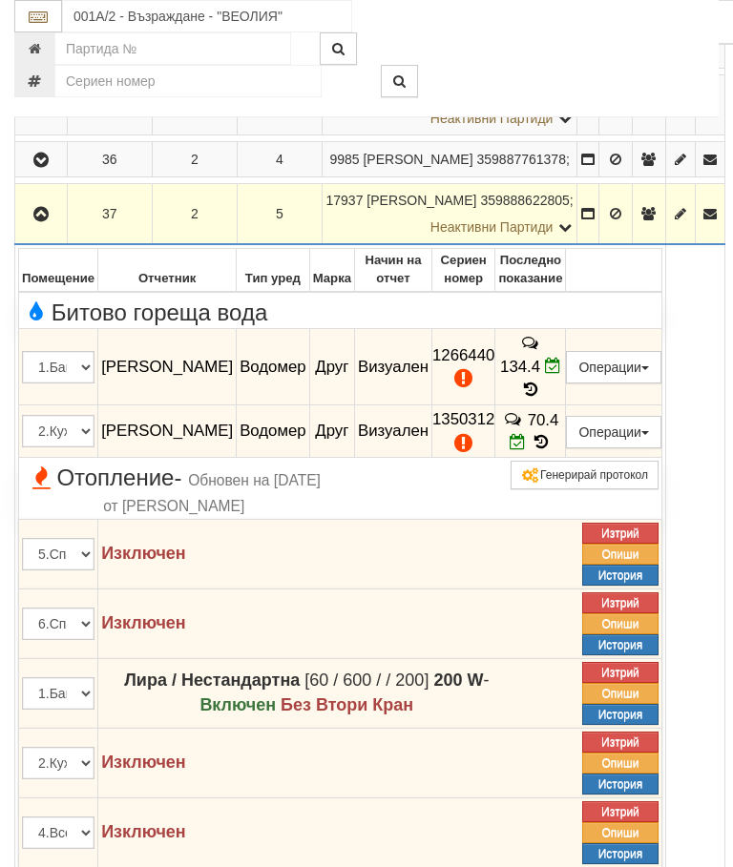
click at [47, 221] on icon "button" at bounding box center [41, 214] width 23 height 13
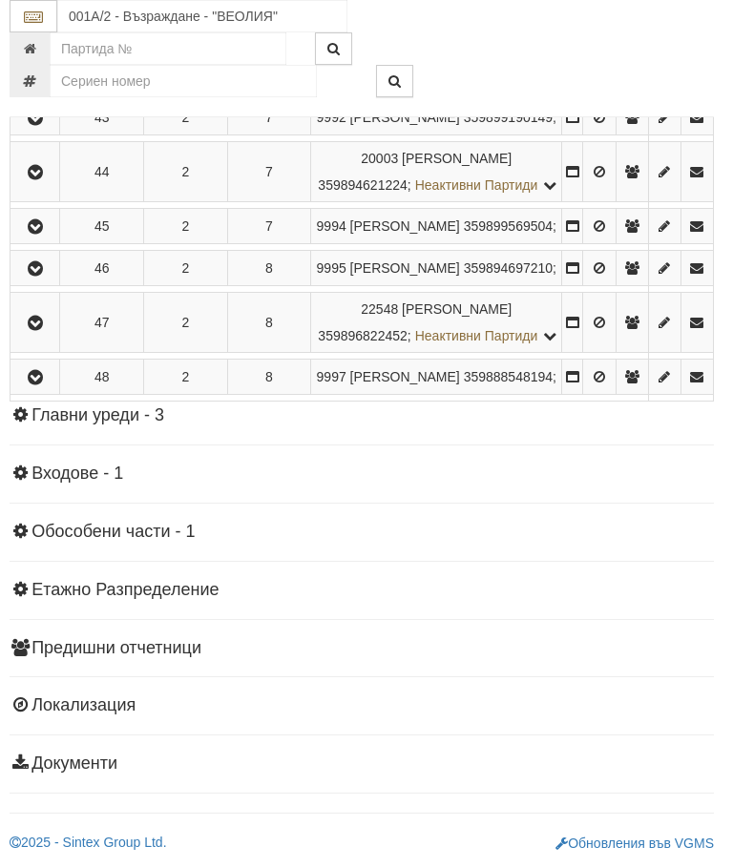
click at [47, 276] on icon "button" at bounding box center [36, 268] width 23 height 13
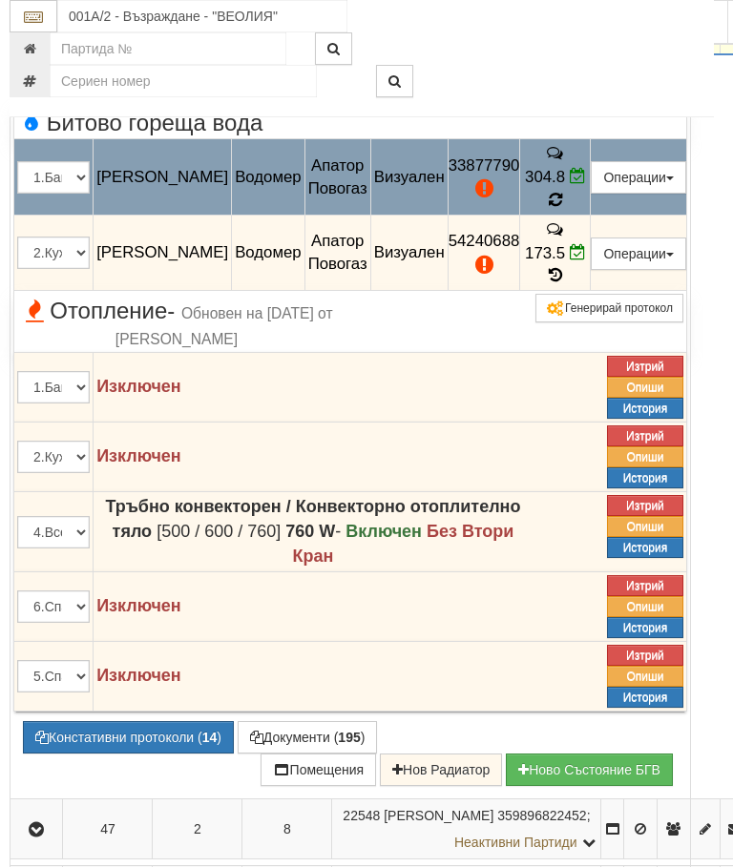
click at [564, 207] on icon at bounding box center [555, 200] width 17 height 14
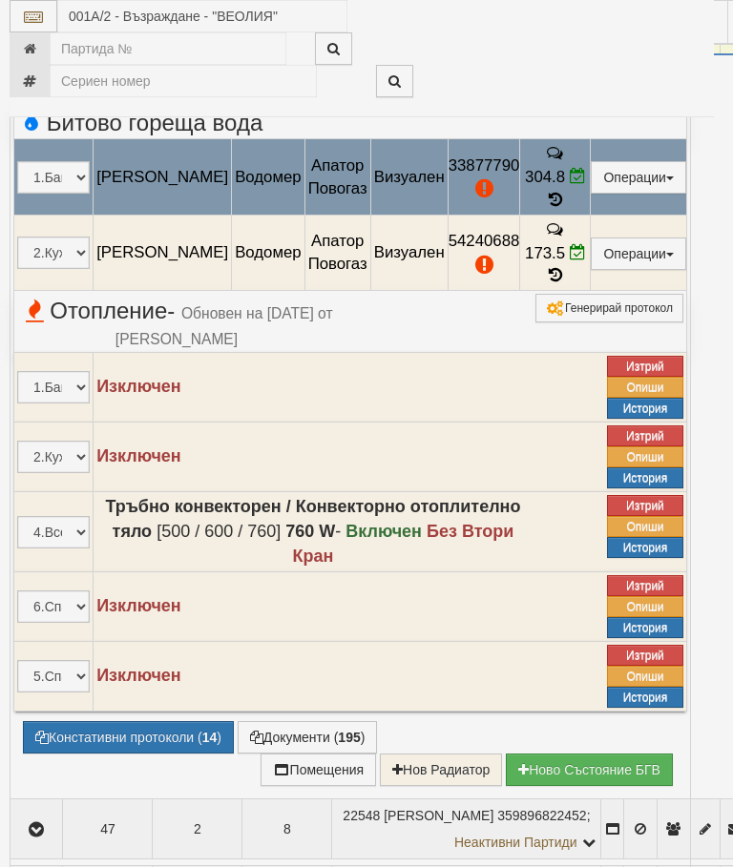
select select "10"
select select "1"
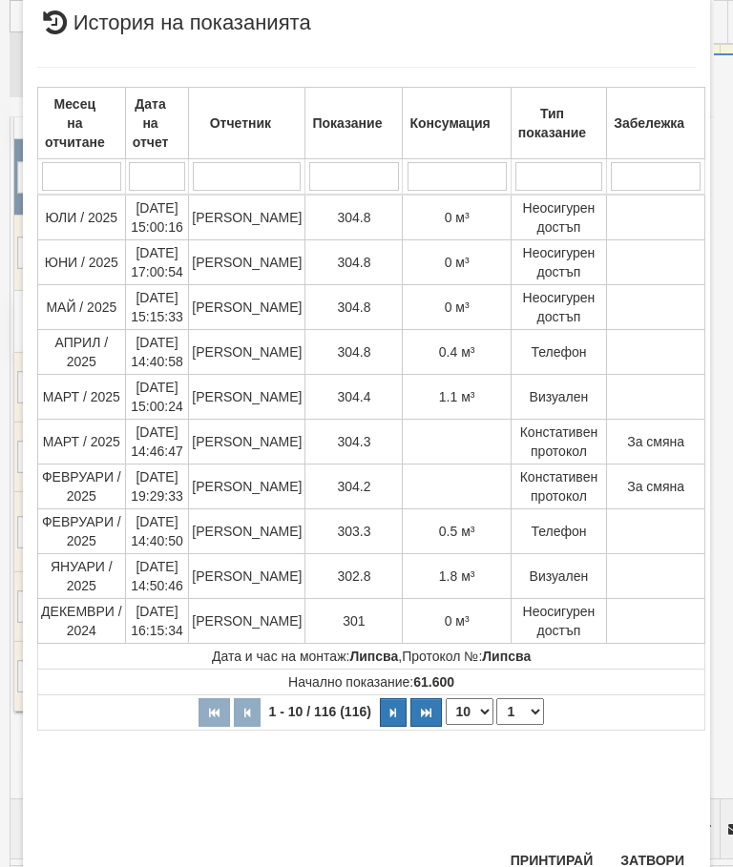
scroll to position [1090, 0]
click at [667, 847] on button "Затвори" at bounding box center [652, 861] width 87 height 31
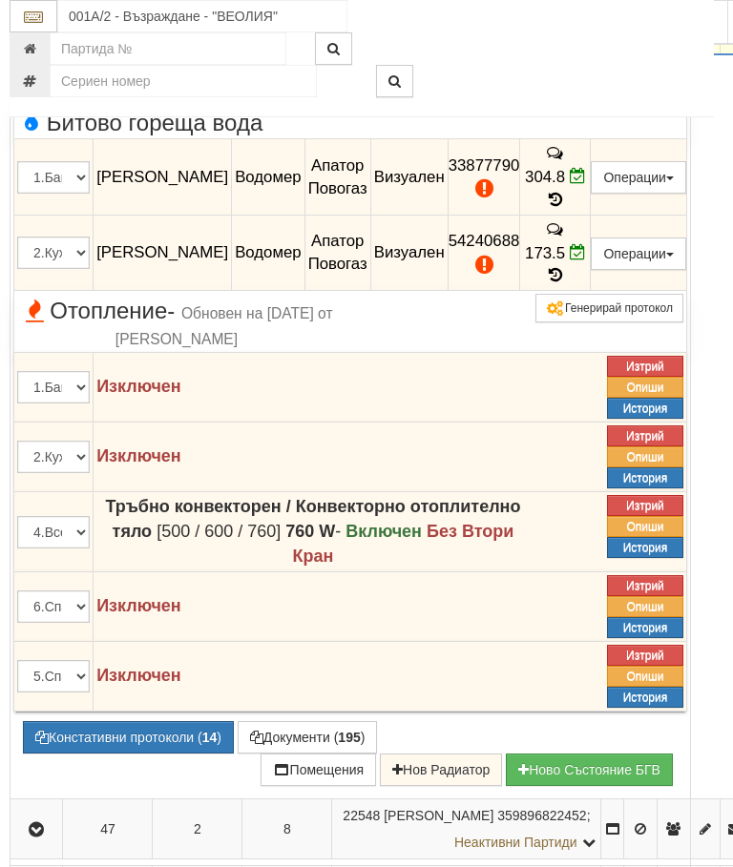
click at [24, 51] on button "button" at bounding box center [36, 36] width 46 height 29
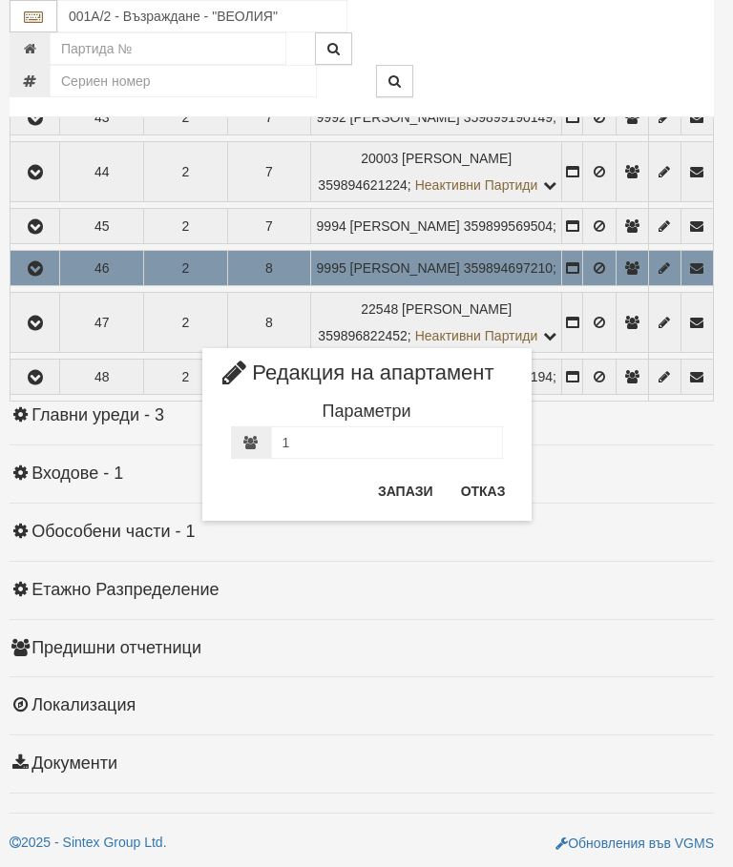
click at [484, 482] on button "Отказ" at bounding box center [483, 491] width 68 height 31
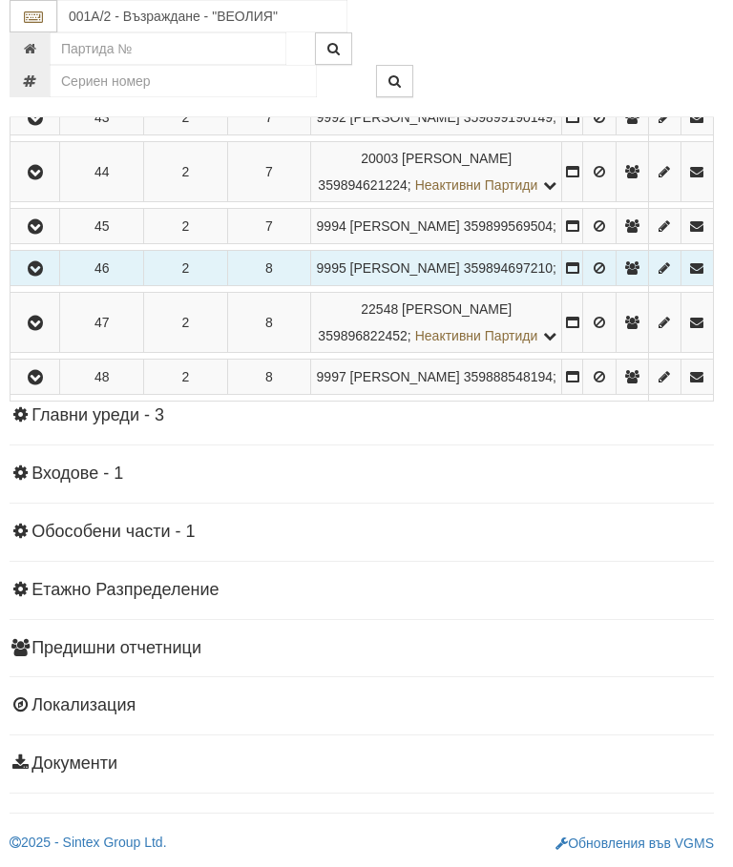
click at [34, 276] on icon "button" at bounding box center [35, 268] width 23 height 13
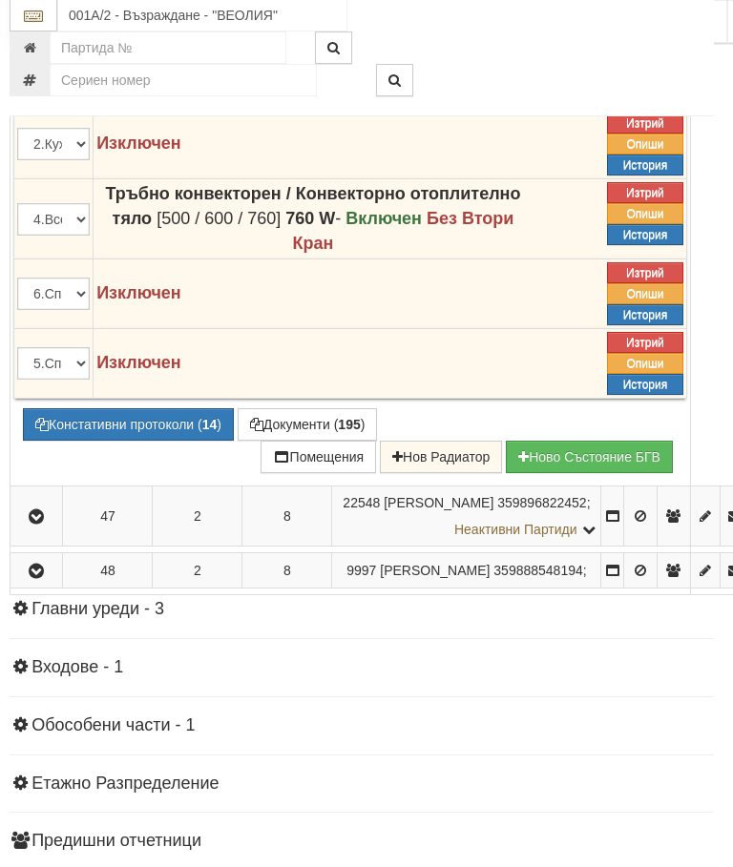
click at [137, 442] on button "Констативни протоколи ( 14 )" at bounding box center [129, 425] width 211 height 32
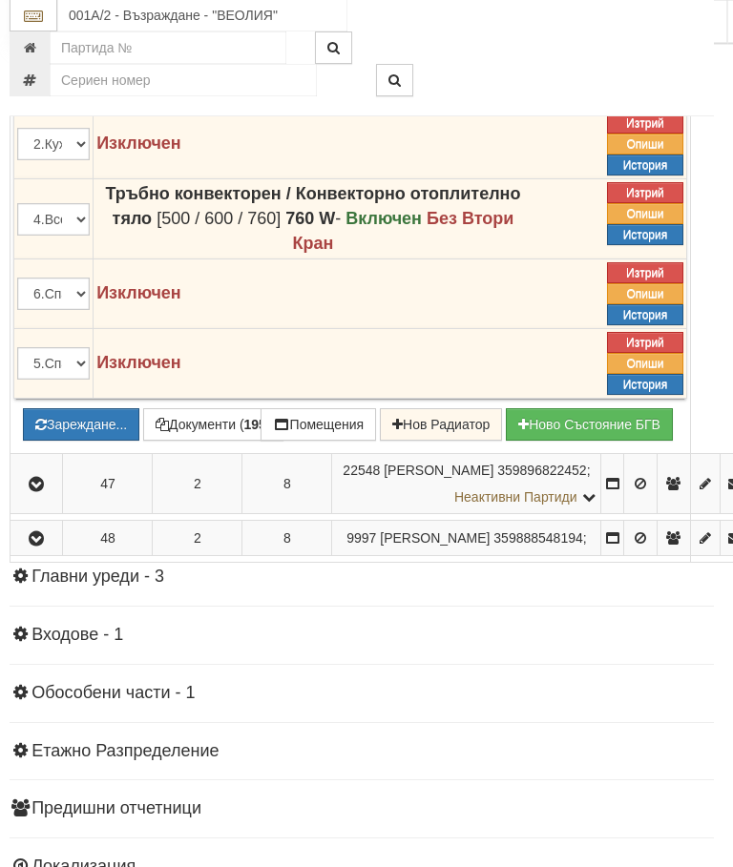
scroll to position [1991, 5]
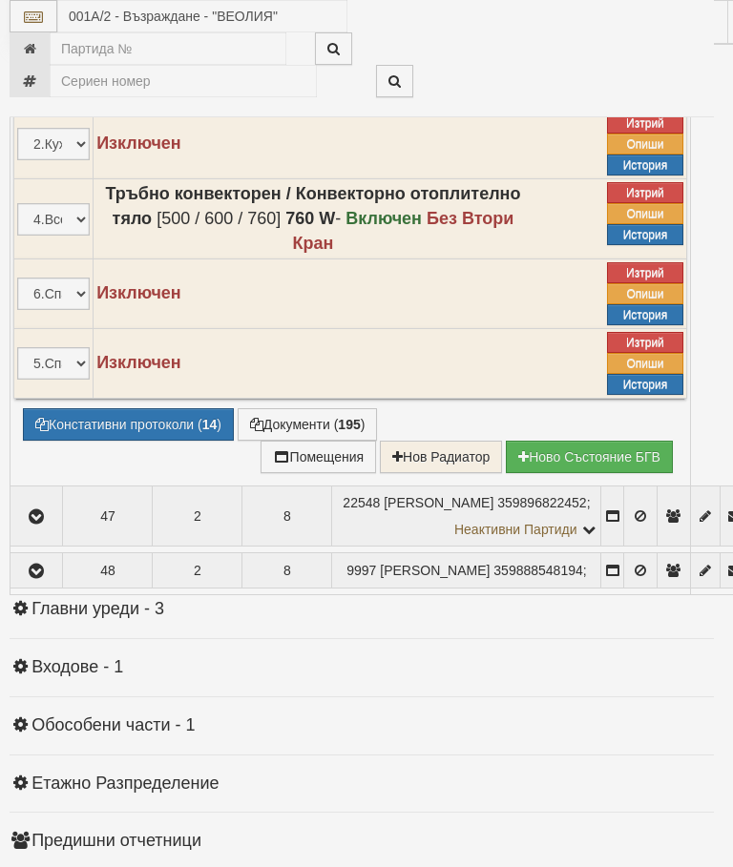
select select "10"
select select "1"
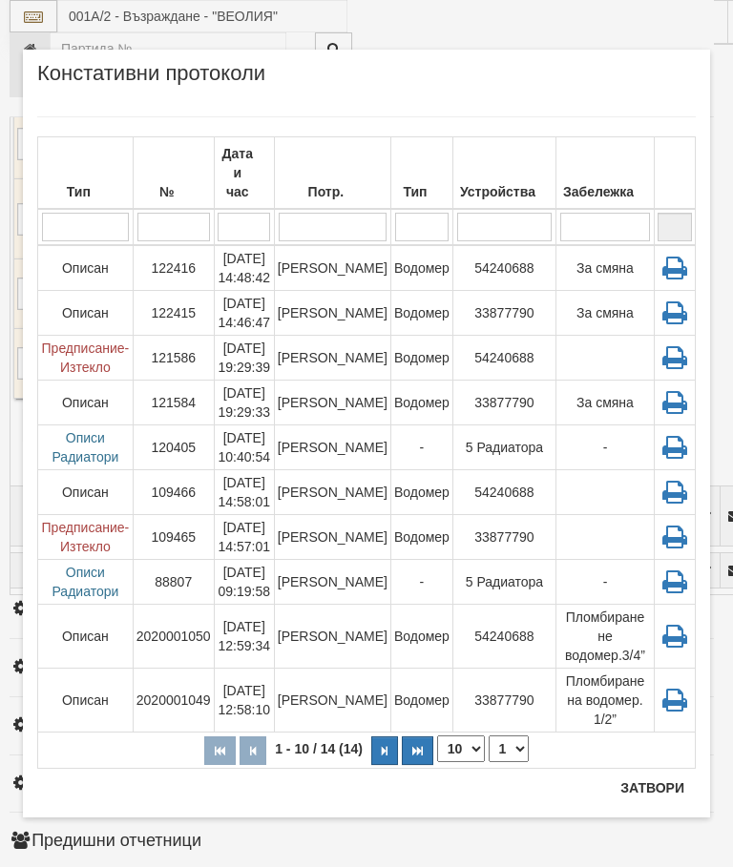
click at [654, 776] on button "Затвори" at bounding box center [652, 788] width 87 height 31
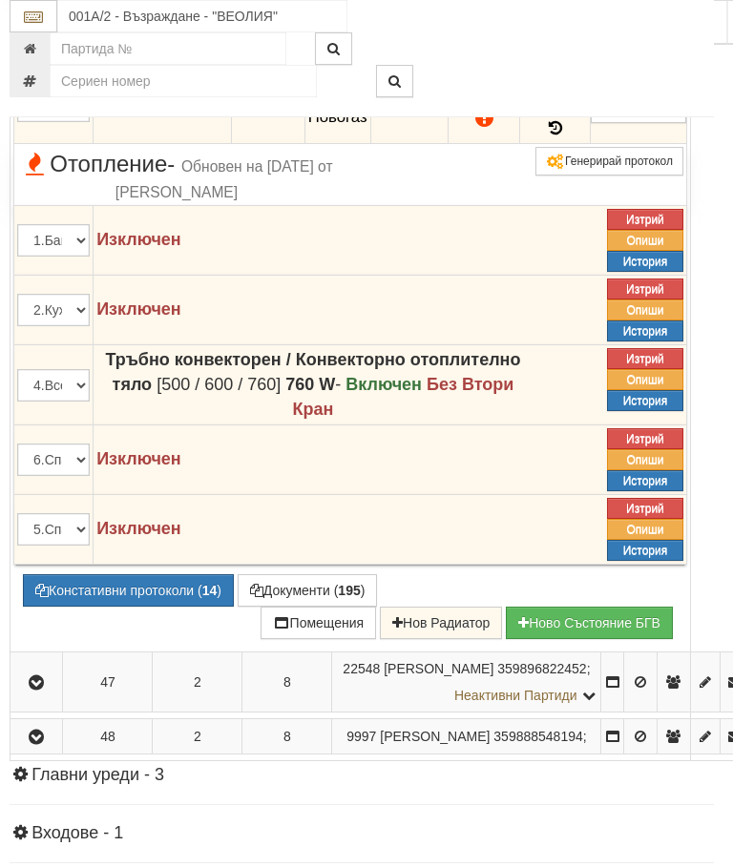
scroll to position [1817, 4]
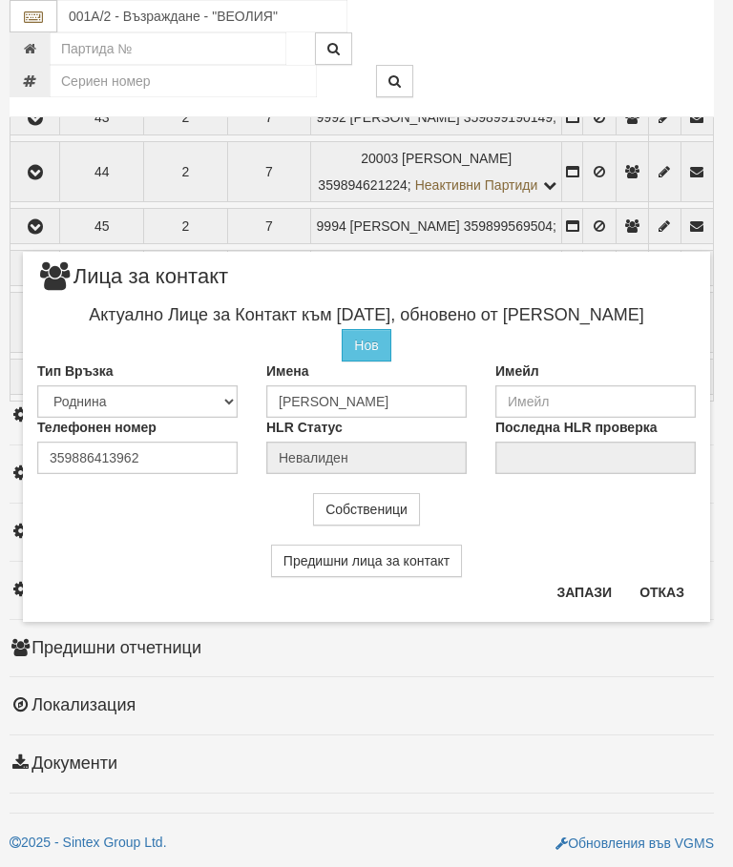
click at [662, 588] on button "Отказ" at bounding box center [662, 592] width 68 height 31
